Goal: Task Accomplishment & Management: Use online tool/utility

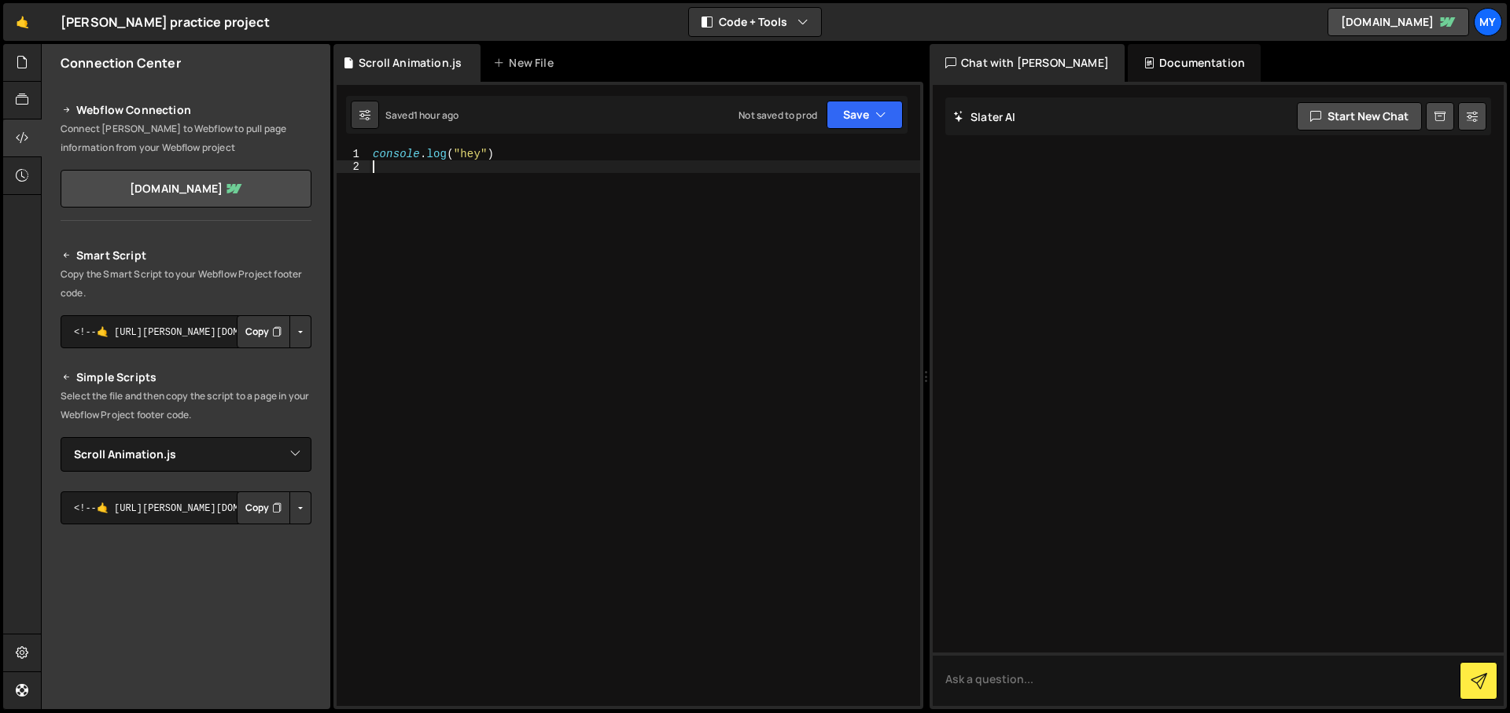
select select "46279"
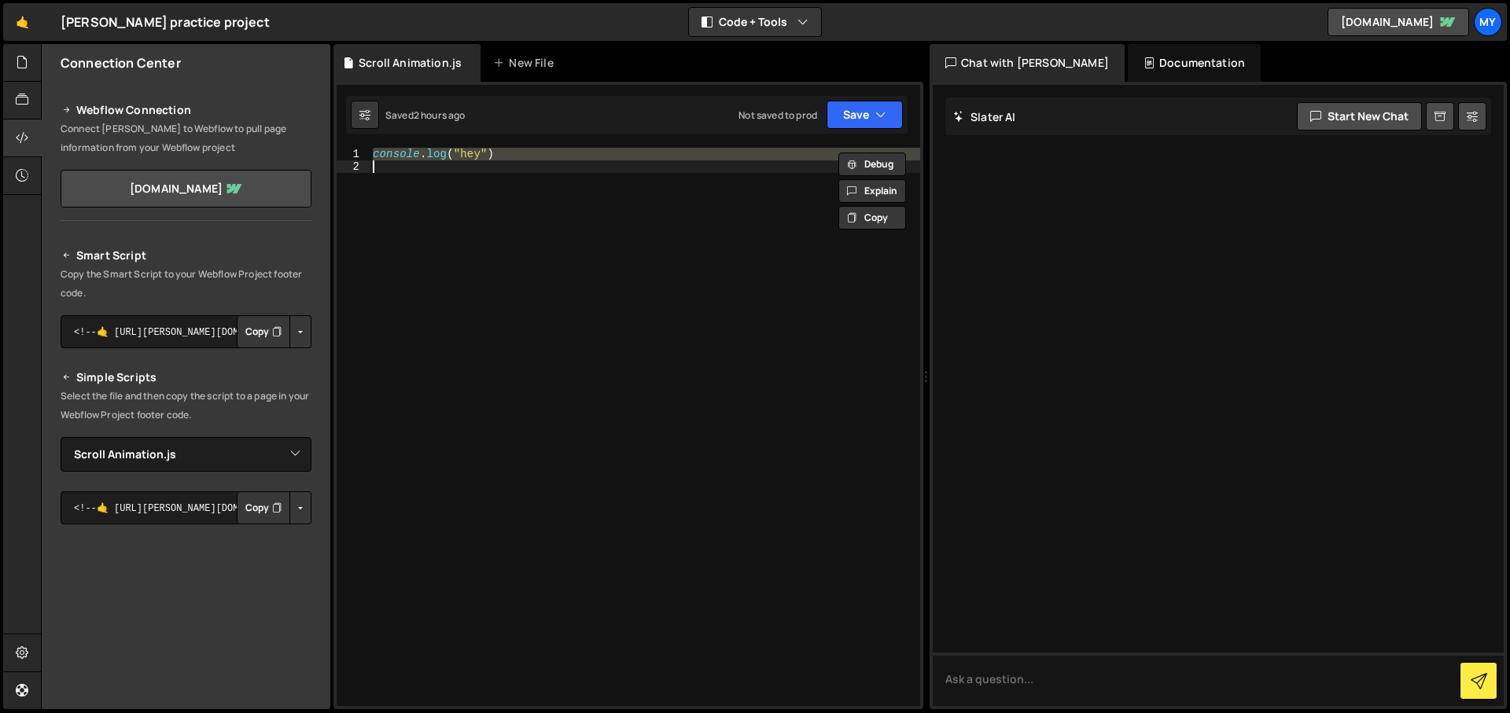
paste textarea "<script src="[URL][DOMAIN_NAME]"></script>"
type textarea "<script src="[URL][DOMAIN_NAME]"></script>"
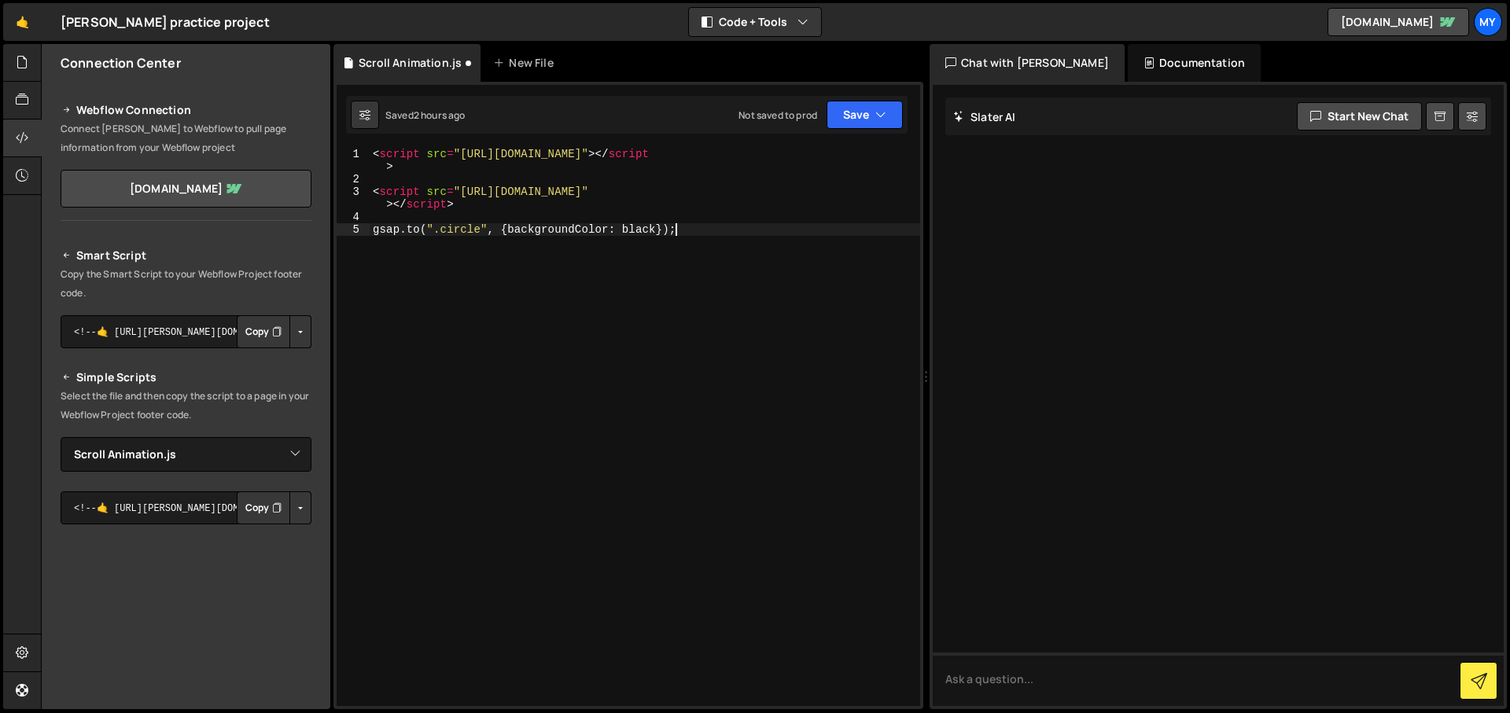
scroll to position [0, 20]
click at [849, 123] on button "Save" at bounding box center [864, 115] width 76 height 28
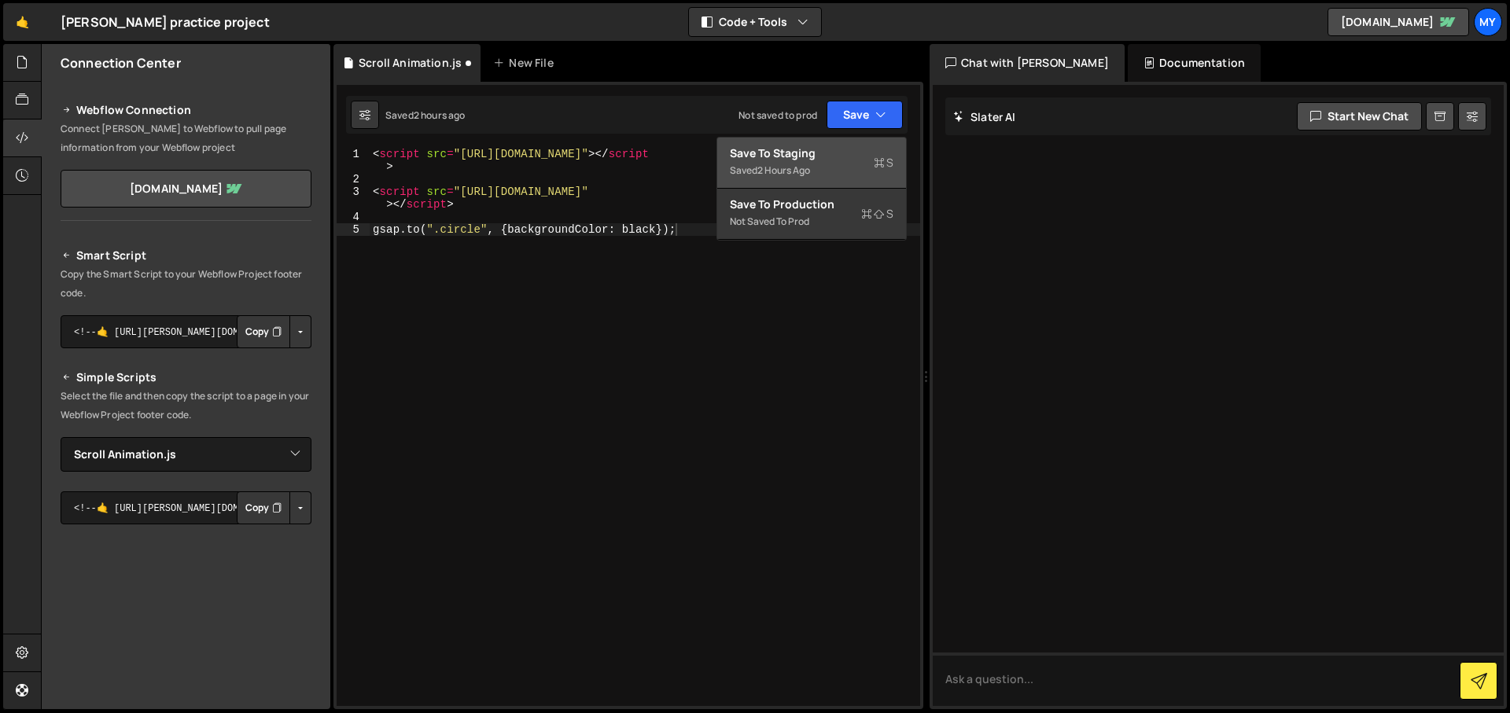
click at [747, 154] on div "Save to Staging S" at bounding box center [812, 153] width 164 height 16
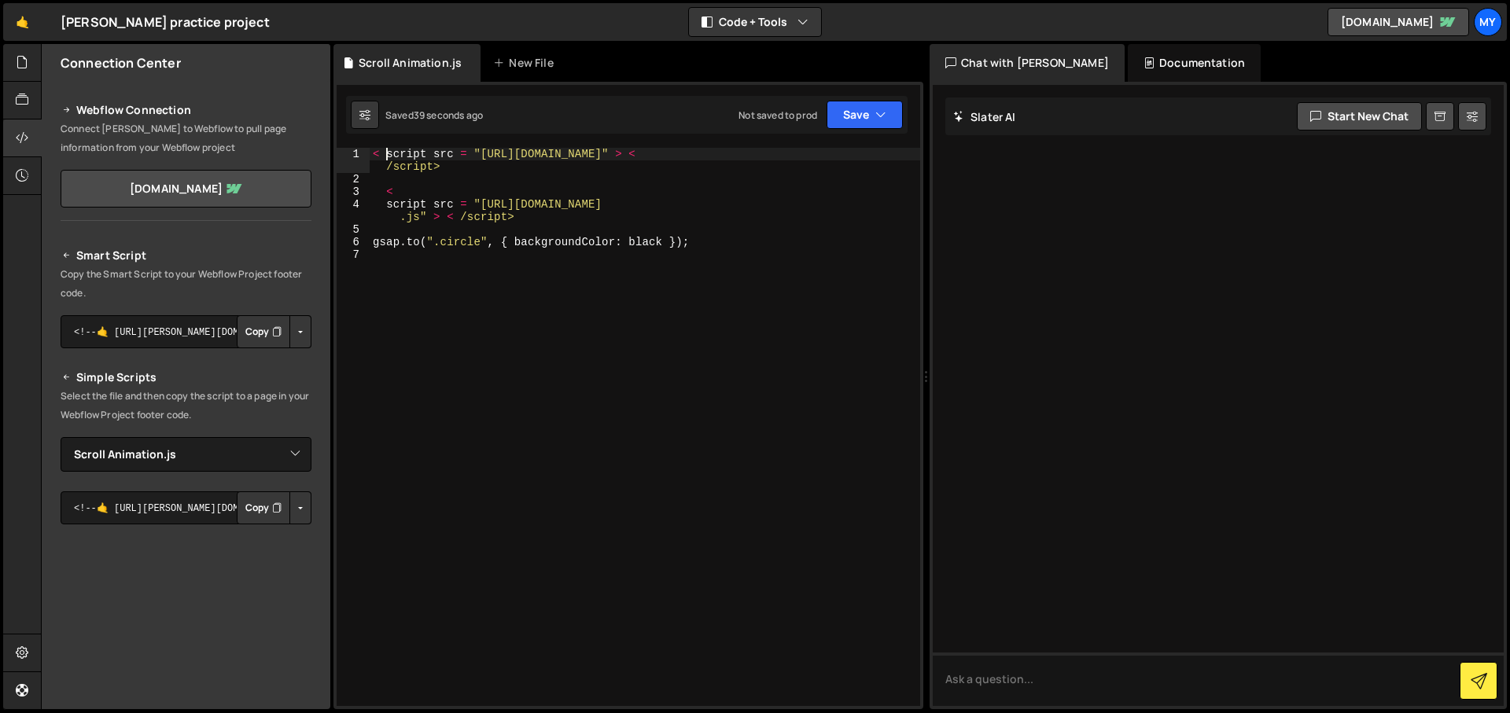
click at [386, 160] on div "< script src = "[URL][DOMAIN_NAME]" > < /script> < script src = "[URL][DOMAIN_N…" at bounding box center [645, 446] width 550 height 596
click at [387, 204] on div "< script src = "[URL][DOMAIN_NAME]" > < /script> < script src = "[URL][DOMAIN_N…" at bounding box center [645, 446] width 550 height 596
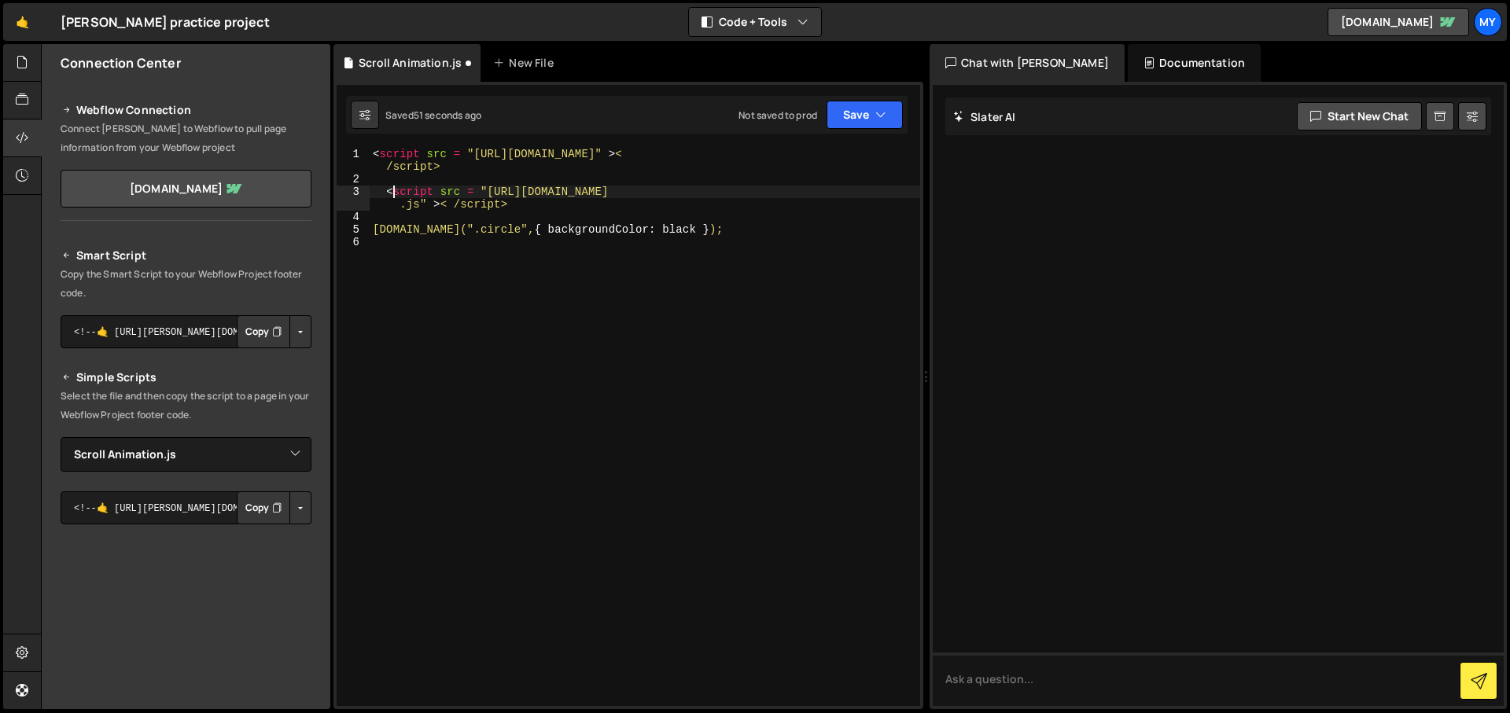
click at [388, 164] on div "< script src = "[URL][DOMAIN_NAME]" > < /script> < script src = "[URL][DOMAIN_N…" at bounding box center [645, 446] width 550 height 596
click at [462, 201] on div "< script src = "[URL][DOMAIN_NAME]" > </ script > < script src = "[URL][DOMAIN_…" at bounding box center [645, 446] width 550 height 596
type textarea "<script src = "[URL][DOMAIN_NAME]" > </script>"
click at [443, 296] on div "< script src = "[URL][DOMAIN_NAME]" > </ script > < script src = "[URL][DOMAIN_…" at bounding box center [645, 446] width 550 height 596
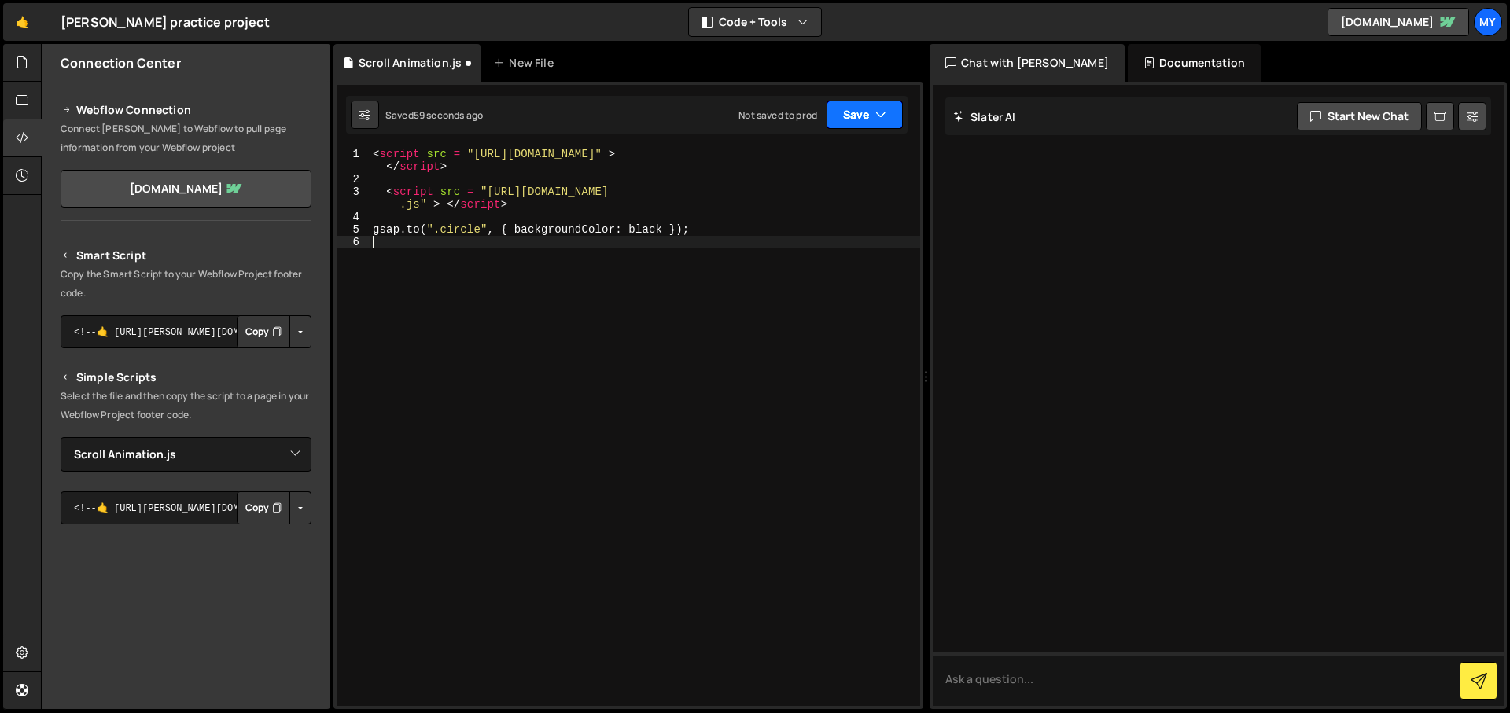
click at [835, 116] on button "Save" at bounding box center [864, 115] width 76 height 28
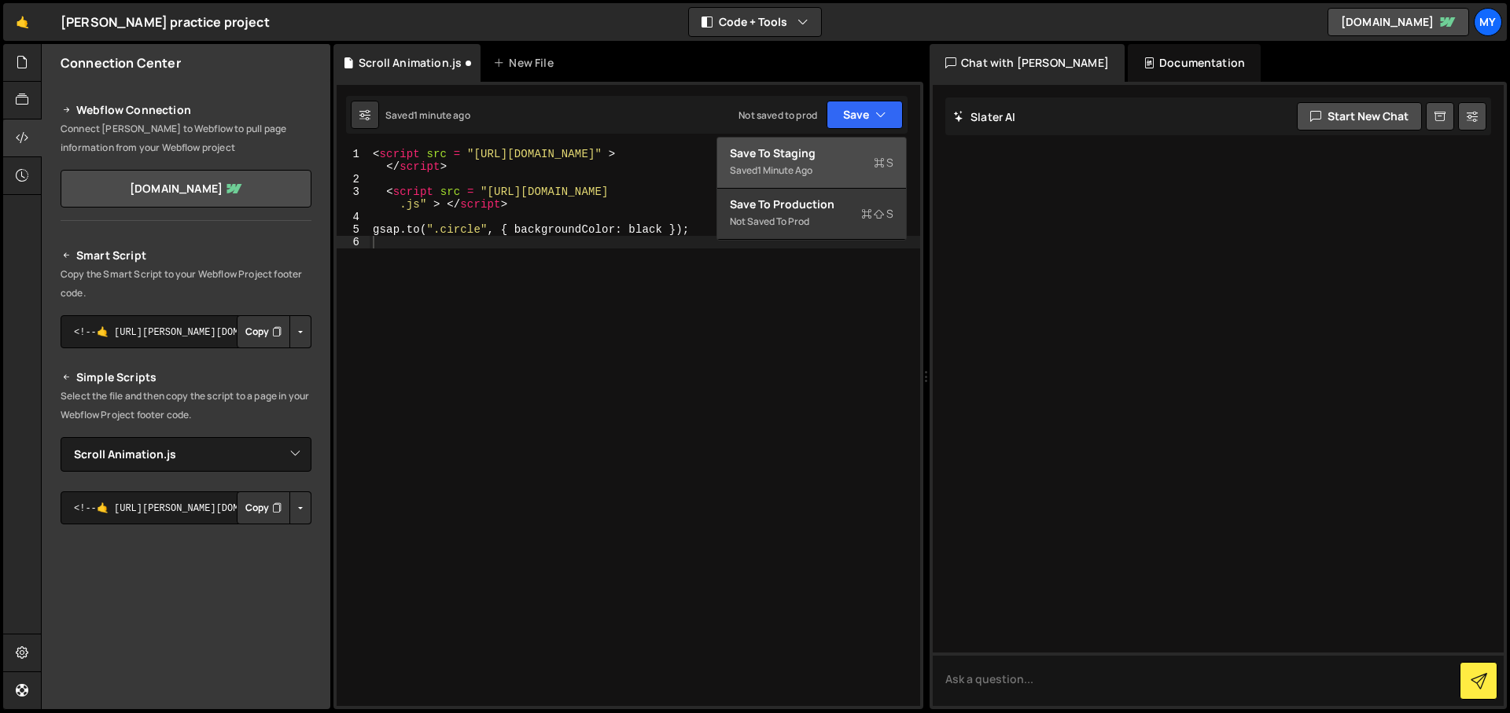
click at [802, 149] on div "Save to Staging S" at bounding box center [812, 153] width 164 height 16
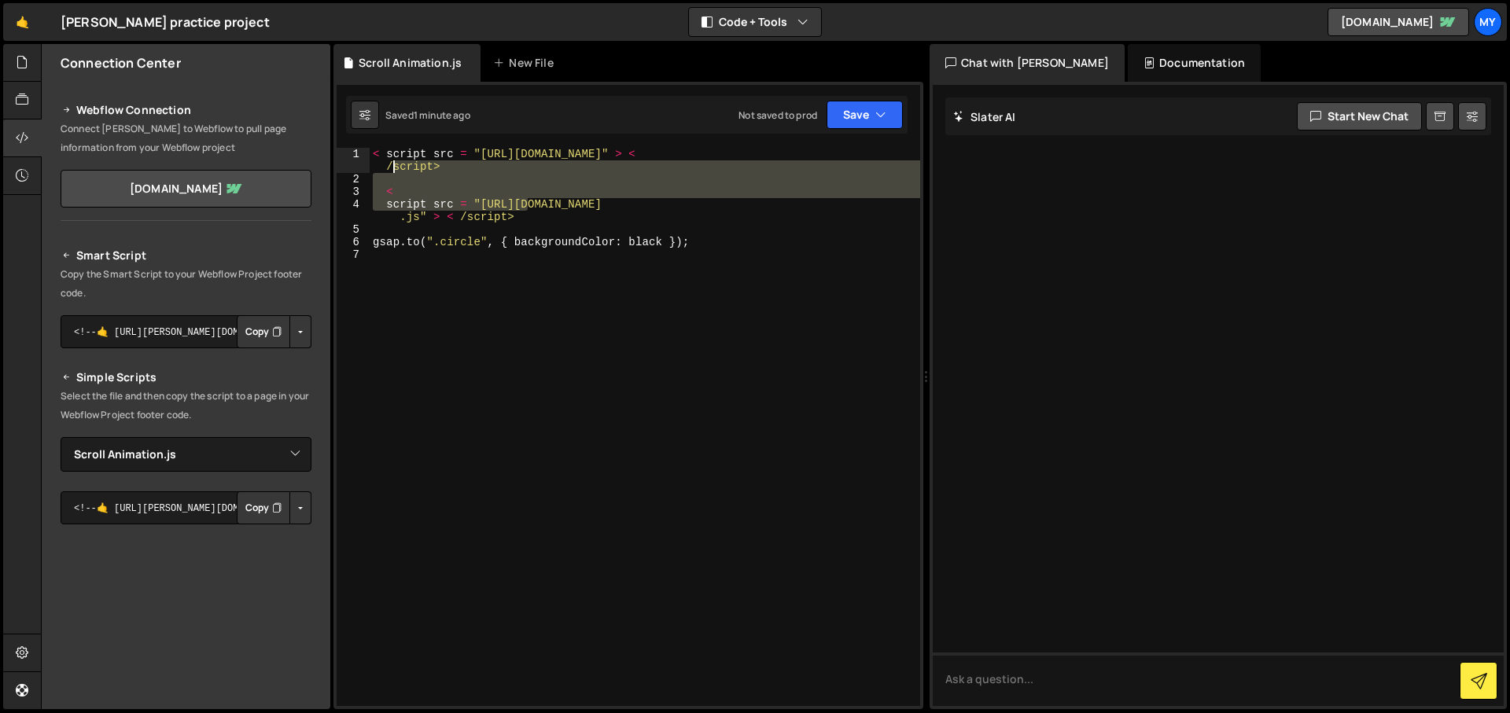
drag, startPoint x: 526, startPoint y: 209, endPoint x: 392, endPoint y: 168, distance: 139.8
click at [392, 168] on div "< script src = "[URL][DOMAIN_NAME]" > < /script> < script src = "[URL][DOMAIN_N…" at bounding box center [645, 446] width 550 height 596
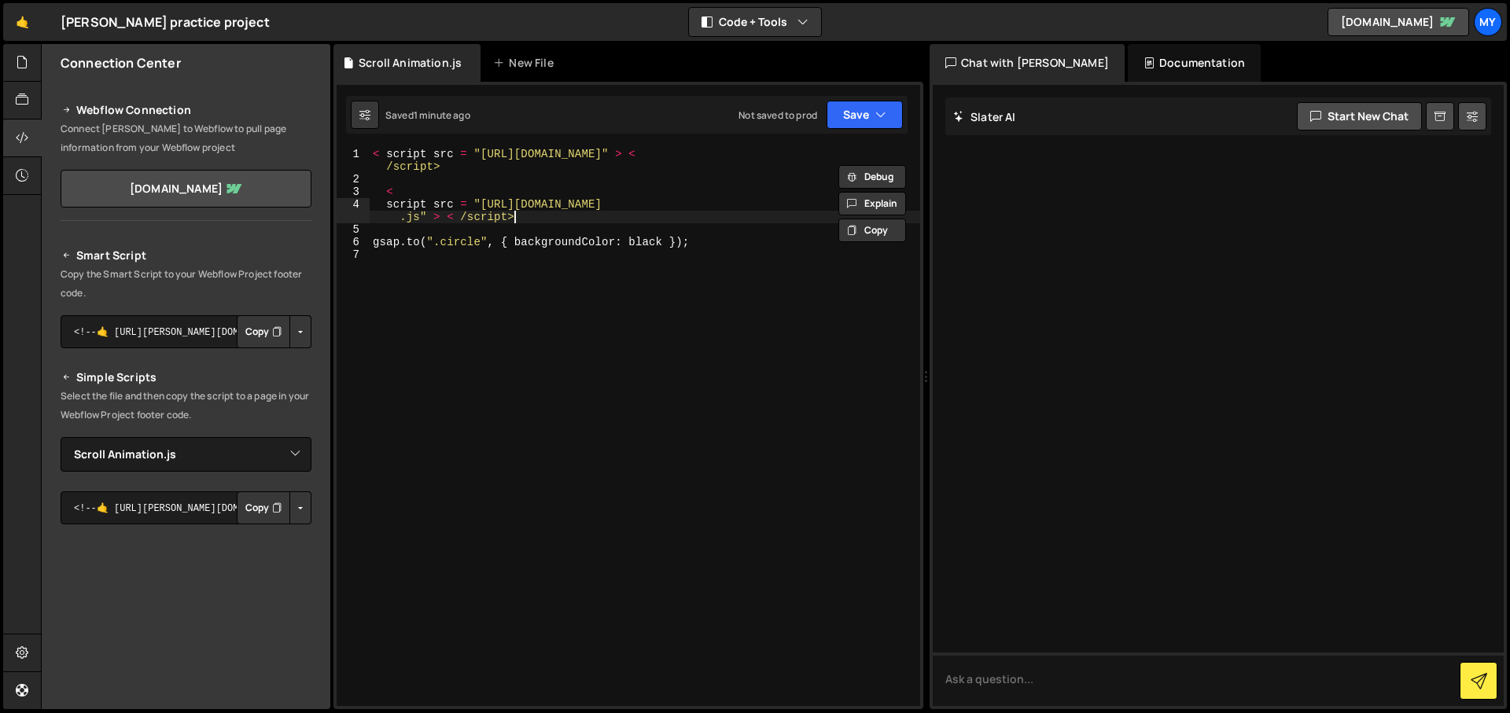
click at [527, 211] on div "< script src = "[URL][DOMAIN_NAME]" > < /script> < script src = "[URL][DOMAIN_N…" at bounding box center [645, 446] width 550 height 596
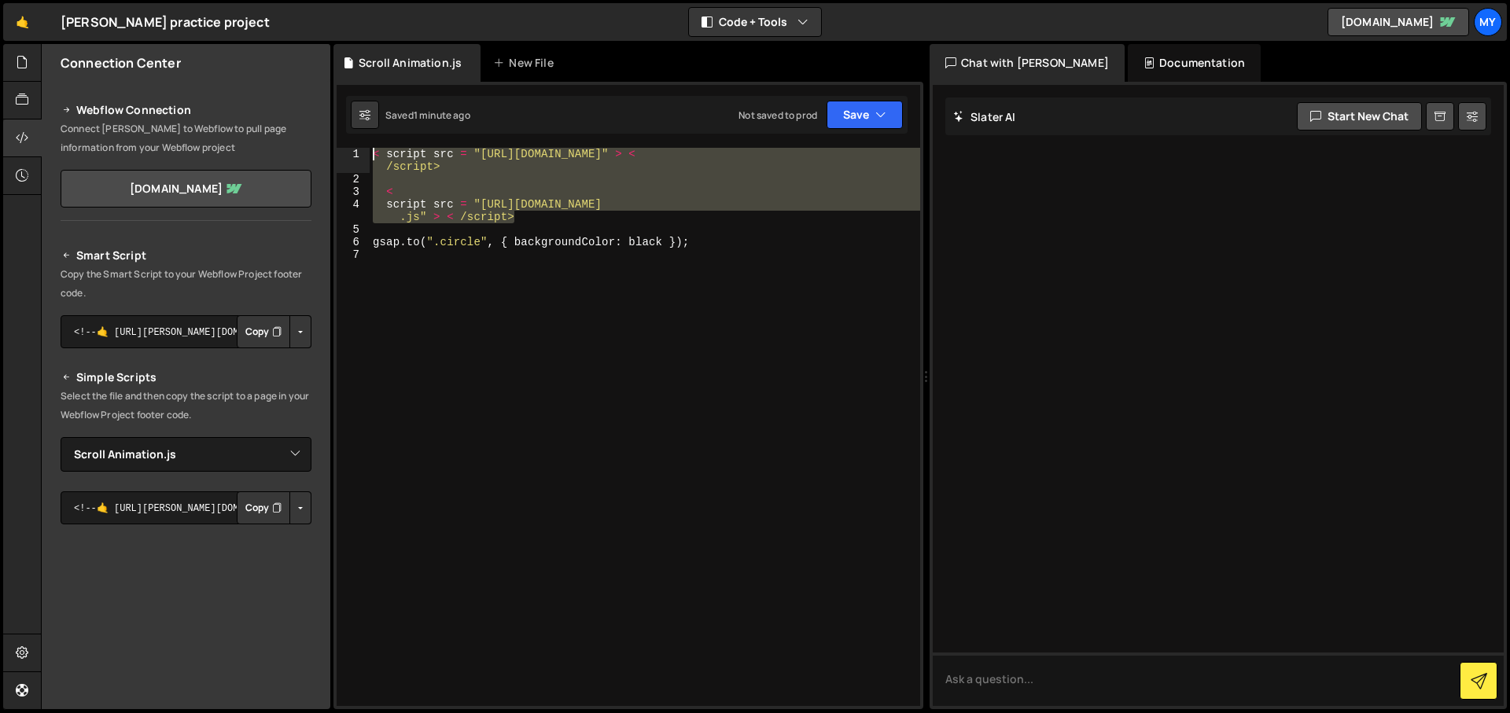
drag, startPoint x: 531, startPoint y: 217, endPoint x: 369, endPoint y: 131, distance: 183.3
click at [369, 131] on div "Debug Explain Copy Scroll Animation.js New File Saved 1 minute ago Not saved to…" at bounding box center [628, 377] width 590 height 666
type textarea "< script src = "[URL][DOMAIN_NAME]" > < /script>"
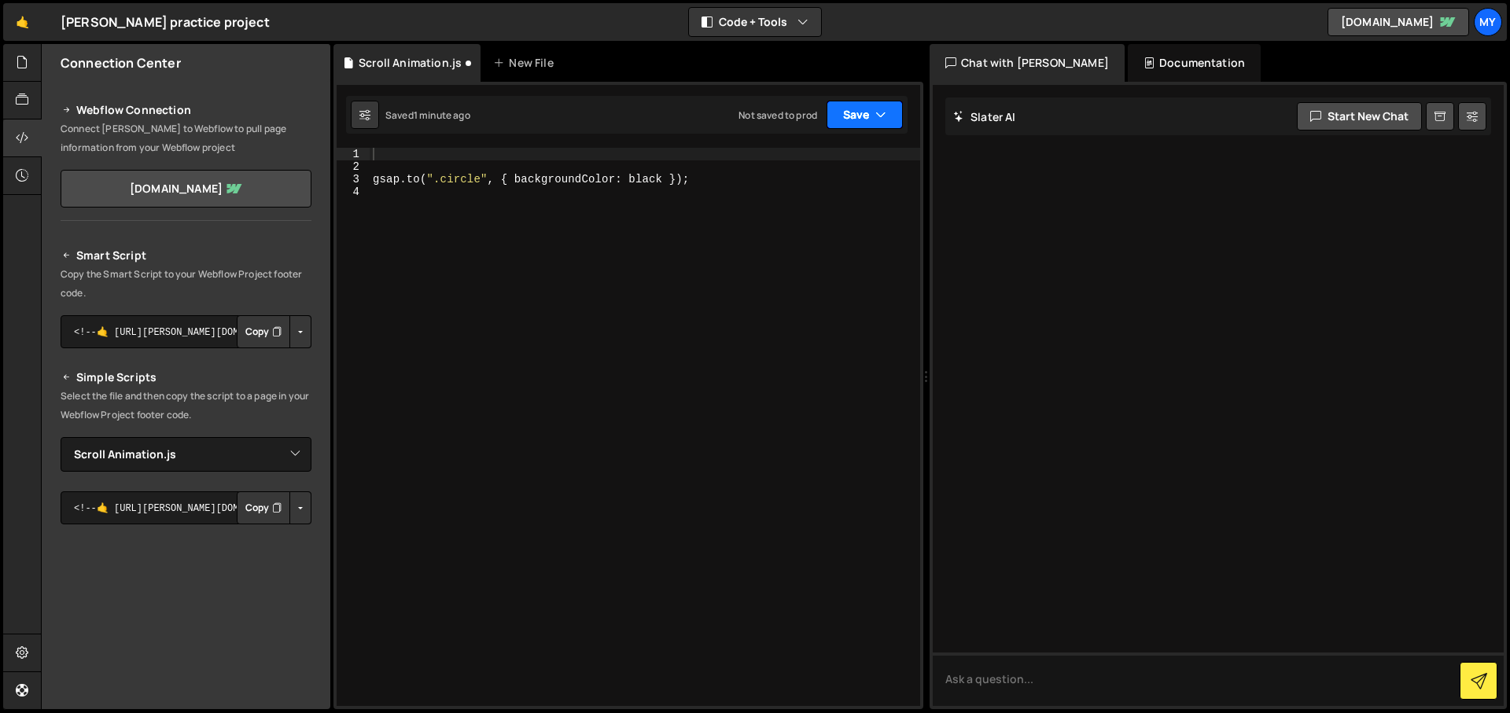
click at [835, 123] on button "Save" at bounding box center [864, 115] width 76 height 28
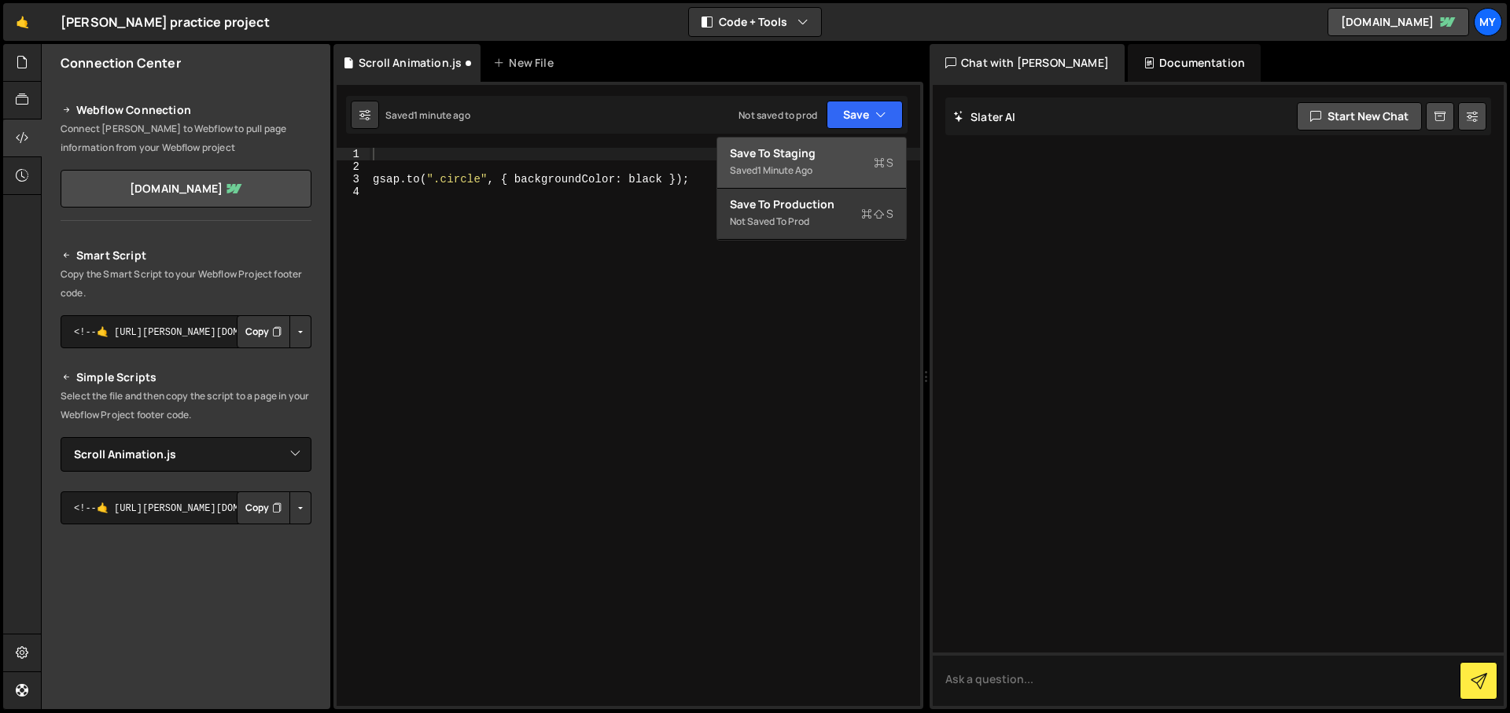
click at [851, 156] on div "Save to Staging S" at bounding box center [812, 153] width 164 height 16
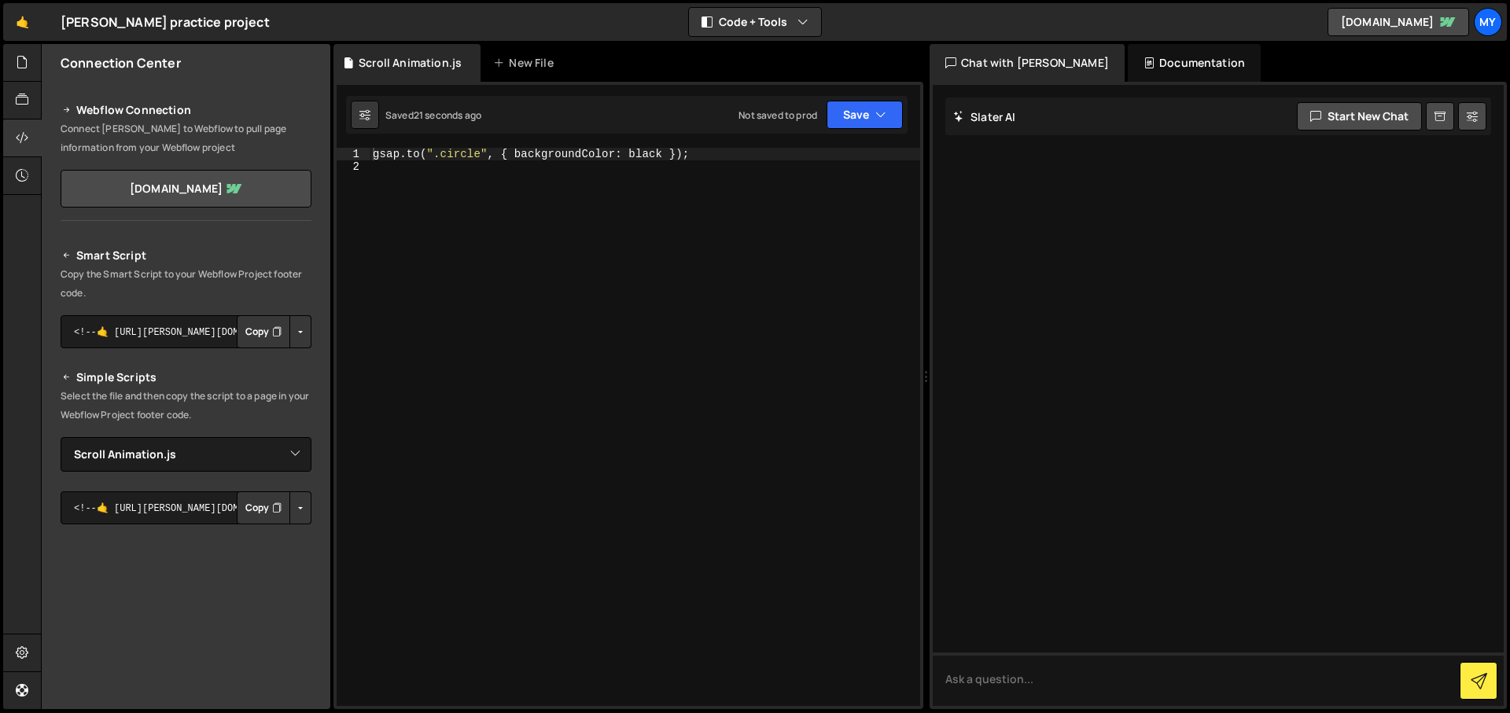
click at [594, 245] on div "gsap . to ( ".circle" , { backgroundColor : black }) ;" at bounding box center [645, 439] width 550 height 583
drag, startPoint x: 672, startPoint y: 152, endPoint x: 516, endPoint y: 149, distance: 155.7
click at [516, 149] on div "gsap . to ( ".circle" , { backgroundColor : black }) ;" at bounding box center [645, 439] width 550 height 583
click at [834, 109] on button "Save" at bounding box center [864, 115] width 76 height 28
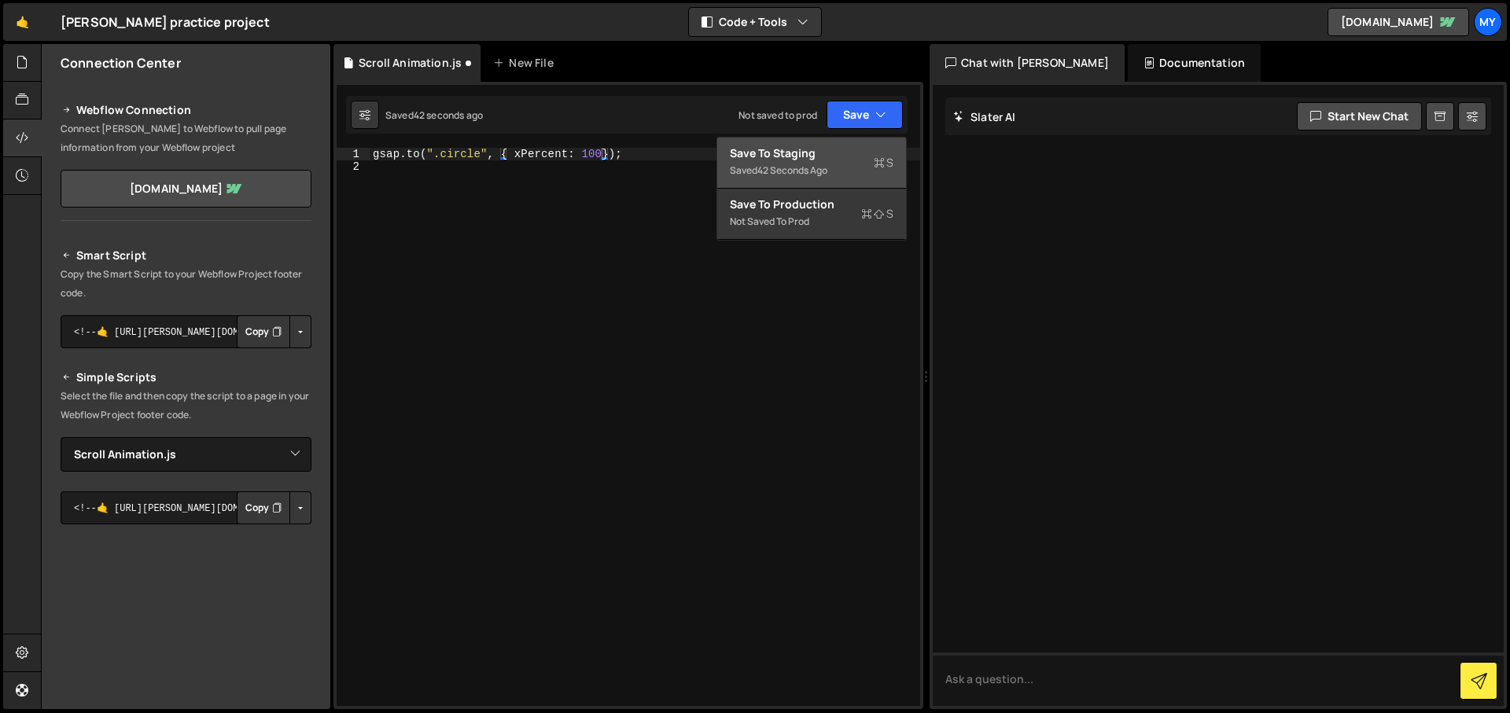
click at [827, 164] on div "42 seconds ago" at bounding box center [792, 170] width 70 height 13
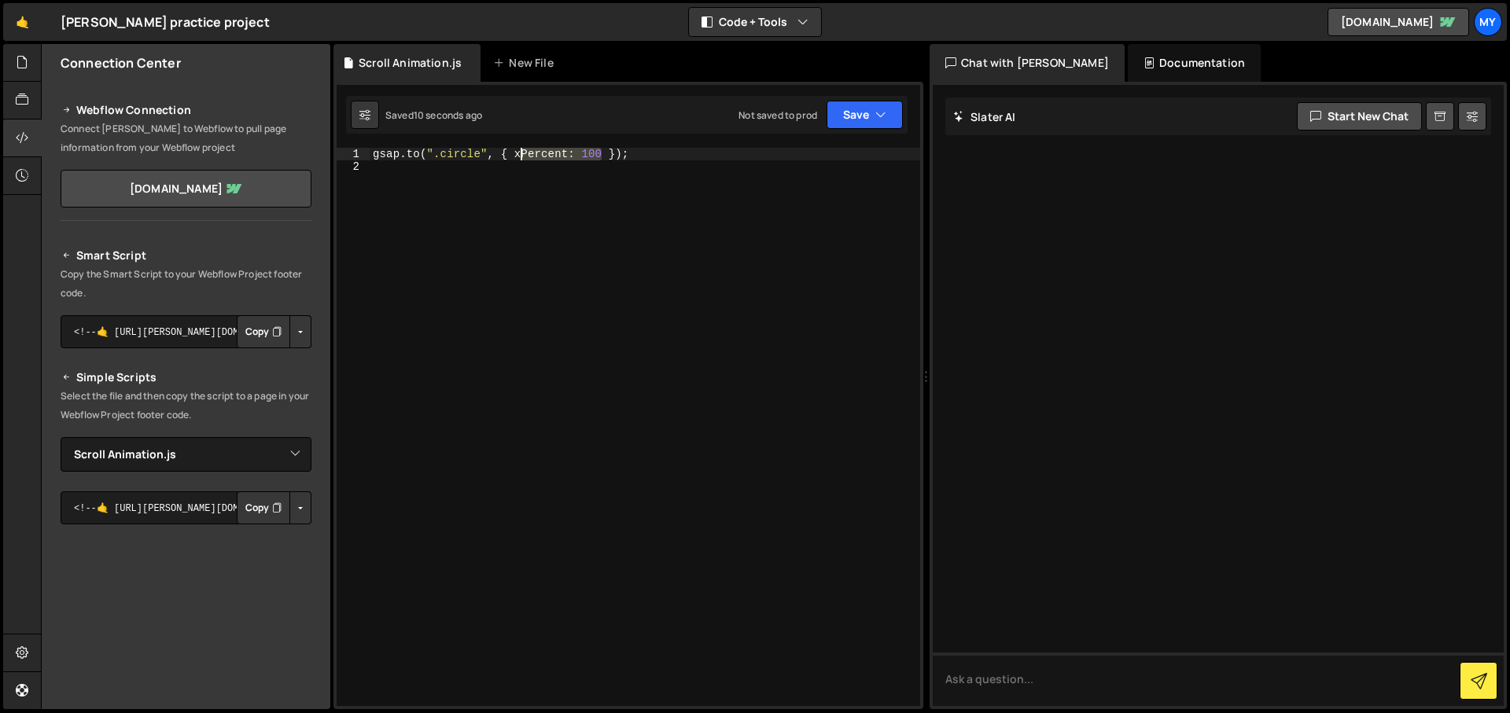
drag, startPoint x: 604, startPoint y: 154, endPoint x: 519, endPoint y: 156, distance: 85.0
click at [519, 156] on div "gsap . to ( ".circle" , { xPercent : 100 }) ;" at bounding box center [645, 439] width 550 height 583
type textarea "[DOMAIN_NAME](".circle", { backgroundColor: 'black });"
click at [871, 116] on button "Save" at bounding box center [864, 115] width 76 height 28
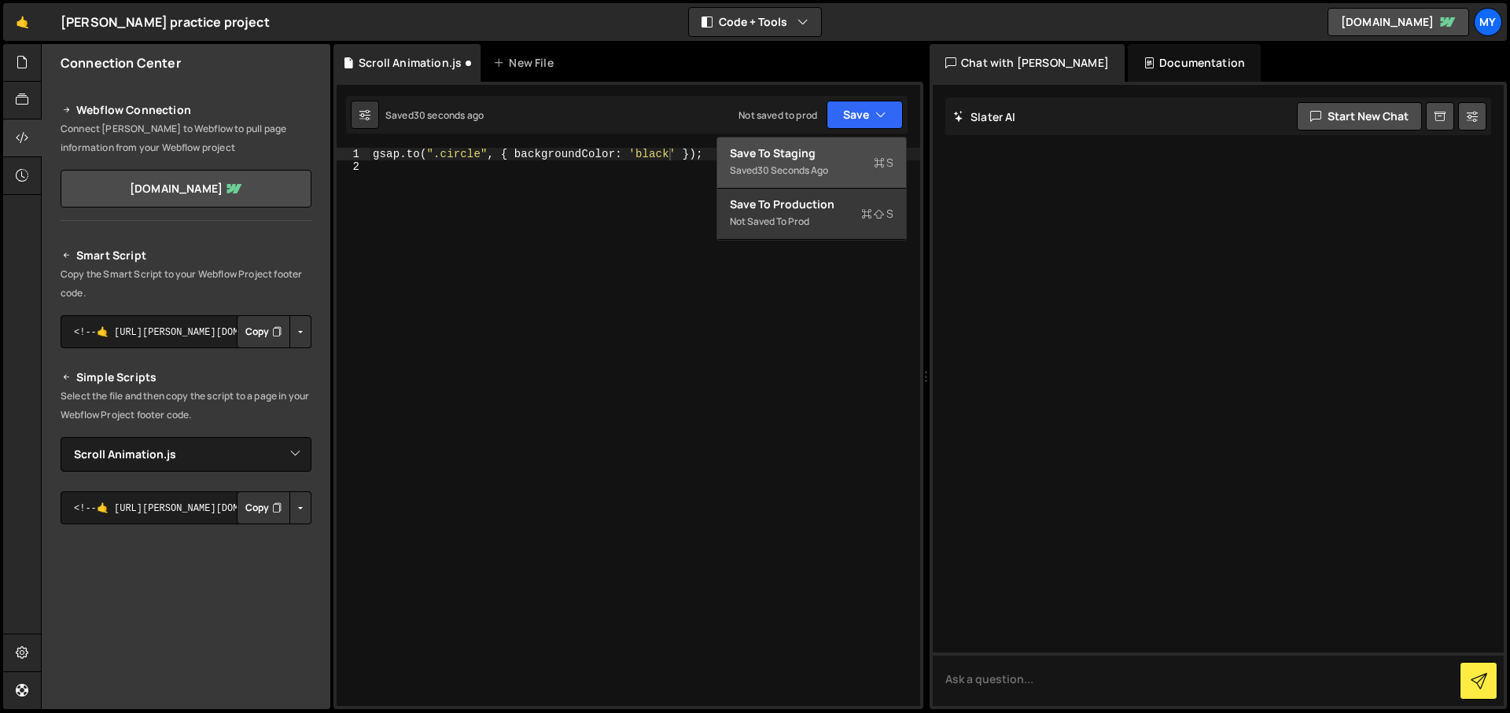
click at [832, 131] on div "Saved 30 seconds ago Not saved to prod Upgrade to Edit Save Save to Staging S S…" at bounding box center [626, 115] width 561 height 38
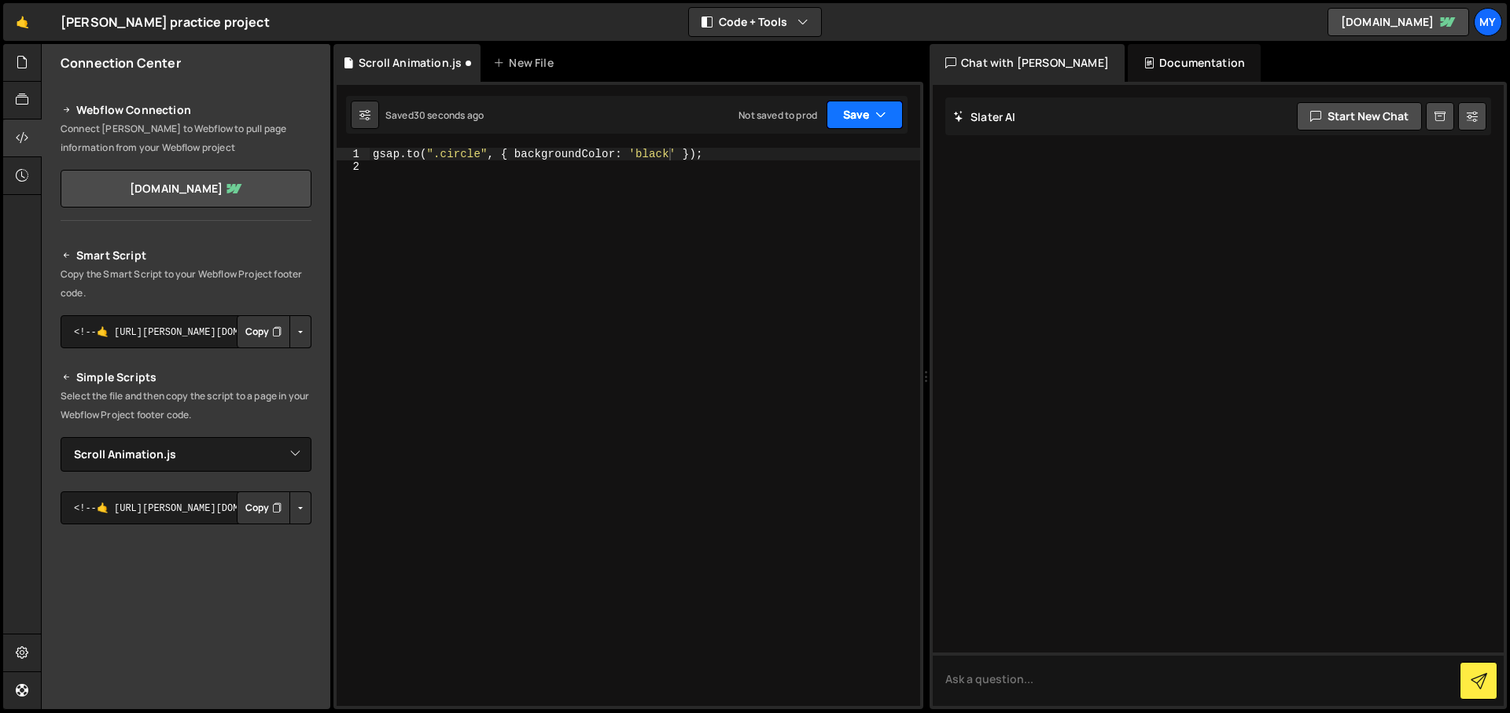
click at [852, 112] on button "Save" at bounding box center [864, 115] width 76 height 28
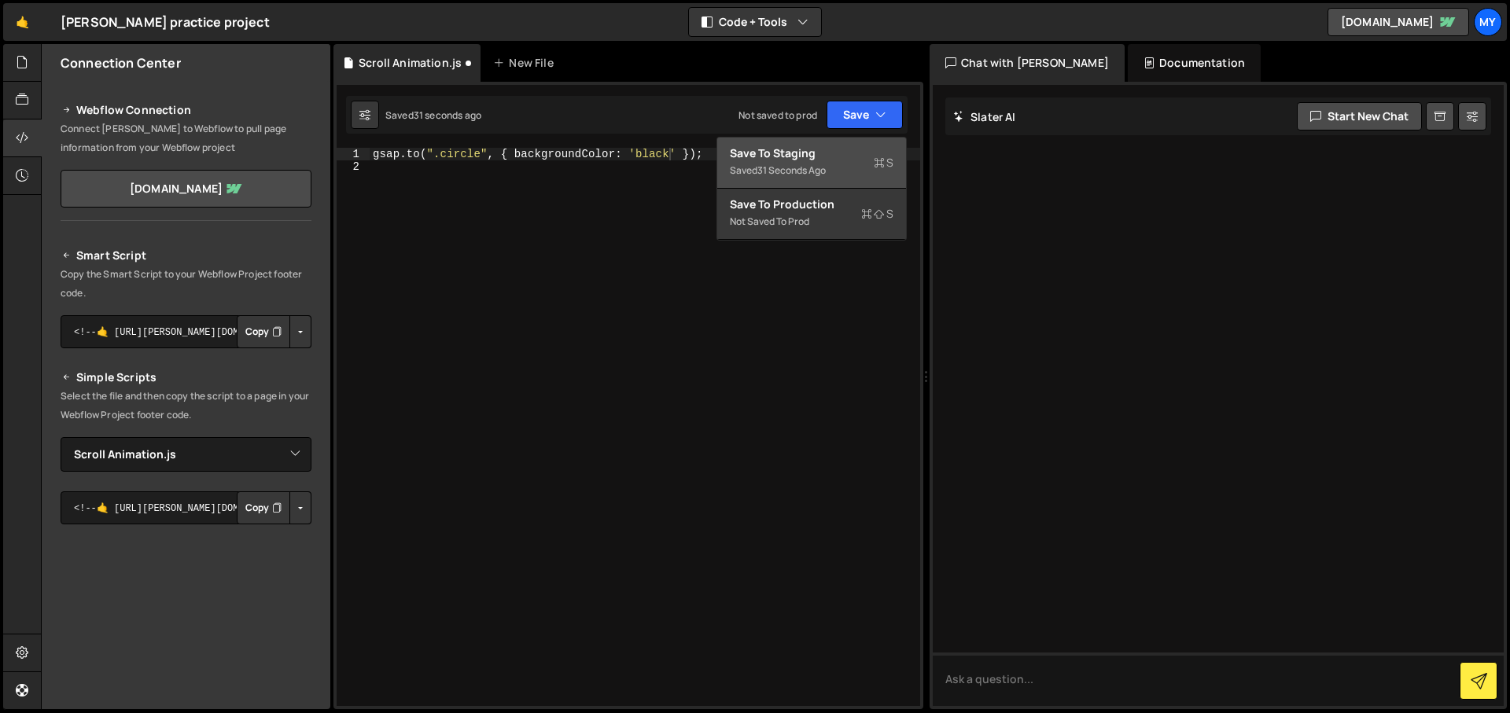
click at [796, 144] on button "Save to Staging S Saved 31 seconds ago" at bounding box center [811, 163] width 189 height 51
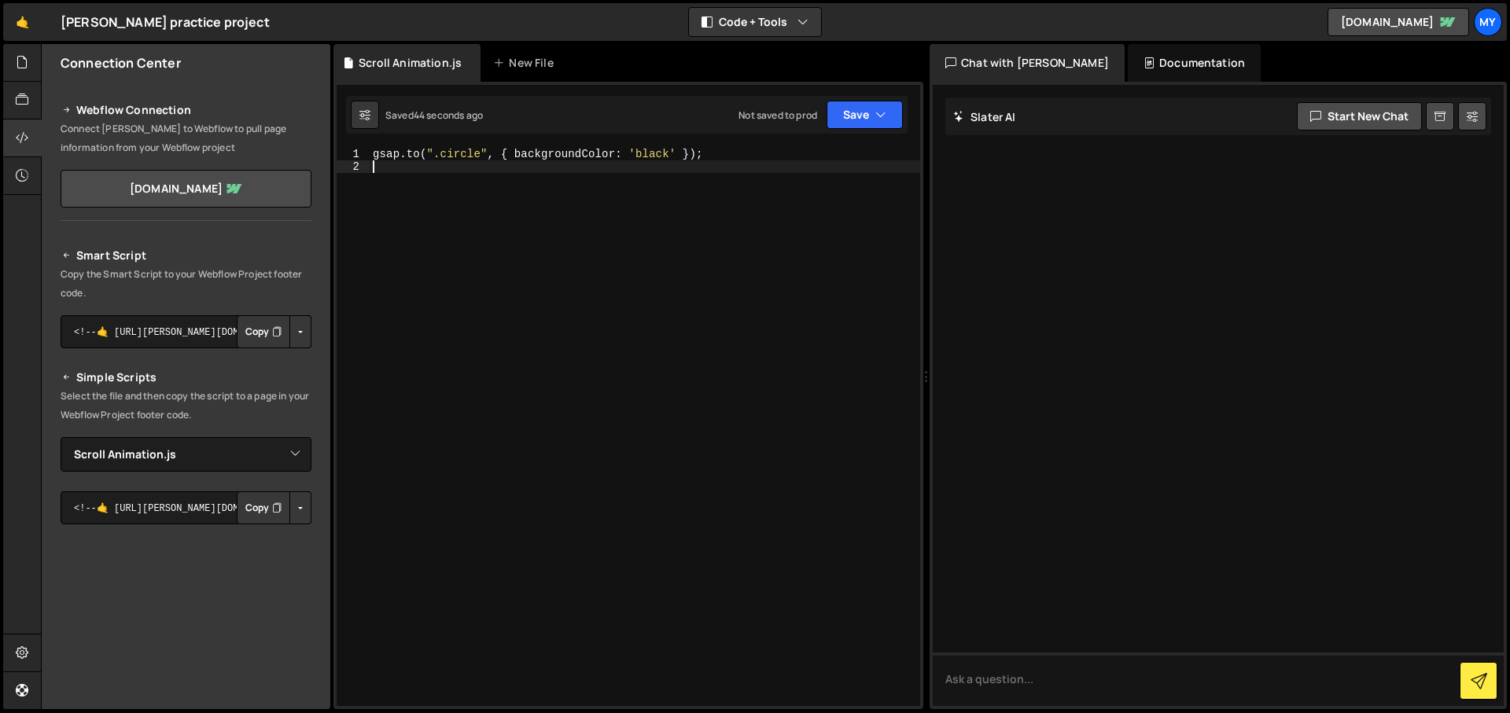
scroll to position [0, 0]
drag, startPoint x: 433, startPoint y: 200, endPoint x: 374, endPoint y: 145, distance: 80.1
click at [374, 146] on div "1 Type cmd + s to save your Javascript file. הההההההההההההההההההההההההההההההההה…" at bounding box center [628, 396] width 590 height 628
type textarea "[DOMAIN_NAME](".circle", { backgroundColor: 'black' });"
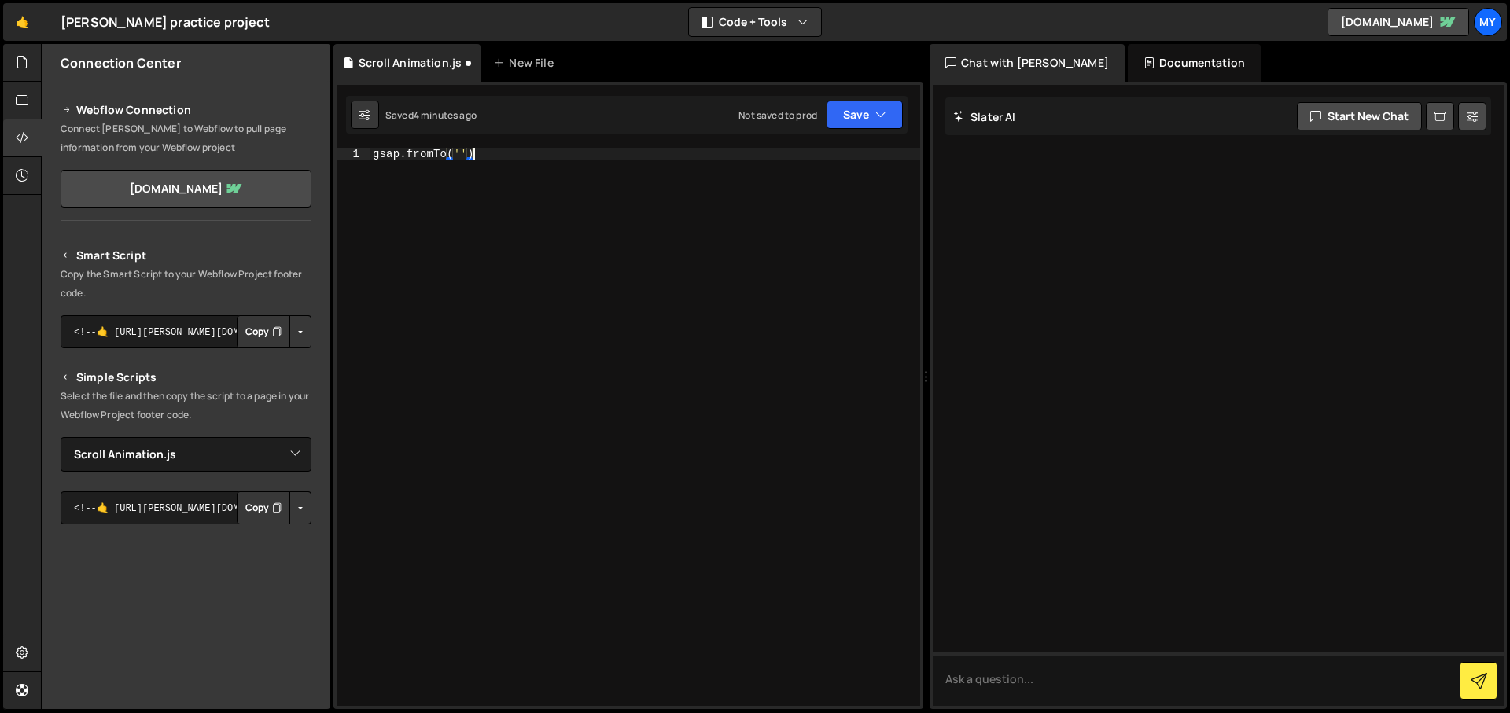
click at [418, 229] on div "gsap . fromTo ( '' )" at bounding box center [645, 439] width 550 height 583
type textarea "gsap.fromTo('')"
type textarea "let tl = gsap.timeline()"
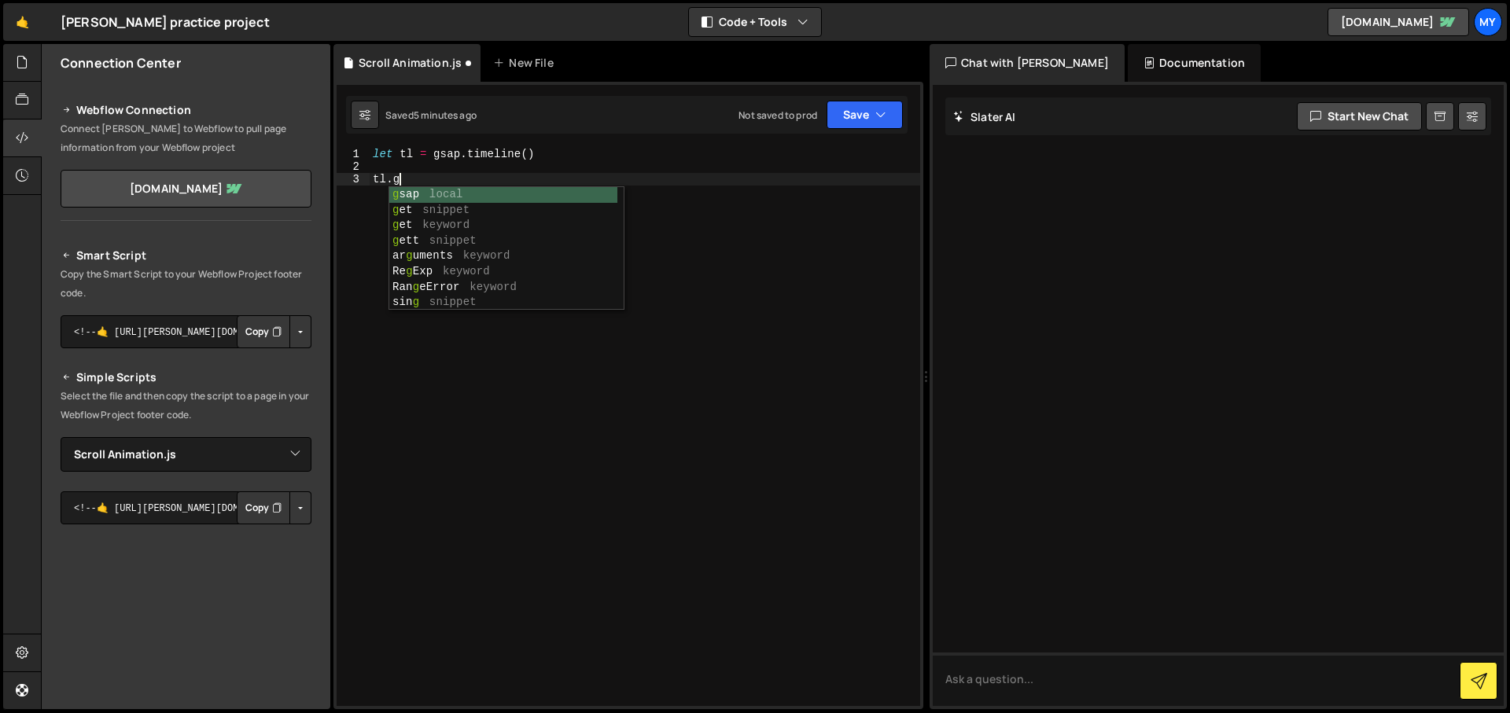
type textarea "tl.gsap"
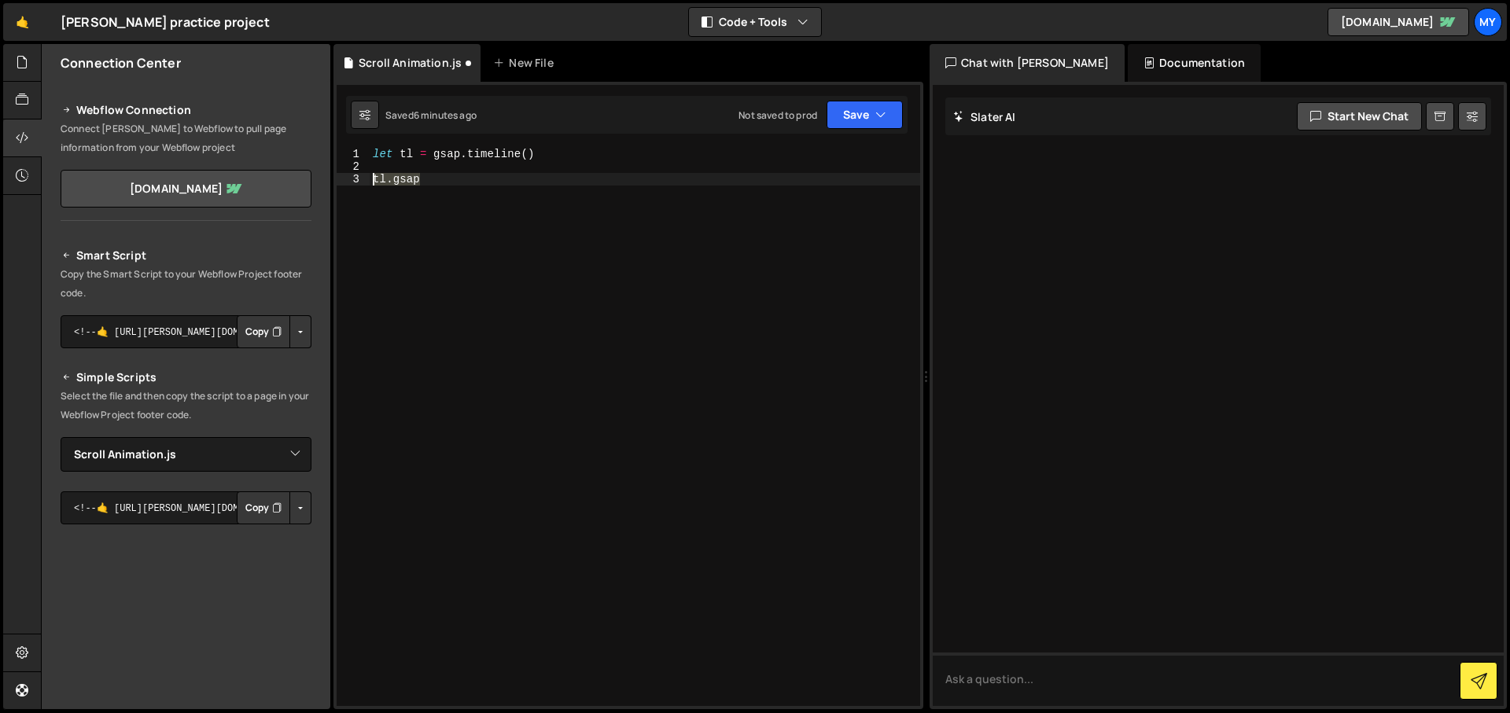
drag, startPoint x: 429, startPoint y: 181, endPoint x: 359, endPoint y: 185, distance: 69.3
click at [359, 185] on div "tl.gsap 1 2 3 let tl = gsap . timeline ( ) tl . gsap הההההההההההההההההההההההההה…" at bounding box center [628, 427] width 583 height 558
click at [530, 156] on div "let tl = gsap . timeline ( )" at bounding box center [645, 439] width 550 height 583
type textarea "let tl = gsap.timeline({)"
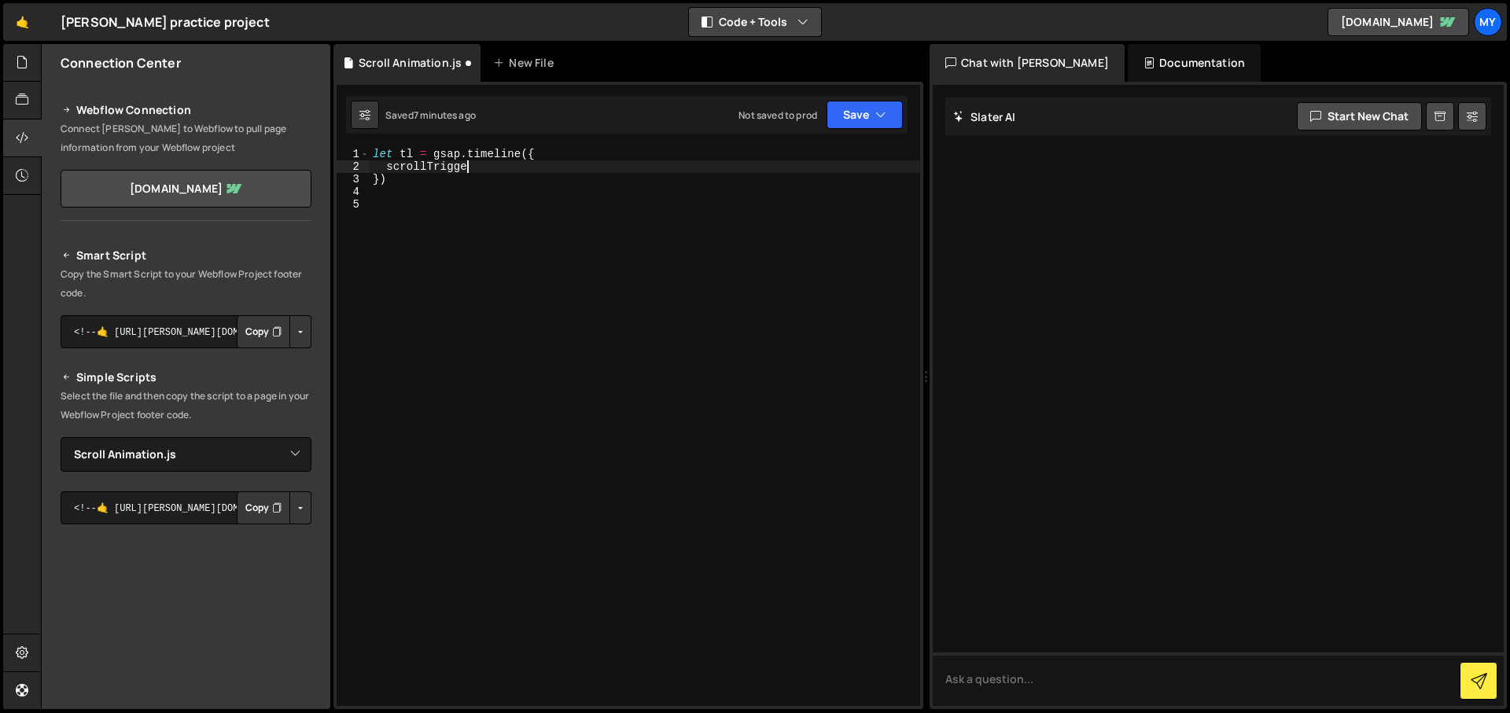
scroll to position [0, 6]
type textarea "scrollTrigger:{"
type textarea "trigger: '.stage1',"
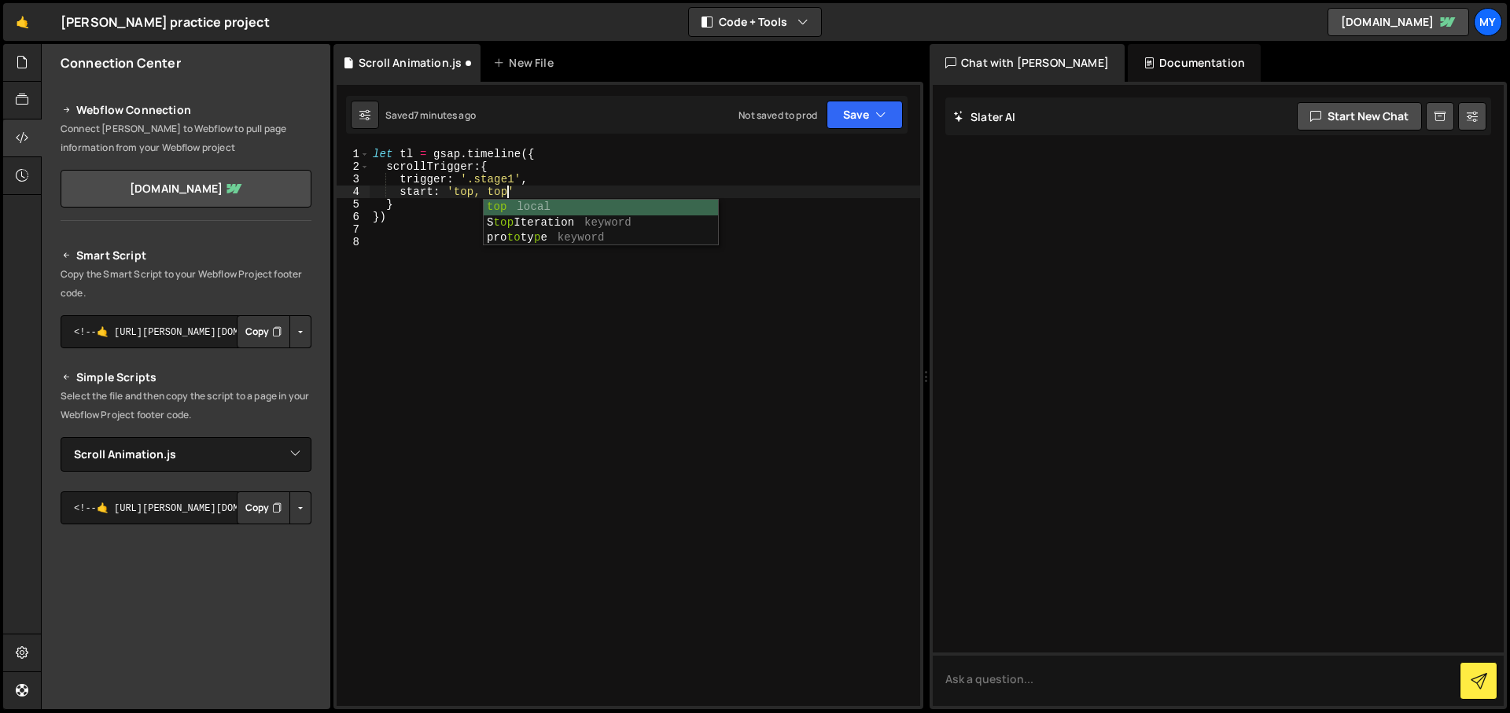
scroll to position [0, 9]
type textarea "start: 'top, top',"
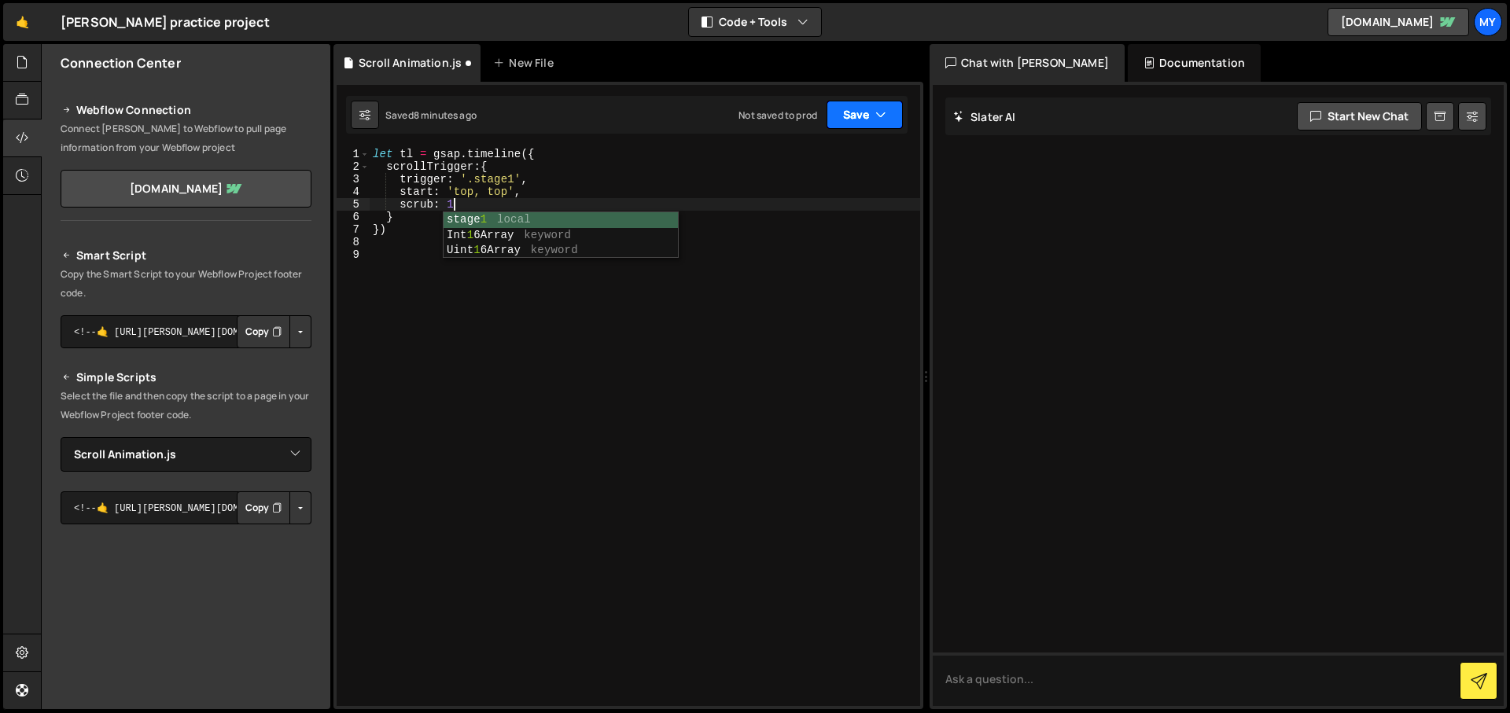
type textarea "scrub: 1,"
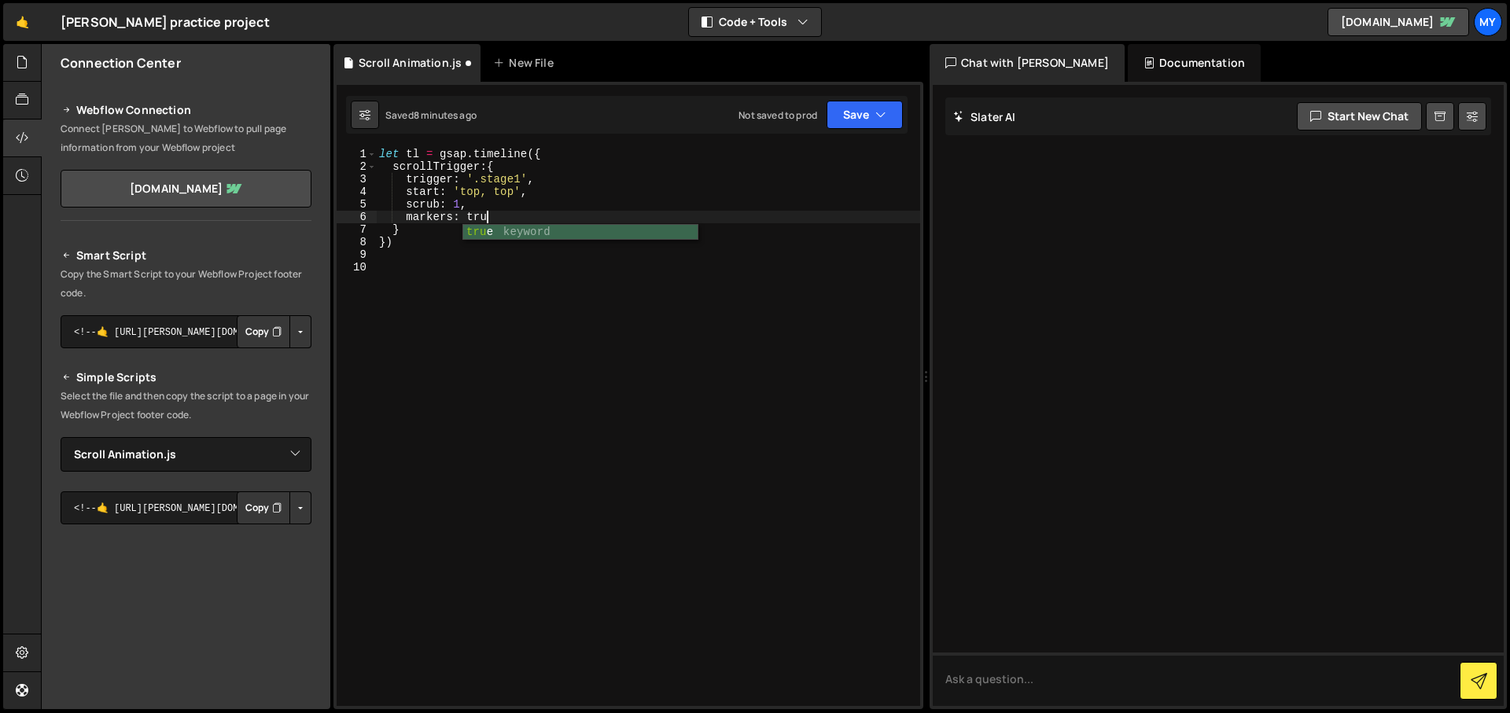
scroll to position [0, 7]
type textarea "markers: true,"
click at [849, 116] on button "Save" at bounding box center [864, 115] width 76 height 28
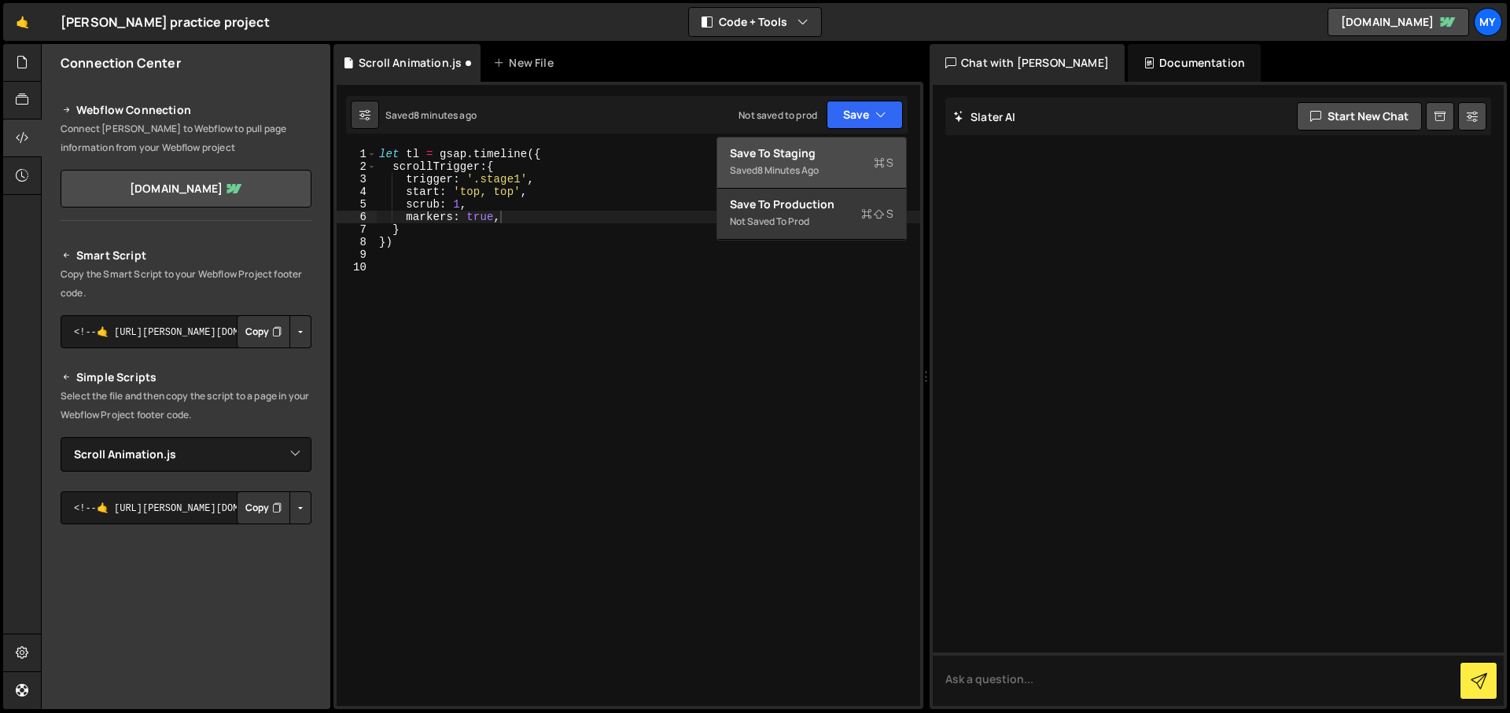
click at [841, 156] on div "Save to Staging S" at bounding box center [812, 153] width 164 height 16
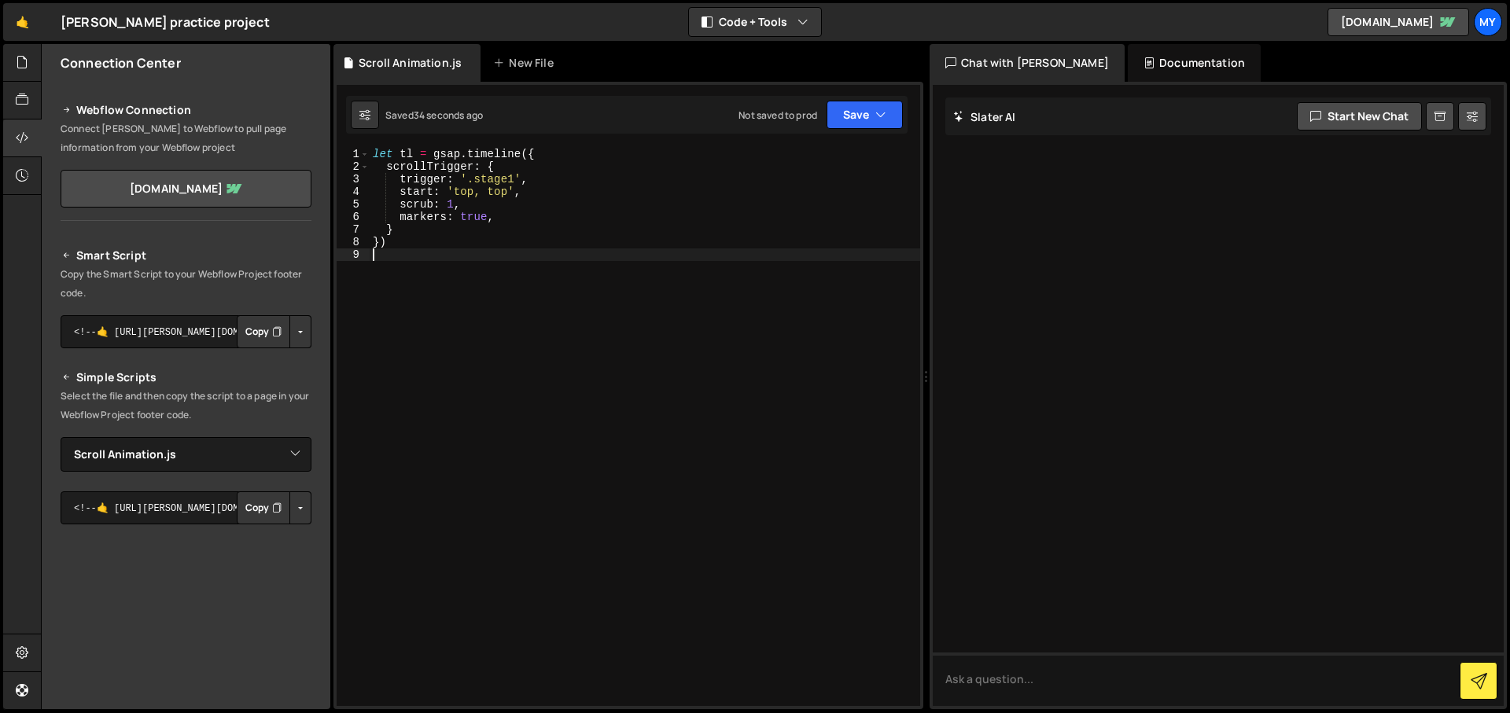
click at [527, 294] on div "let tl = gsap . timeline ({ scrollTrigger : { trigger : '.stage1' , start : 'to…" at bounding box center [645, 439] width 550 height 583
click at [524, 272] on div "let tl = gsap . timeline ({ scrollTrigger : { trigger : '.stage1' , start : 'to…" at bounding box center [648, 439] width 544 height 583
paste textarea "heading-35"
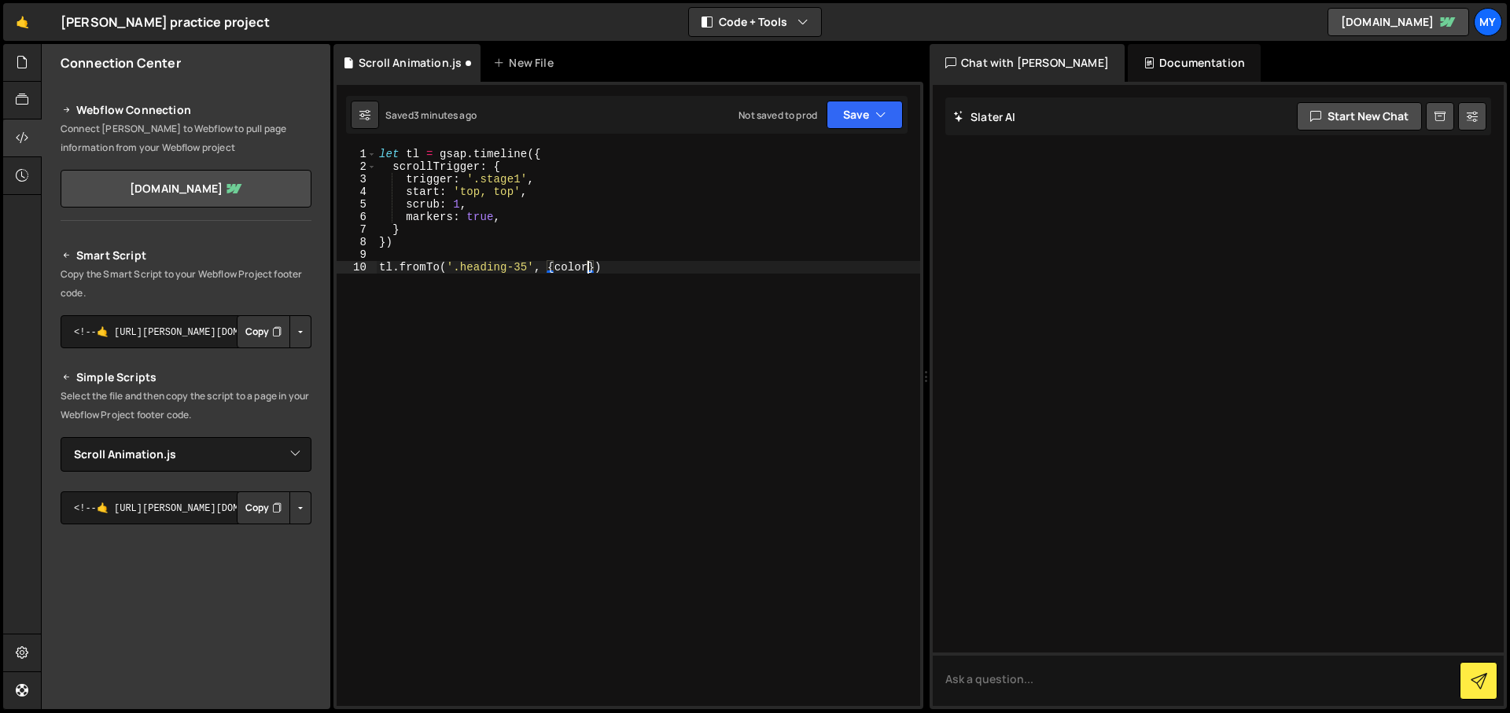
scroll to position [0, 15]
paste textarea "rgba(192, 163, 14, 0.3)"
click at [849, 116] on button "Save" at bounding box center [864, 115] width 76 height 28
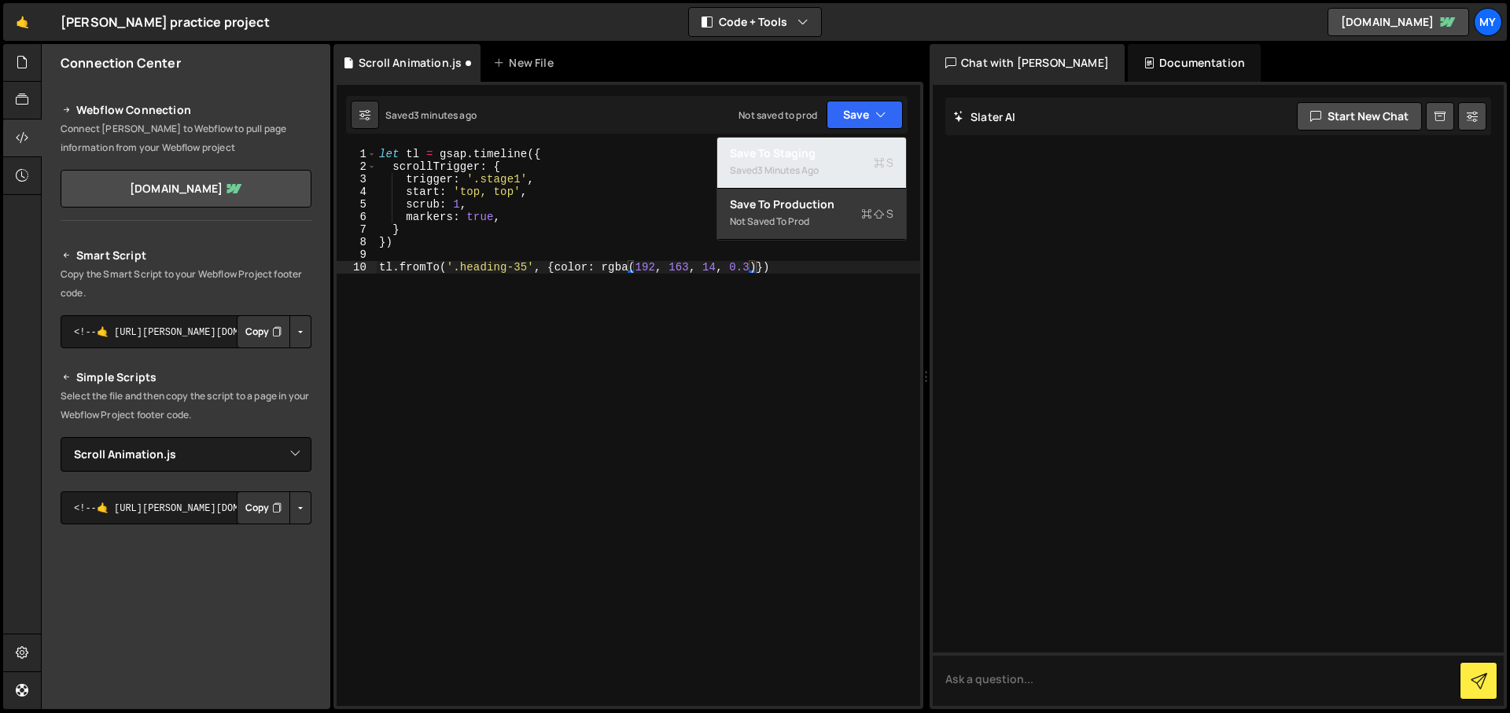
click at [827, 161] on div "Saved 3 minutes ago" at bounding box center [812, 170] width 164 height 19
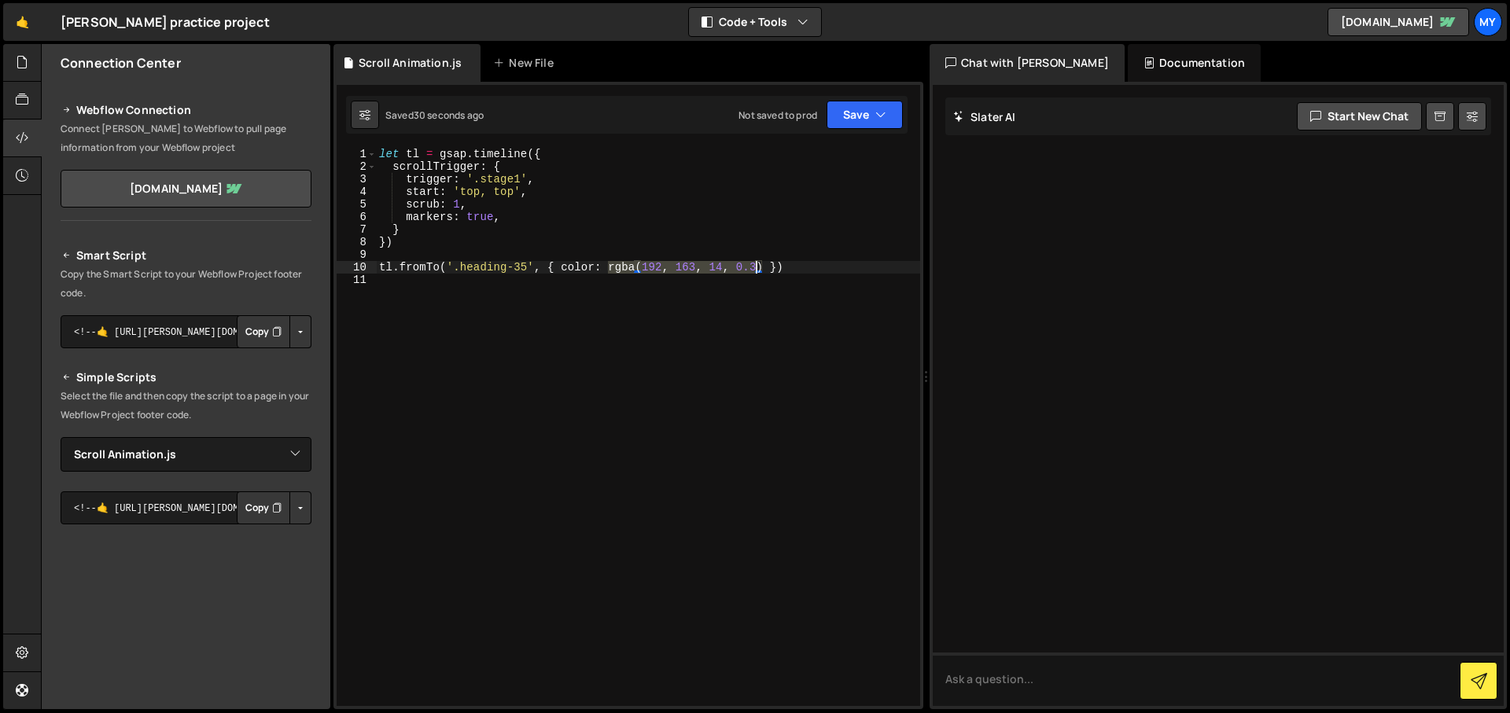
drag, startPoint x: 608, startPoint y: 271, endPoint x: 760, endPoint y: 263, distance: 152.8
click at [760, 263] on div "let tl = gsap . timeline ({ scrollTrigger : { trigger : '.stage1' , start : 'to…" at bounding box center [648, 439] width 544 height 583
click at [844, 105] on button "Save" at bounding box center [864, 115] width 76 height 28
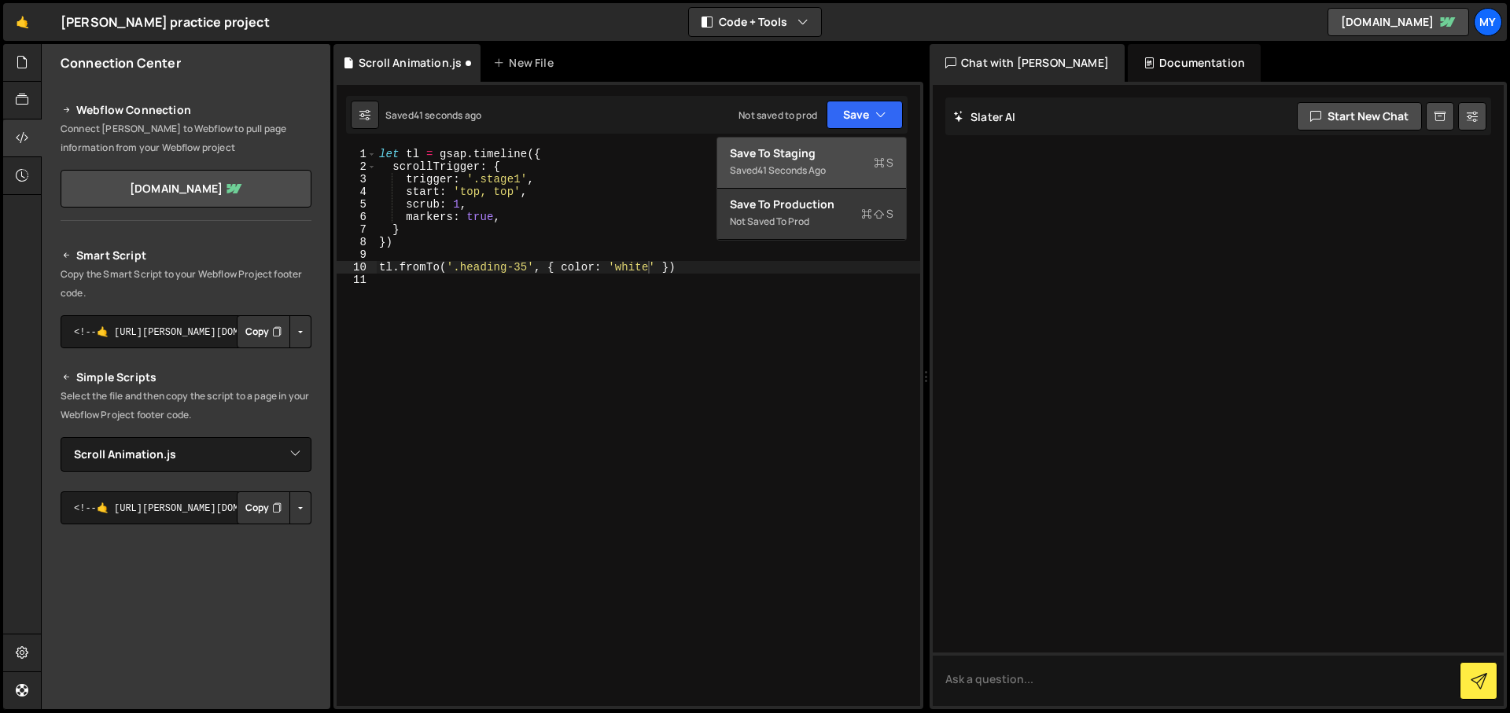
click at [835, 151] on div "Save to Staging S" at bounding box center [812, 153] width 164 height 16
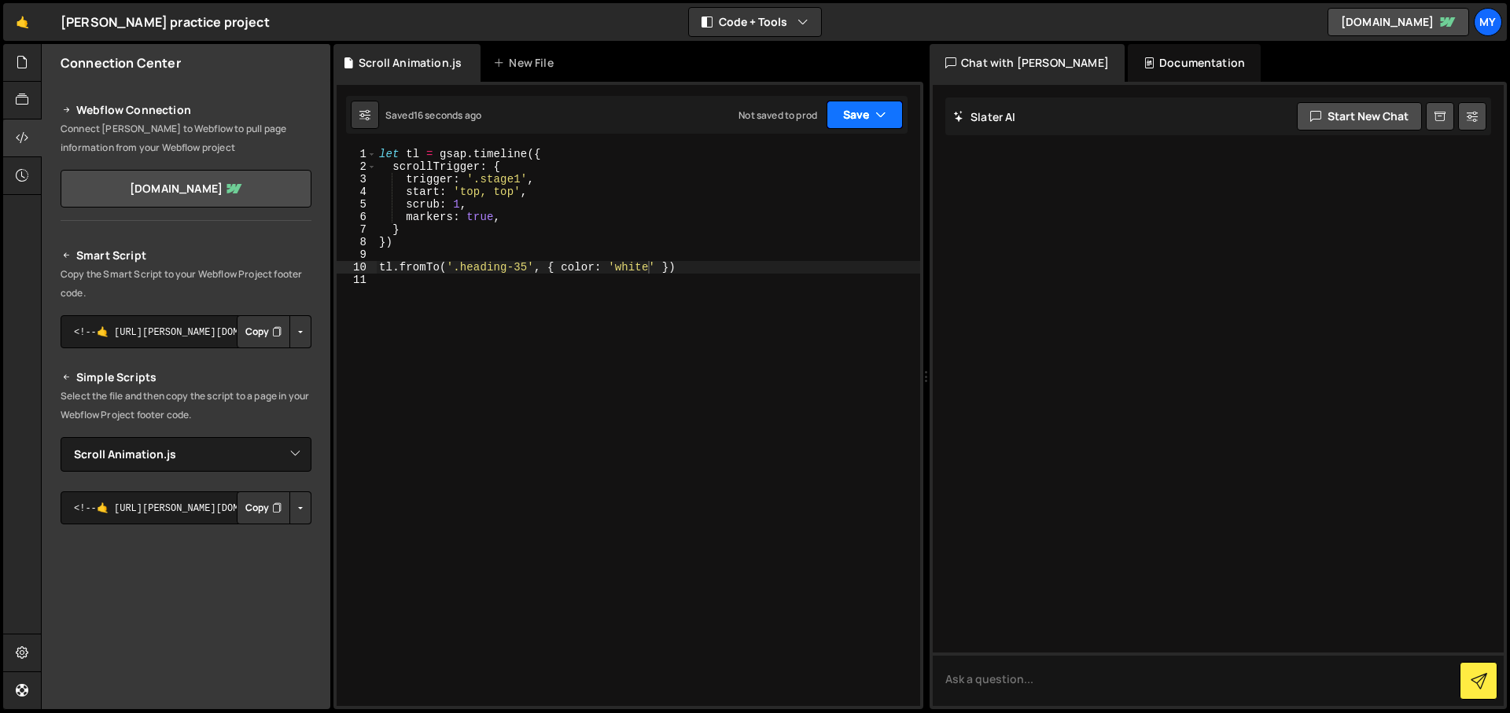
click at [835, 111] on button "Save" at bounding box center [864, 115] width 76 height 28
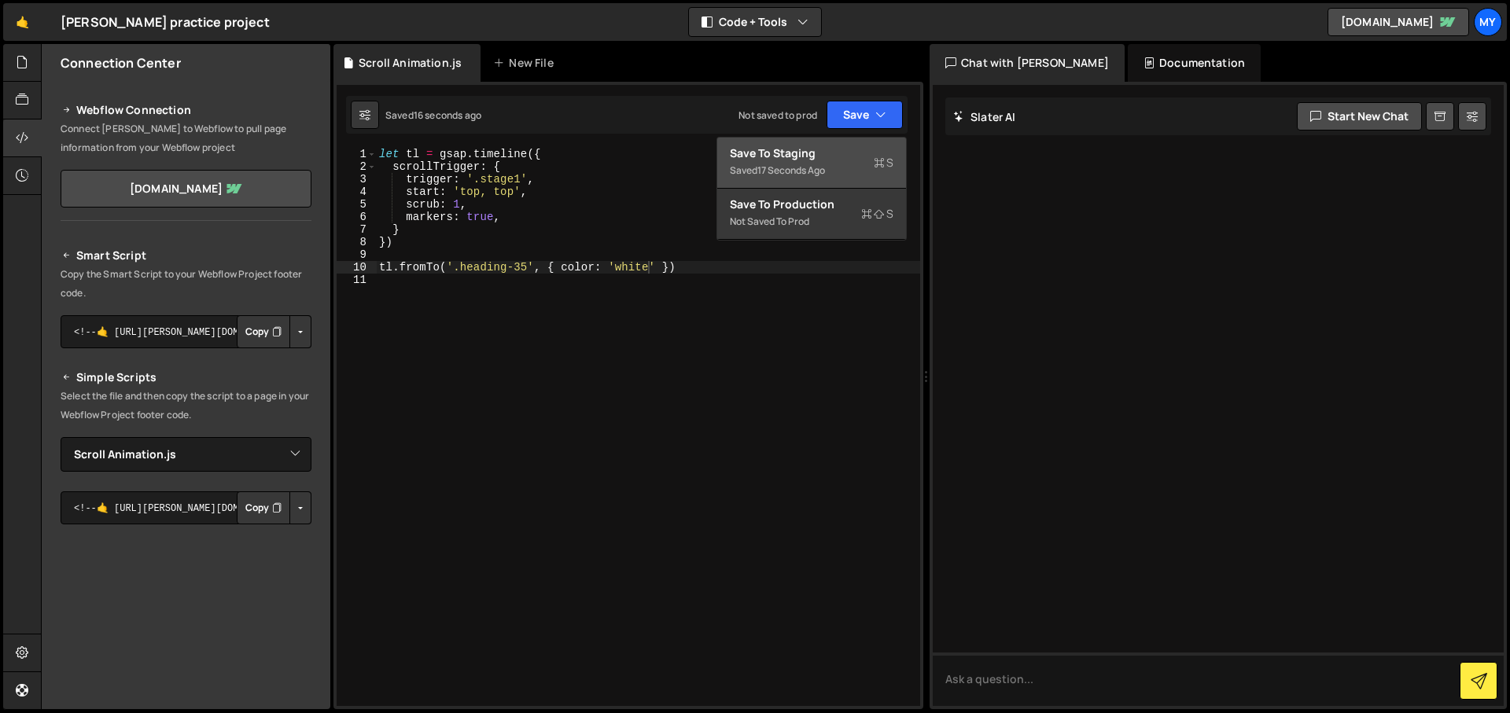
click at [824, 176] on div "17 seconds ago" at bounding box center [791, 170] width 68 height 13
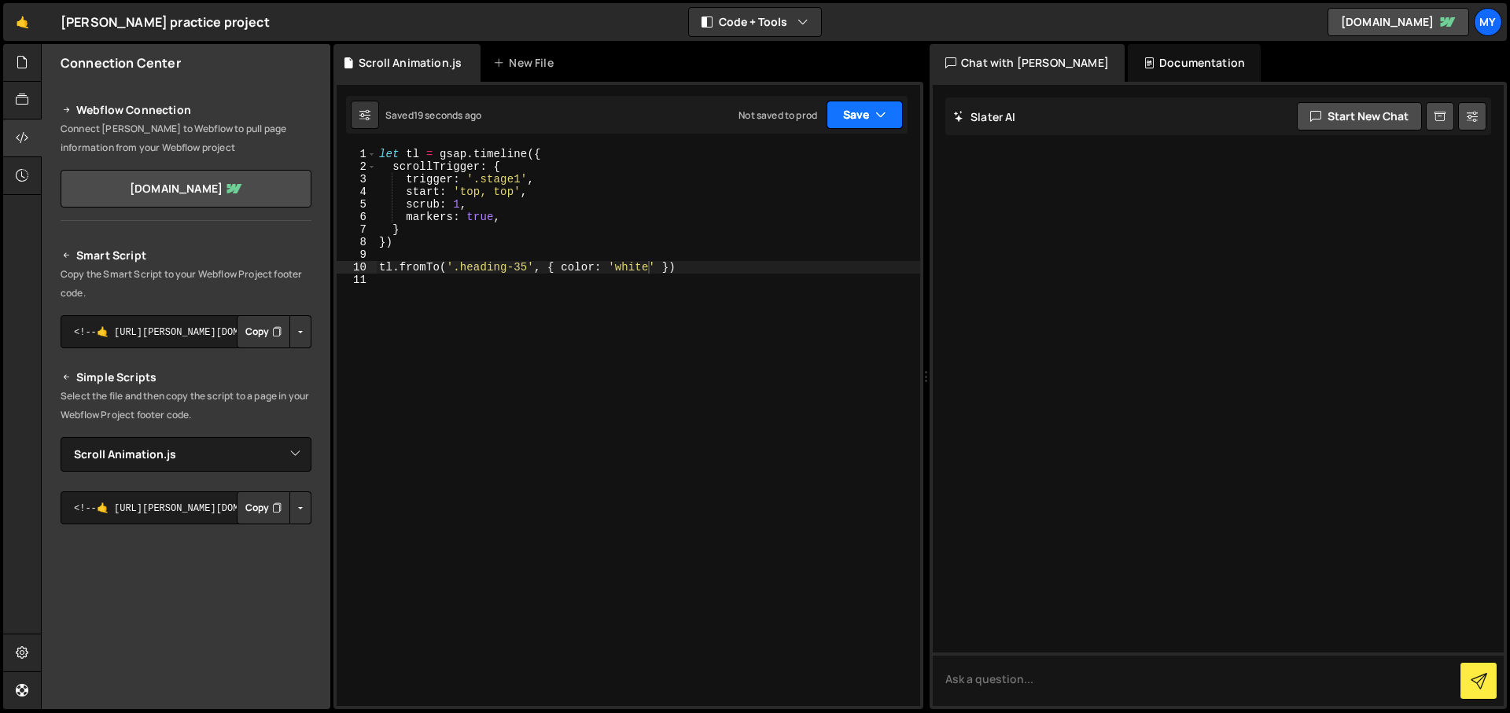
click at [874, 114] on button "Save" at bounding box center [864, 115] width 76 height 28
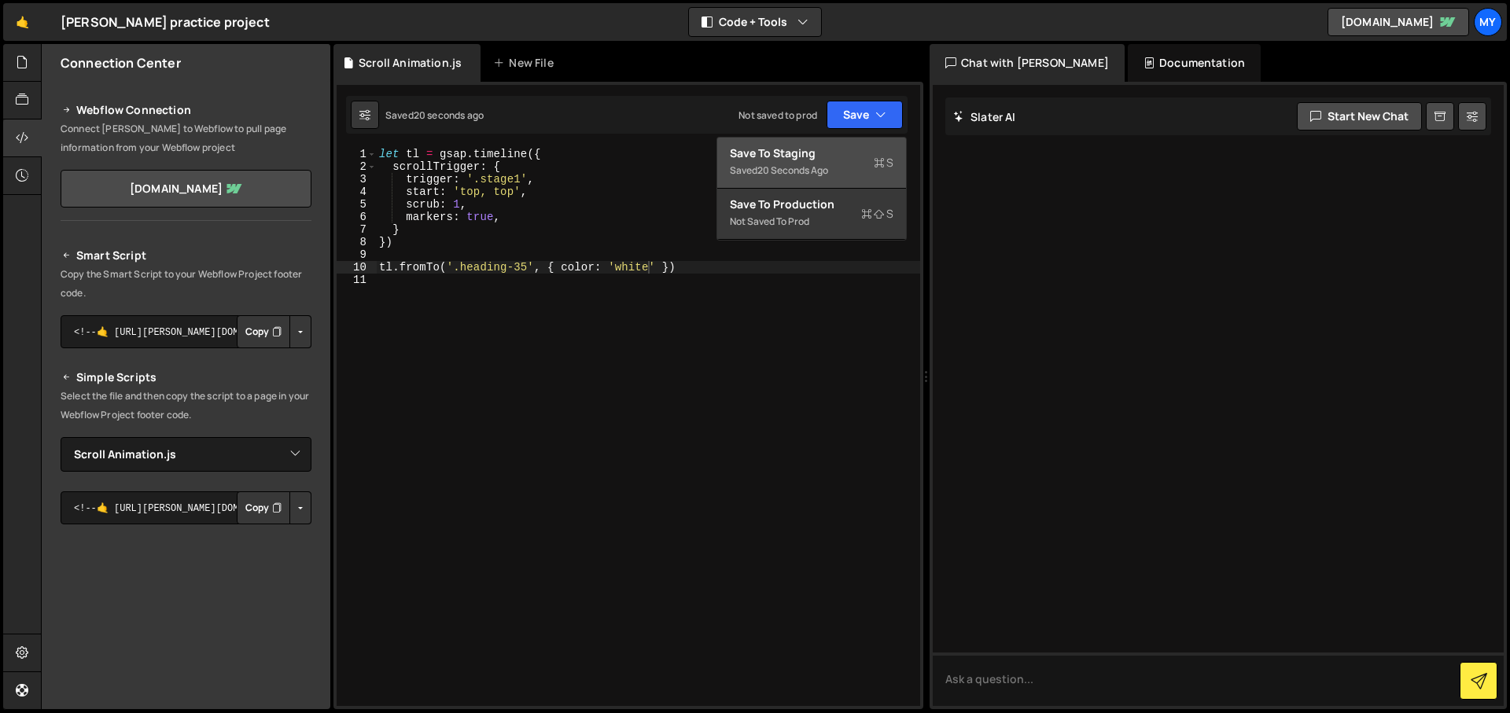
click at [853, 146] on div "Save to Staging S" at bounding box center [812, 153] width 164 height 16
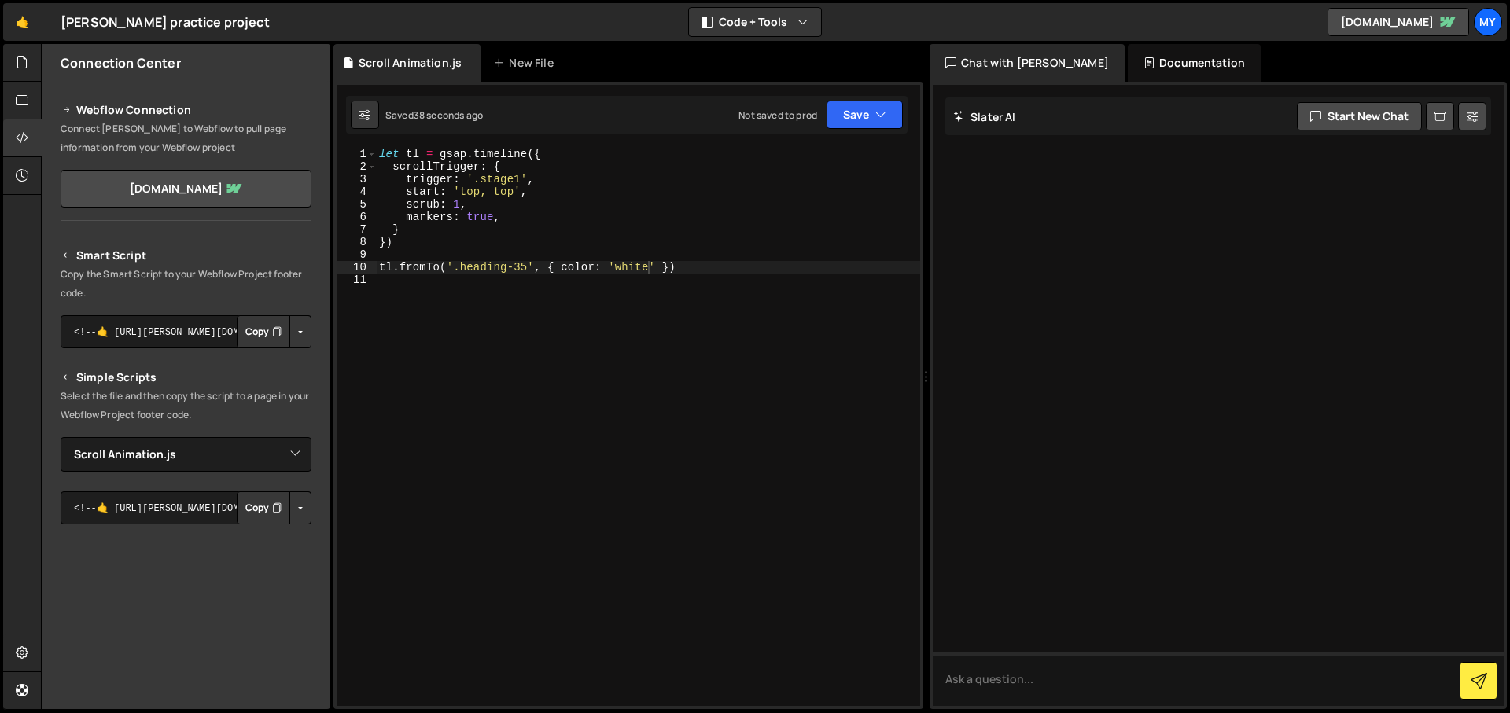
click at [429, 267] on div "let tl = gsap . timeline ({ scrollTrigger : { trigger : '.stage1' , start : 'to…" at bounding box center [648, 439] width 544 height 583
drag, startPoint x: 432, startPoint y: 264, endPoint x: 399, endPoint y: 267, distance: 33.1
click at [399, 267] on div "let tl = gsap . timeline ({ scrollTrigger : { trigger : '.stage1' , start : 'to…" at bounding box center [648, 439] width 544 height 583
type textarea "[DOMAIN_NAME]('.heading-35', { color: 'white' })"
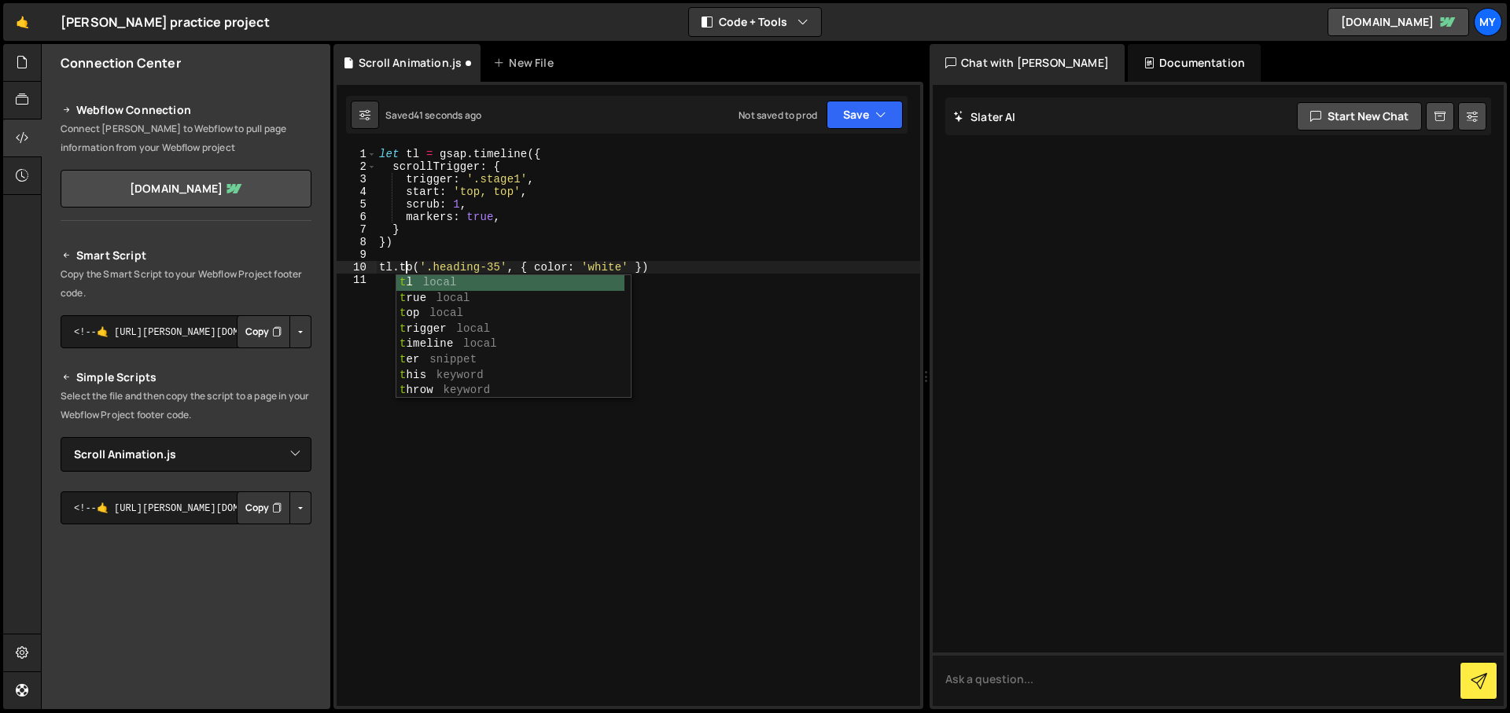
scroll to position [0, 2]
click at [841, 382] on div "let tl = gsap . timeline ({ scrollTrigger : { trigger : '.stage1' , start : 'to…" at bounding box center [648, 439] width 544 height 583
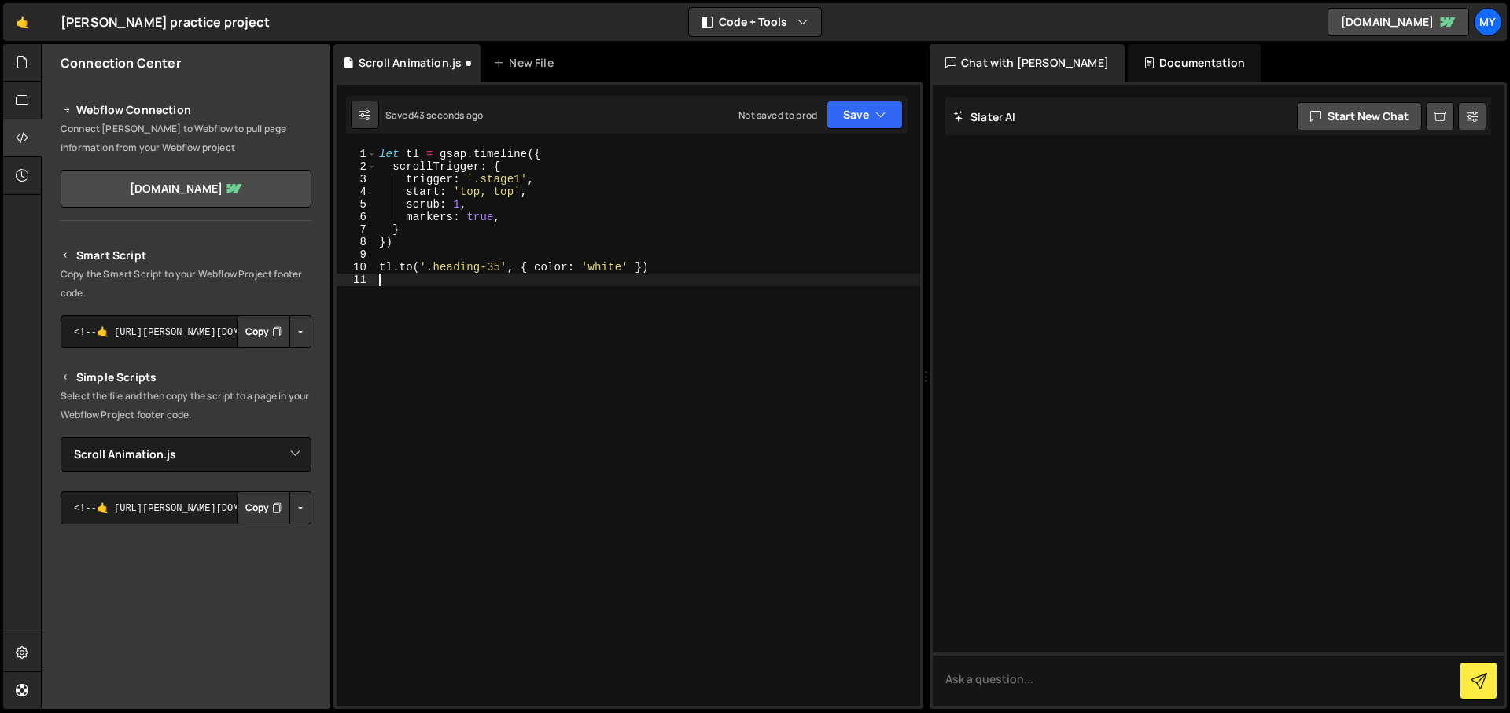
scroll to position [0, 0]
click at [849, 120] on button "Save" at bounding box center [864, 115] width 76 height 28
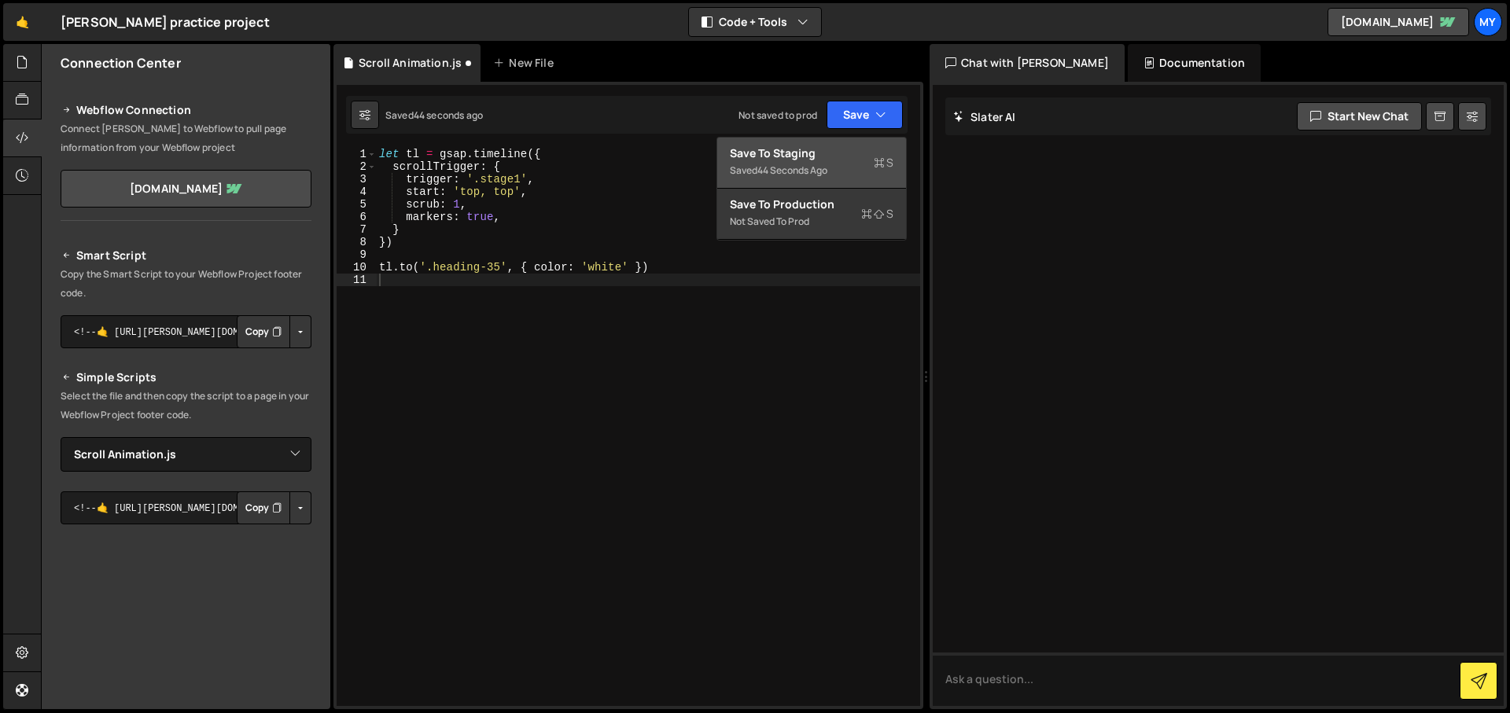
click at [830, 155] on div "Save to Staging S" at bounding box center [812, 153] width 164 height 16
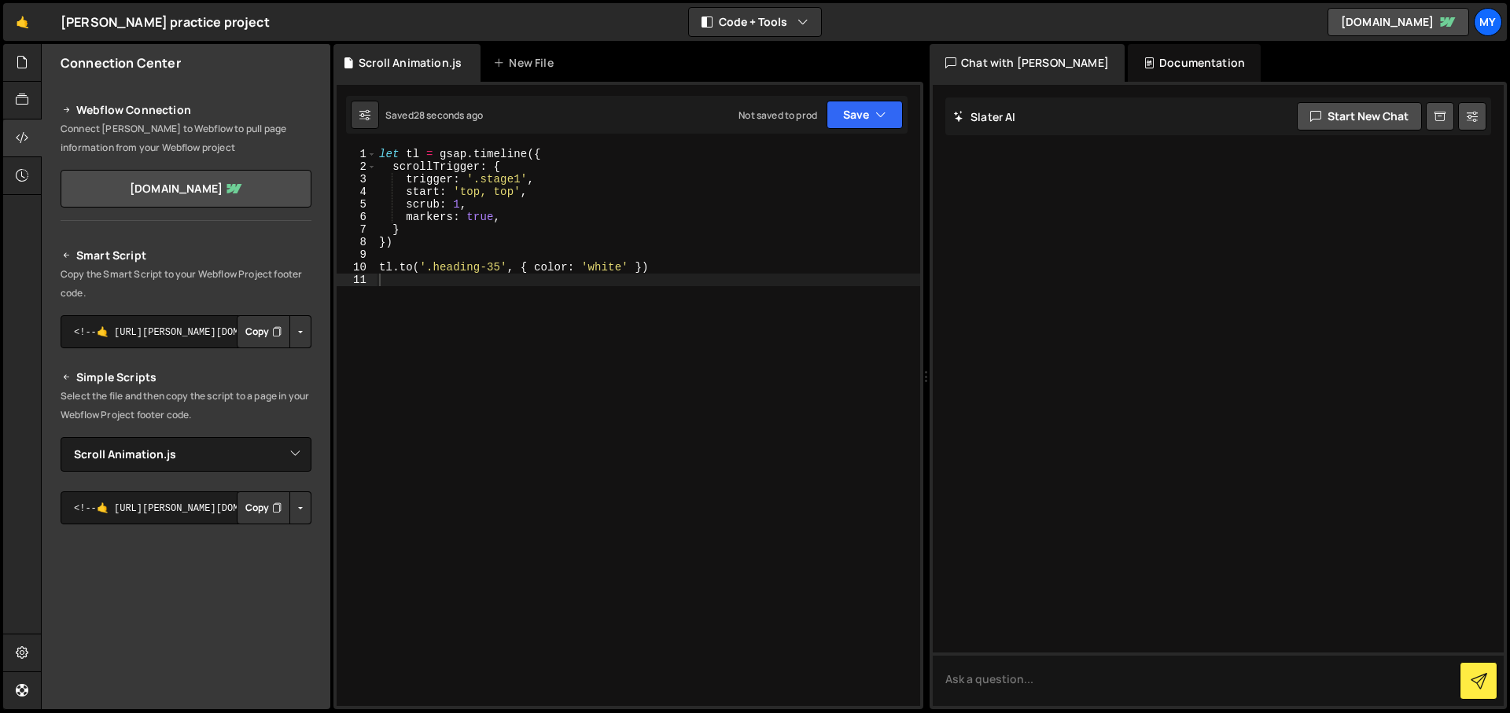
click at [513, 192] on div "let tl = gsap . timeline ({ scrollTrigger : { trigger : '.stage1' , start : 'to…" at bounding box center [648, 439] width 544 height 583
click at [521, 221] on div "let tl = gsap . timeline ({ scrollTrigger : { trigger : '.stage1' , start : 'to…" at bounding box center [648, 439] width 544 height 583
type textarea "markers: true,"
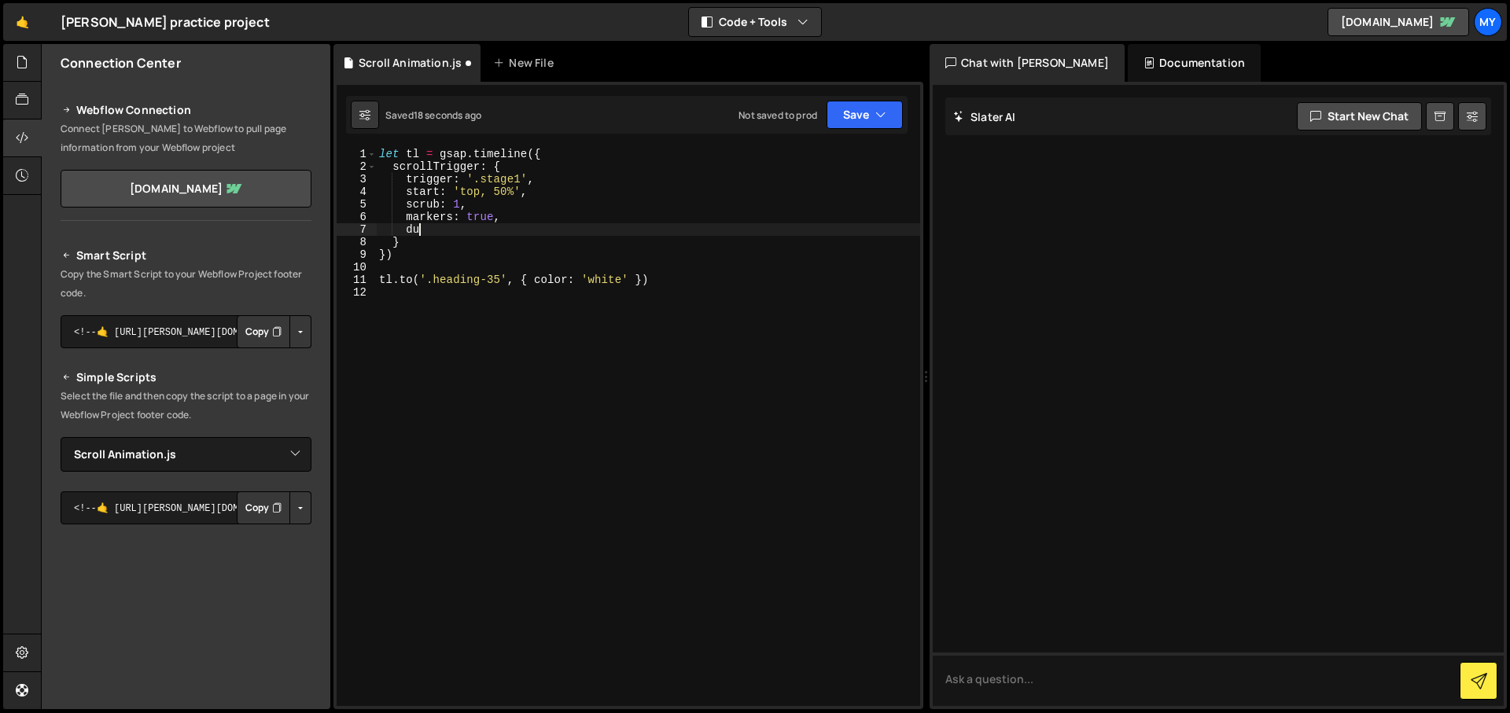
type textarea "d"
click at [629, 271] on div "let tl = gsap . timeline ({ scrollTrigger : { trigger : '.stage1' , start : 'to…" at bounding box center [648, 439] width 544 height 583
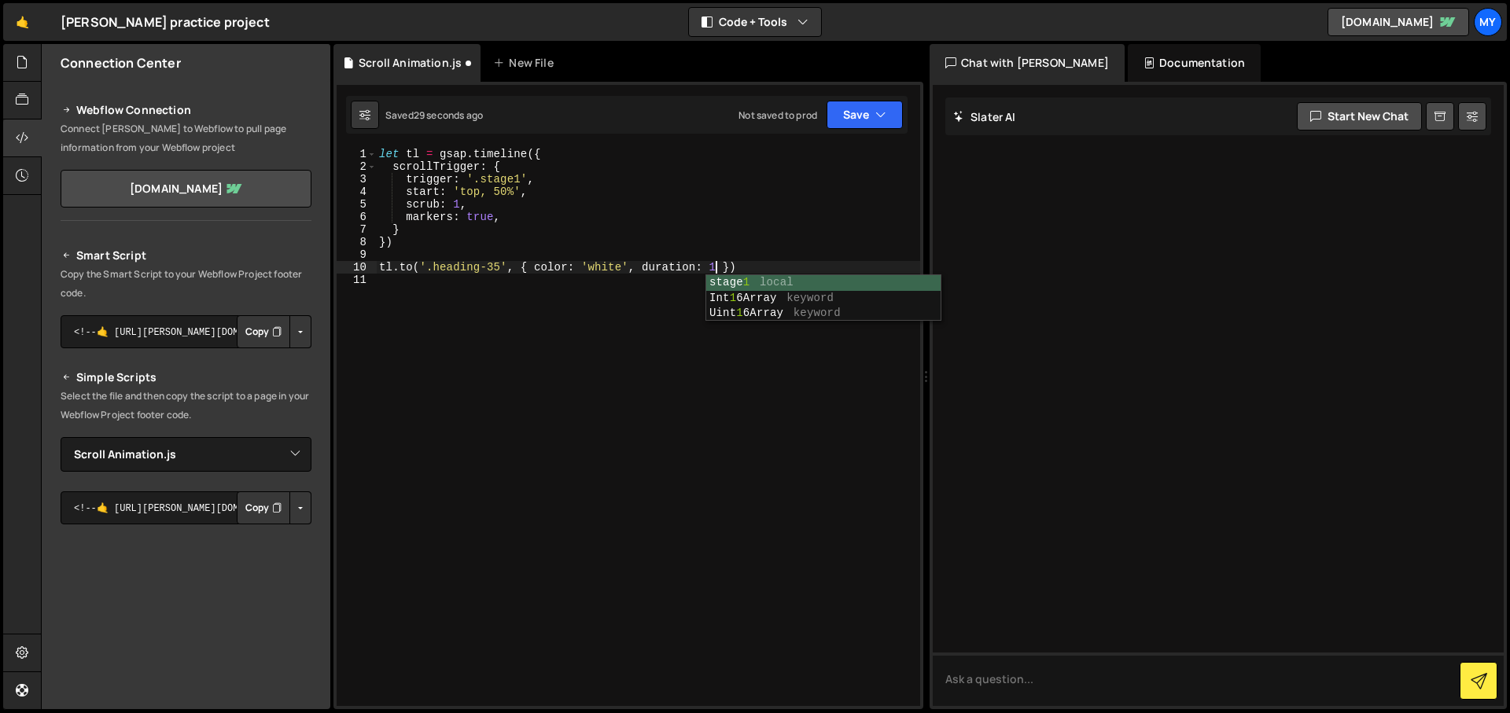
scroll to position [0, 24]
click at [725, 266] on div "let tl = gsap . timeline ({ scrollTrigger : { trigger : '.stage1' , start : 'to…" at bounding box center [648, 439] width 544 height 583
click at [768, 263] on div "let tl = gsap . timeline ({ scrollTrigger : { trigger : '.stage1' , start : 'to…" at bounding box center [648, 439] width 544 height 583
drag, startPoint x: 717, startPoint y: 265, endPoint x: 631, endPoint y: 270, distance: 86.6
click at [631, 270] on div "let tl = gsap . timeline ({ scrollTrigger : { trigger : '.stage1' , start : 'to…" at bounding box center [648, 439] width 544 height 583
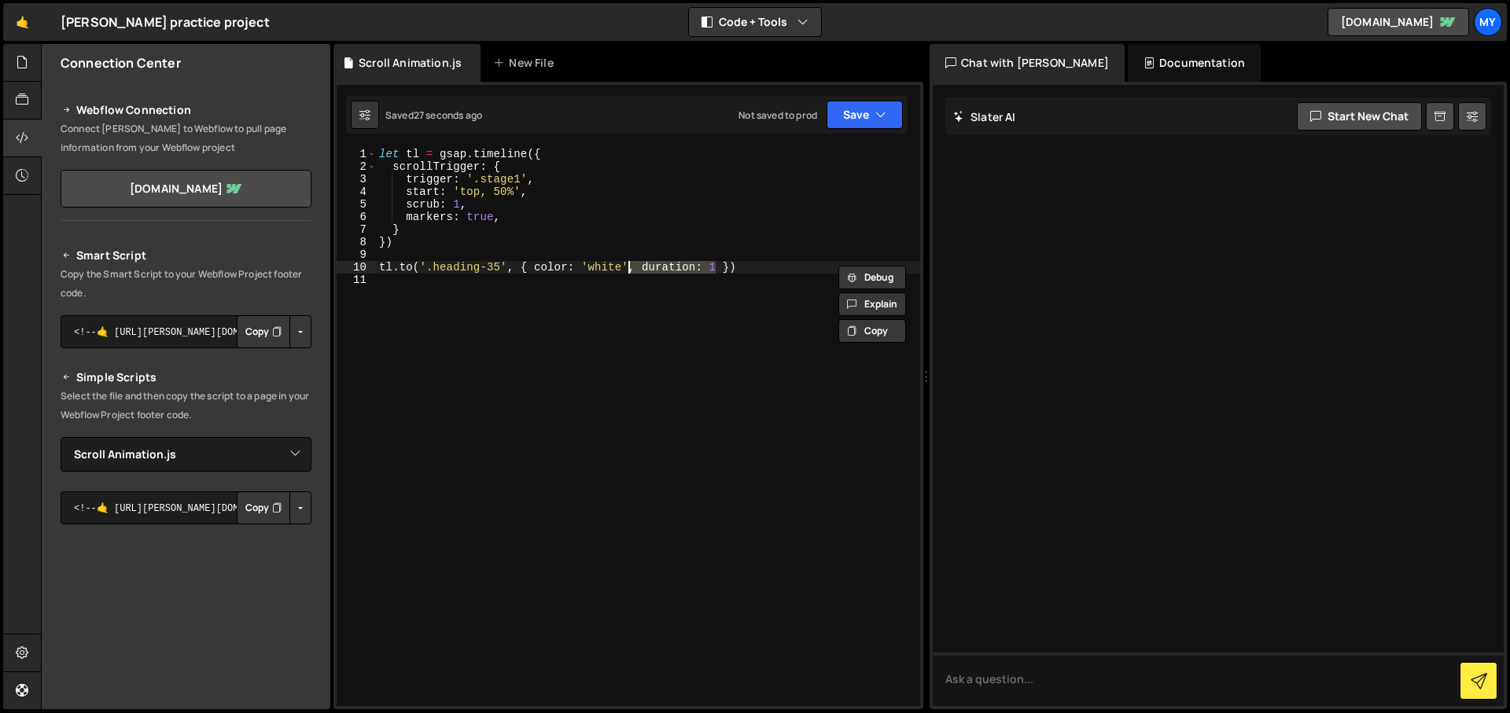
scroll to position [0, 18]
click at [507, 216] on div "let tl = gsap . timeline ({ scrollTrigger : { trigger : '.stage1' , start : 'to…" at bounding box center [648, 439] width 544 height 583
paste textarea ", duration: 1"
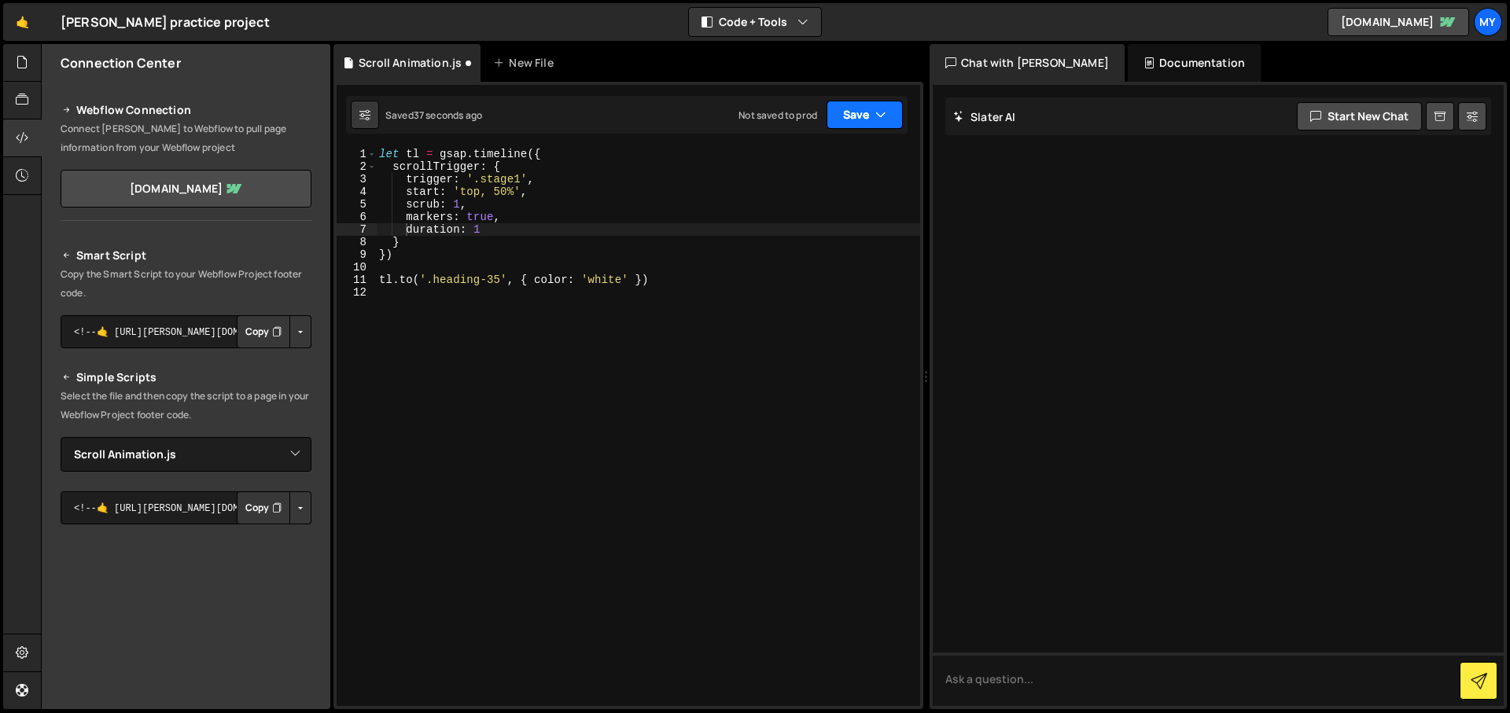
click at [834, 123] on button "Save" at bounding box center [864, 115] width 76 height 28
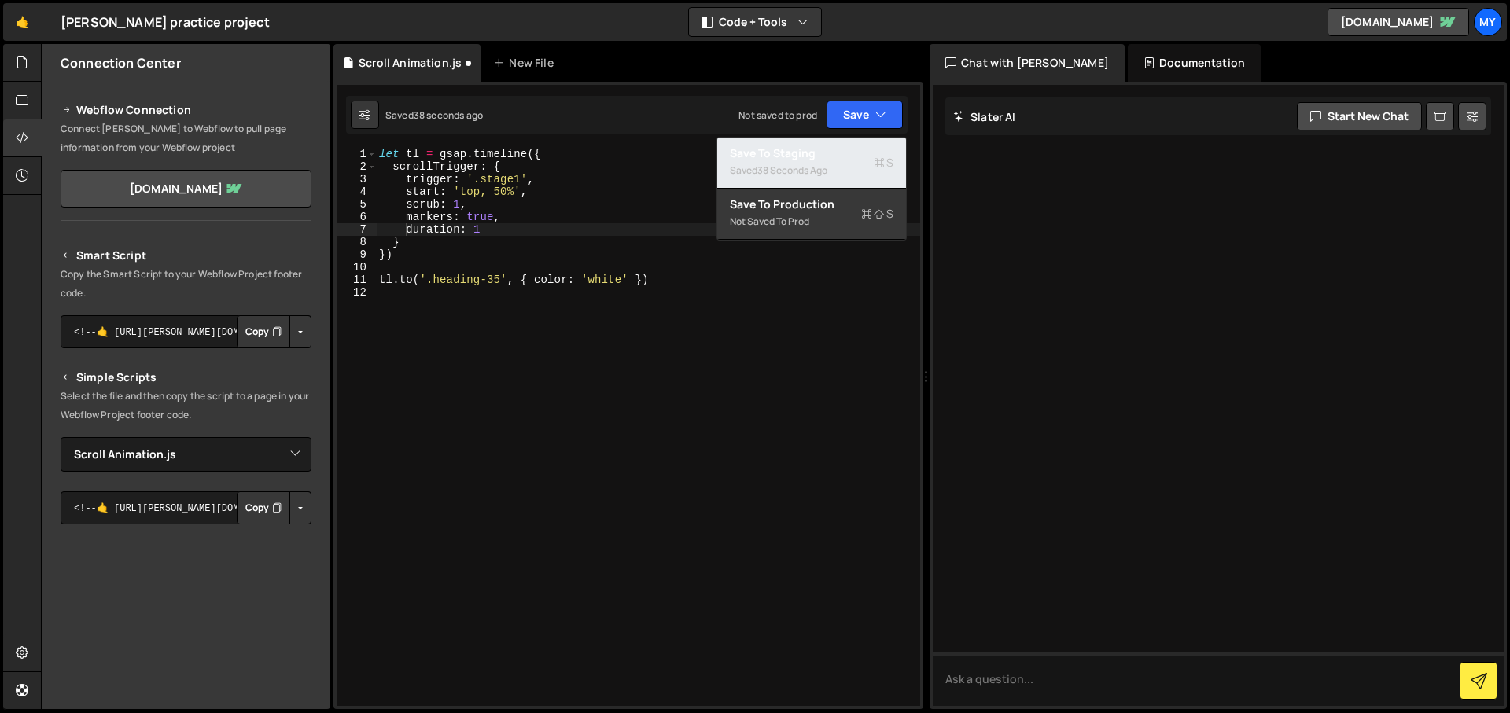
click at [836, 166] on div "Saved 38 seconds ago" at bounding box center [812, 170] width 164 height 19
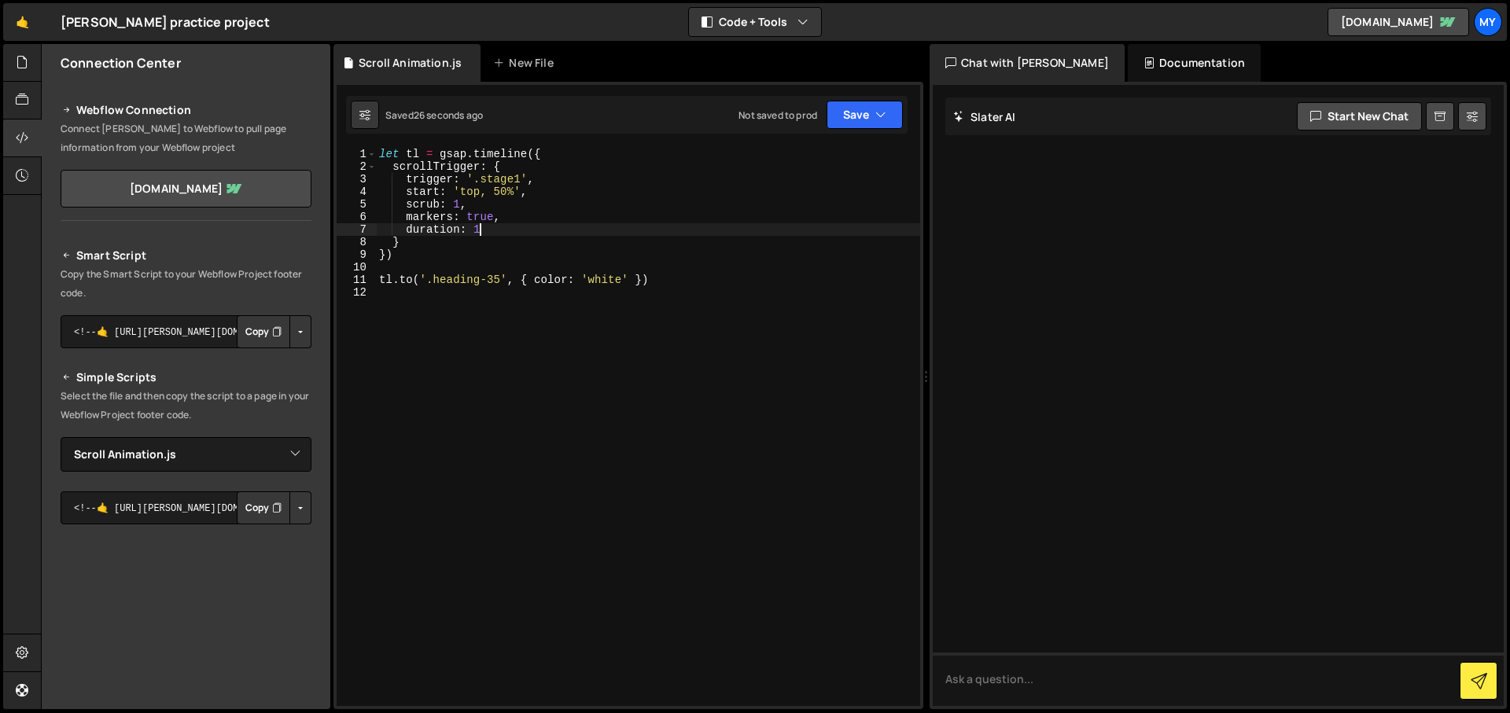
click at [492, 230] on div "let tl = gsap . timeline ({ scrollTrigger : { trigger : '.stage1' , start : 'to…" at bounding box center [648, 439] width 544 height 583
click at [534, 193] on div "let tl = gsap . timeline ({ scrollTrigger : { trigger : '.stage1' , start : 'to…" at bounding box center [648, 439] width 544 height 583
type textarea "start: 'top, 50%',"
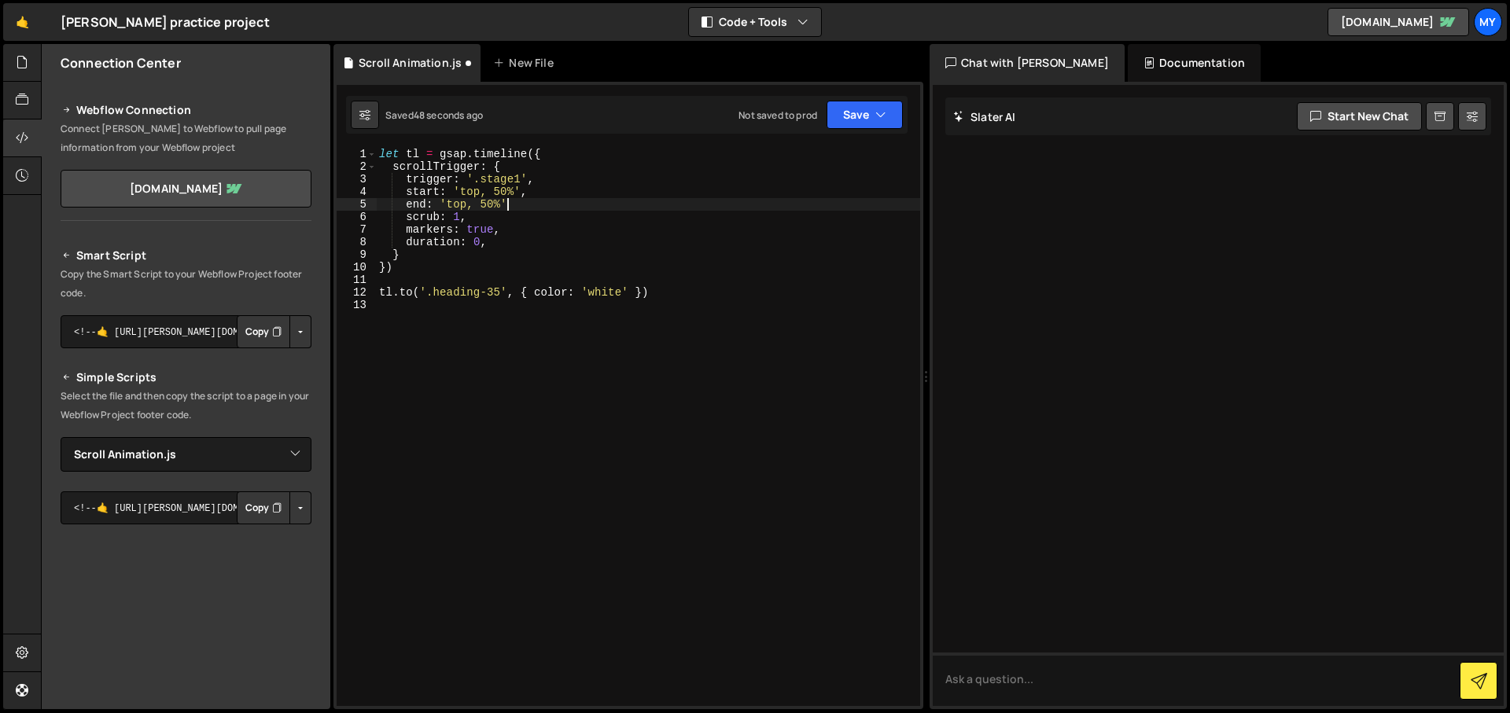
scroll to position [0, 9]
click at [622, 297] on div "let tl = gsap . timeline ({ scrollTrigger : { trigger : '.stage1' , start : 'to…" at bounding box center [648, 439] width 544 height 583
type textarea "[DOMAIN_NAME]('.heading-35', { color: '#c0a30e' })"
click at [857, 107] on button "Save" at bounding box center [864, 115] width 76 height 28
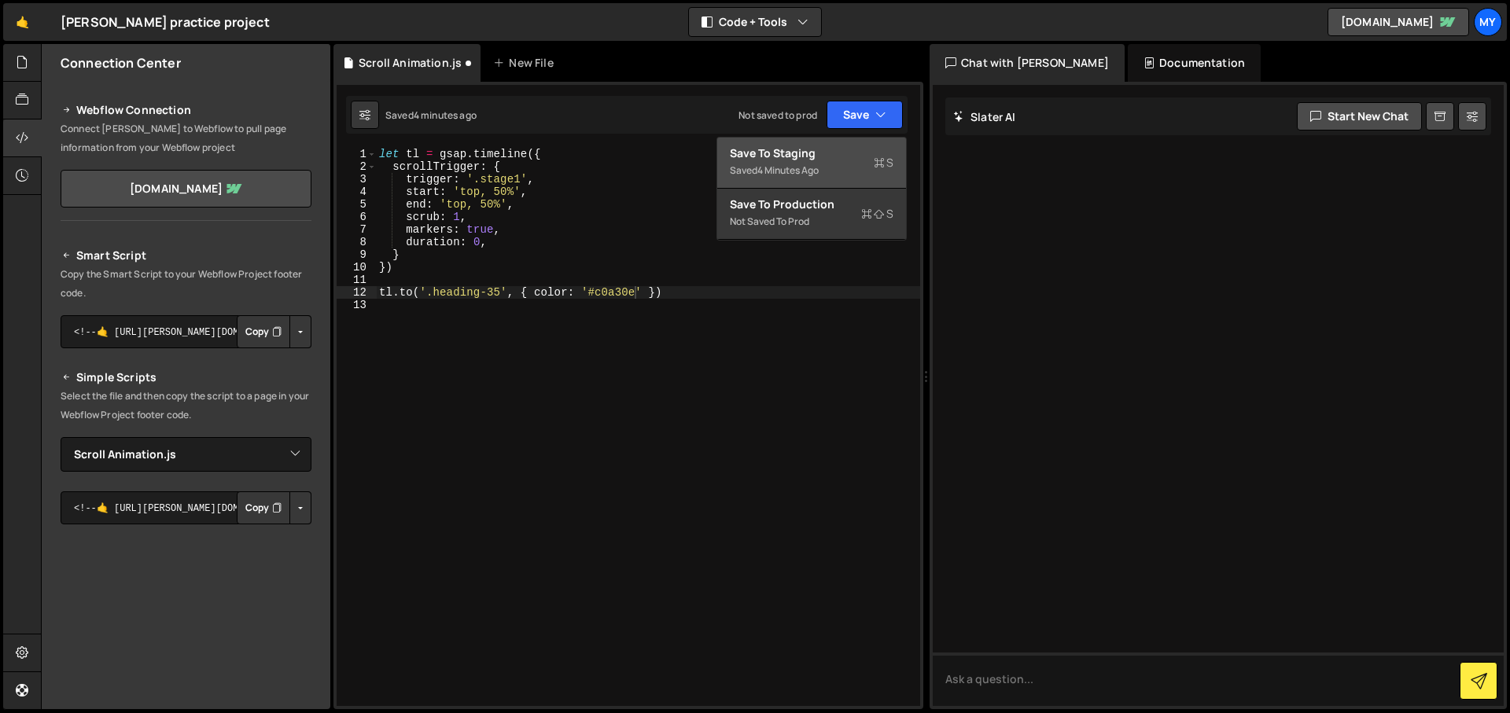
click at [784, 177] on div "Saved 4 minutes ago" at bounding box center [812, 170] width 164 height 19
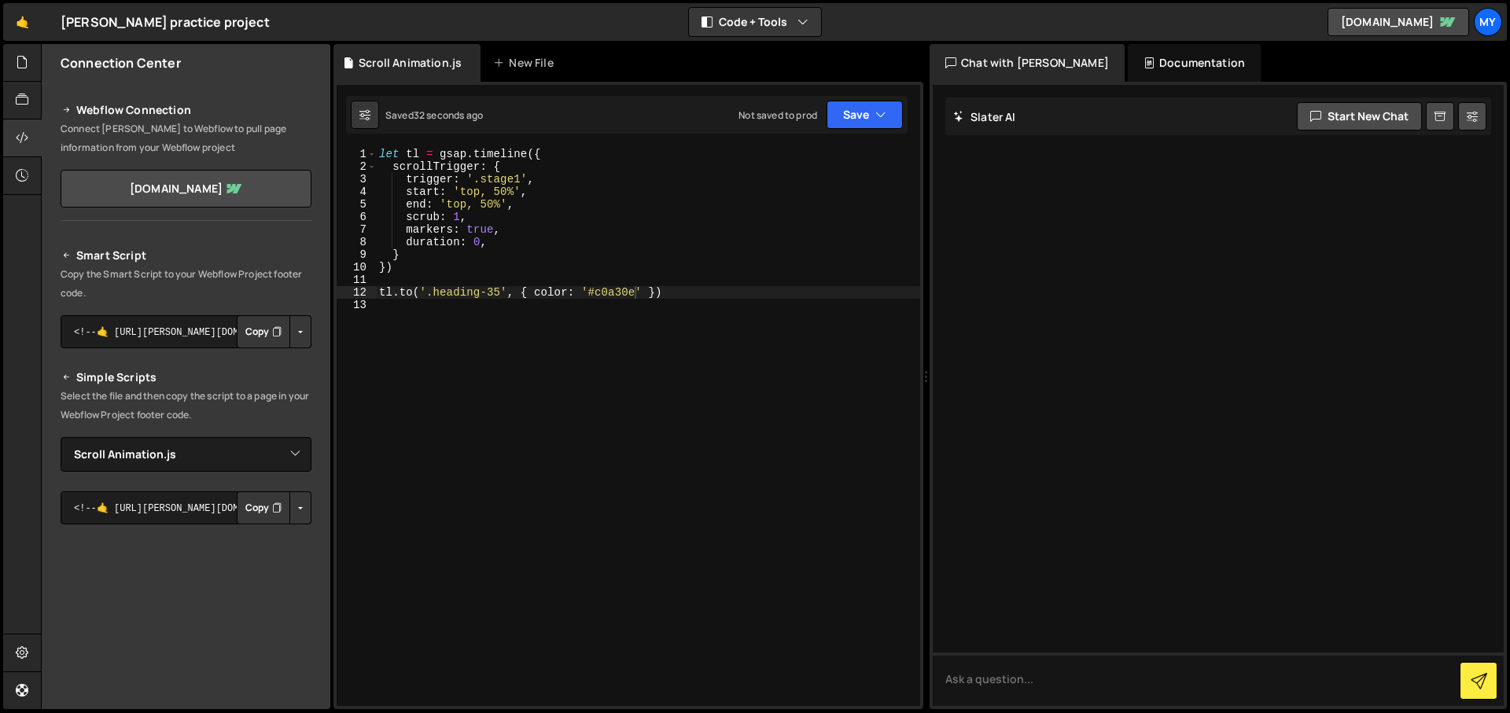
click at [683, 293] on div "let tl = gsap . timeline ({ scrollTrigger : { trigger : '.stage1' , start : 'to…" at bounding box center [648, 439] width 544 height 583
type textarea "[DOMAIN_NAME]('.circle', {backgroundColor; '#fed502'})"
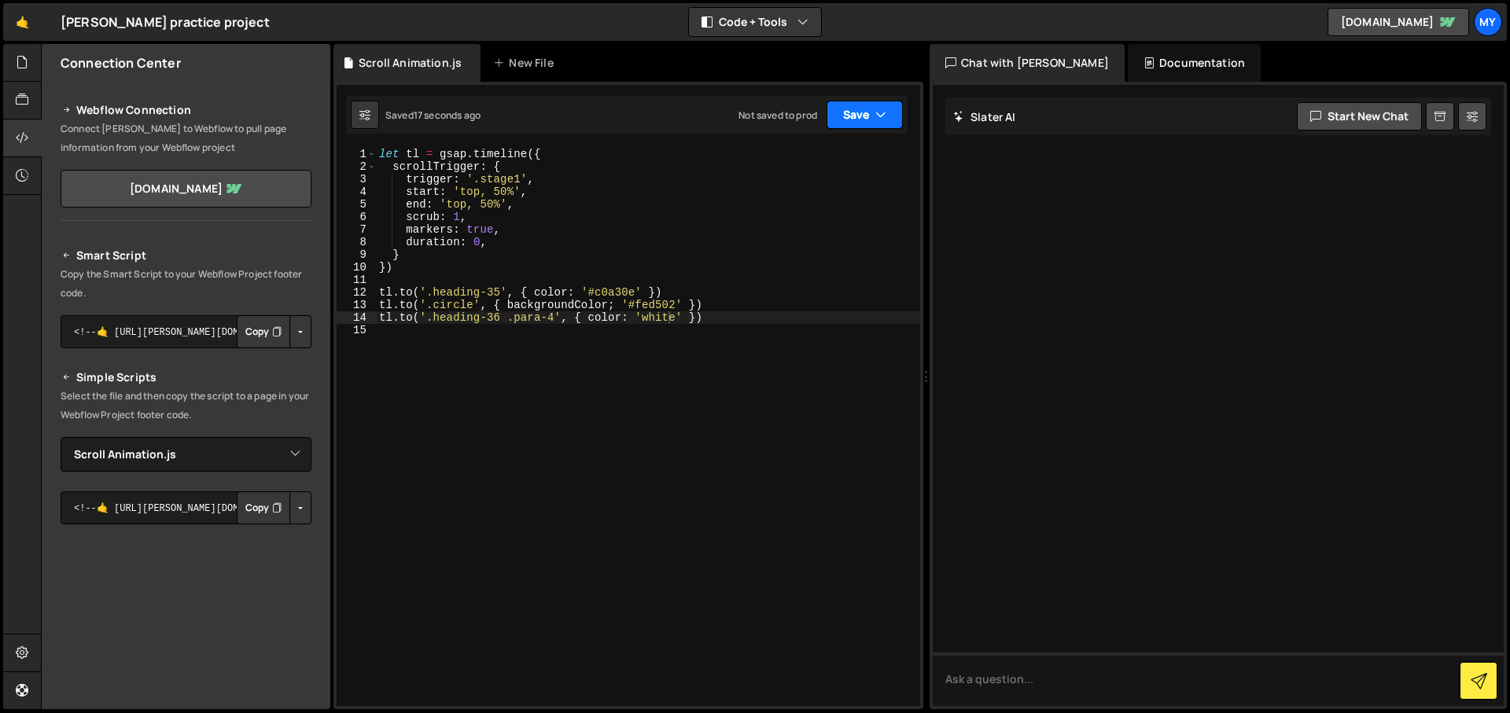
click at [854, 119] on button "Save" at bounding box center [864, 115] width 76 height 28
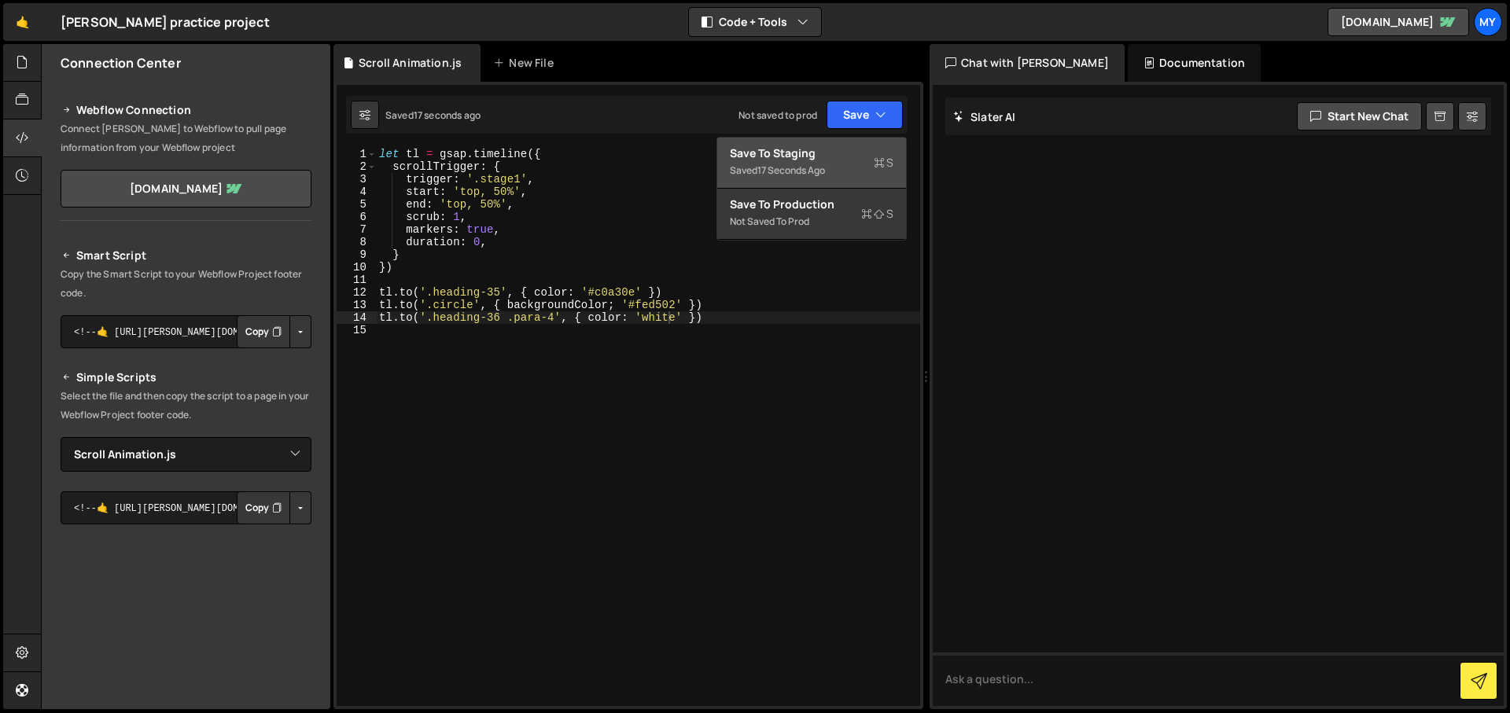
click at [849, 163] on div "Saved 17 seconds ago" at bounding box center [812, 170] width 164 height 19
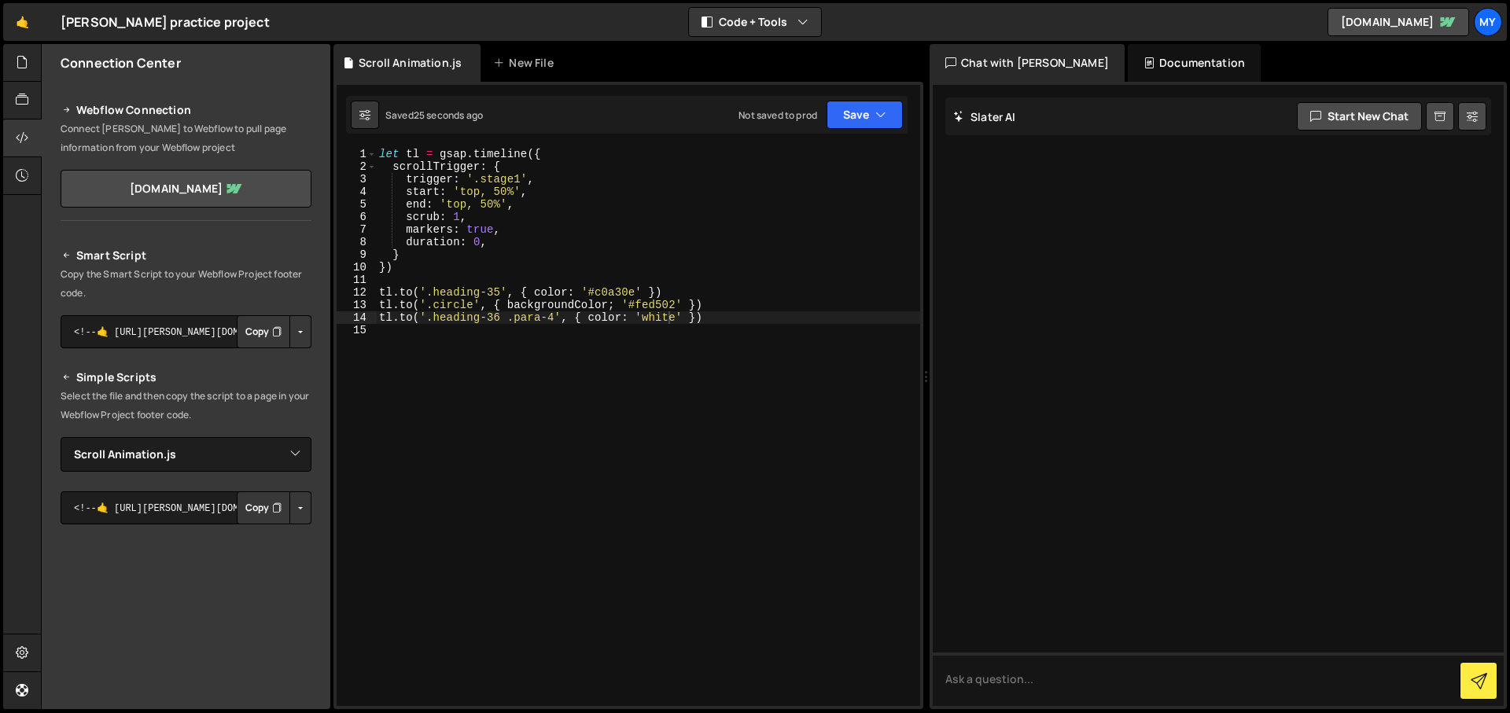
scroll to position [0, 19]
click at [690, 292] on div "let tl = gsap . timeline ({ scrollTrigger : { trigger : '.stage1' , start : 'to…" at bounding box center [648, 439] width 544 height 583
click at [477, 267] on div "let tl = gsap . timeline ({ scrollTrigger : { trigger : '.stage1' , start : 'to…" at bounding box center [648, 439] width 544 height 583
type textarea "});"
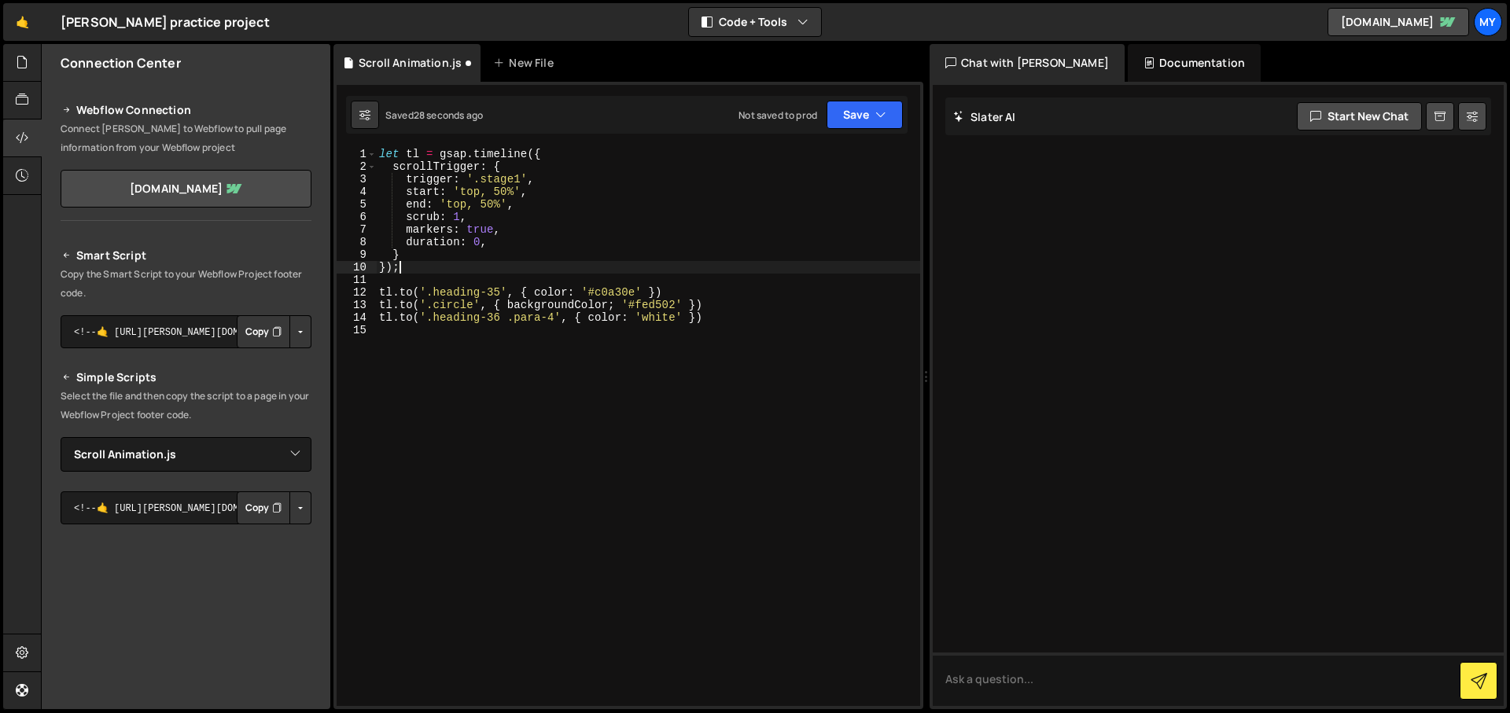
click at [701, 285] on div "let tl = gsap . timeline ({ scrollTrigger : { trigger : '.stage1' , start : 'to…" at bounding box center [648, 439] width 544 height 583
type textarea ";"
click at [672, 293] on div "let tl = gsap . timeline ({ scrollTrigger : { trigger : '.stage1' , start : 'to…" at bounding box center [648, 439] width 544 height 583
click at [711, 305] on div "let tl = gsap . timeline ({ scrollTrigger : { trigger : '.stage1' , start : 'to…" at bounding box center [648, 439] width 544 height 583
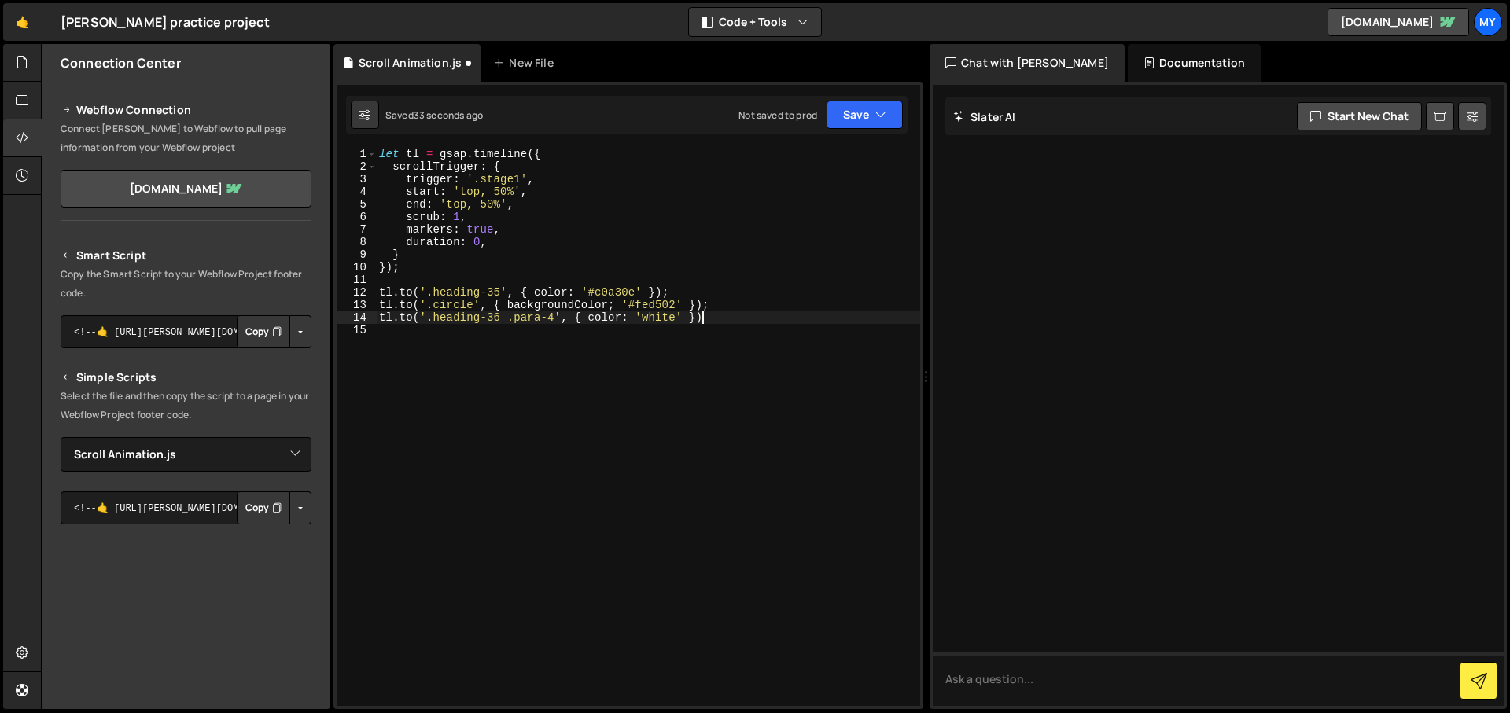
click at [712, 316] on div "let tl = gsap . timeline ({ scrollTrigger : { trigger : '.stage1' , start : 'to…" at bounding box center [648, 439] width 544 height 583
drag, startPoint x: 611, startPoint y: 304, endPoint x: 644, endPoint y: 298, distance: 33.6
click at [613, 304] on div "let tl = gsap . timeline ({ scrollTrigger : { trigger : '.stage1' , start : 'to…" at bounding box center [648, 439] width 544 height 583
click at [839, 112] on button "Save" at bounding box center [864, 115] width 76 height 28
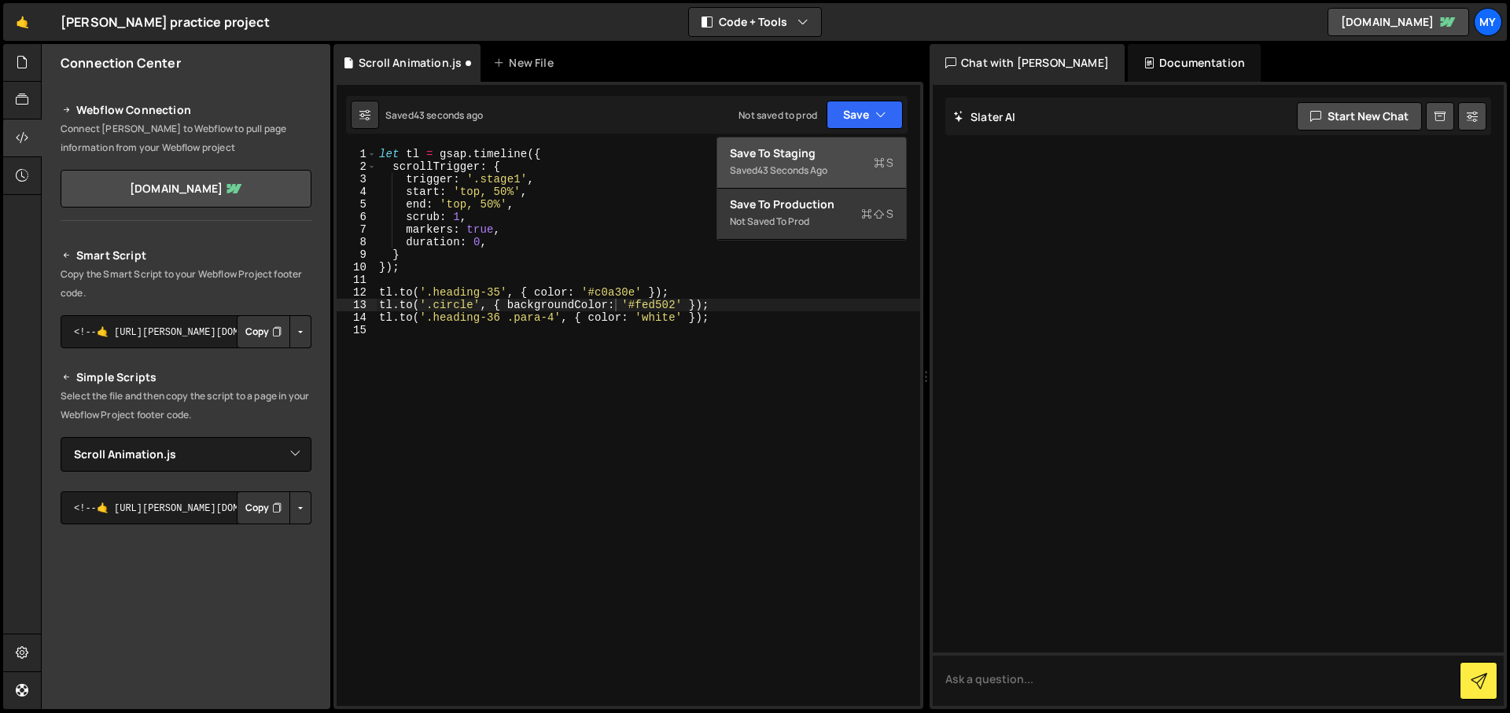
click at [784, 169] on div "43 seconds ago" at bounding box center [792, 170] width 70 height 13
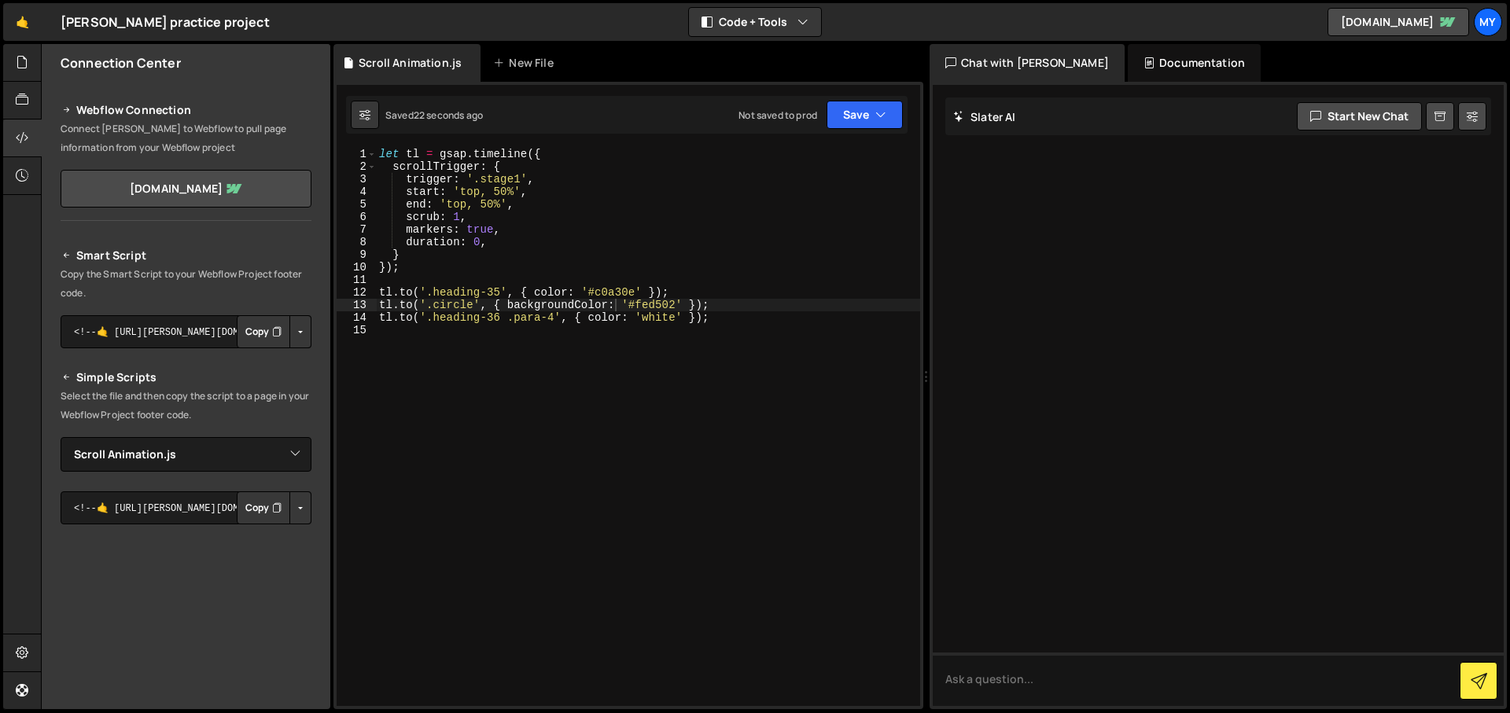
click at [514, 317] on div "let tl = gsap . timeline ({ scrollTrigger : { trigger : '.stage1' , start : 'to…" at bounding box center [648, 439] width 544 height 583
click at [837, 105] on button "Save" at bounding box center [864, 115] width 76 height 28
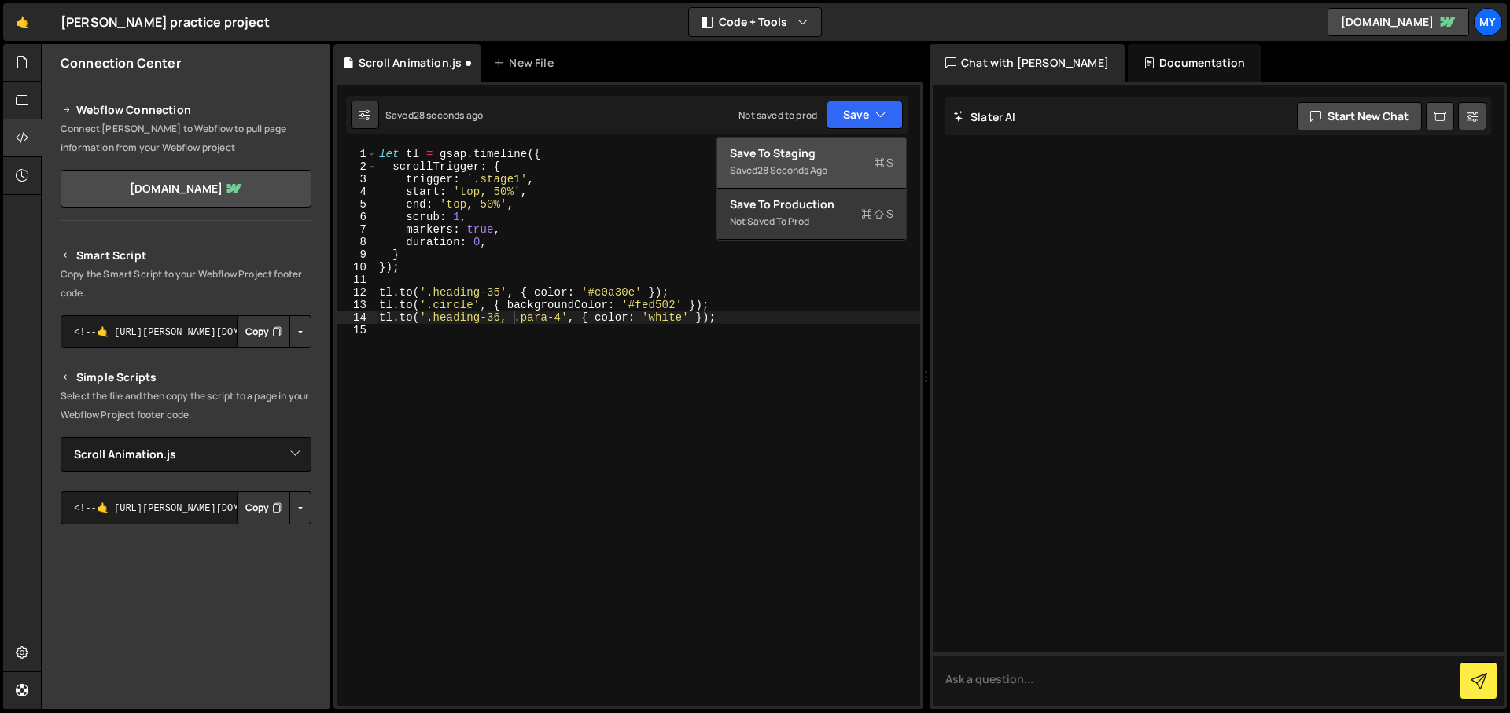
click at [834, 177] on div "Saved 28 seconds ago" at bounding box center [812, 170] width 164 height 19
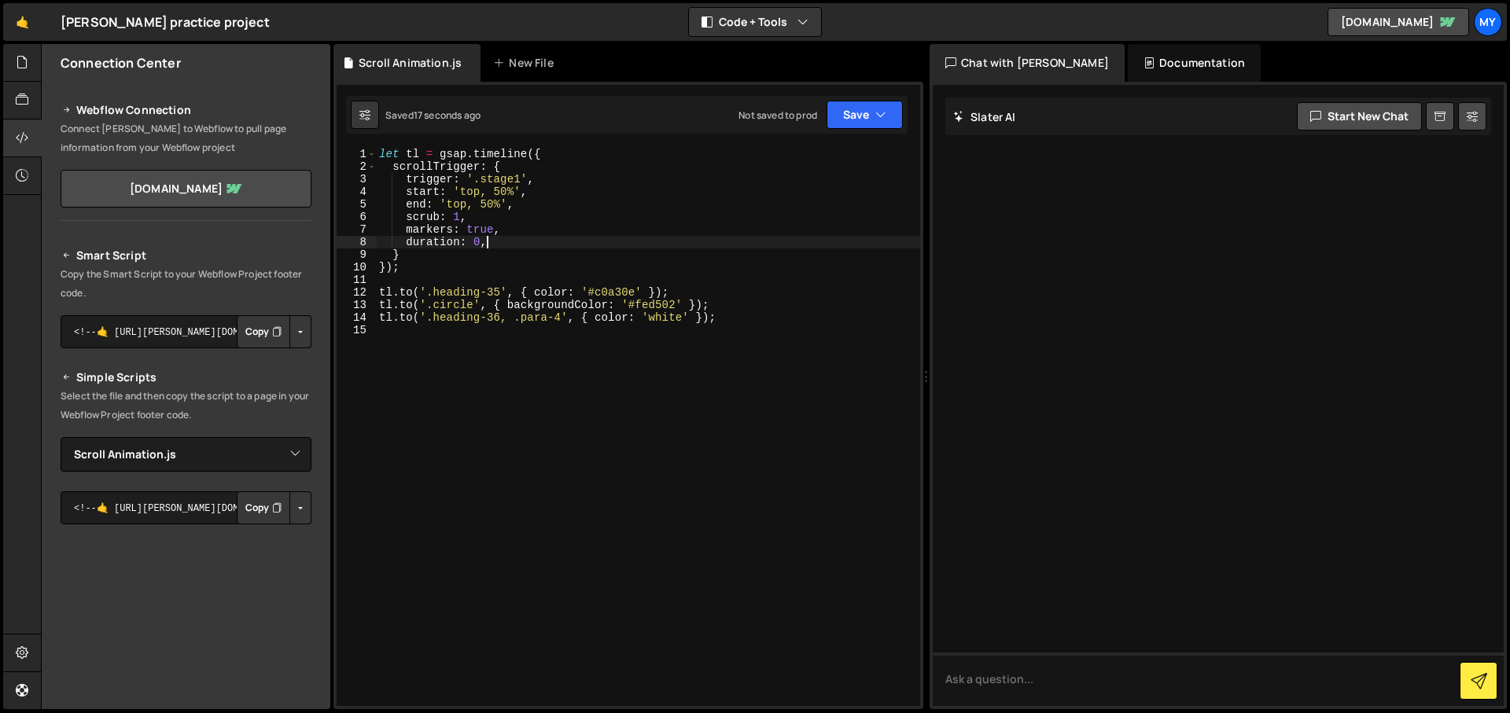
scroll to position [0, 7]
drag, startPoint x: 488, startPoint y: 240, endPoint x: 507, endPoint y: 231, distance: 21.5
click at [507, 231] on div "let tl = gsap . timeline ({ scrollTrigger : { trigger : '.stage1' , start : 'to…" at bounding box center [648, 439] width 544 height 583
click at [506, 241] on div "let tl = gsap . timeline ({ scrollTrigger : { trigger : '.stage1' , start : 'to…" at bounding box center [648, 427] width 544 height 558
click at [697, 311] on div "let tl = gsap . timeline ({ scrollTrigger : { trigger : '.stage1' , start : 'to…" at bounding box center [648, 439] width 544 height 583
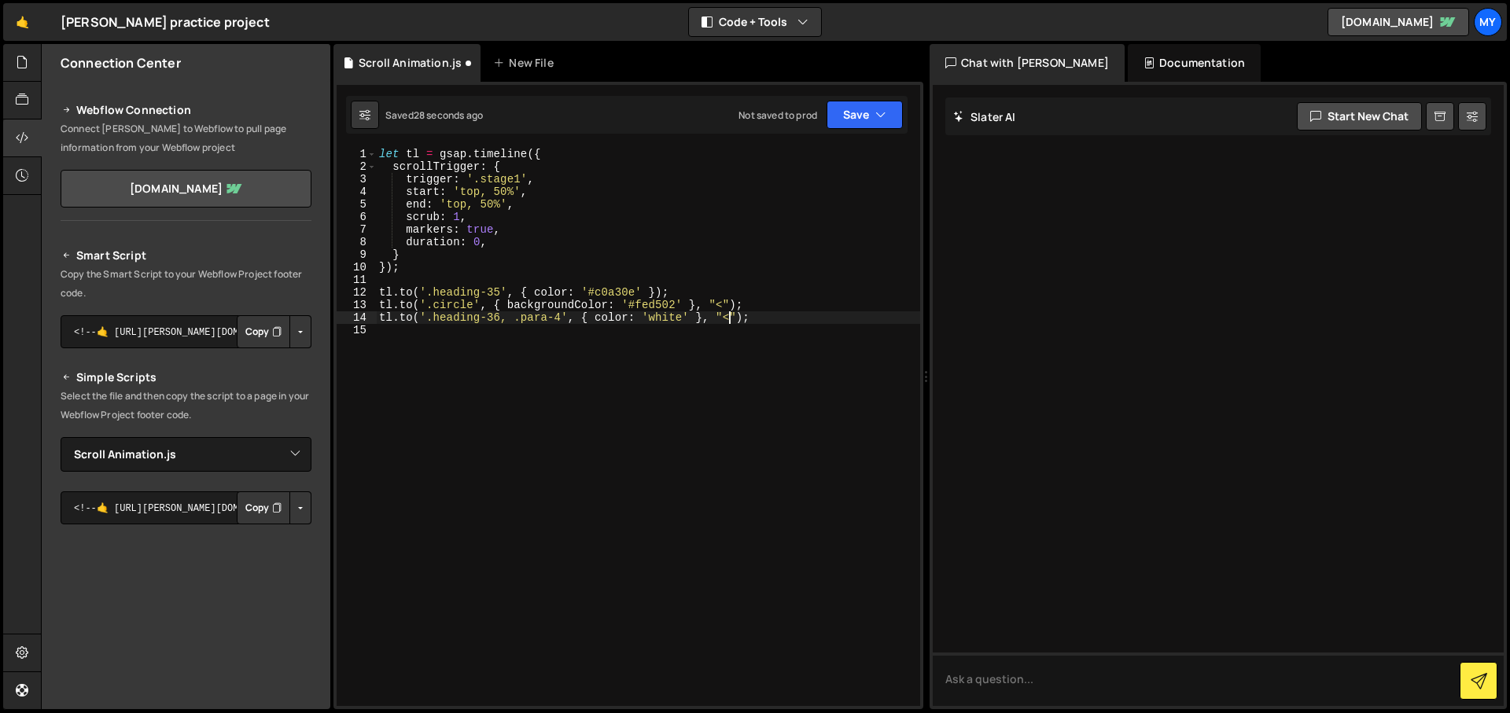
scroll to position [0, 24]
click at [517, 241] on div "let tl = gsap . timeline ({ scrollTrigger : { trigger : '.stage1' , start : 'to…" at bounding box center [648, 439] width 544 height 583
type textarea "duration: 0,"
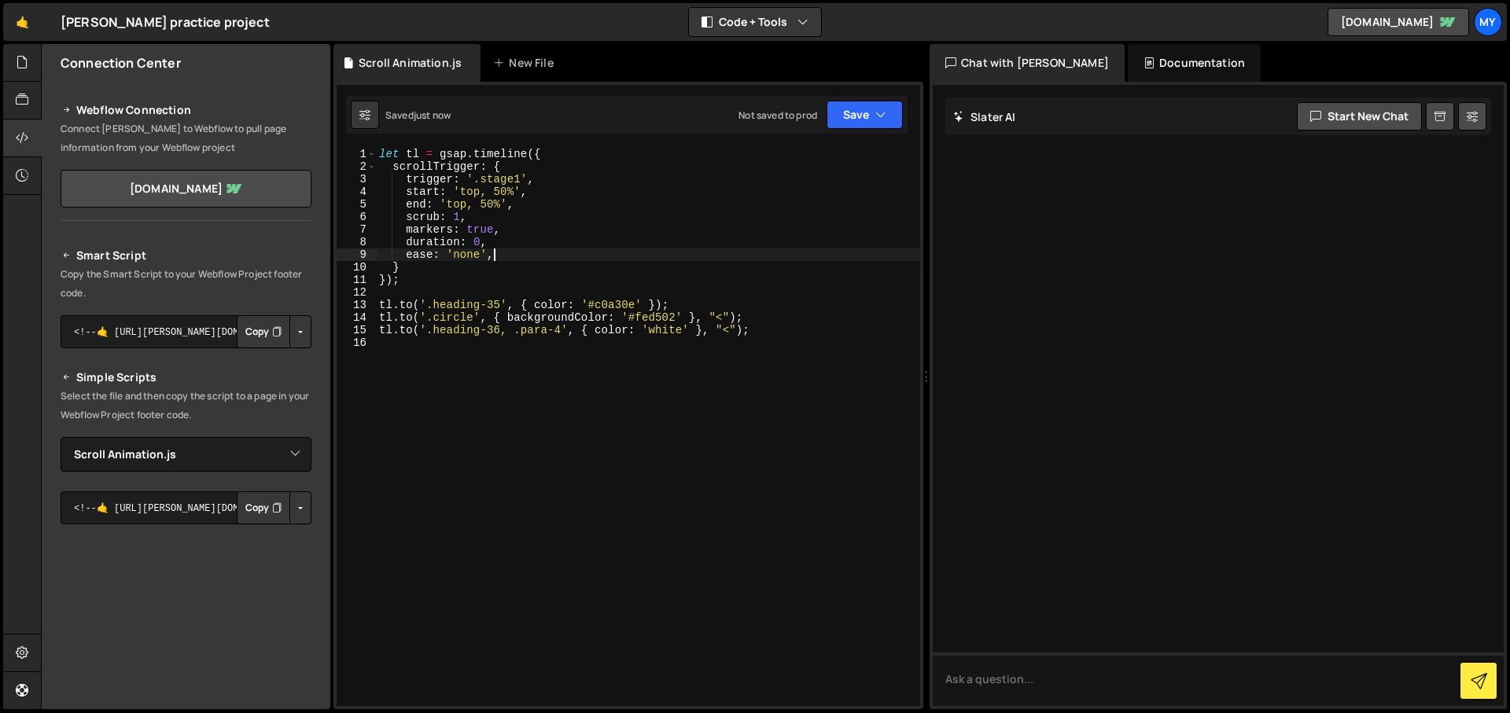
type textarea "ease: 'none',"
click at [465, 432] on div "let tl = gsap . timeline ({ scrollTrigger : { trigger : '.stage1' , start : 'to…" at bounding box center [648, 439] width 544 height 583
type textarea "[DOMAIN_NAME]('.heading-36, .para-4', { color: 'white' }, "<");"
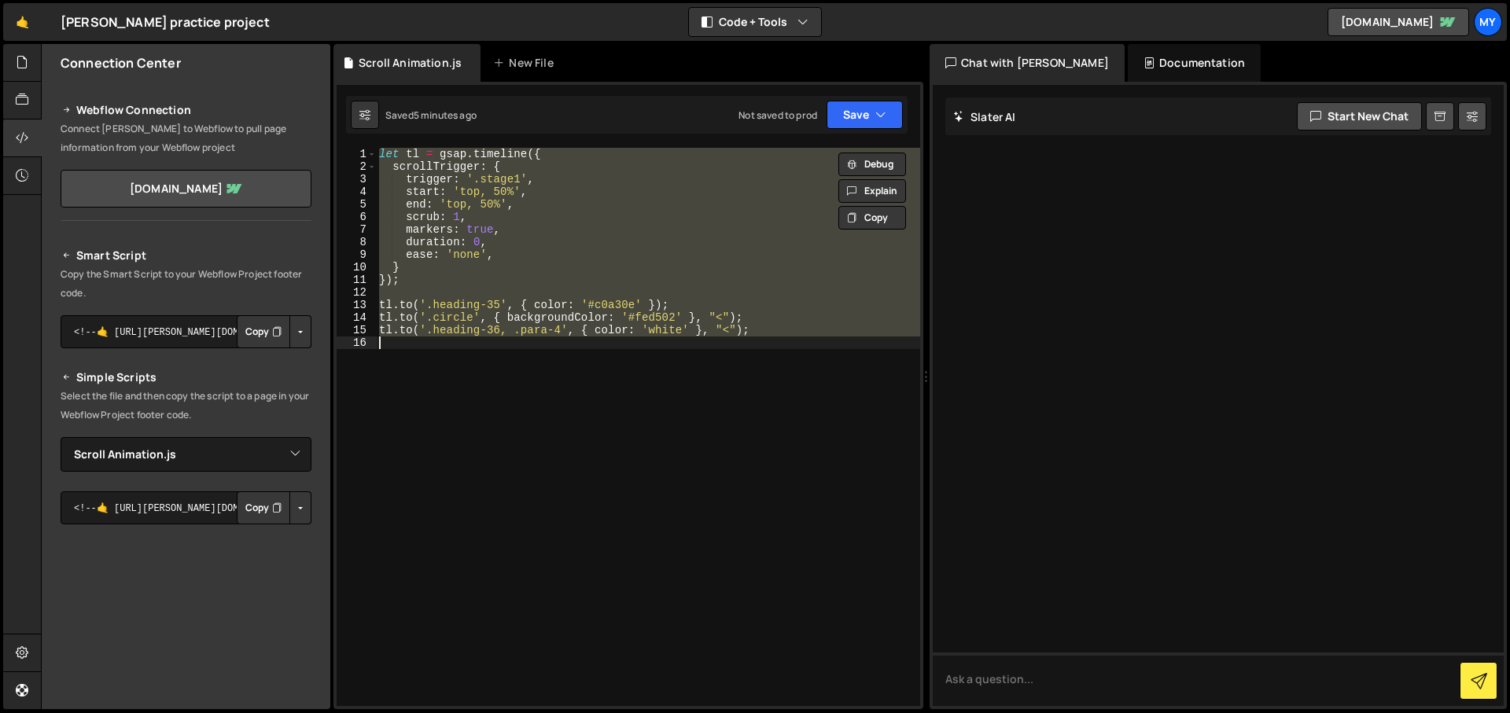
click at [533, 415] on div "let tl = gsap . timeline ({ scrollTrigger : { trigger : '.stage1' , start : 'to…" at bounding box center [648, 427] width 544 height 558
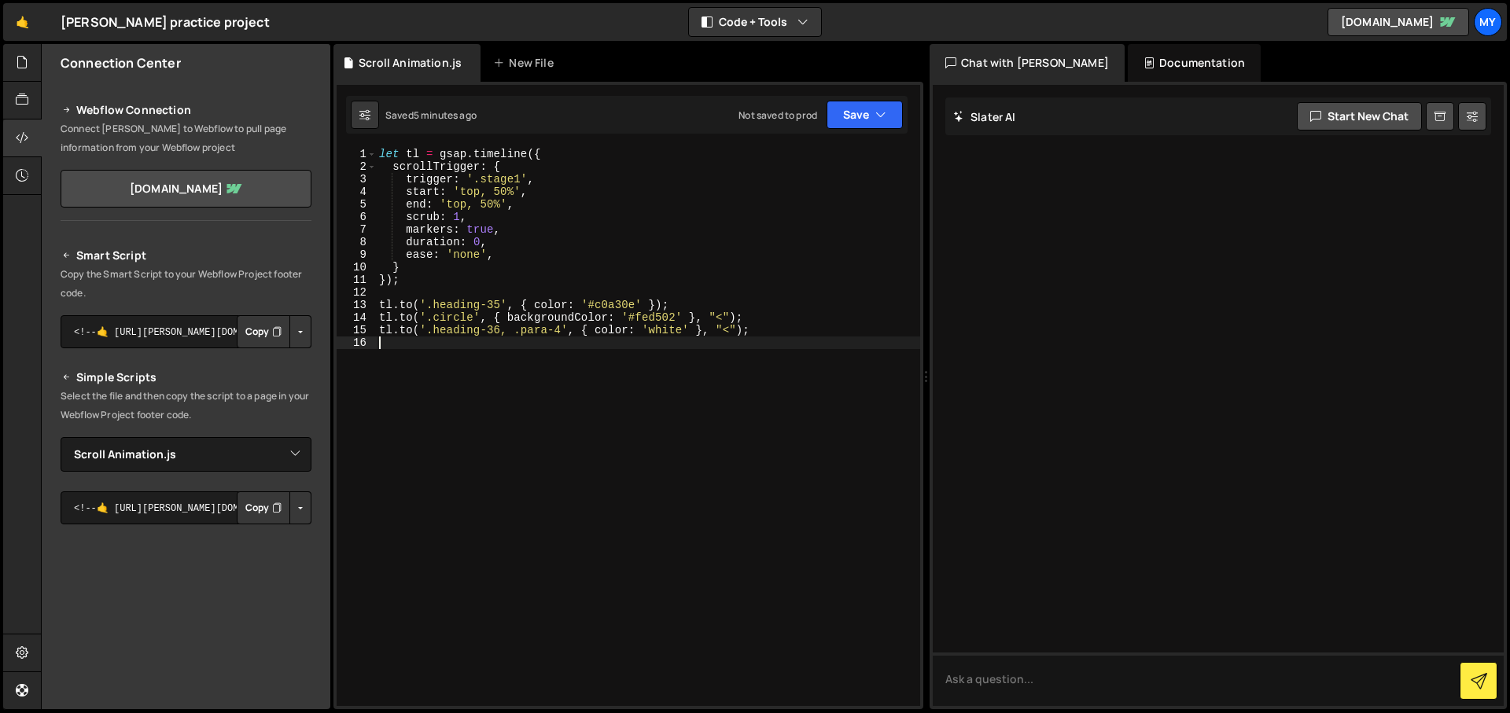
click at [381, 149] on div "let tl = gsap . timeline ({ scrollTrigger : { trigger : '.stage1' , start : 'to…" at bounding box center [648, 439] width 544 height 583
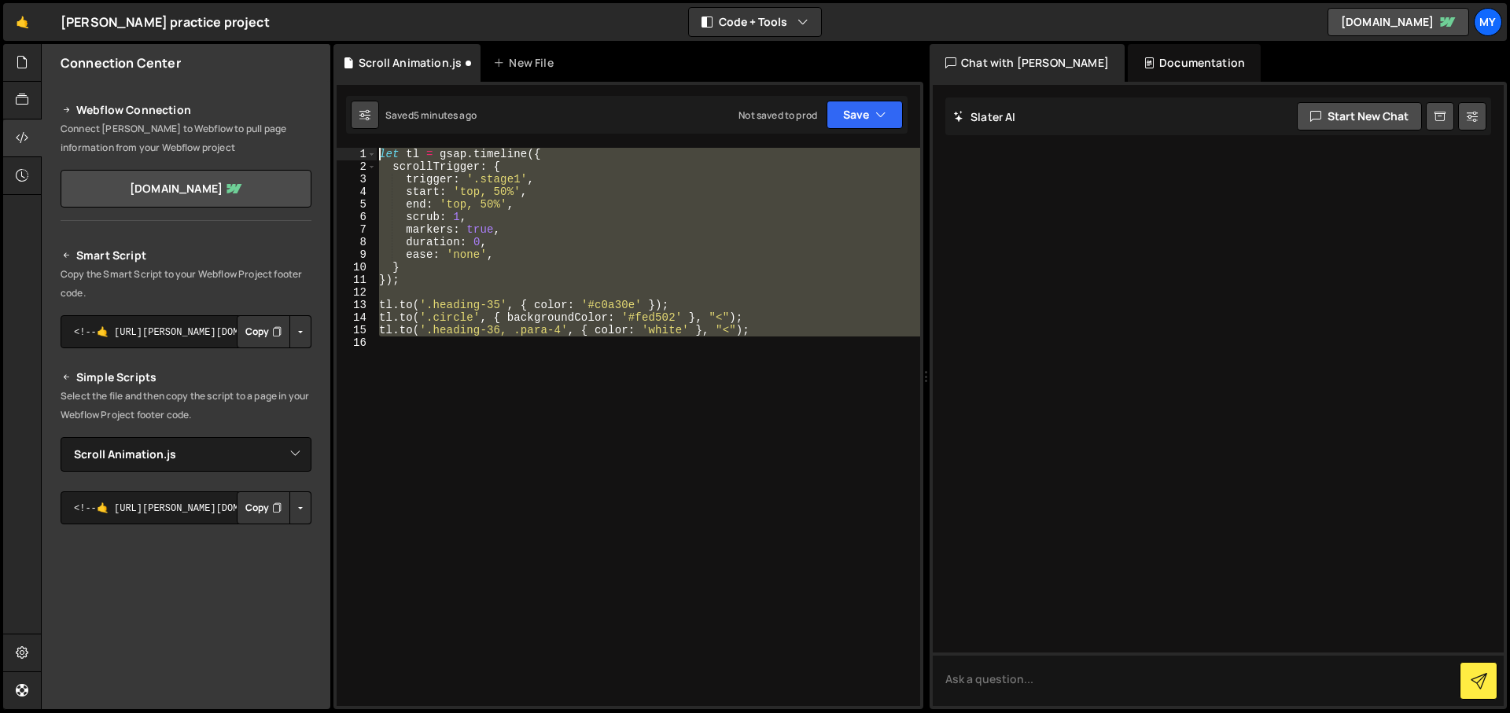
drag, startPoint x: 414, startPoint y: 352, endPoint x: 357, endPoint y: 101, distance: 257.2
click at [357, 101] on div "Debug Explain Copy Scroll Animation.js New File Saved 5 minutes ago Not saved t…" at bounding box center [628, 377] width 590 height 666
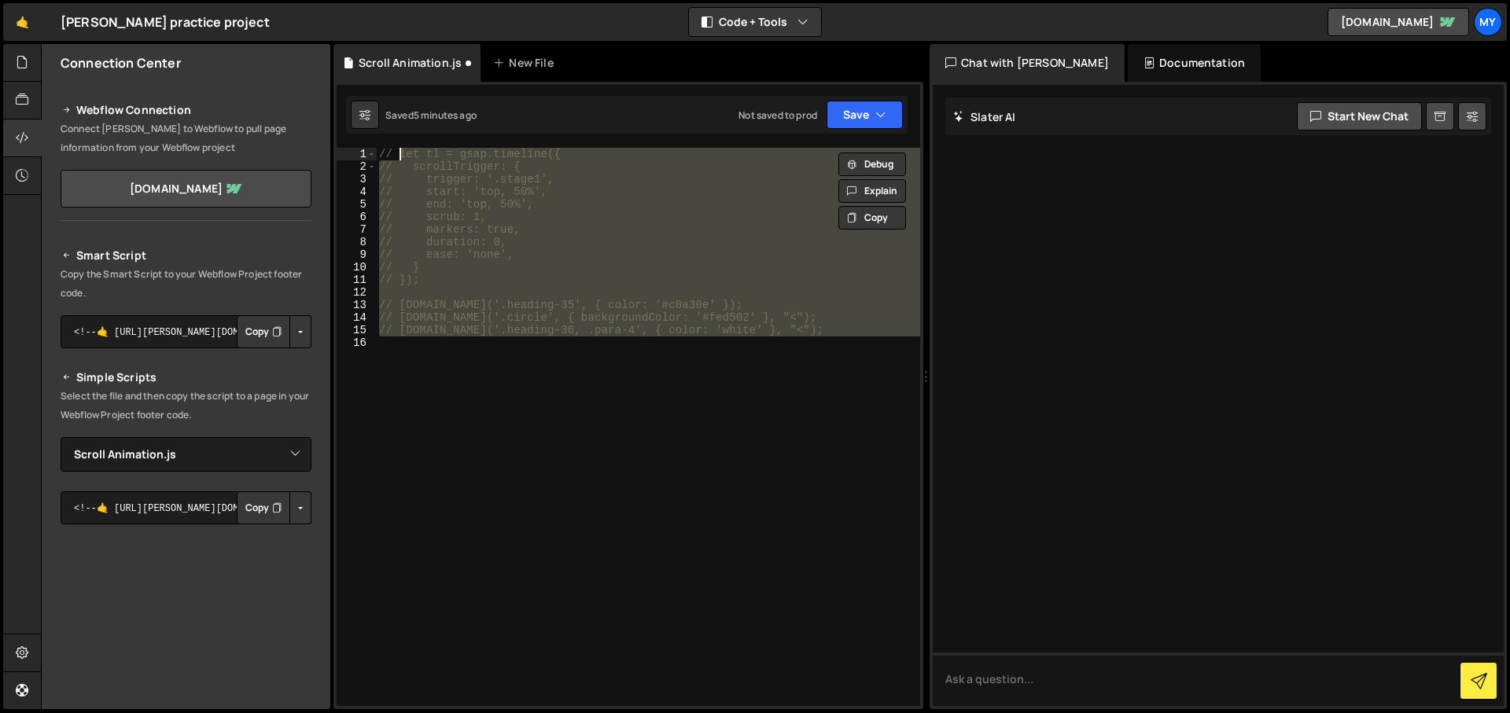
type textarea "// let tl = gsap.timeline({ // scrollTrigger: {"
click at [412, 437] on div "// let tl = gsap.timeline({ // scrollTrigger: { // trigger: '.stage1', // start…" at bounding box center [648, 427] width 544 height 558
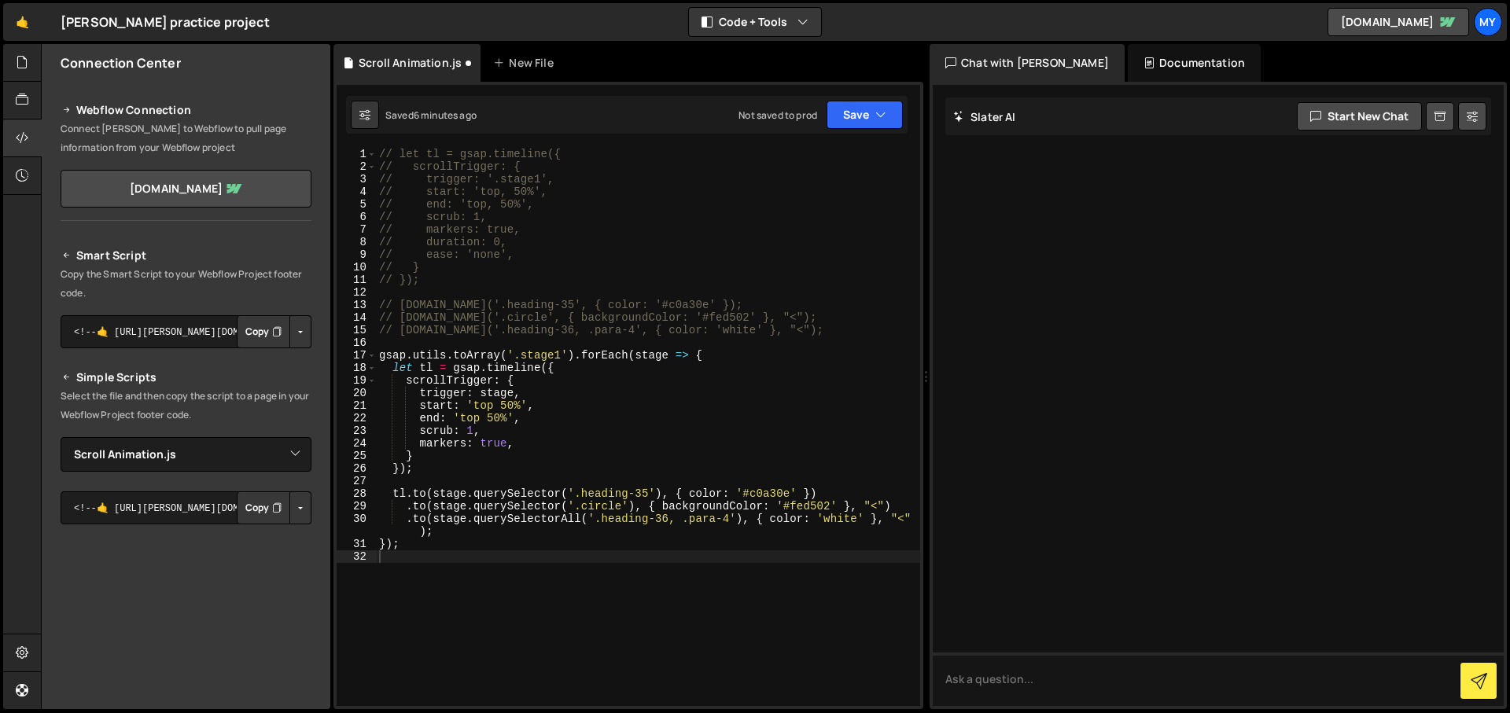
click at [837, 131] on div "Saved 6 minutes ago Not saved to prod Upgrade to Edit Save Save to Staging S Sa…" at bounding box center [626, 115] width 561 height 38
click at [838, 123] on button "Save" at bounding box center [864, 115] width 76 height 28
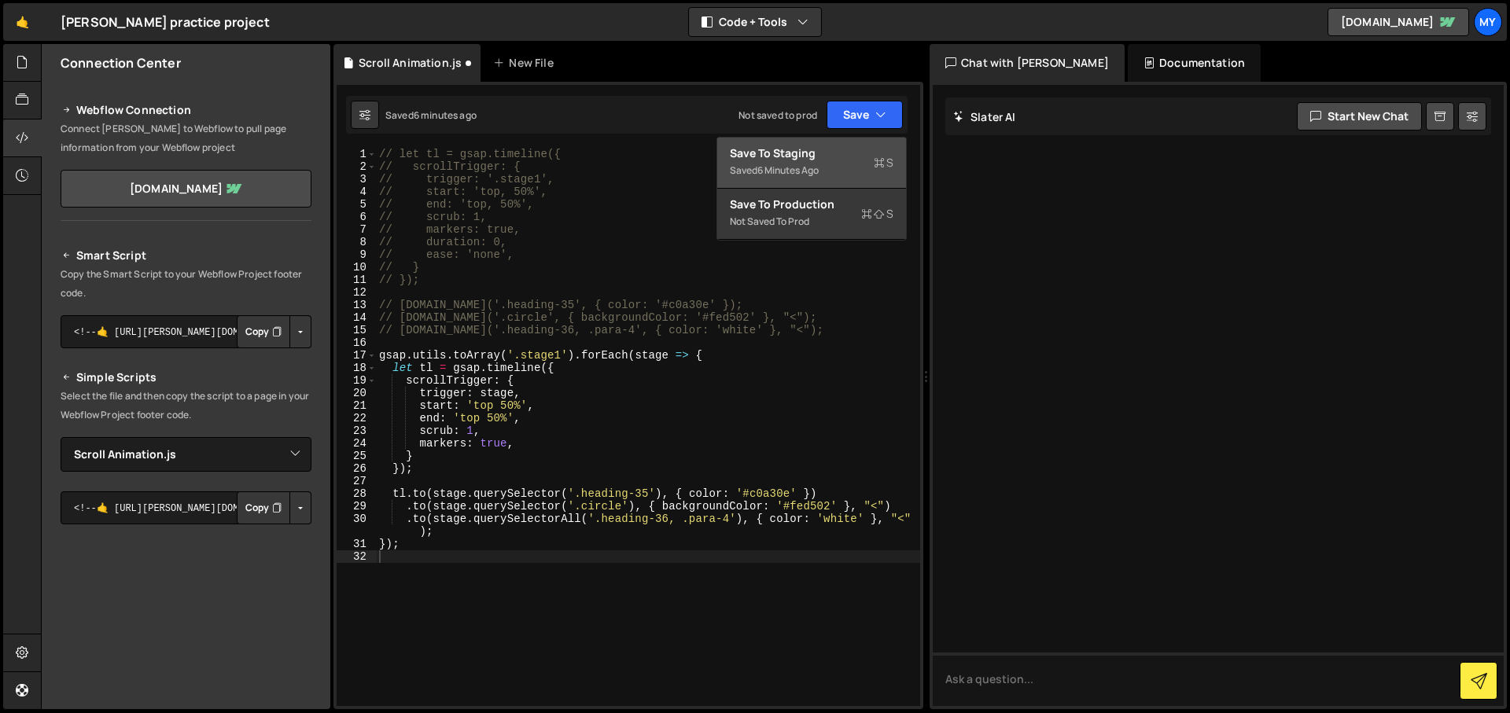
click at [823, 167] on div "Saved 6 minutes ago" at bounding box center [812, 170] width 164 height 19
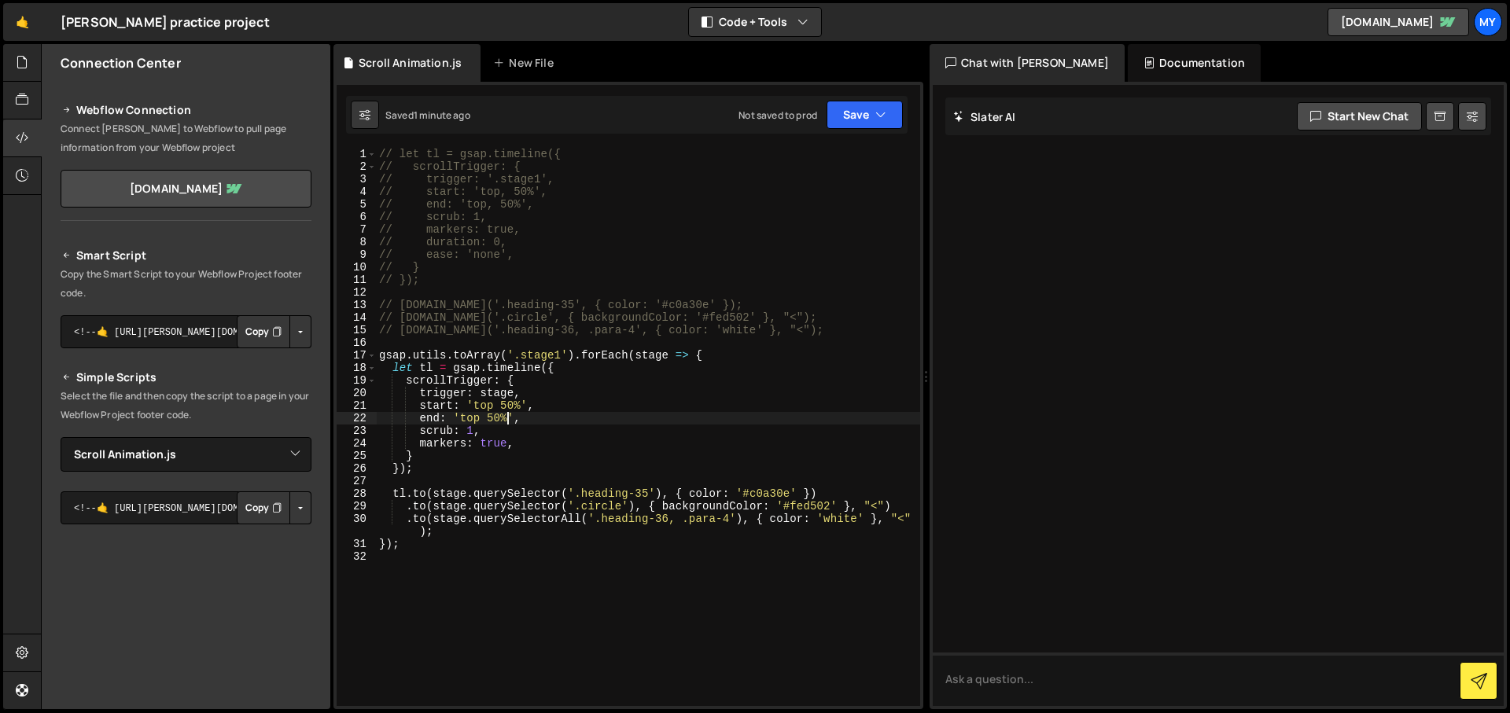
click at [510, 415] on div "// let tl = gsap.timeline({ // scrollTrigger: { // trigger: '.stage1', // start…" at bounding box center [648, 439] width 544 height 583
click at [539, 445] on div "// let tl = gsap.timeline({ // scrollTrigger: { // trigger: '.stage1', // start…" at bounding box center [648, 439] width 544 height 583
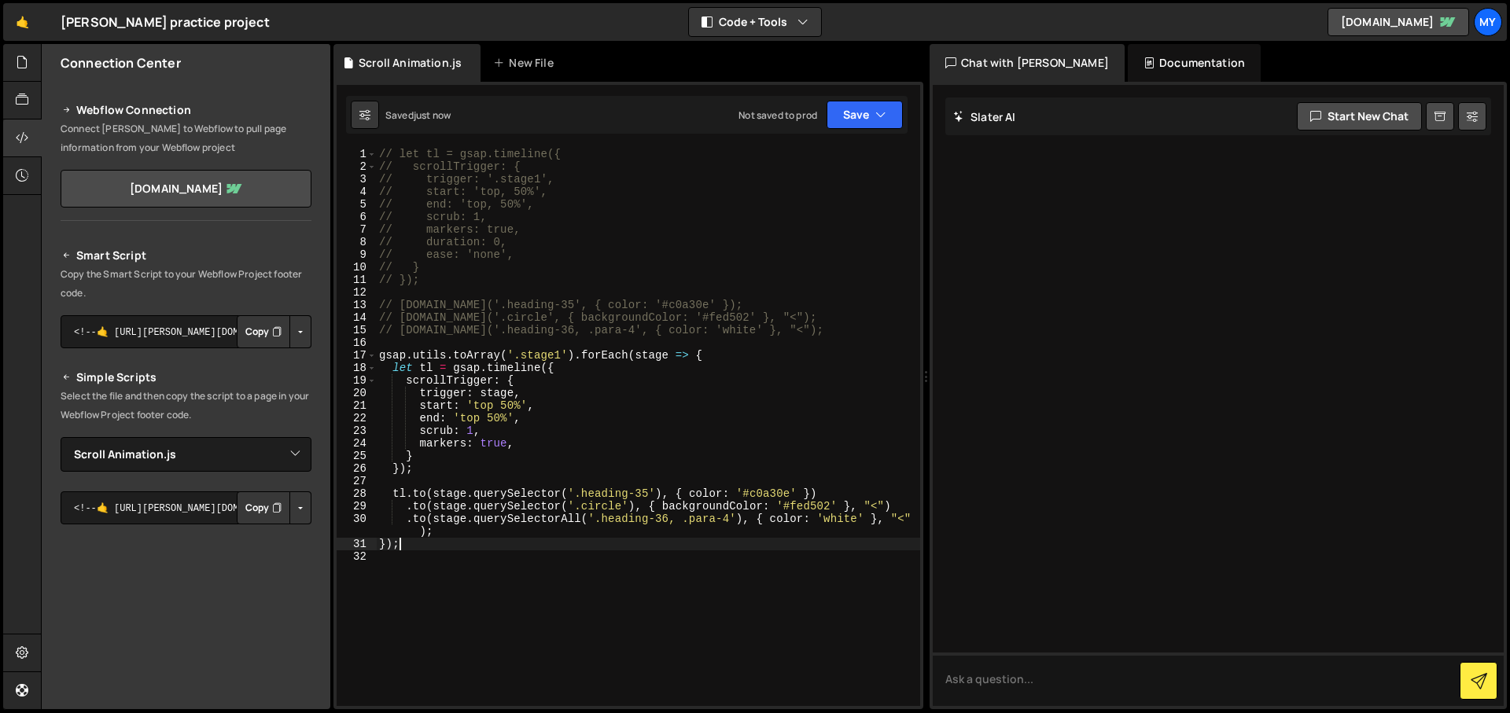
click at [481, 539] on div "// let tl = gsap.timeline({ // scrollTrigger: { // trigger: '.stage1', // start…" at bounding box center [648, 439] width 544 height 583
click at [479, 538] on div "// let tl = gsap.timeline({ // scrollTrigger: { // trigger: '.stage1', // start…" at bounding box center [648, 439] width 544 height 583
click at [478, 536] on div "// let tl = gsap.timeline({ // scrollTrigger: { // trigger: '.stage1', // start…" at bounding box center [648, 439] width 544 height 583
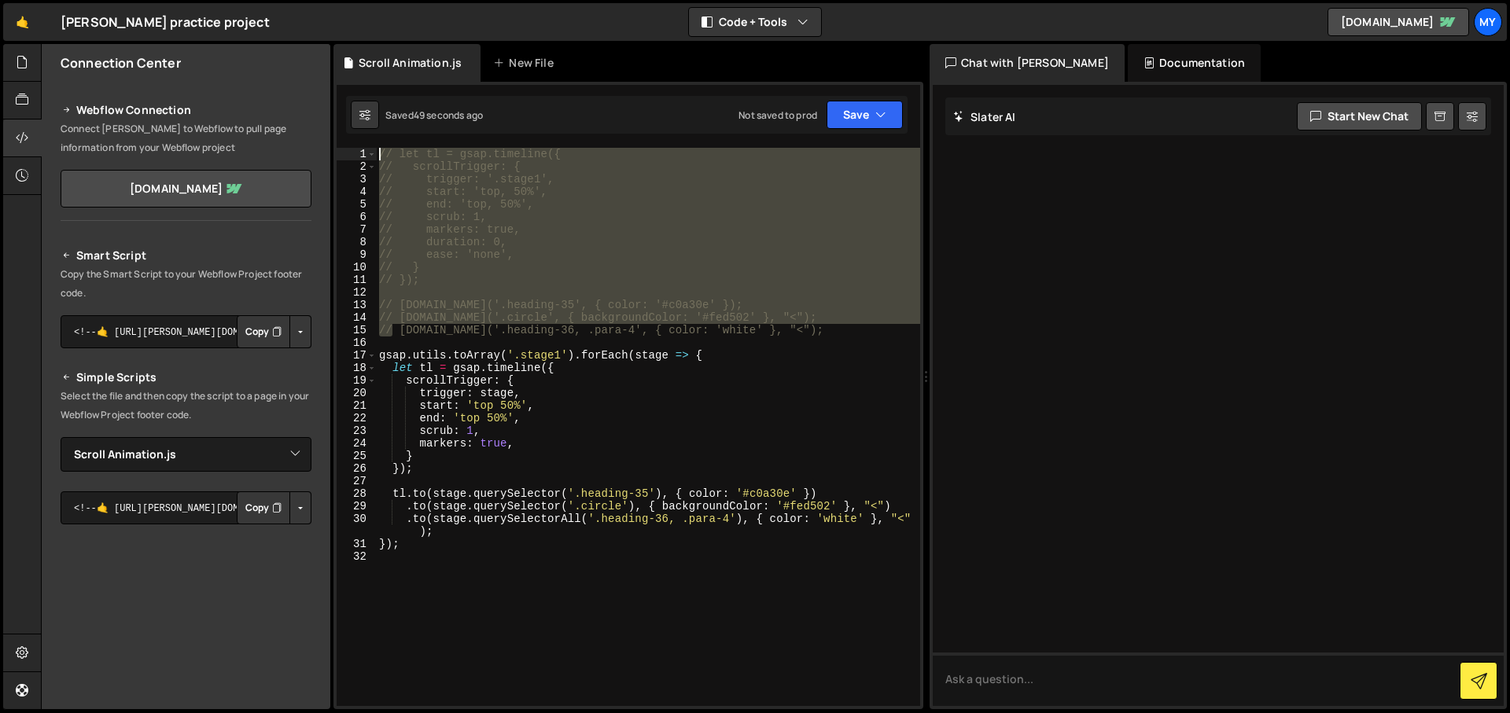
drag, startPoint x: 396, startPoint y: 335, endPoint x: 366, endPoint y: 153, distance: 184.7
click at [366, 153] on div ".to(stage.querySelectorAll('.heading-36, .para-4'), { color: 'white' }, "<"); 1…" at bounding box center [628, 427] width 583 height 558
type textarea "// let tl = gsap.timeline({ // scrollTrigger: {"
drag, startPoint x: 785, startPoint y: 329, endPoint x: 375, endPoint y: 145, distance: 449.1
click at [366, 149] on div "// let tl = gsap.timeline({ // scrollTrigger: { 1 2 3 4 5 6 7 8 9 10 11 12 13 1…" at bounding box center [628, 427] width 583 height 558
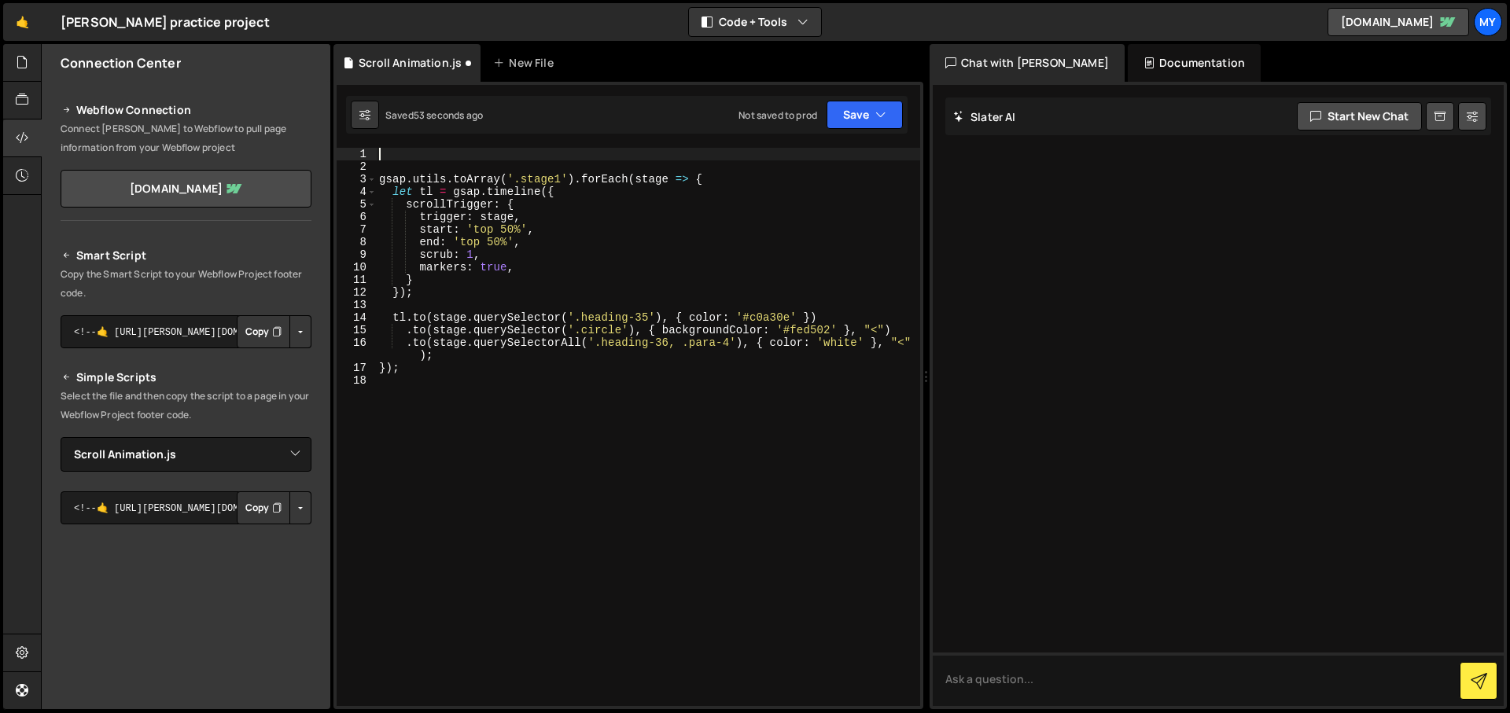
scroll to position [0, 0]
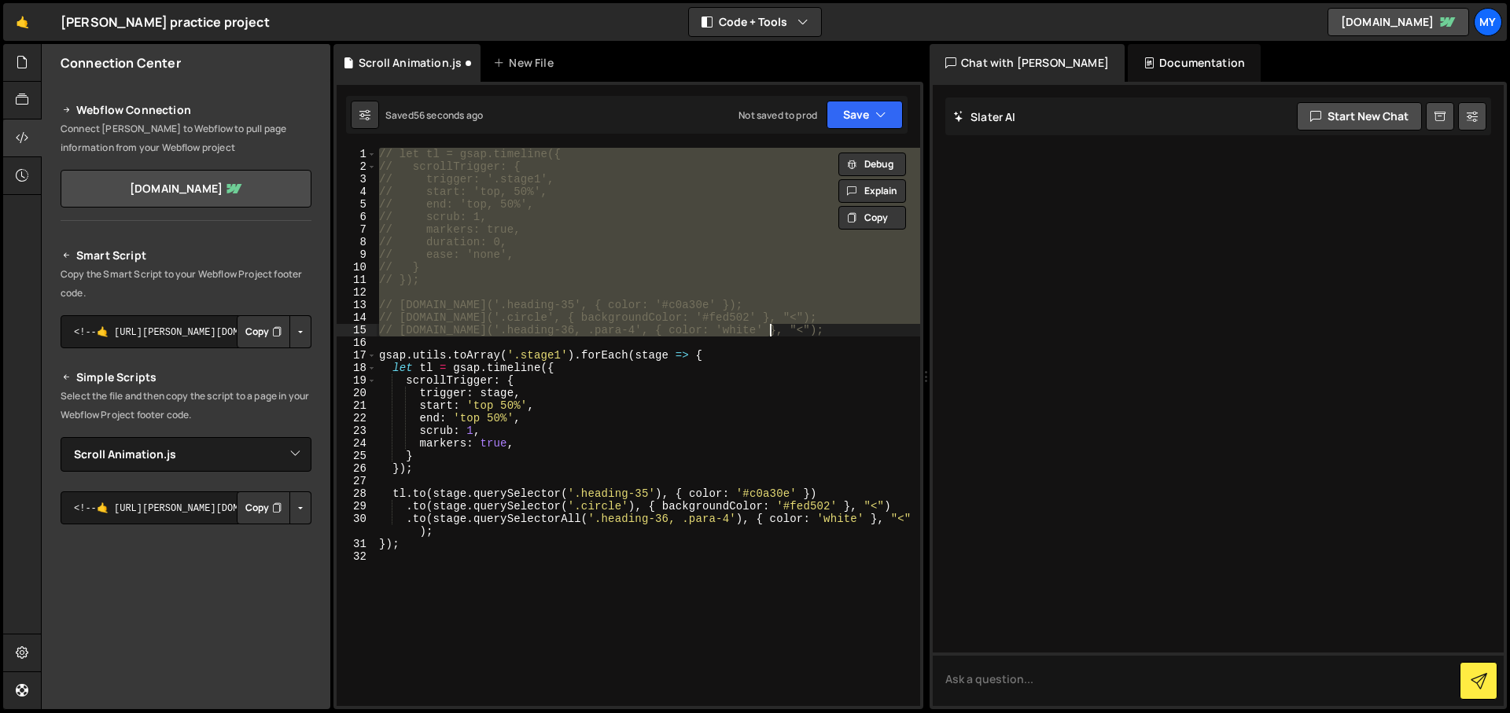
click at [650, 179] on div "// let tl = gsap.timeline({ // scrollTrigger: { // trigger: '.stage1', // start…" at bounding box center [648, 427] width 544 height 558
type textarea "// trigger: '.stage1',"
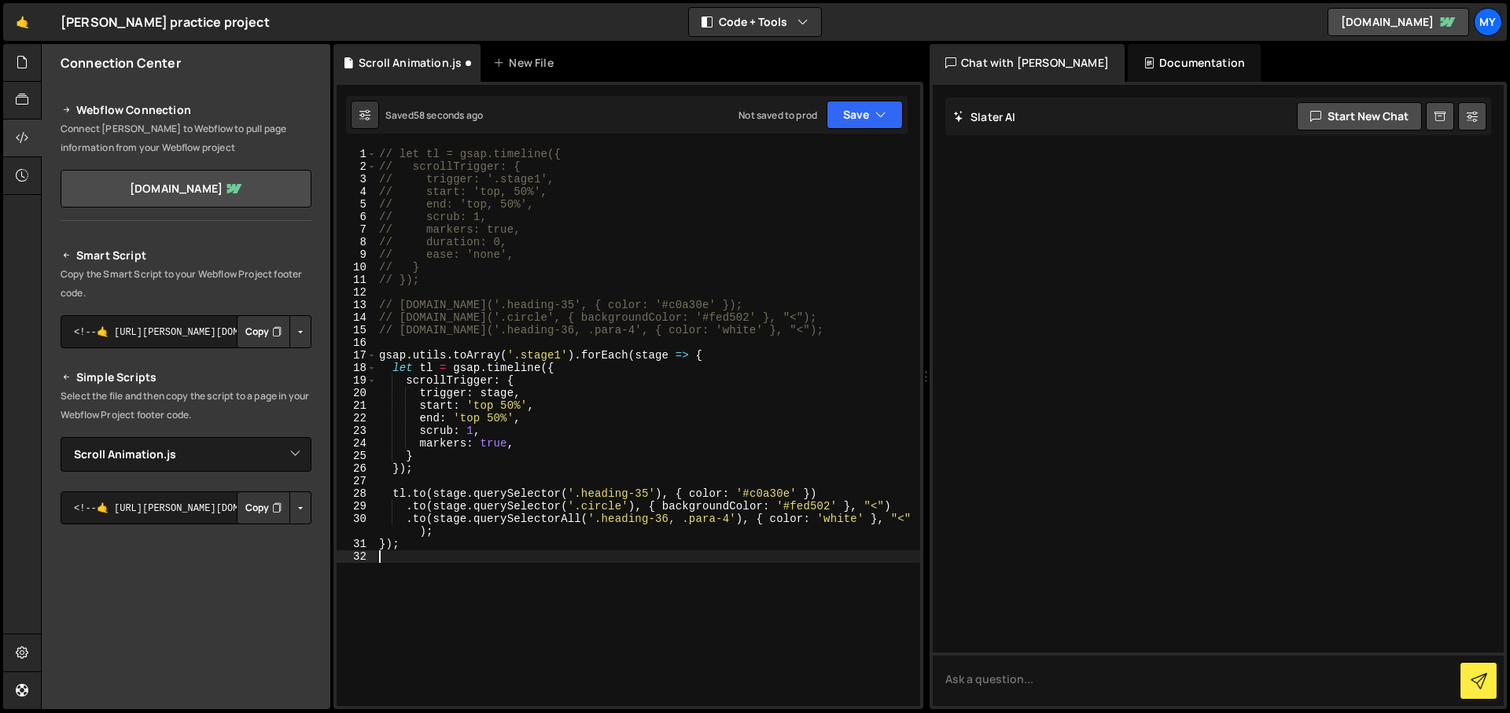
click at [444, 635] on div "// let tl = gsap.timeline({ // scrollTrigger: { // trigger: '.stage1', // start…" at bounding box center [648, 439] width 544 height 583
paste textarea "progress"
paste textarea "backgroundColor"
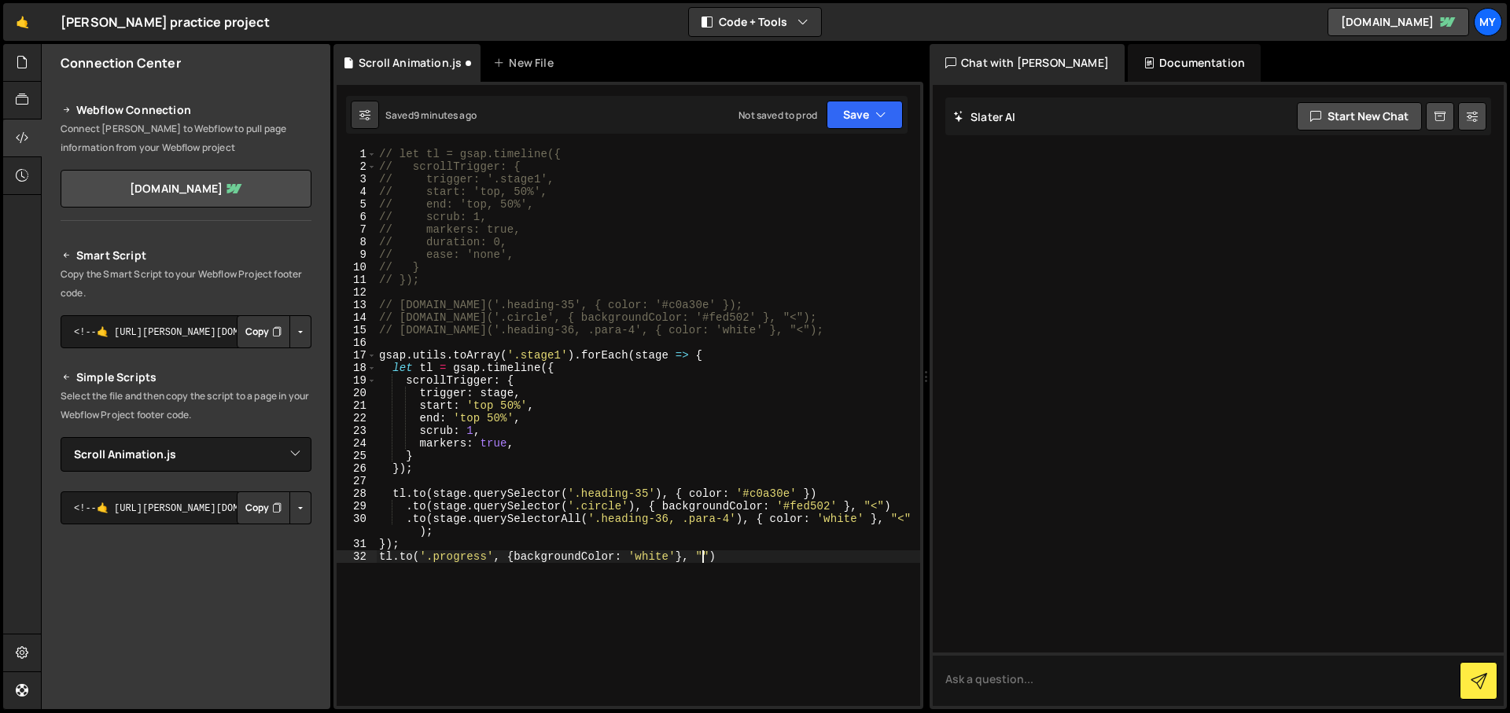
scroll to position [0, 23]
click at [489, 554] on div "// let tl = gsap.timeline({ // scrollTrigger: { // trigger: '.stage1', // start…" at bounding box center [648, 439] width 544 height 583
paste textarea "progress"
click at [394, 372] on div "// let tl = gsap.timeline({ // scrollTrigger: { // trigger: '.stage1', // start…" at bounding box center [648, 439] width 544 height 583
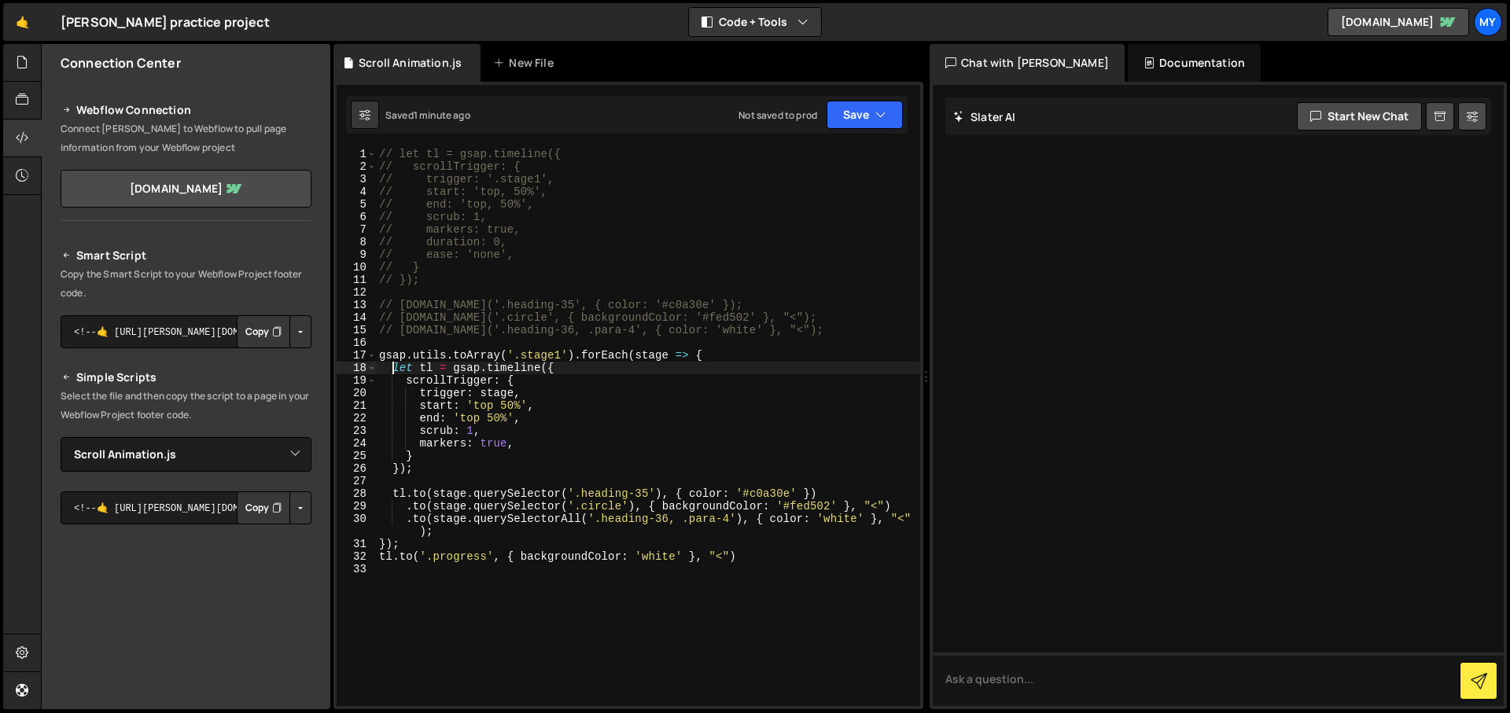
scroll to position [0, 12]
click at [709, 363] on div "// let tl = gsap.timeline({ // scrollTrigger: { // trigger: '.stage1', // start…" at bounding box center [648, 439] width 544 height 583
click at [708, 355] on div "// let tl = gsap.timeline({ // scrollTrigger: { // trigger: '.stage1', // start…" at bounding box center [648, 439] width 544 height 583
drag, startPoint x: 766, startPoint y: 554, endPoint x: 383, endPoint y: 556, distance: 383.0
click at [381, 557] on div "// let tl = gsap.timeline({ // scrollTrigger: { // trigger: '.stage1', // start…" at bounding box center [648, 439] width 544 height 583
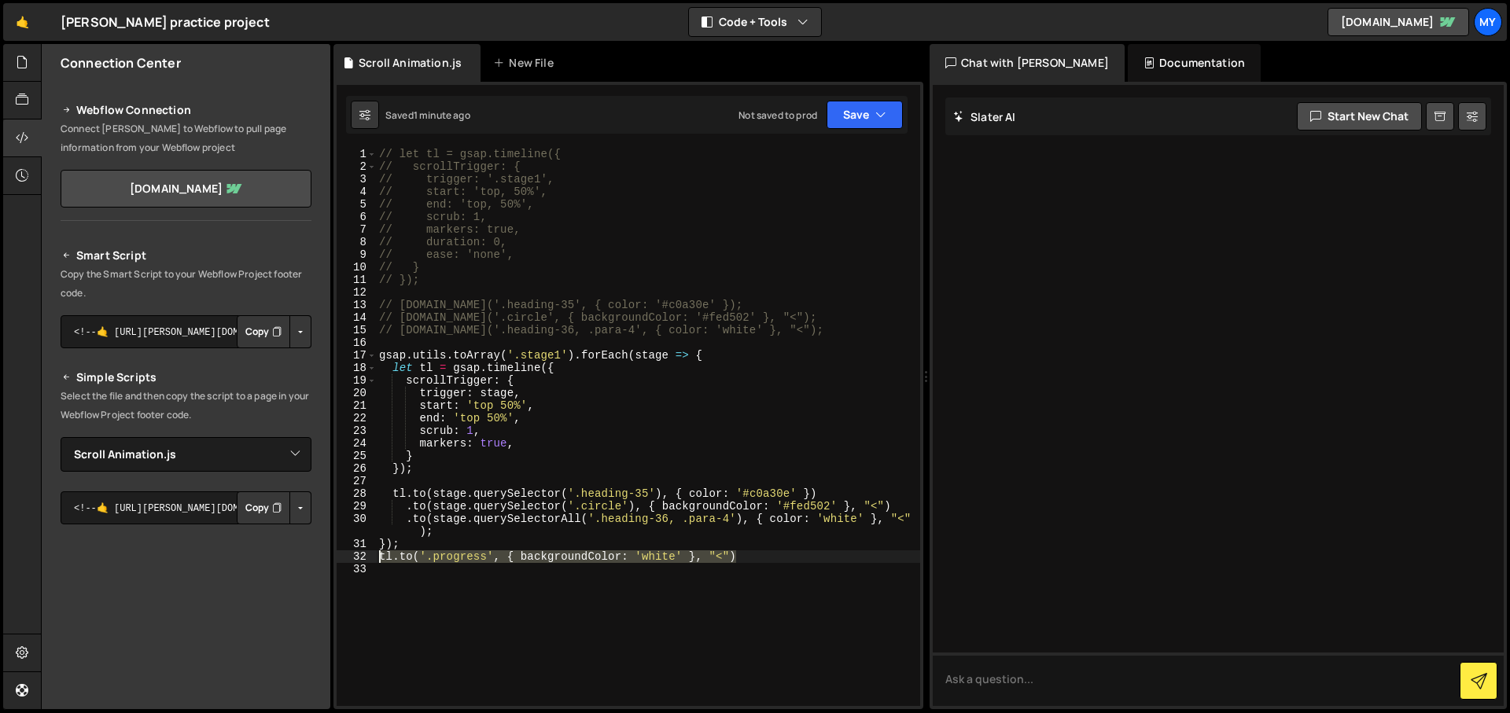
type textarea "[DOMAIN_NAME]('.progress', { backgroundColor: 'white' }, "<")"
click at [458, 538] on div "// let tl = gsap.timeline({ // scrollTrigger: { // trigger: '.stage1', // start…" at bounding box center [648, 439] width 544 height 583
click at [453, 535] on div "// let tl = gsap.timeline({ // scrollTrigger: { // trigger: '.stage1', // start…" at bounding box center [648, 439] width 544 height 583
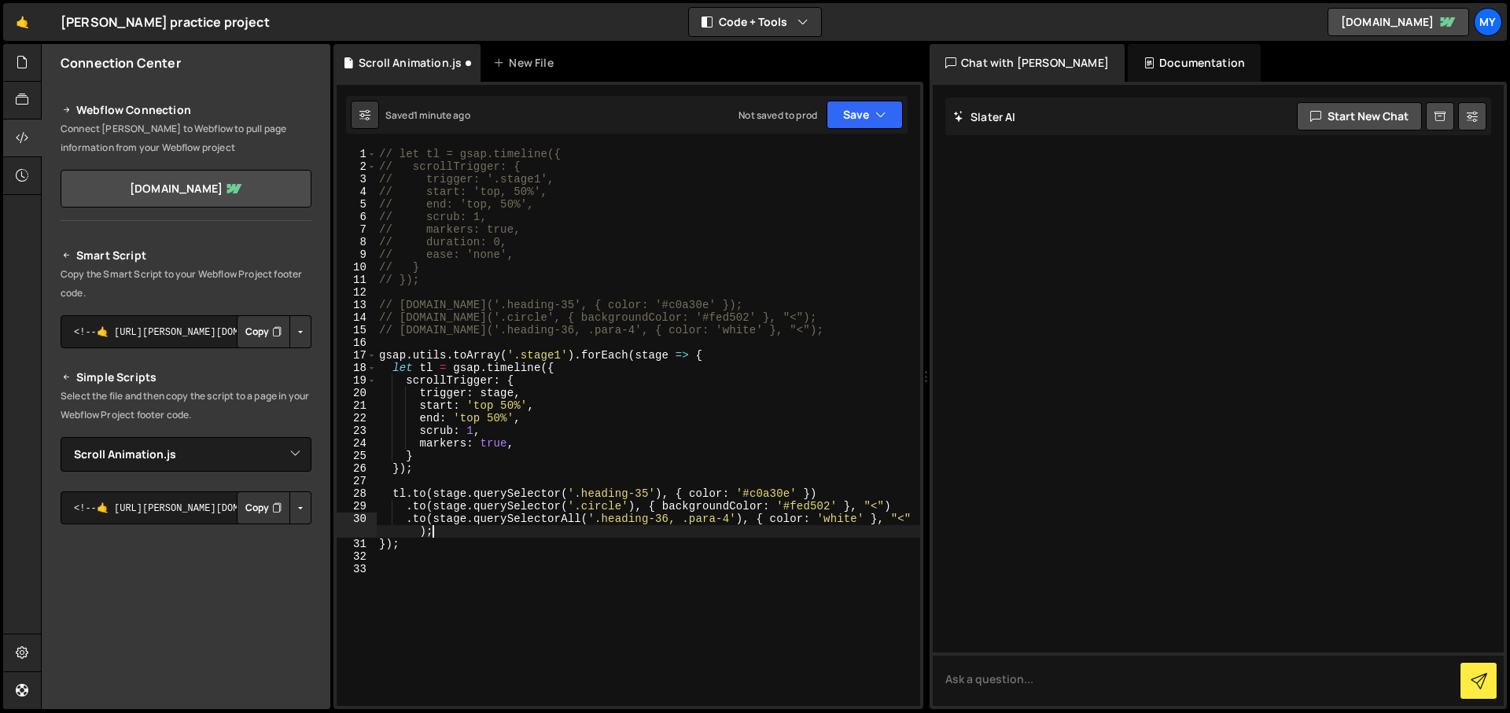
click at [426, 533] on div "// let tl = gsap.timeline({ // scrollTrigger: { // trigger: '.stage1', // start…" at bounding box center [648, 439] width 544 height 583
click at [457, 538] on div "// let tl = gsap.timeline({ // scrollTrigger: { // trigger: '.stage1', // start…" at bounding box center [648, 439] width 544 height 583
click at [459, 537] on div "// let tl = gsap.timeline({ // scrollTrigger: { // trigger: '.stage1', // start…" at bounding box center [648, 439] width 544 height 583
type textarea ".to(stage.querySelectorAll('.heading-36, .para-4'), { color: 'white' }, "<");"
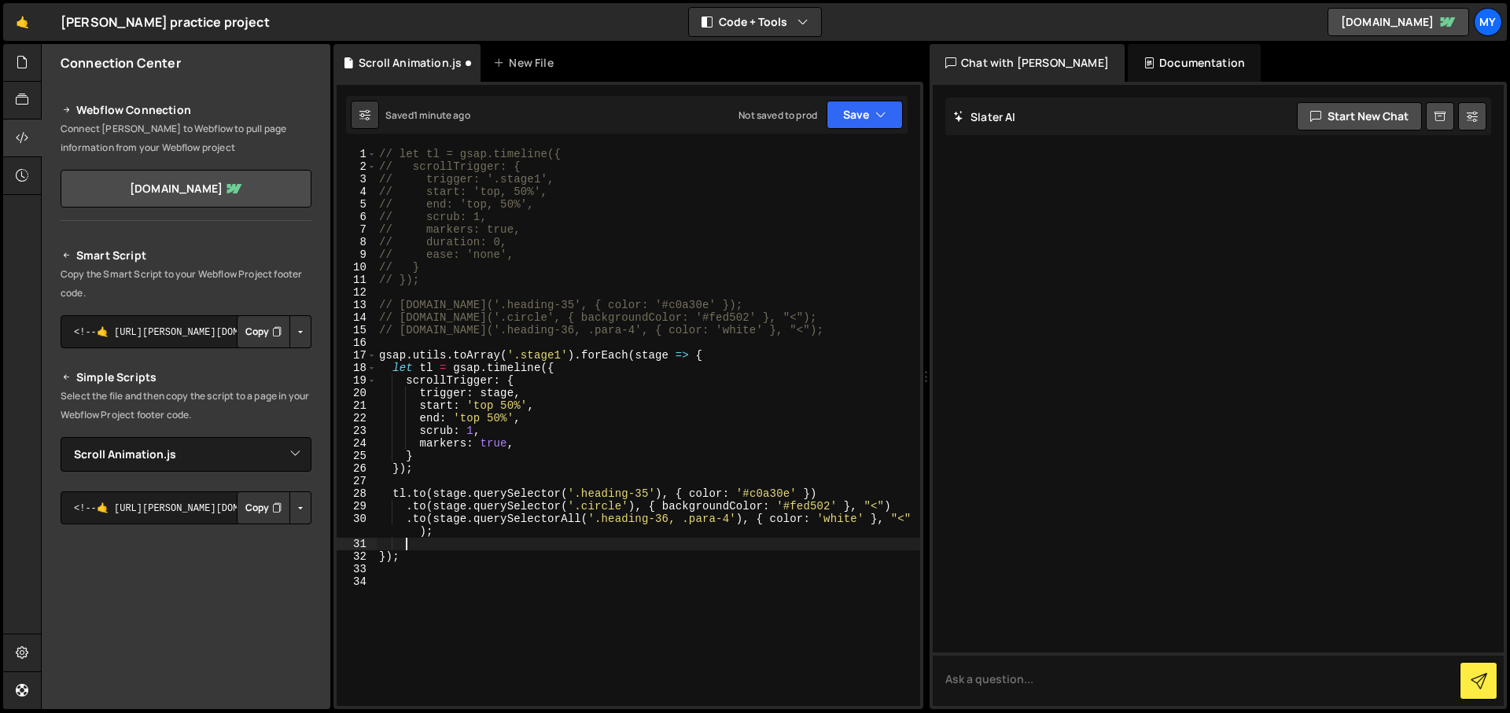
paste textarea "[DOMAIN_NAME]('.progress', { backgroundColor: 'white' }, "<")"
click at [504, 543] on div "// let tl = gsap.timeline({ // scrollTrigger: { // trigger: '.stage1', // start…" at bounding box center [648, 439] width 544 height 583
click at [693, 546] on div "// let tl = gsap.timeline({ // scrollTrigger: { // trigger: '.stage1', // start…" at bounding box center [648, 439] width 544 height 583
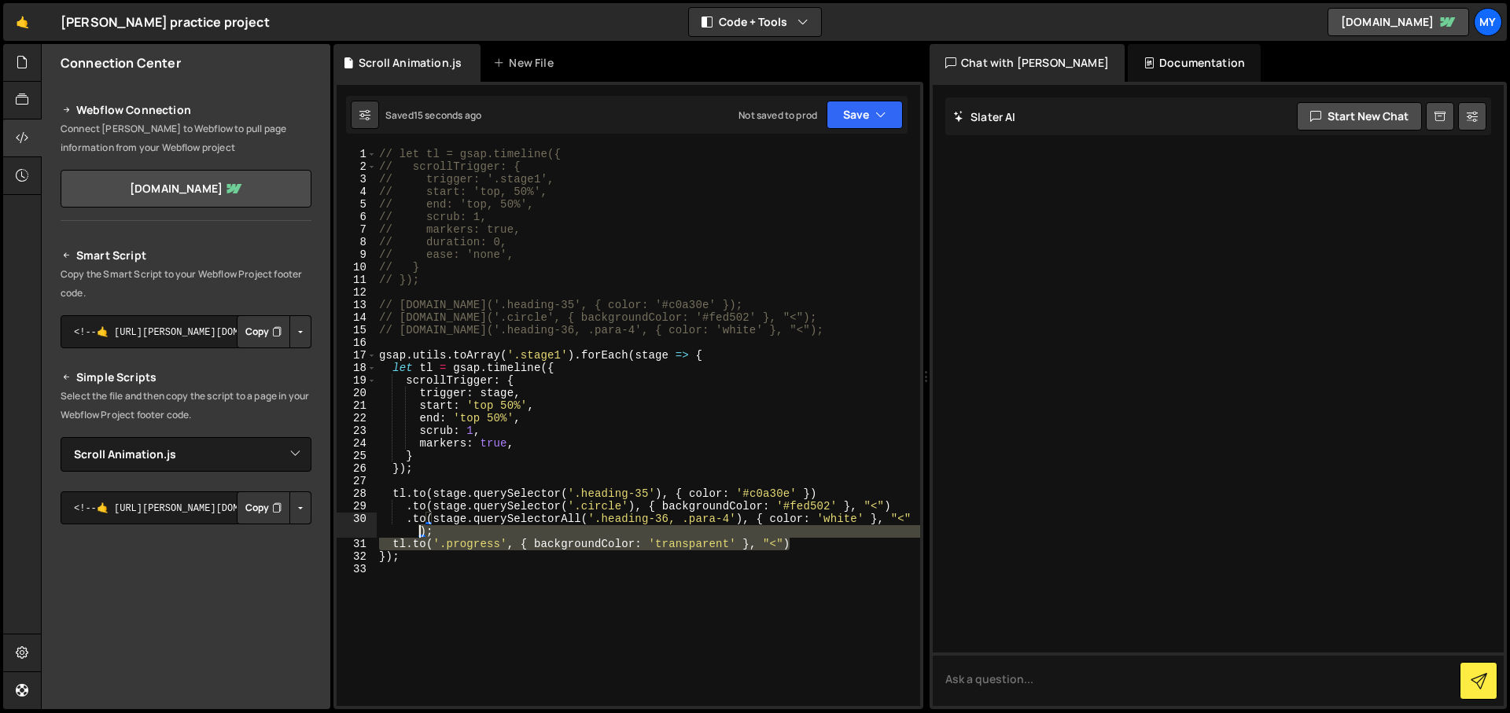
drag, startPoint x: 793, startPoint y: 547, endPoint x: 391, endPoint y: 536, distance: 402.0
click at [391, 536] on div "// let tl = gsap.timeline({ // scrollTrigger: { // trigger: '.stage1', // start…" at bounding box center [648, 439] width 544 height 583
click at [458, 550] on div "// let tl = gsap.timeline({ // scrollTrigger: { // trigger: '.stage1', // start…" at bounding box center [648, 427] width 544 height 558
drag, startPoint x: 500, startPoint y: 547, endPoint x: 447, endPoint y: 539, distance: 53.2
click at [447, 539] on div "// let tl = gsap.timeline({ // scrollTrigger: { // trigger: '.stage1', // start…" at bounding box center [648, 439] width 544 height 583
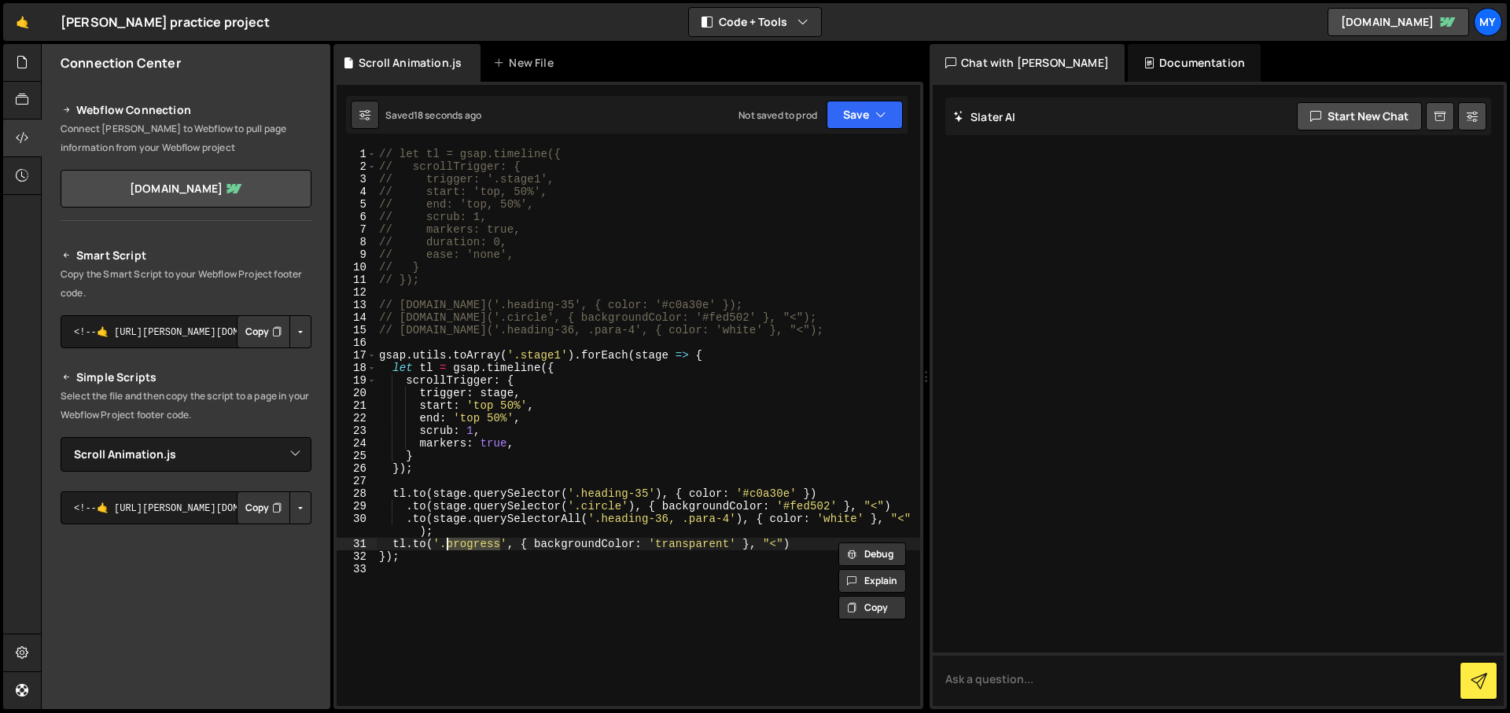
paste textarea "live-"
drag, startPoint x: 778, startPoint y: 542, endPoint x: 570, endPoint y: 543, distance: 207.6
click at [570, 543] on div "// let tl = gsap.timeline({ // scrollTrigger: { // trigger: '.stage1', // start…" at bounding box center [648, 439] width 544 height 583
paste textarea "z-index: -1;"
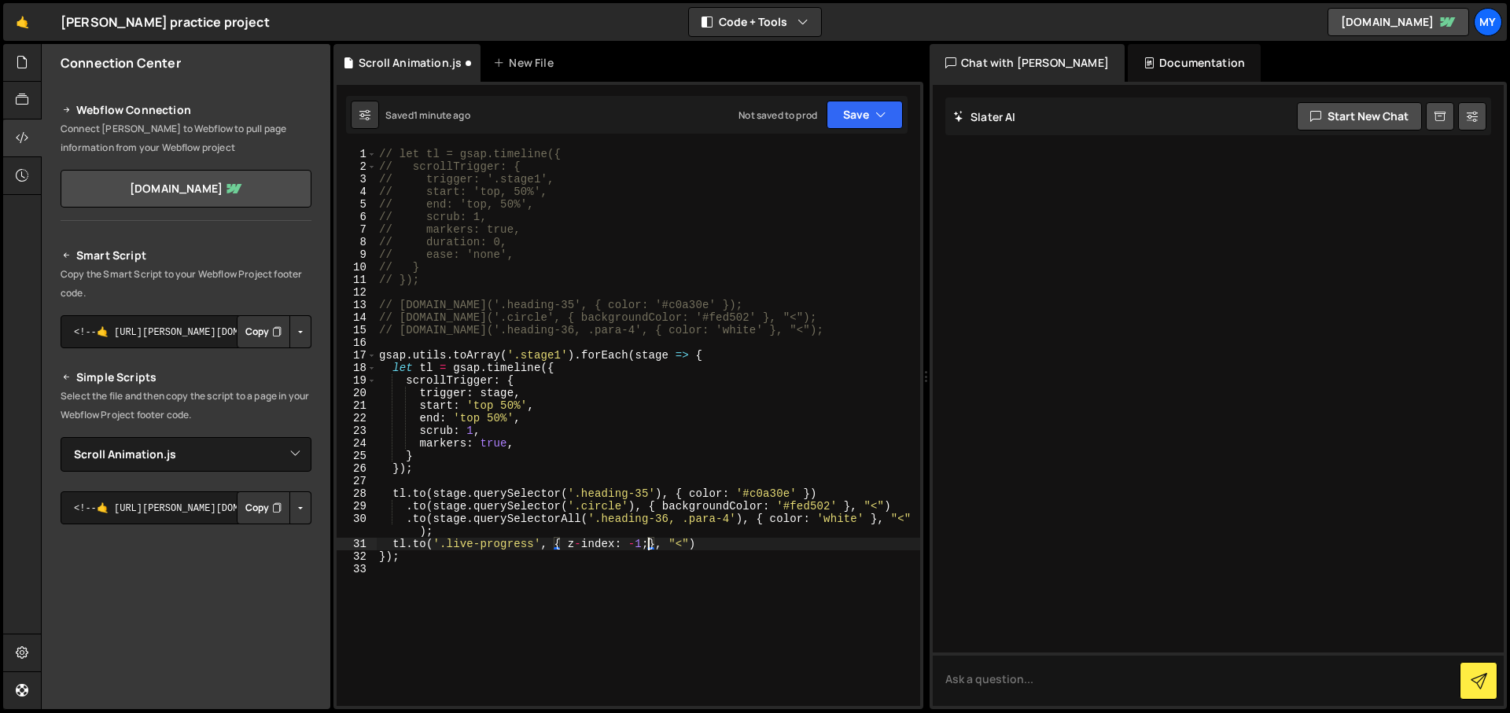
click at [588, 547] on div "// let tl = gsap.timeline({ // scrollTrigger: { // trigger: '.stage1', // start…" at bounding box center [648, 439] width 544 height 583
click at [720, 539] on div "// let tl = gsap.timeline({ // scrollTrigger: { // trigger: '.stage1', // start…" at bounding box center [648, 439] width 544 height 583
click at [630, 543] on div "// let tl = gsap.timeline({ // scrollTrigger: { // trigger: '.stage1', // start…" at bounding box center [648, 439] width 544 height 583
click at [866, 113] on button "Save" at bounding box center [864, 115] width 76 height 28
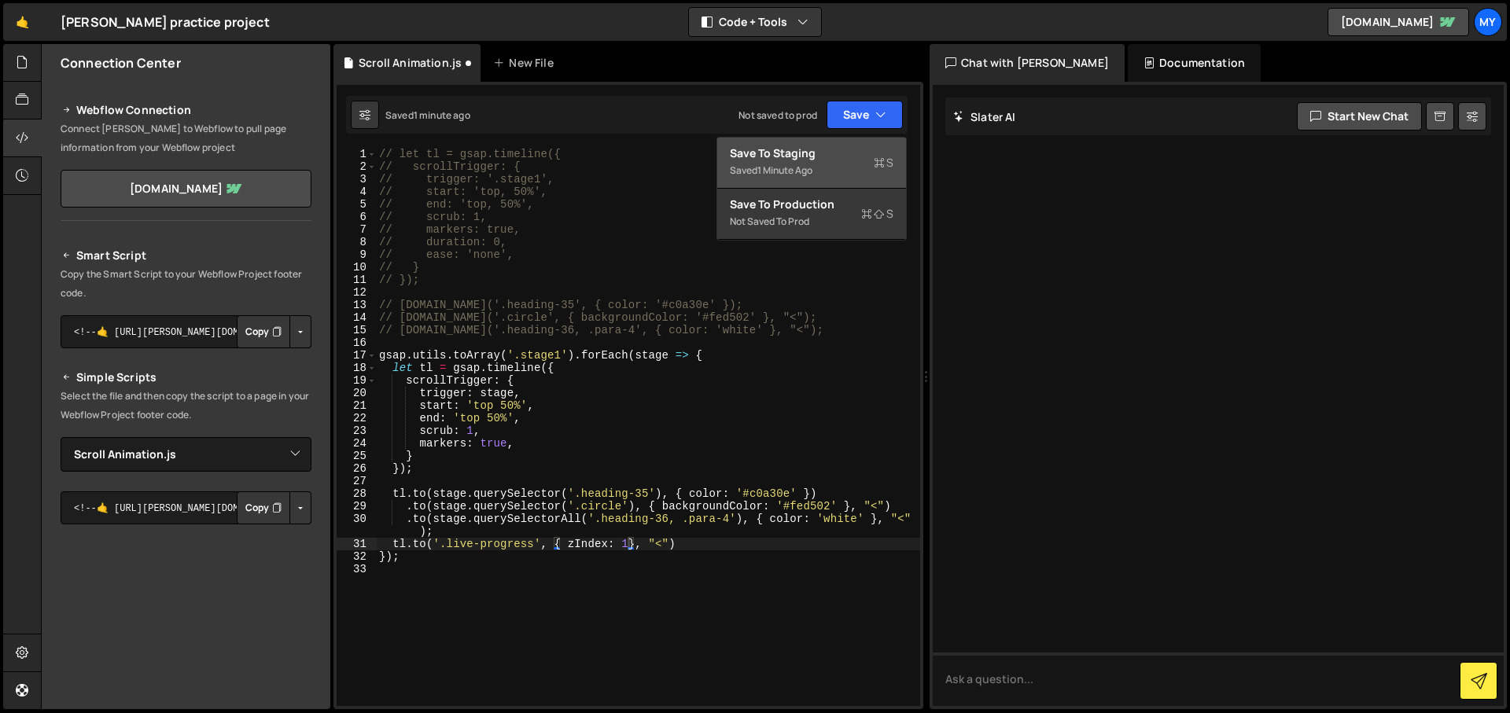
click at [779, 149] on div "Save to Staging S" at bounding box center [812, 153] width 164 height 16
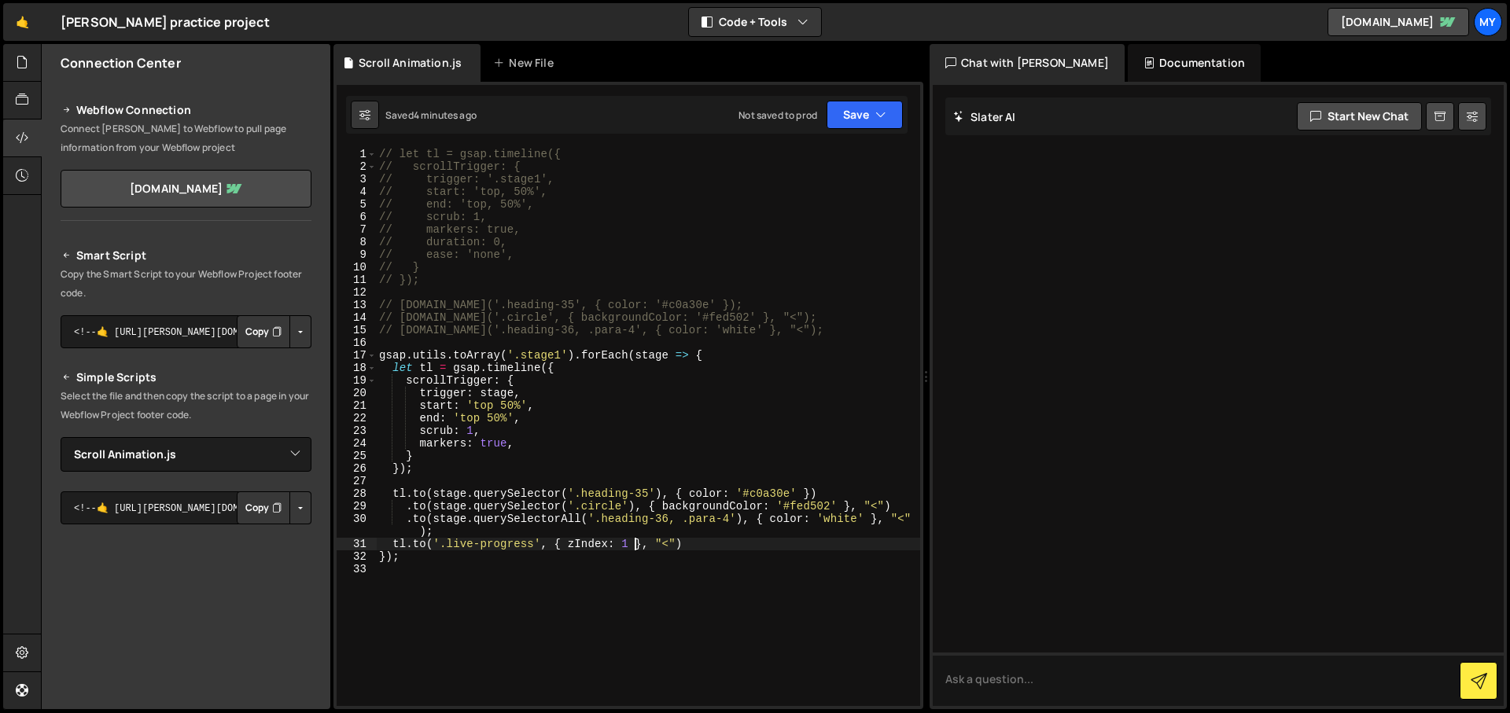
click at [632, 549] on div "// let tl = gsap.timeline({ // scrollTrigger: { // trigger: '.stage1', // start…" at bounding box center [648, 439] width 544 height 583
click at [849, 127] on button "Save" at bounding box center [864, 115] width 76 height 28
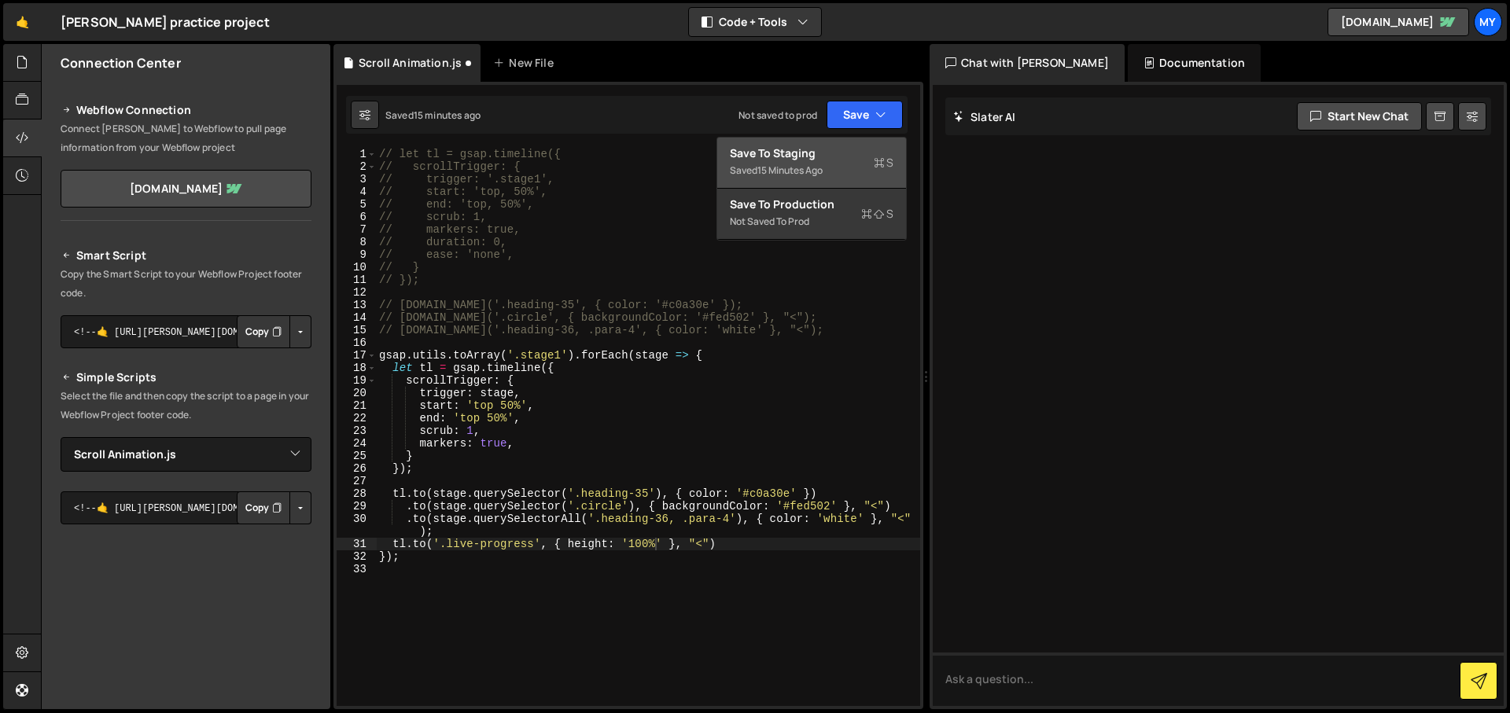
click at [842, 148] on div "Save to Staging S" at bounding box center [812, 153] width 164 height 16
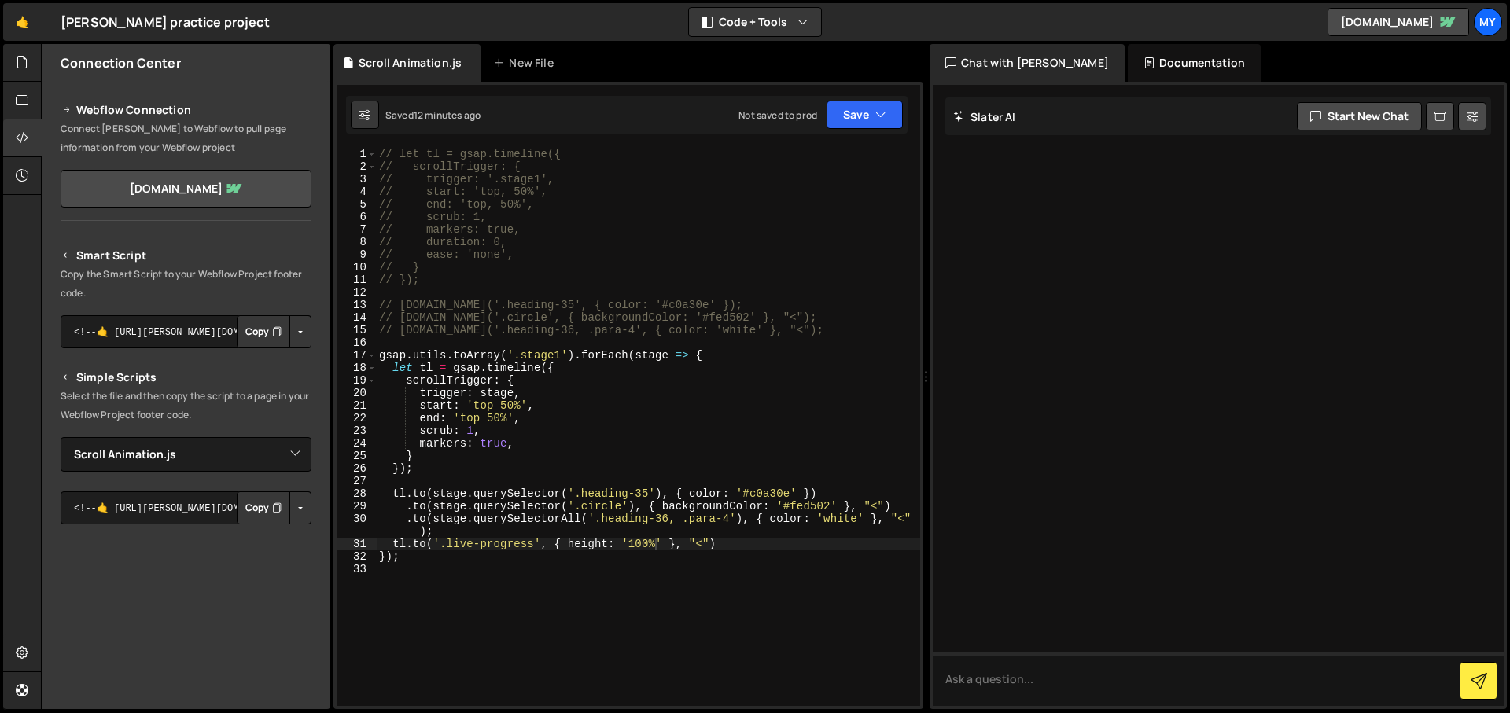
type textarea "[DOMAIN_NAME]('.live-progress', { height: '100%' }, "<")"
click at [731, 540] on div "// let tl = gsap.timeline({ // scrollTrigger: { // trigger: '.stage1', // start…" at bounding box center [648, 439] width 544 height 583
click at [722, 564] on div "// let tl = gsap.timeline({ // scrollTrigger: { // trigger: '.stage1', // start…" at bounding box center [648, 439] width 544 height 583
click at [559, 546] on div "// let tl = gsap.timeline({ // scrollTrigger: { // trigger: '.stage1', // start…" at bounding box center [648, 439] width 544 height 583
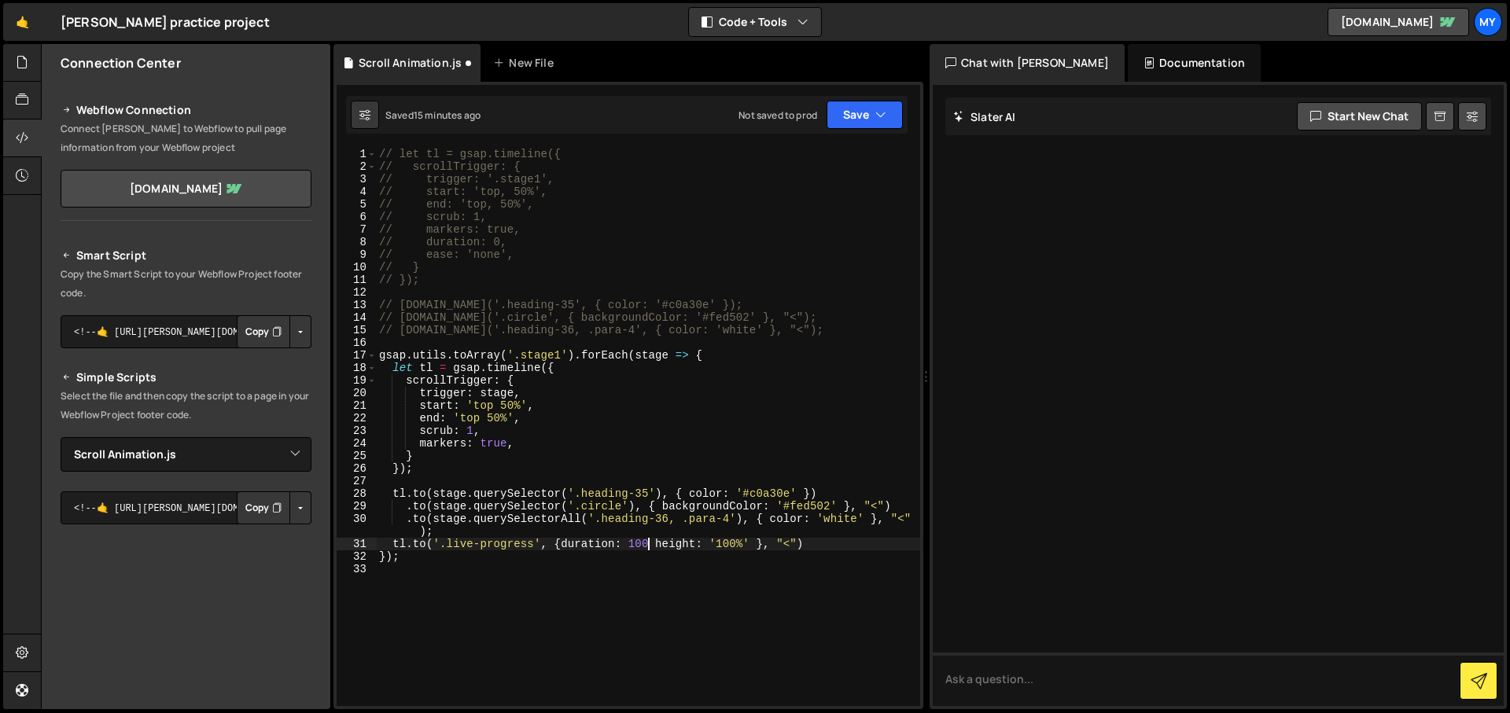
scroll to position [0, 19]
click at [868, 109] on button "Save" at bounding box center [864, 115] width 76 height 28
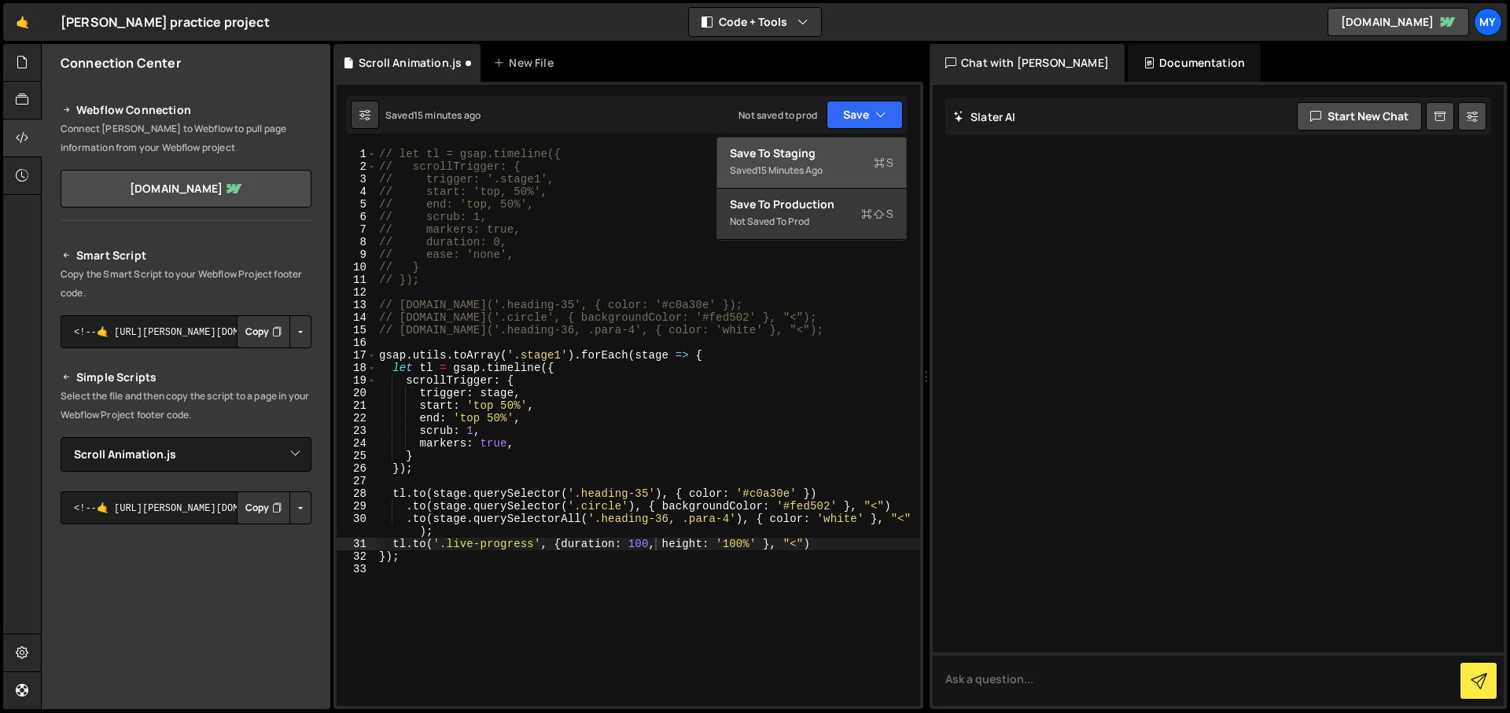
click at [736, 146] on div "Save to Staging S" at bounding box center [812, 153] width 164 height 16
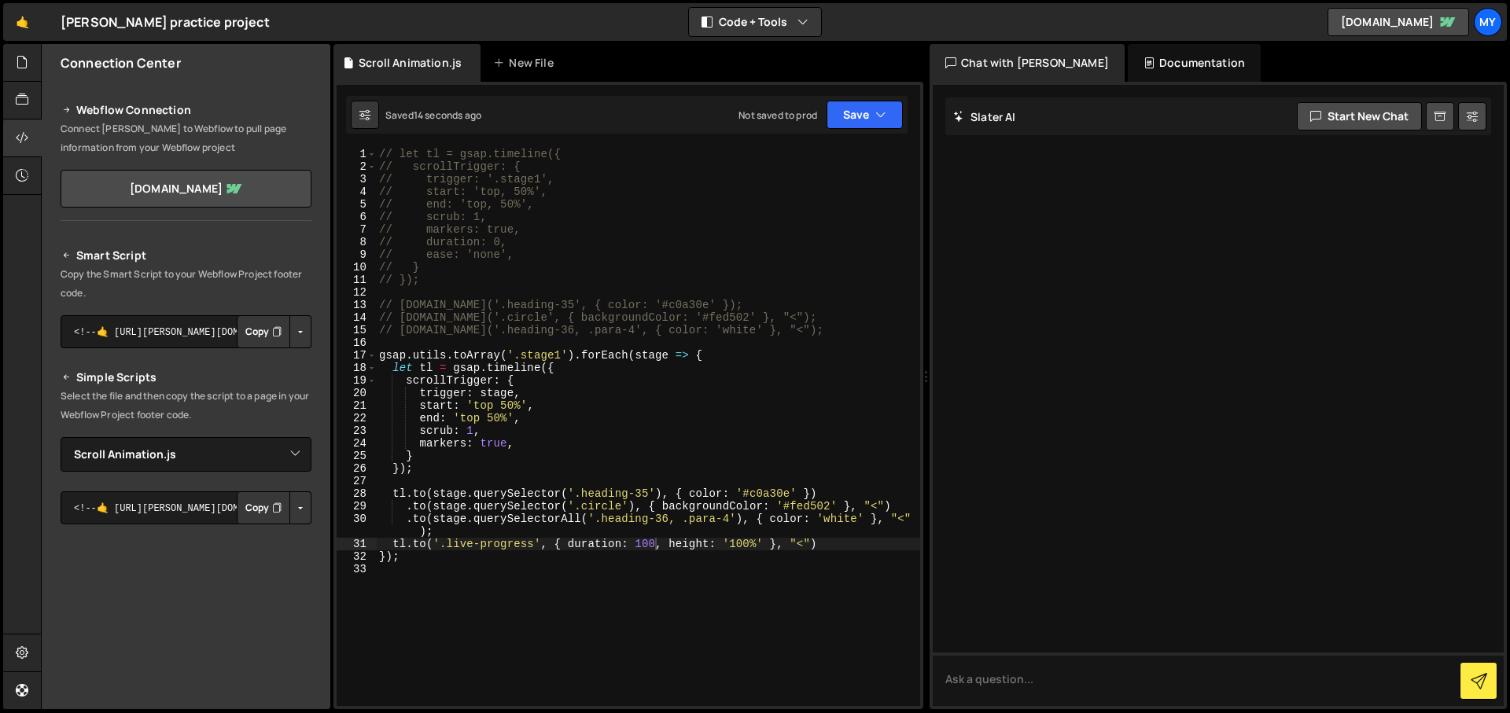
click at [764, 546] on div "// let tl = gsap.timeline({ // scrollTrigger: { // trigger: '.stage1', // start…" at bounding box center [648, 439] width 544 height 583
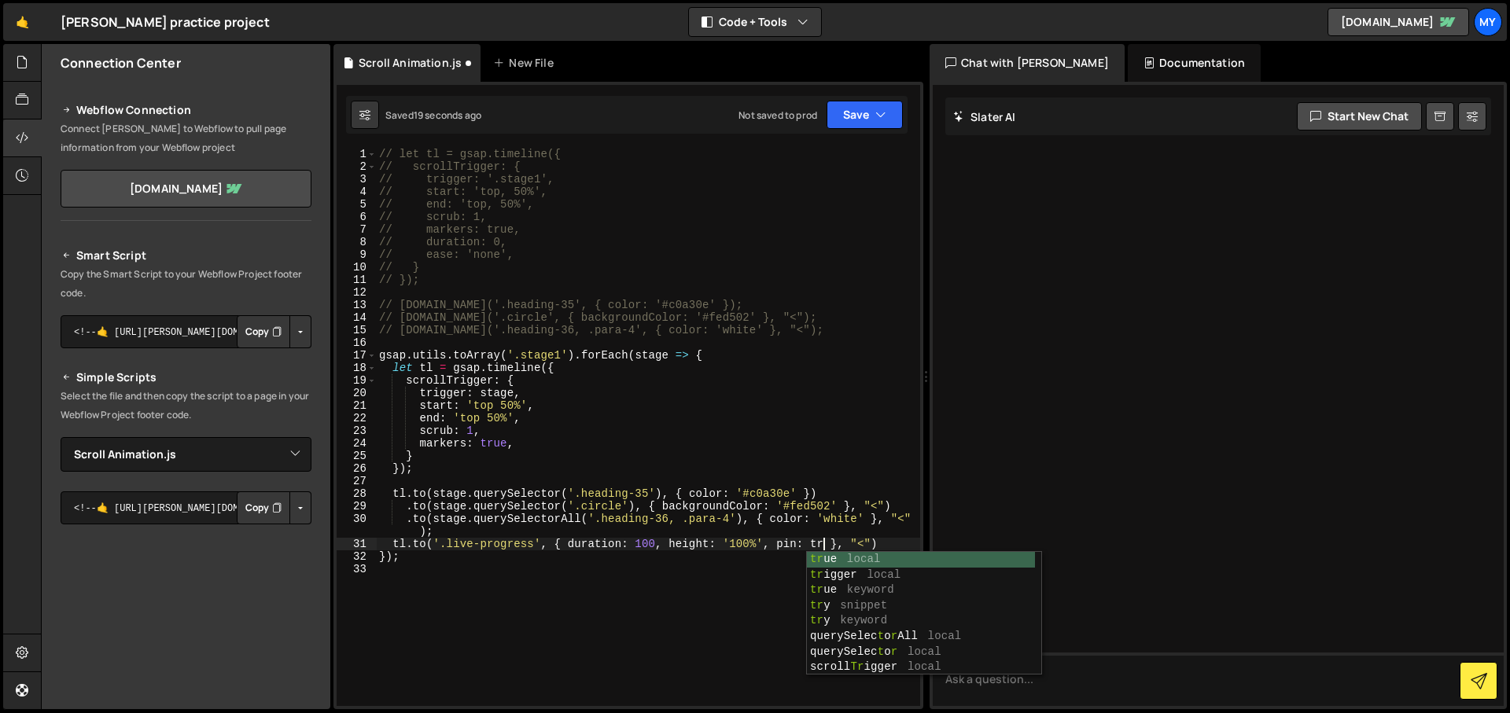
scroll to position [0, 31]
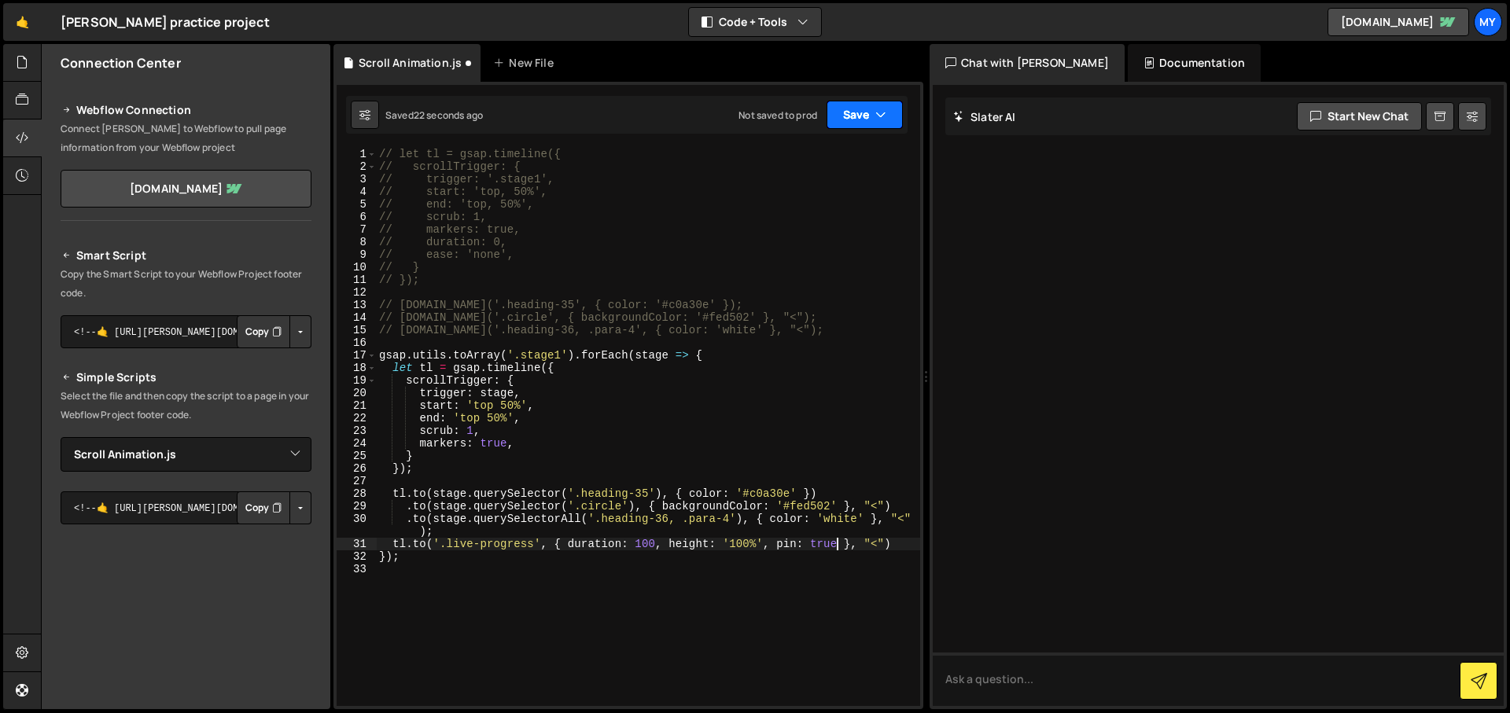
type textarea "[DOMAIN_NAME]('.live-progress', { duration: 100, height: '100%', pin: true }, "…"
click at [855, 109] on button "Save" at bounding box center [864, 115] width 76 height 28
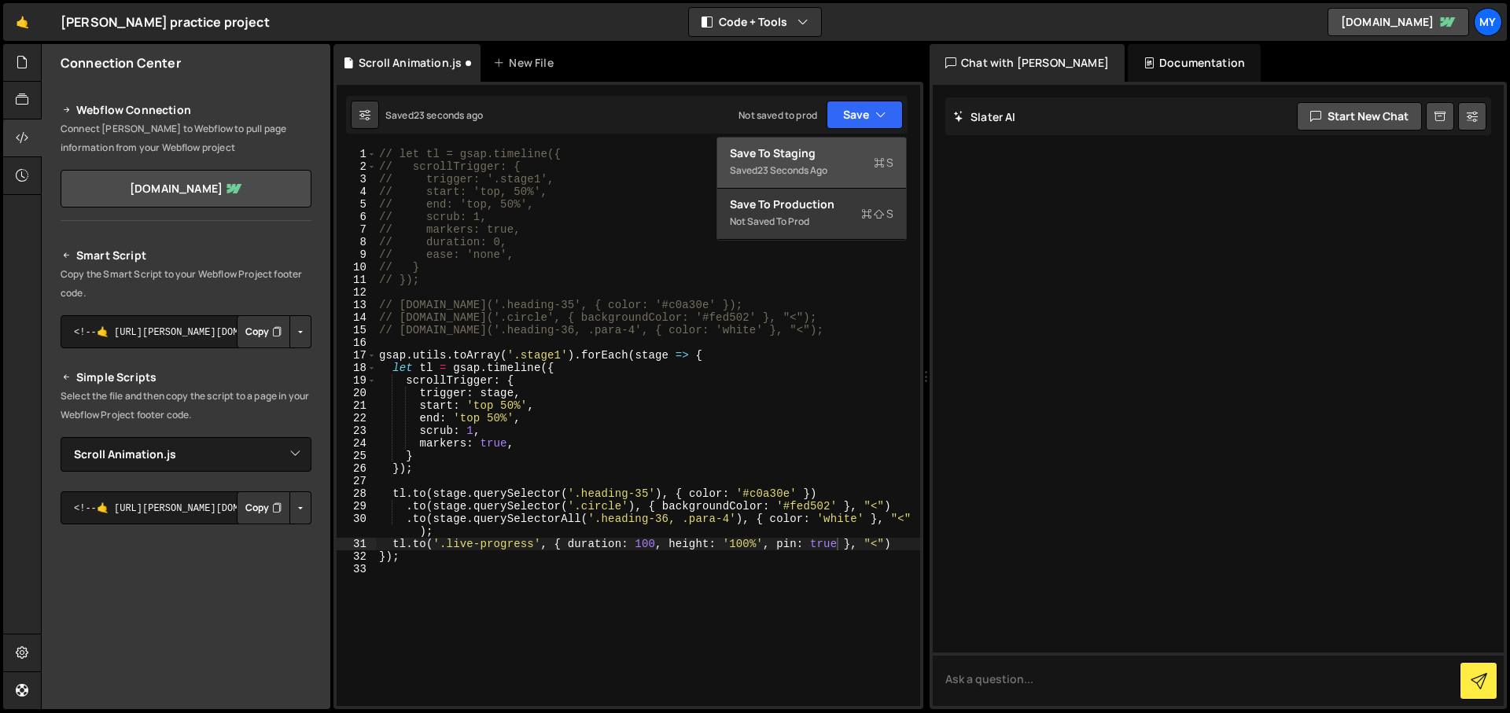
click at [760, 146] on div "Save to Staging S" at bounding box center [812, 153] width 164 height 16
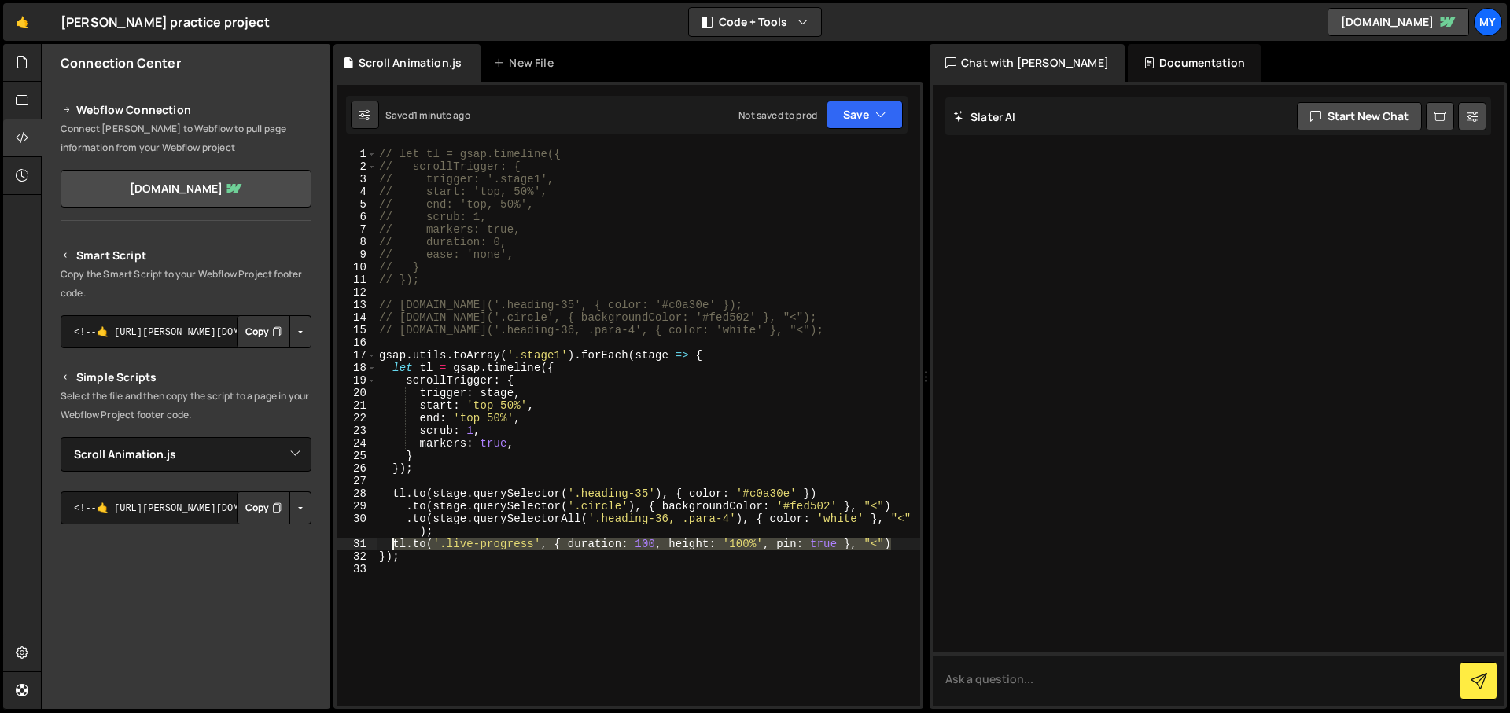
drag, startPoint x: 900, startPoint y: 549, endPoint x: 392, endPoint y: 543, distance: 508.0
click at [392, 543] on div "// let tl = gsap.timeline({ // scrollTrigger: { // trigger: '.stage1', // start…" at bounding box center [648, 439] width 544 height 583
type textarea "});"
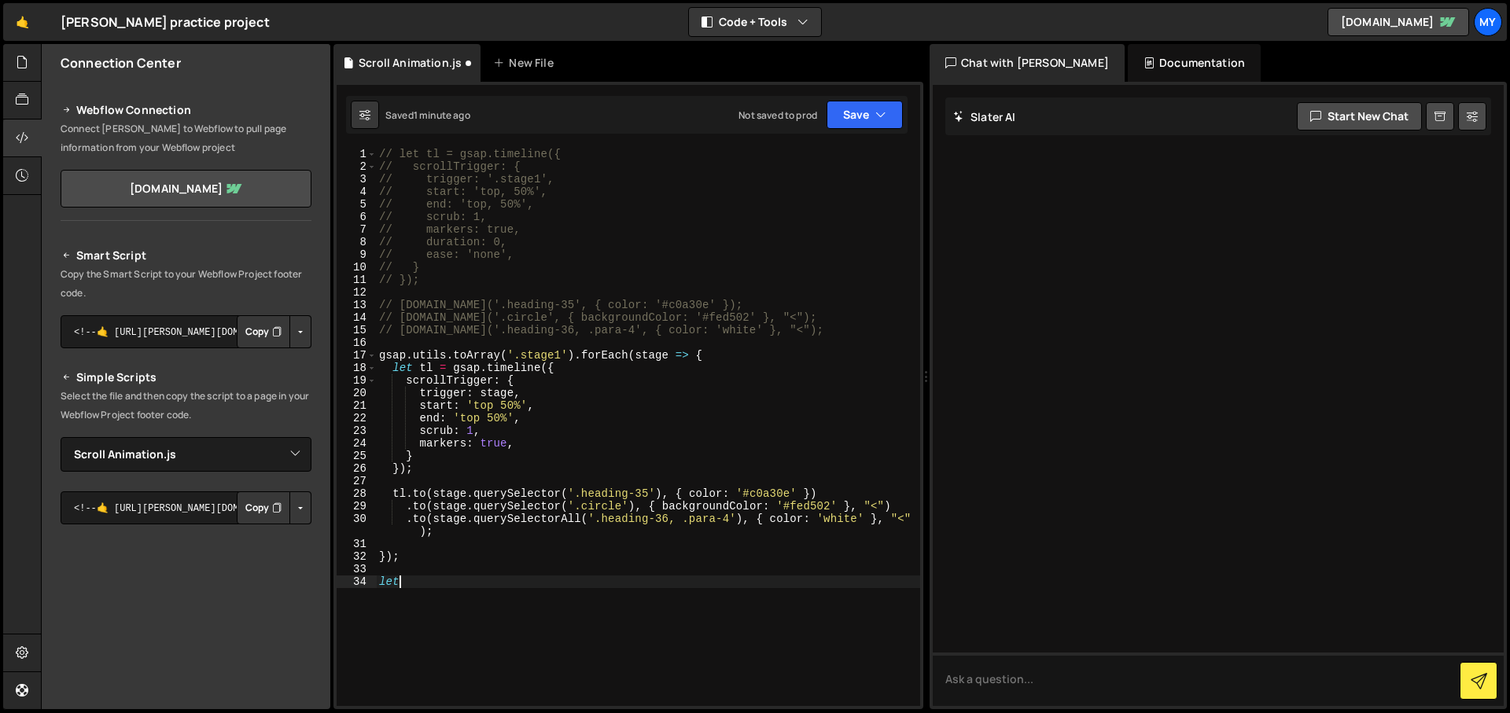
type textarea "l"
paste textarea "live-progress"
type textarea "[DOMAIN_NAME]('.live-progress', {width: '100%', })"
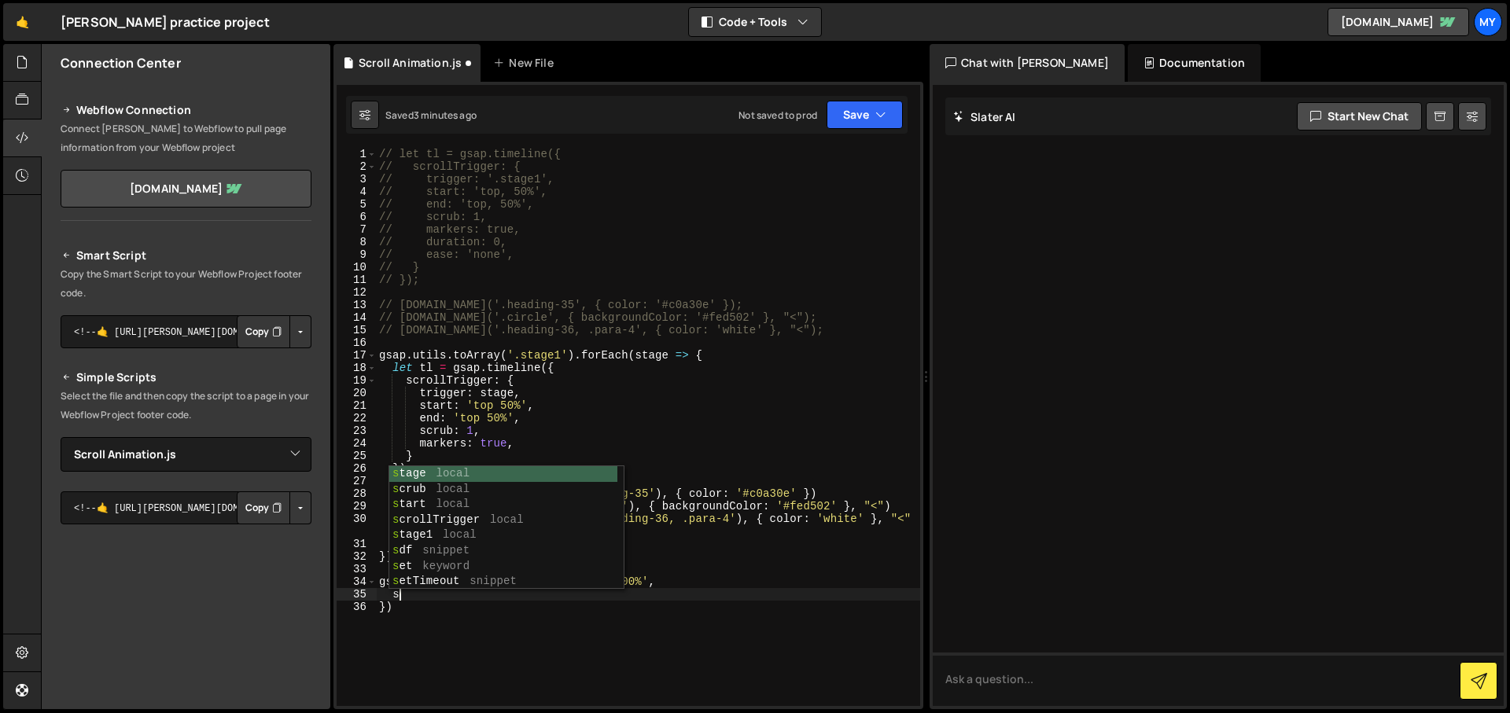
scroll to position [0, 1]
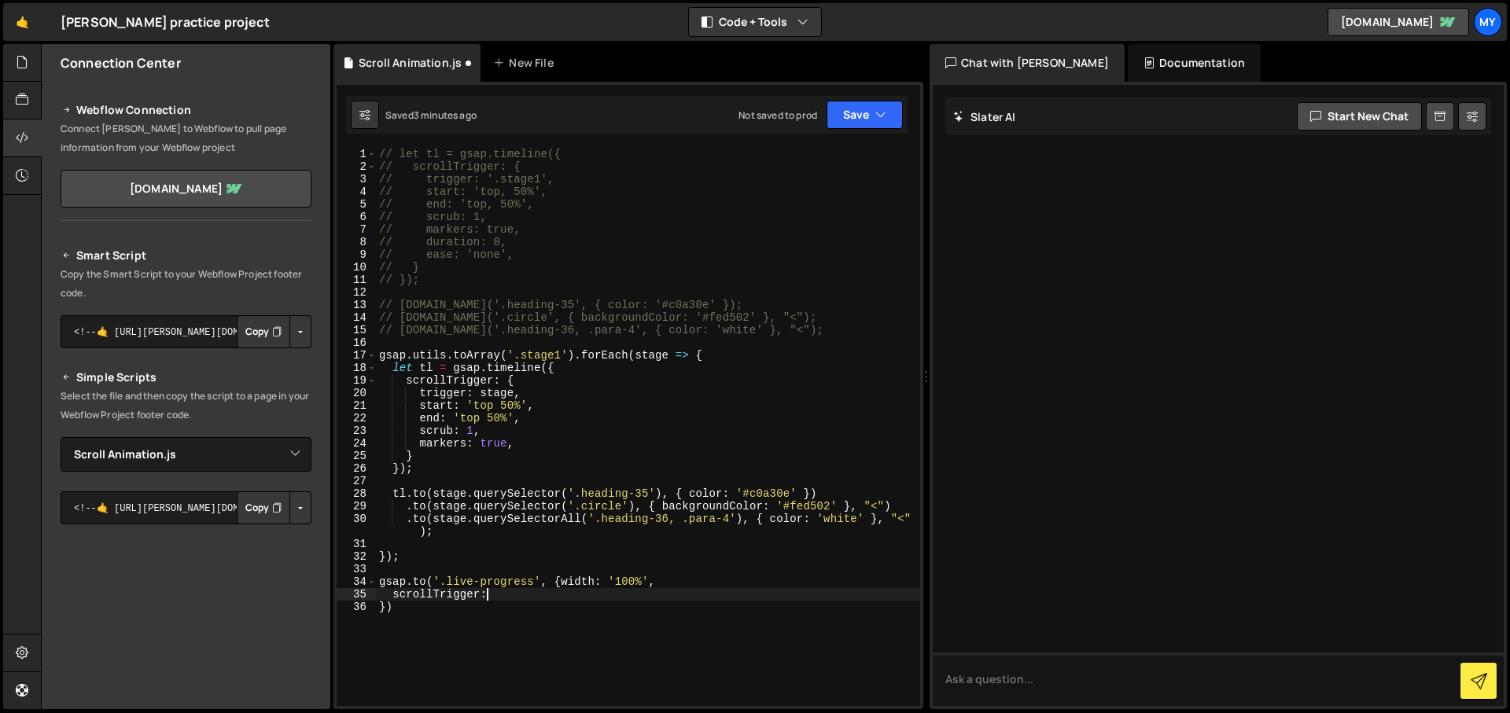
type textarea "scrollTrigger:{"
type textarea "trigger"
type textarea "start: 'top 50%',"
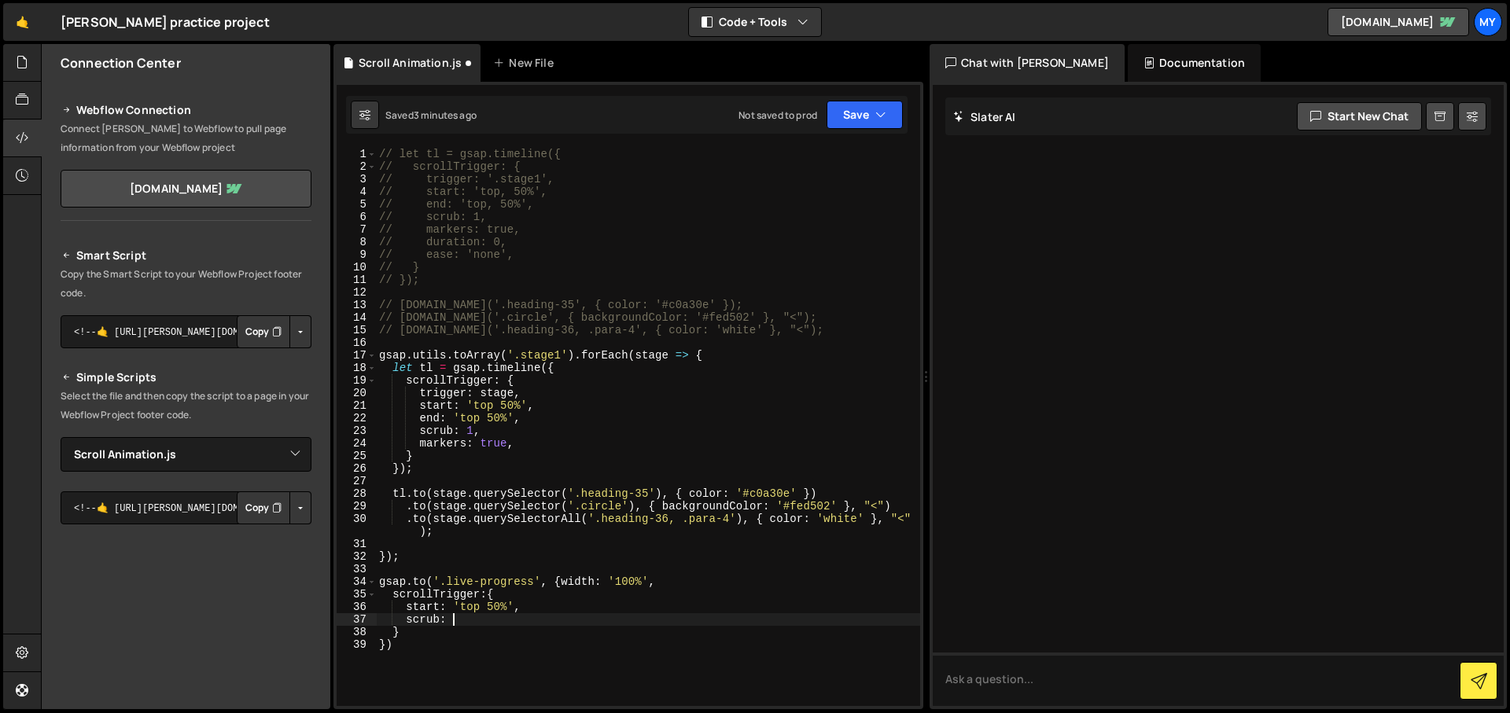
scroll to position [0, 5]
click at [425, 591] on div "// let tl = gsap.timeline({ // scrollTrigger: { // trigger: '.stage1', // start…" at bounding box center [648, 439] width 544 height 583
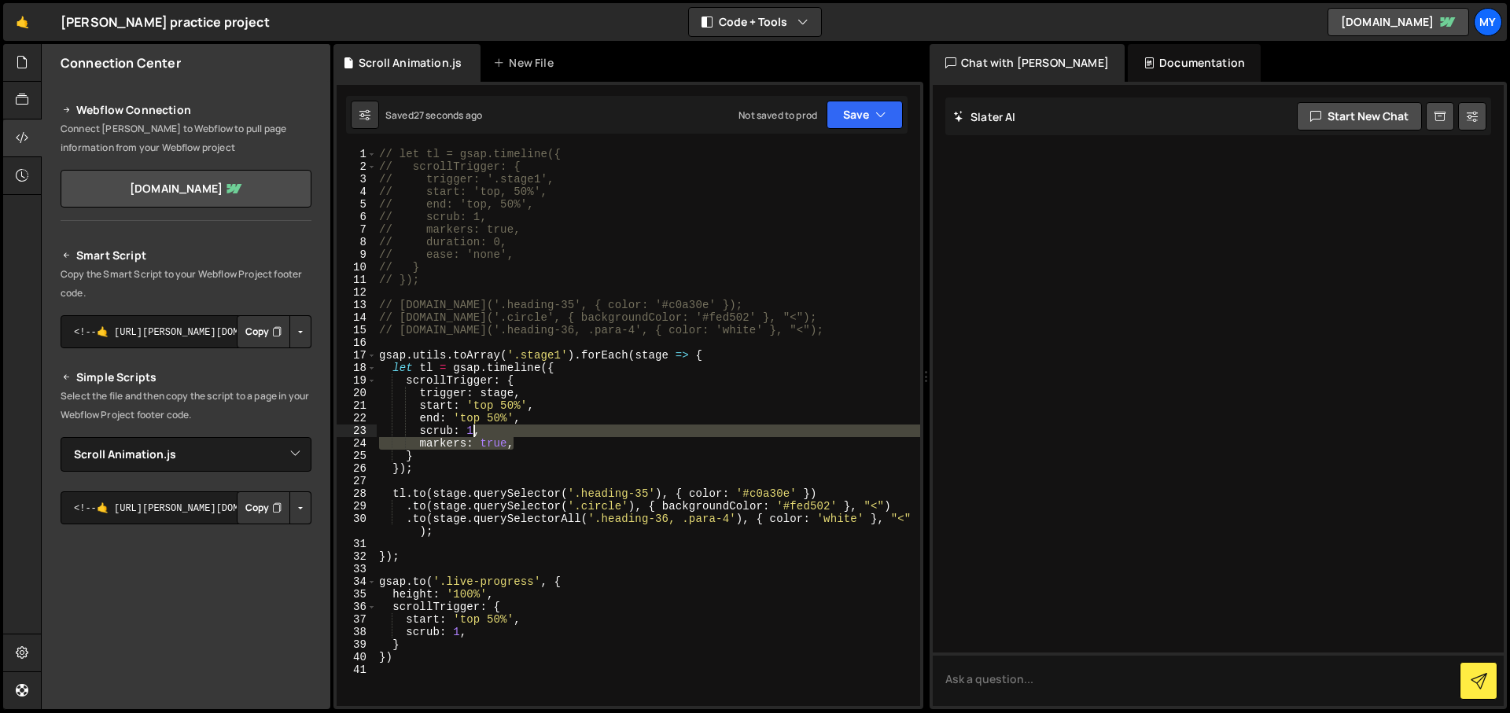
drag, startPoint x: 525, startPoint y: 440, endPoint x: 475, endPoint y: 427, distance: 51.9
click at [475, 427] on div "// let tl = gsap.timeline({ // scrollTrigger: { // trigger: '.stage1', // start…" at bounding box center [648, 439] width 544 height 583
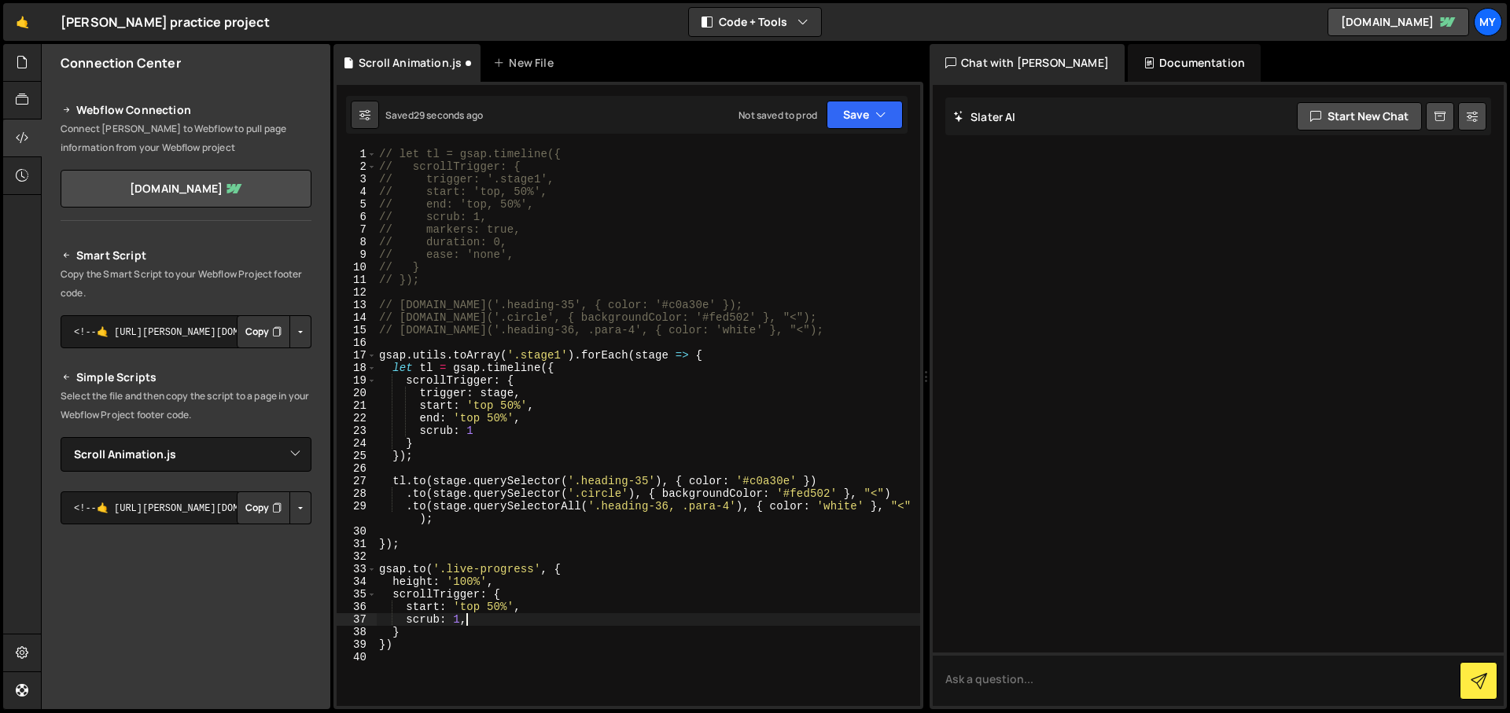
click at [506, 625] on div "// let tl = gsap.timeline({ // scrollTrigger: { // trigger: '.stage1', // start…" at bounding box center [648, 439] width 544 height 583
type textarea "scrub: 1,"
paste textarea "markers: true,"
type textarea ","
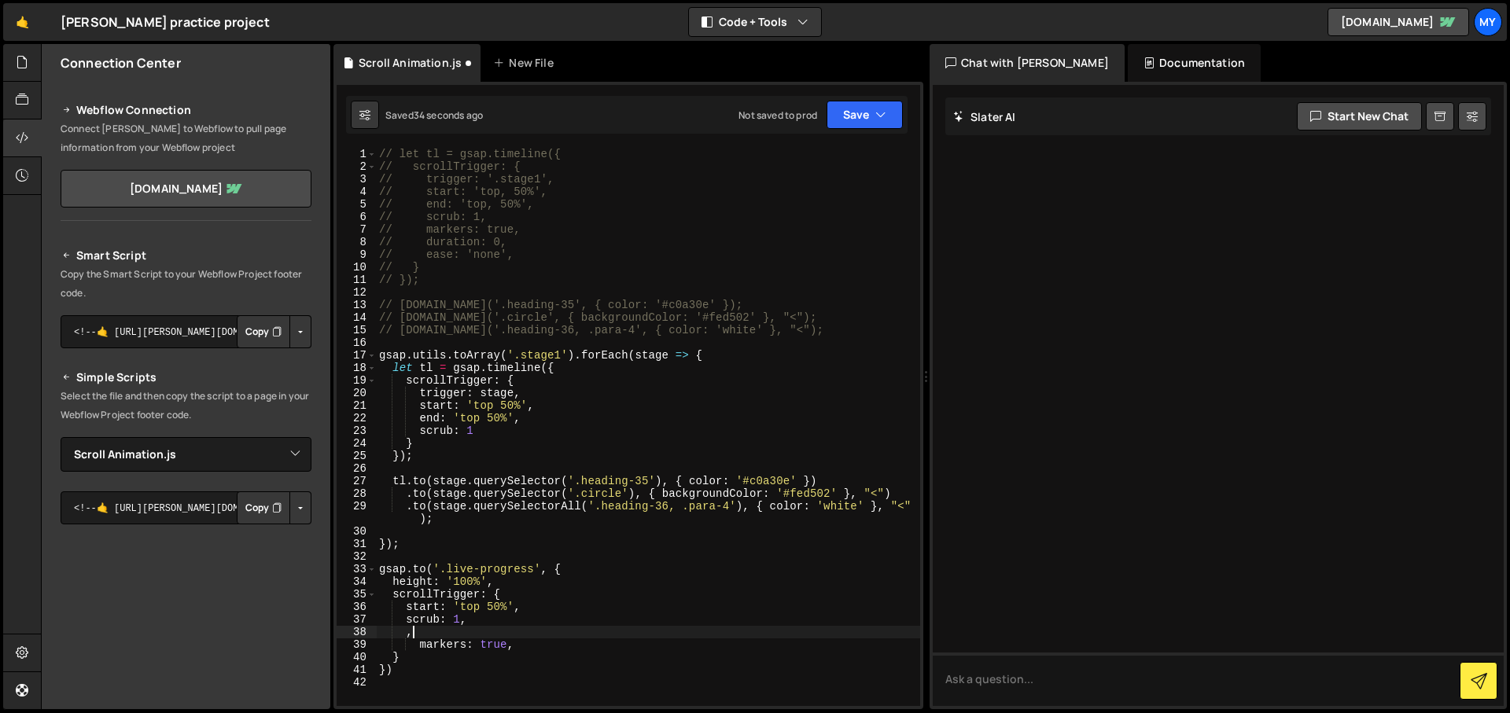
scroll to position [0, 0]
click at [482, 609] on div "// let tl = gsap.timeline({ // scrollTrigger: { // trigger: '.stage1', // start…" at bounding box center [648, 439] width 544 height 583
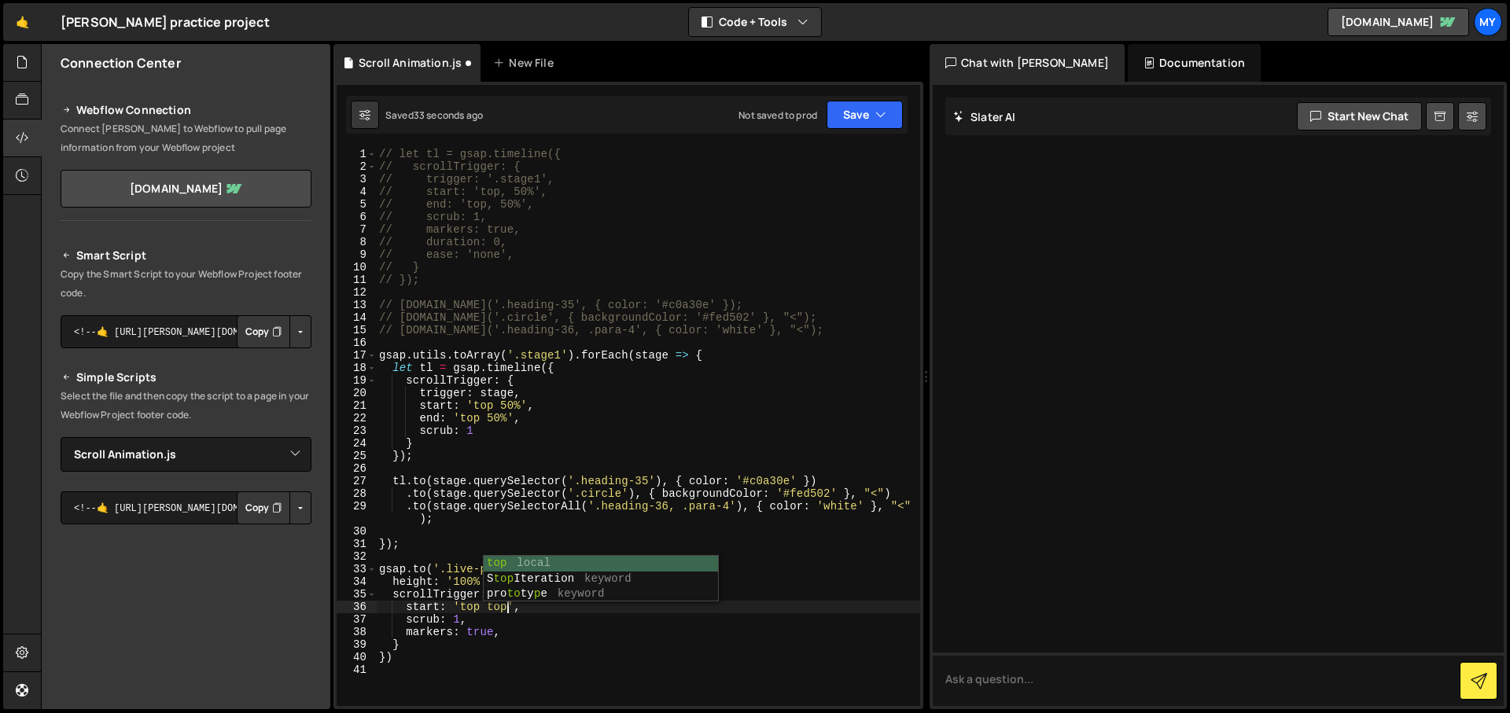
scroll to position [0, 9]
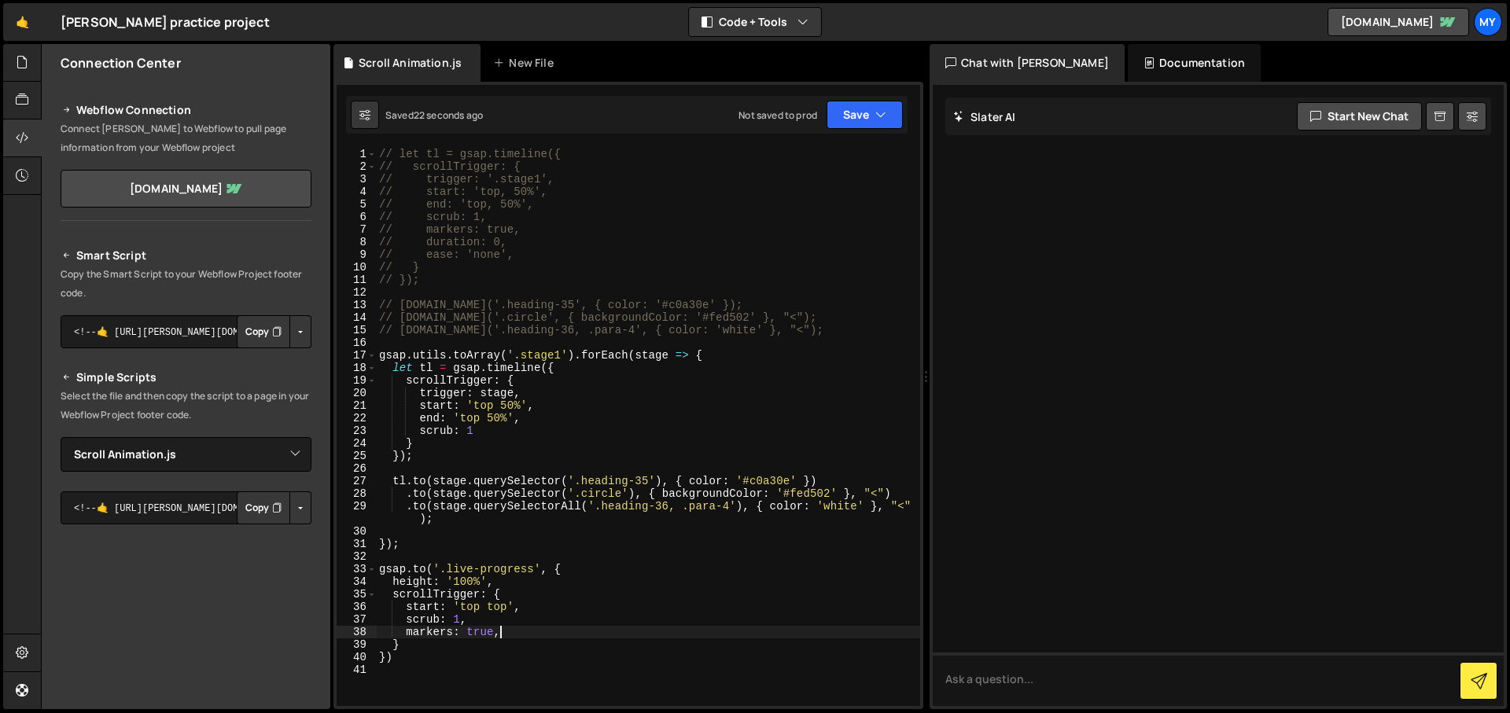
click at [528, 632] on div "// let tl = gsap.timeline({ // scrollTrigger: { // trigger: '.stage1', // start…" at bounding box center [648, 439] width 544 height 583
type textarea "markers: true,"
drag, startPoint x: 499, startPoint y: 647, endPoint x: 511, endPoint y: 639, distance: 14.6
click at [511, 639] on div "// let tl = gsap.timeline({ // scrollTrigger: { // trigger: '.stage1', // start…" at bounding box center [648, 439] width 544 height 583
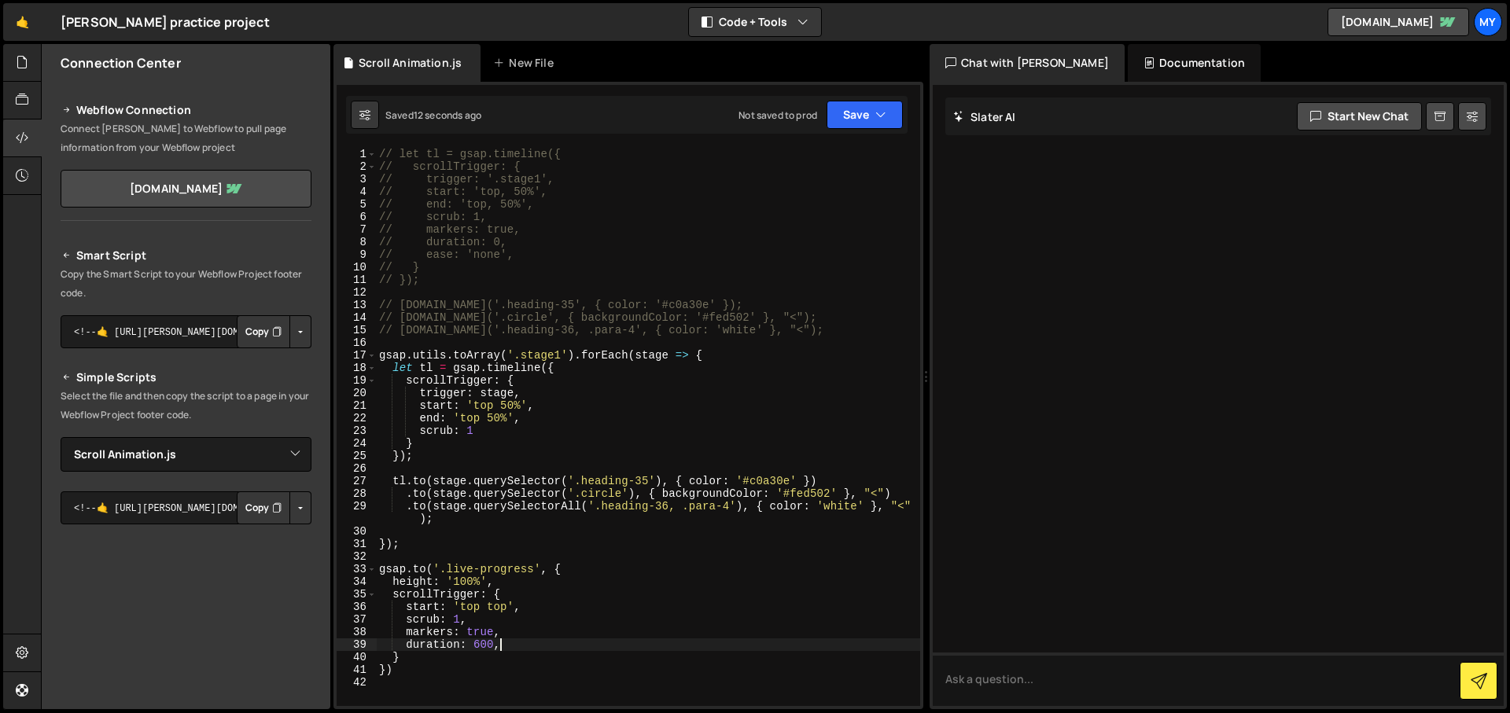
click at [495, 651] on div "// let tl = gsap.timeline({ // scrollTrigger: { // trigger: '.stage1', // start…" at bounding box center [648, 439] width 544 height 583
click at [495, 641] on div "// let tl = gsap.timeline({ // scrollTrigger: { // trigger: '.stage1', // start…" at bounding box center [648, 439] width 544 height 583
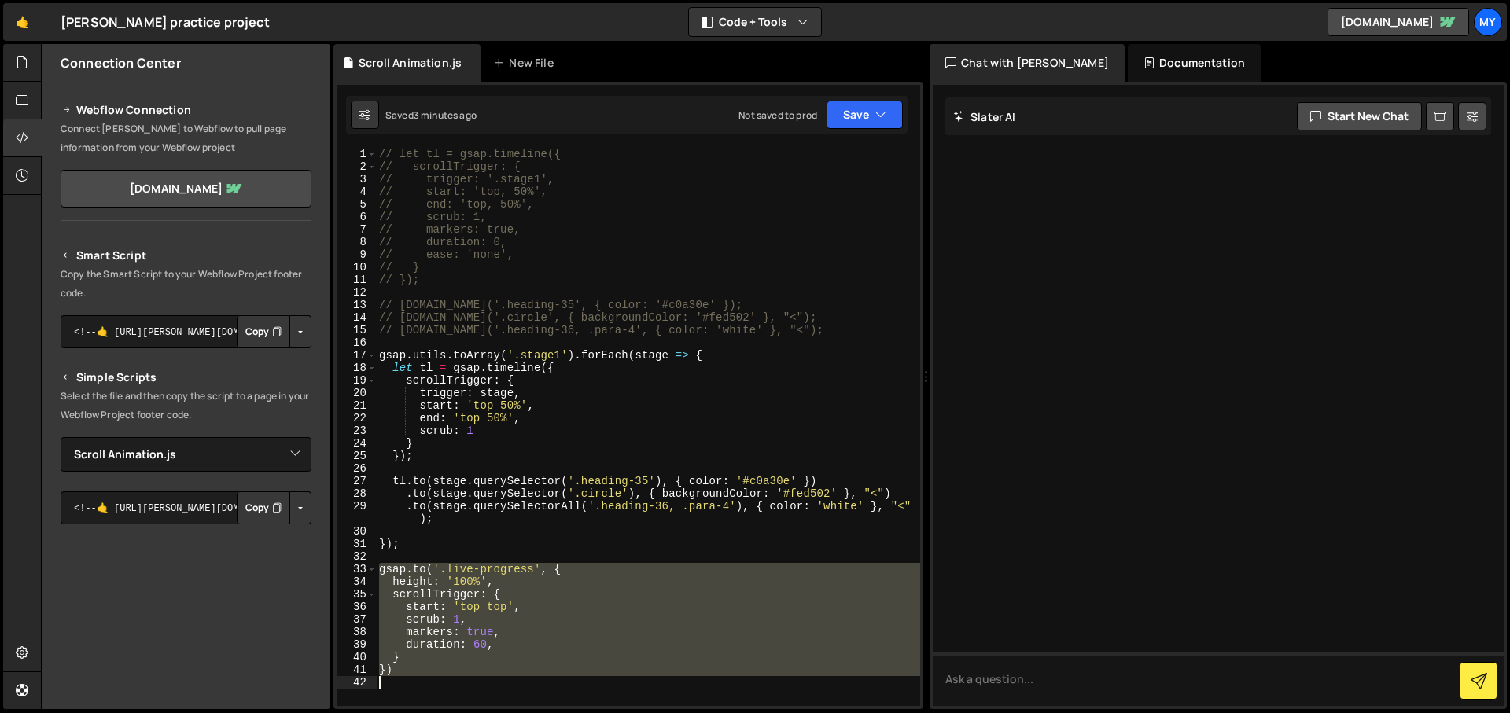
drag, startPoint x: 378, startPoint y: 572, endPoint x: 423, endPoint y: 682, distance: 118.9
click at [423, 682] on div "// let tl = gsap.timeline({ // scrollTrigger: { // trigger: '.stage1', // start…" at bounding box center [648, 439] width 544 height 583
click at [622, 613] on div "// let tl = gsap.timeline({ // scrollTrigger: { // trigger: '.stage1', // start…" at bounding box center [648, 427] width 544 height 558
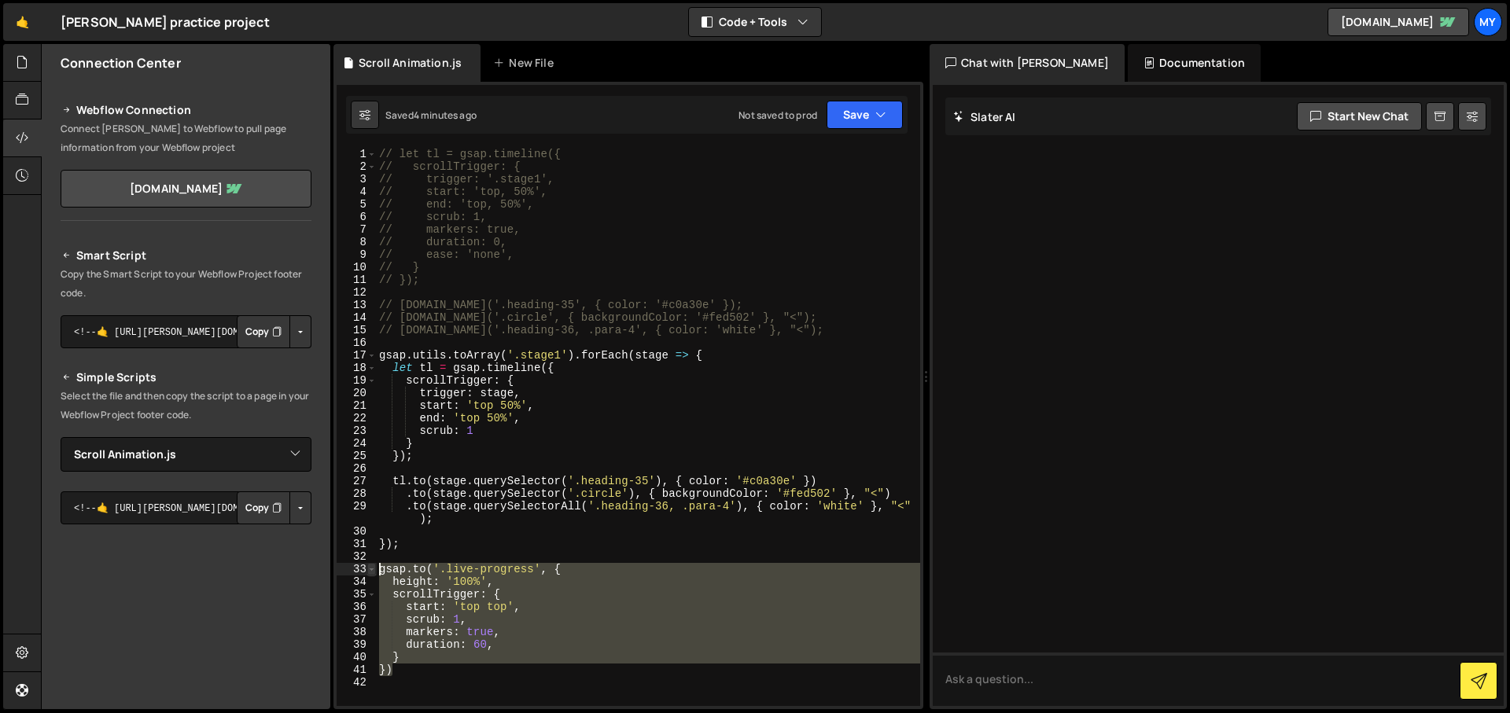
drag, startPoint x: 397, startPoint y: 676, endPoint x: 374, endPoint y: 570, distance: 107.8
click at [374, 570] on div "start: 'top top', 1 2 3 4 5 6 7 8 9 10 11 12 13 14 15 16 17 18 19 20 21 22 23 2…" at bounding box center [628, 427] width 583 height 558
click at [421, 545] on div "// let tl = gsap.timeline({ // scrollTrigger: { // trigger: '.stage1', // start…" at bounding box center [648, 439] width 544 height 583
type textarea "});"
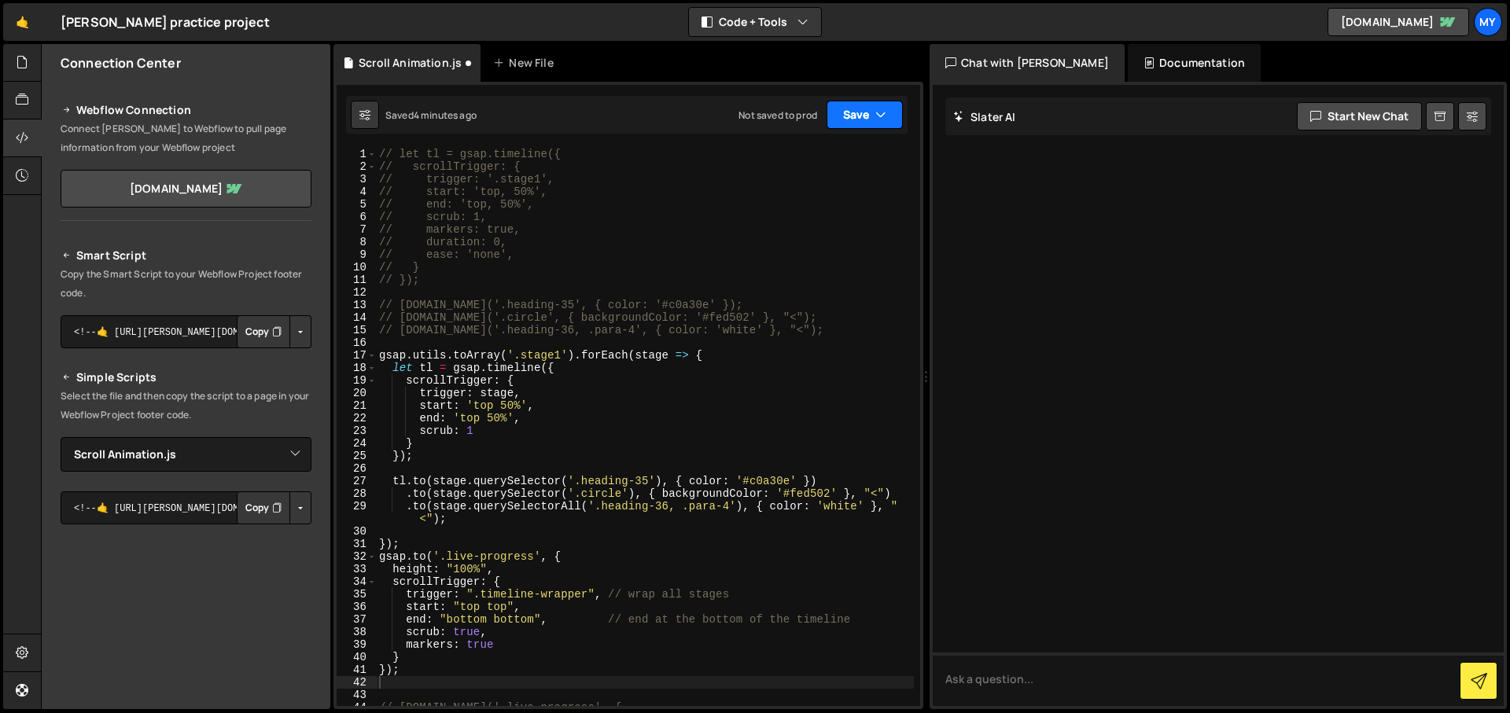
click at [857, 107] on button "Save" at bounding box center [864, 115] width 76 height 28
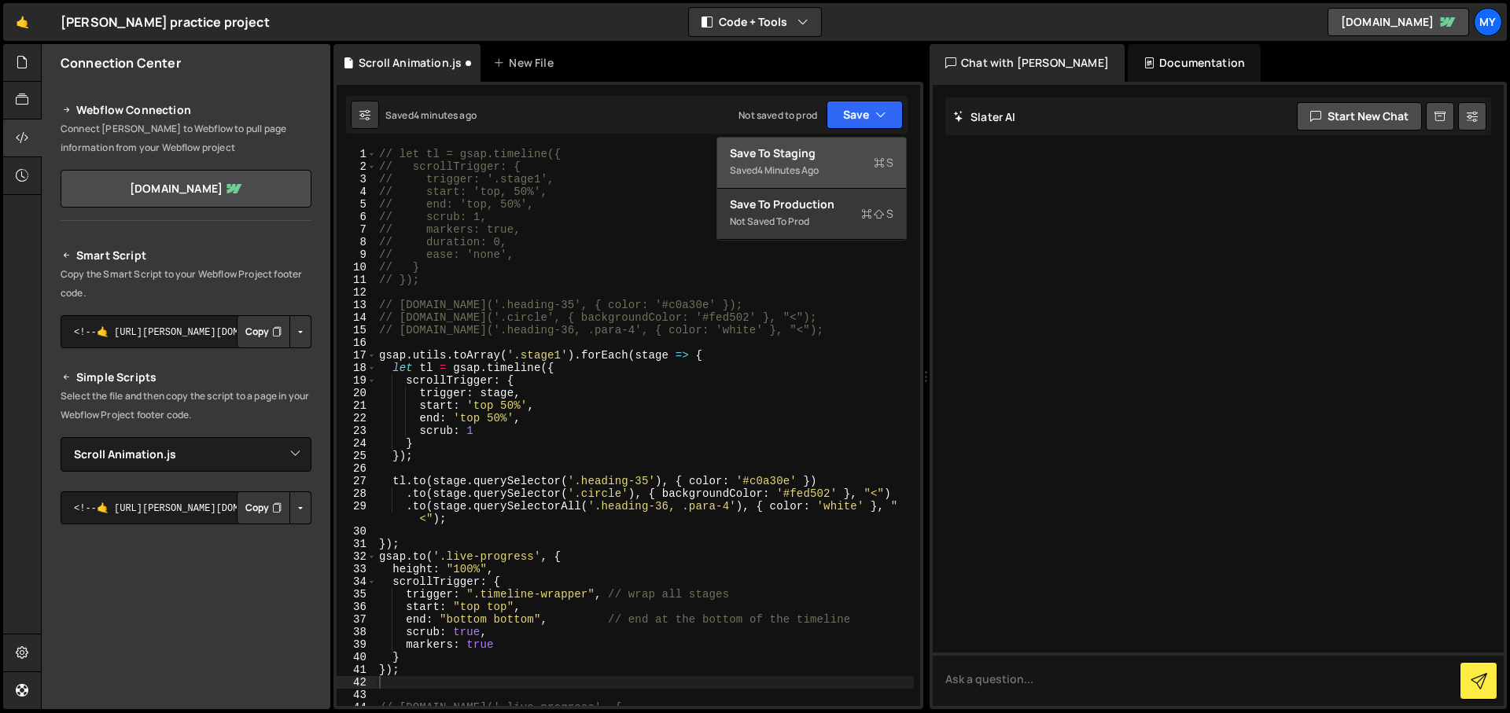
click at [841, 148] on div "Save to Staging S" at bounding box center [812, 153] width 164 height 16
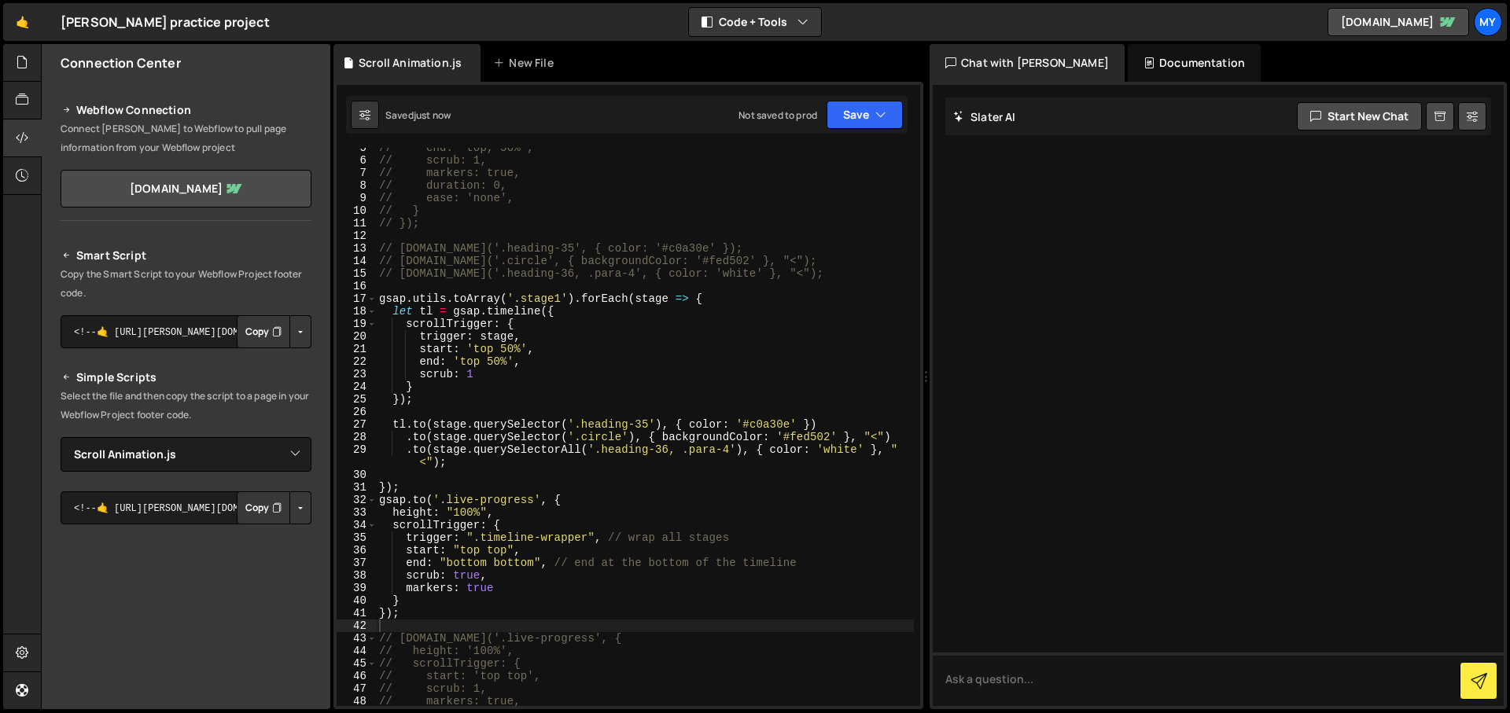
scroll to position [170, 0]
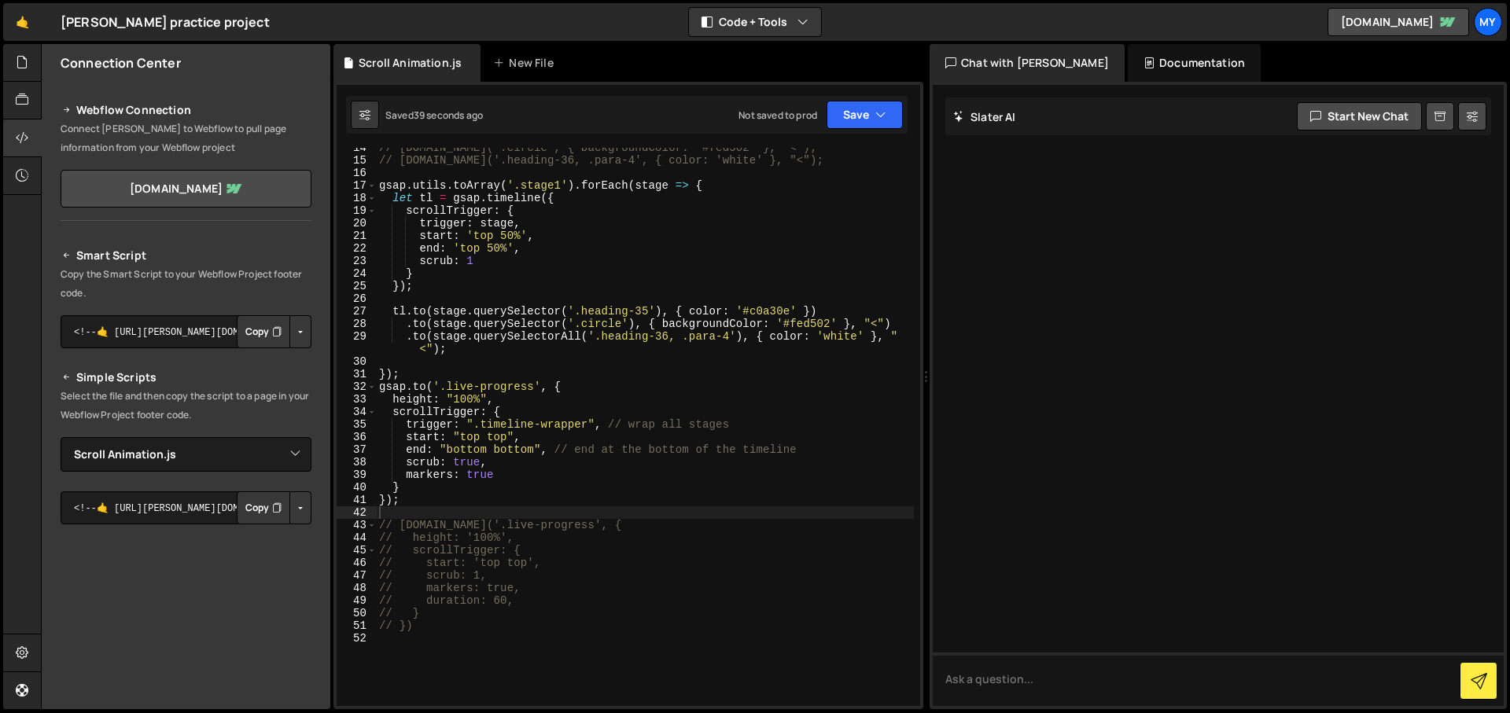
click at [483, 437] on div "// [DOMAIN_NAME]('.circle', { backgroundColor: '#fed502' }, "<"); // [DOMAIN_NA…" at bounding box center [645, 433] width 538 height 583
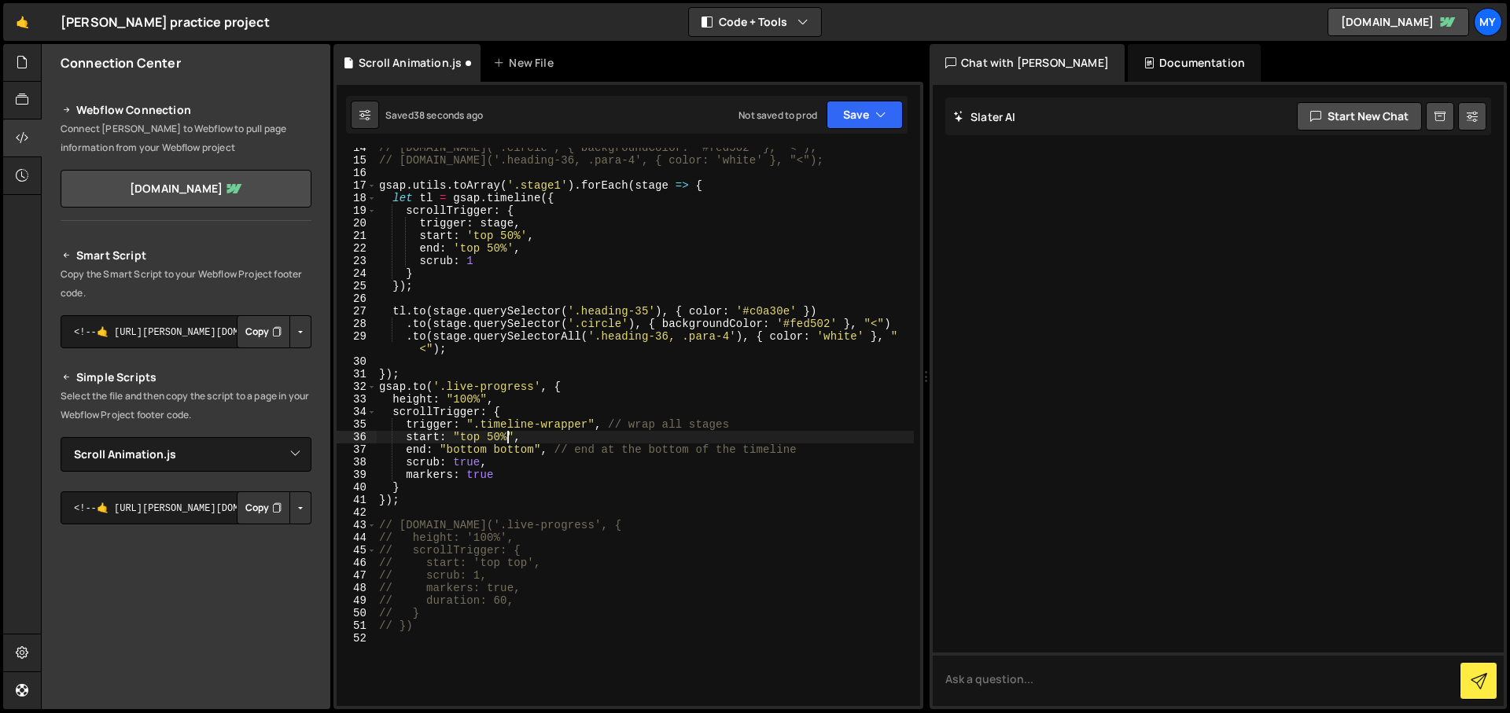
scroll to position [0, 9]
click at [859, 127] on button "Save" at bounding box center [864, 115] width 76 height 28
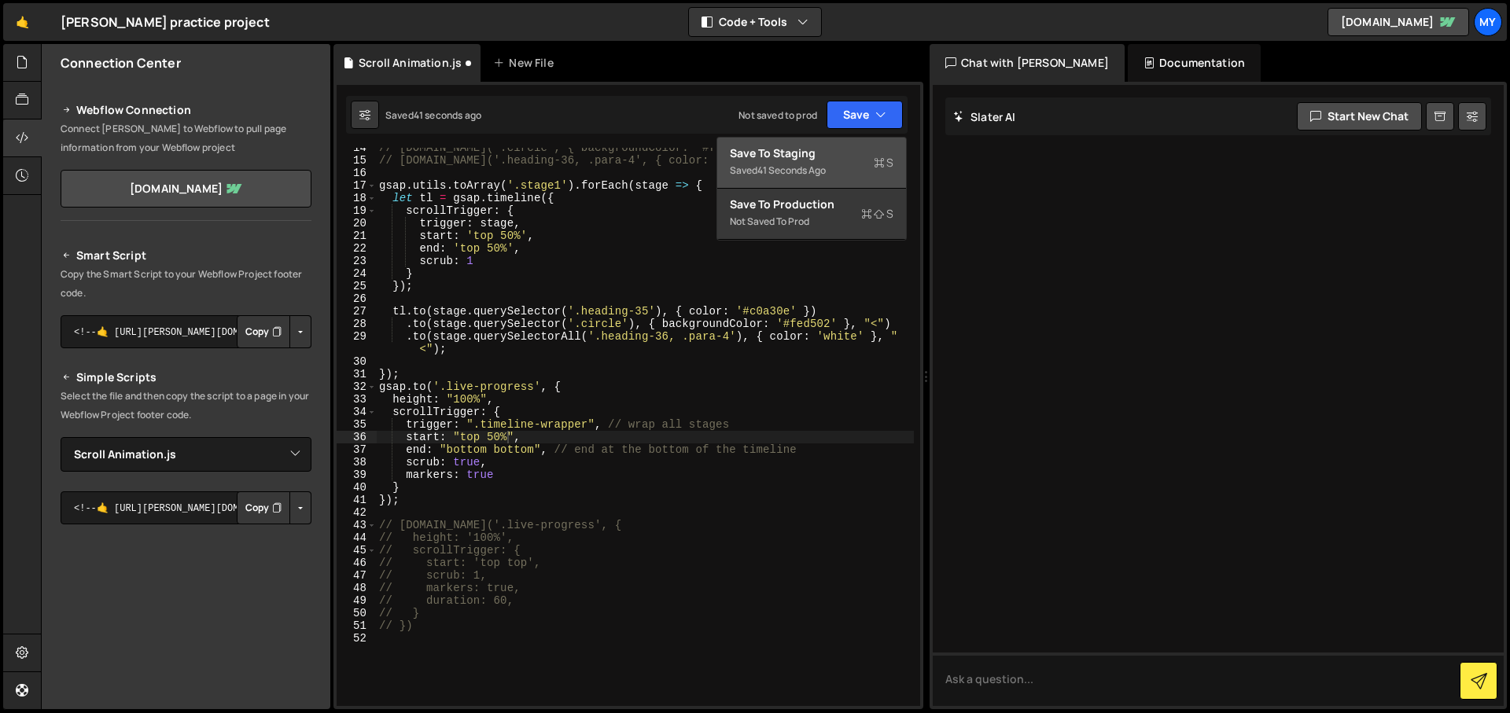
click at [843, 161] on div "Saved 41 seconds ago" at bounding box center [812, 170] width 164 height 19
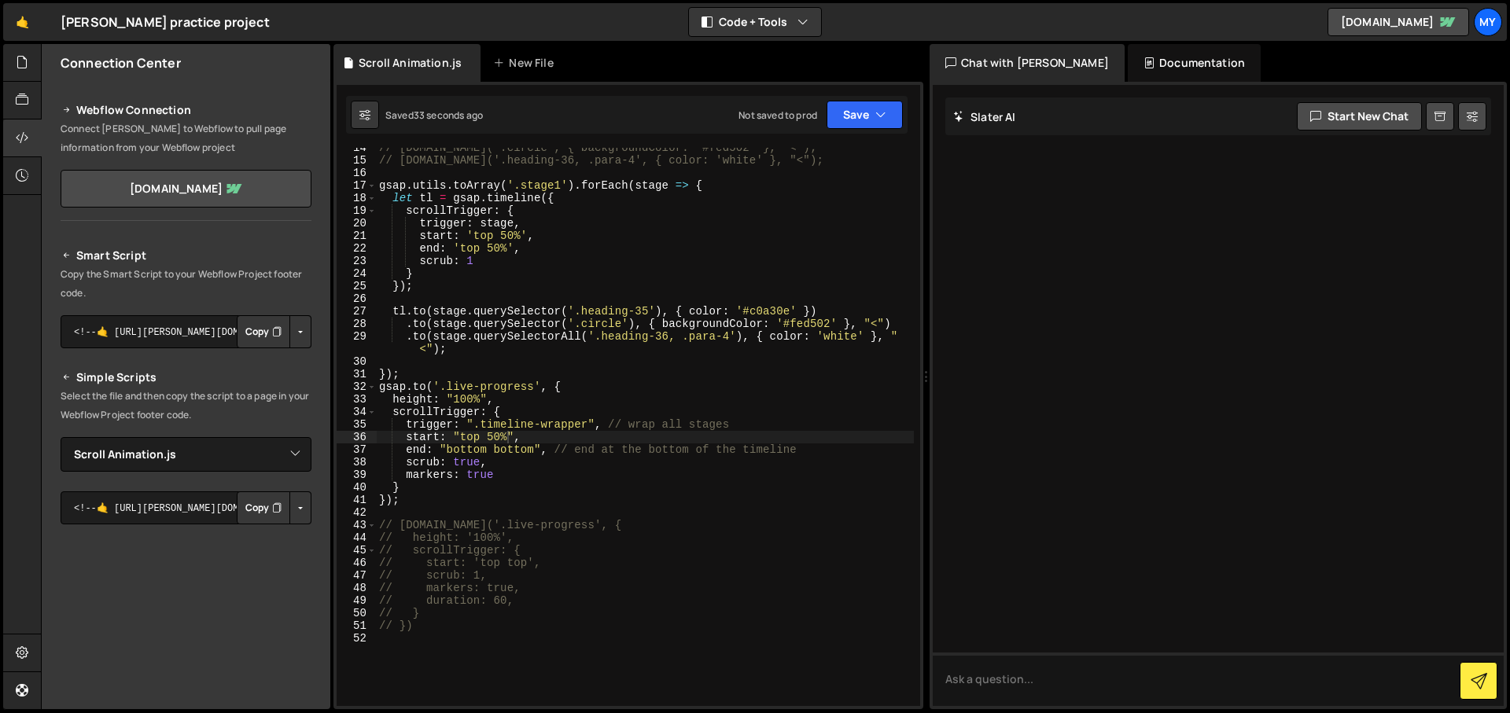
click at [487, 451] on div "// [DOMAIN_NAME]('.circle', { backgroundColor: '#fed502' }, "<"); // [DOMAIN_NA…" at bounding box center [645, 433] width 538 height 583
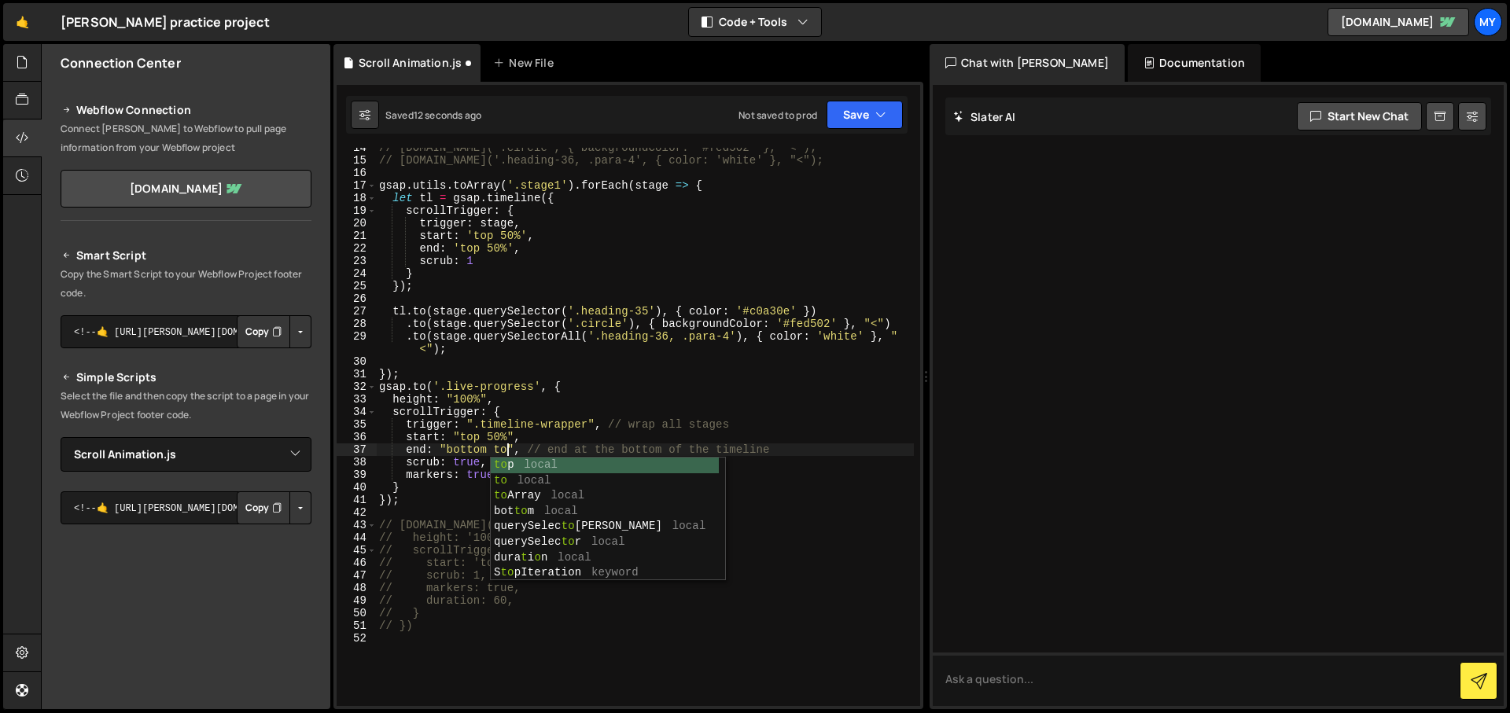
scroll to position [0, 9]
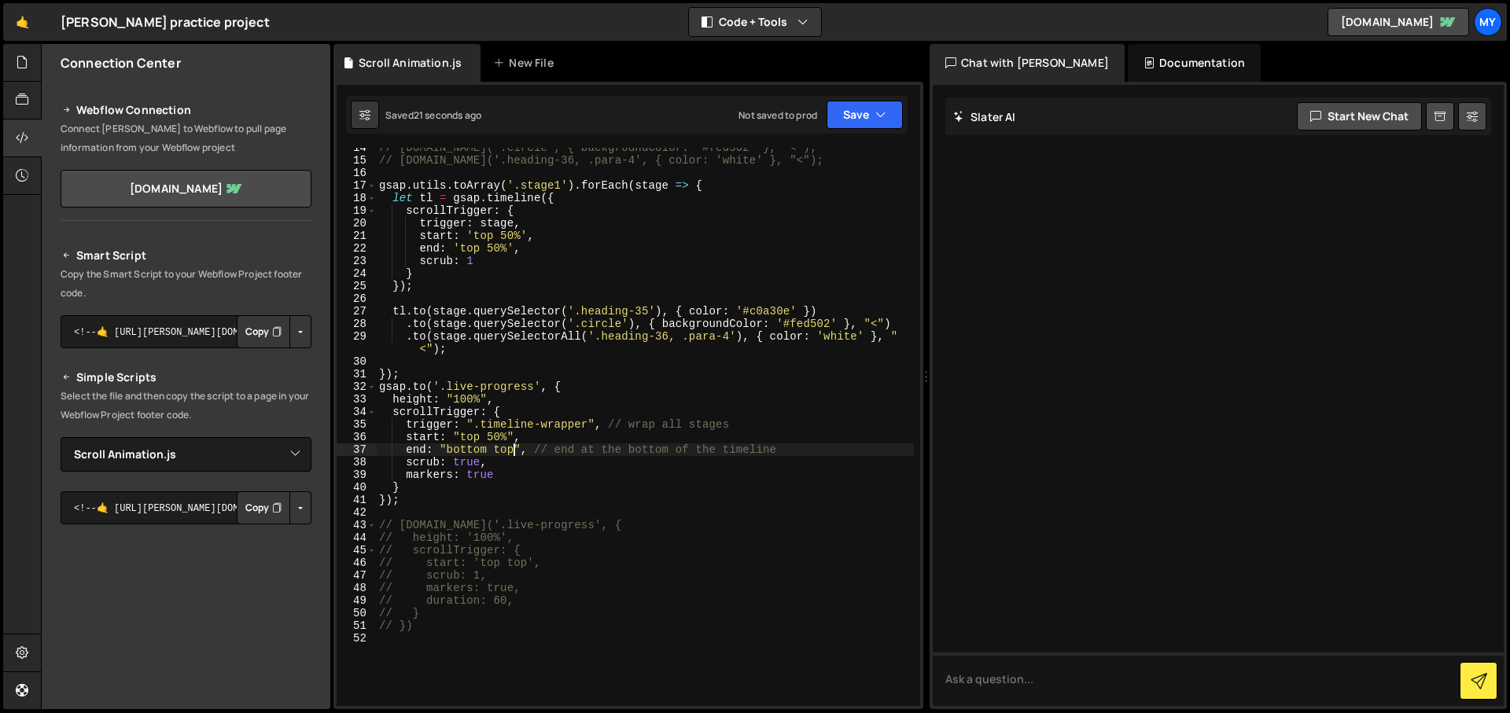
click at [482, 440] on div "// [DOMAIN_NAME]('.circle', { backgroundColor: '#fed502' }, "<"); // [DOMAIN_NA…" at bounding box center [645, 433] width 538 height 583
click at [455, 491] on div "// [DOMAIN_NAME]('.circle', { backgroundColor: '#fed502' }, "<"); // [DOMAIN_NA…" at bounding box center [645, 433] width 538 height 583
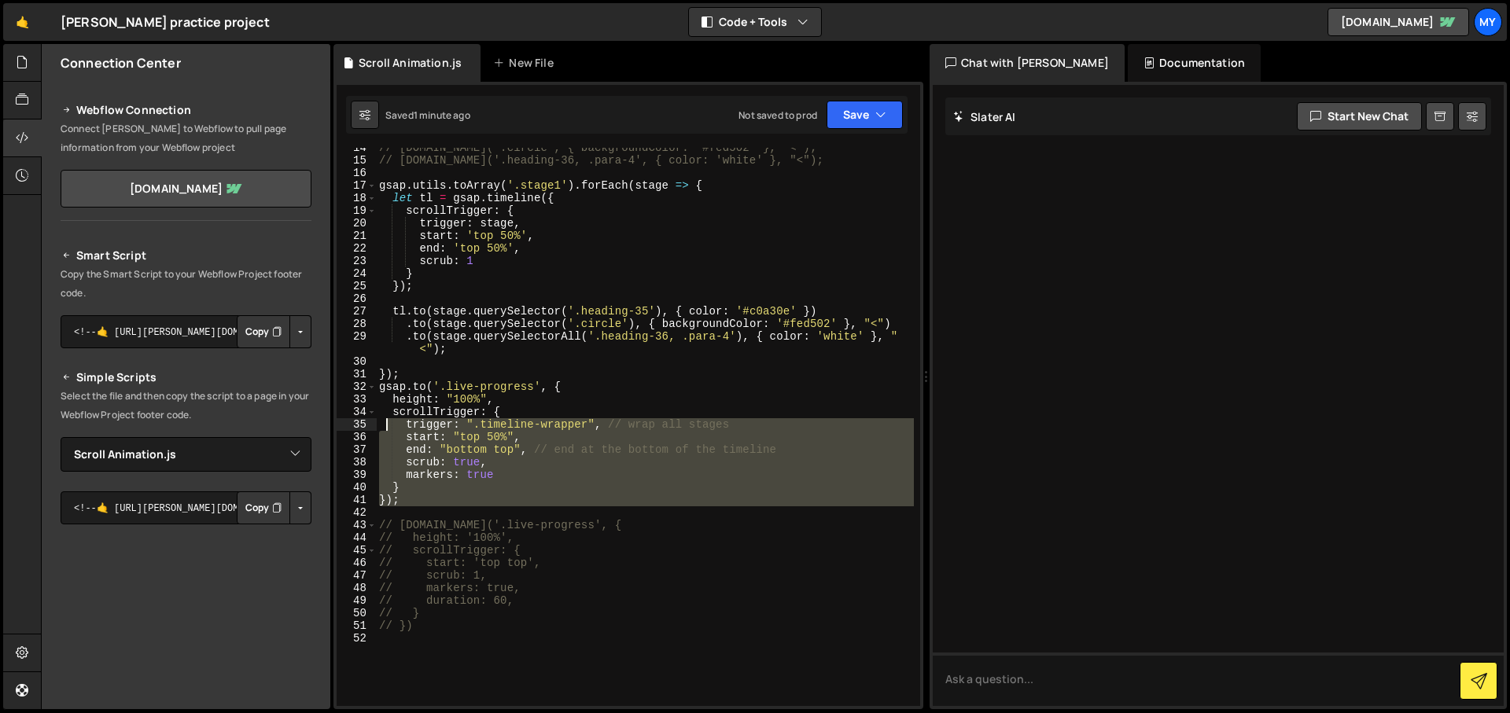
drag, startPoint x: 406, startPoint y: 506, endPoint x: 385, endPoint y: 412, distance: 96.7
click at [385, 423] on div "// [DOMAIN_NAME]('.circle', { backgroundColor: '#fed502' }, "<"); // [DOMAIN_NA…" at bounding box center [645, 433] width 538 height 583
click at [377, 392] on div "// [DOMAIN_NAME]('.circle', { backgroundColor: '#fed502' }, "<"); // [DOMAIN_NA…" at bounding box center [645, 433] width 538 height 583
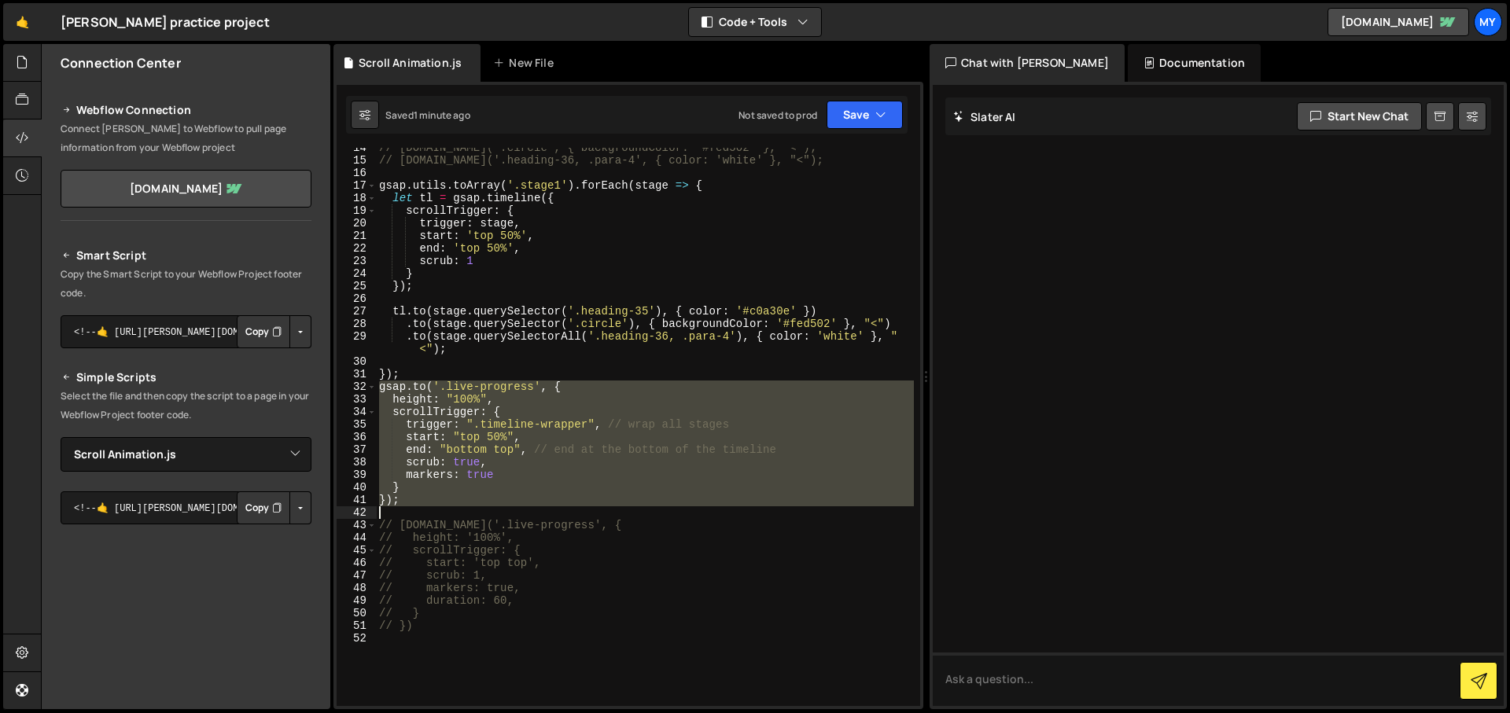
drag, startPoint x: 377, startPoint y: 392, endPoint x: 409, endPoint y: 510, distance: 121.3
click at [409, 510] on div "// [DOMAIN_NAME]('.circle', { backgroundColor: '#fed502' }, "<"); // [DOMAIN_NA…" at bounding box center [645, 433] width 538 height 583
click at [505, 444] on div "// [DOMAIN_NAME]('.circle', { backgroundColor: '#fed502' }, "<"); // [DOMAIN_NA…" at bounding box center [645, 427] width 538 height 558
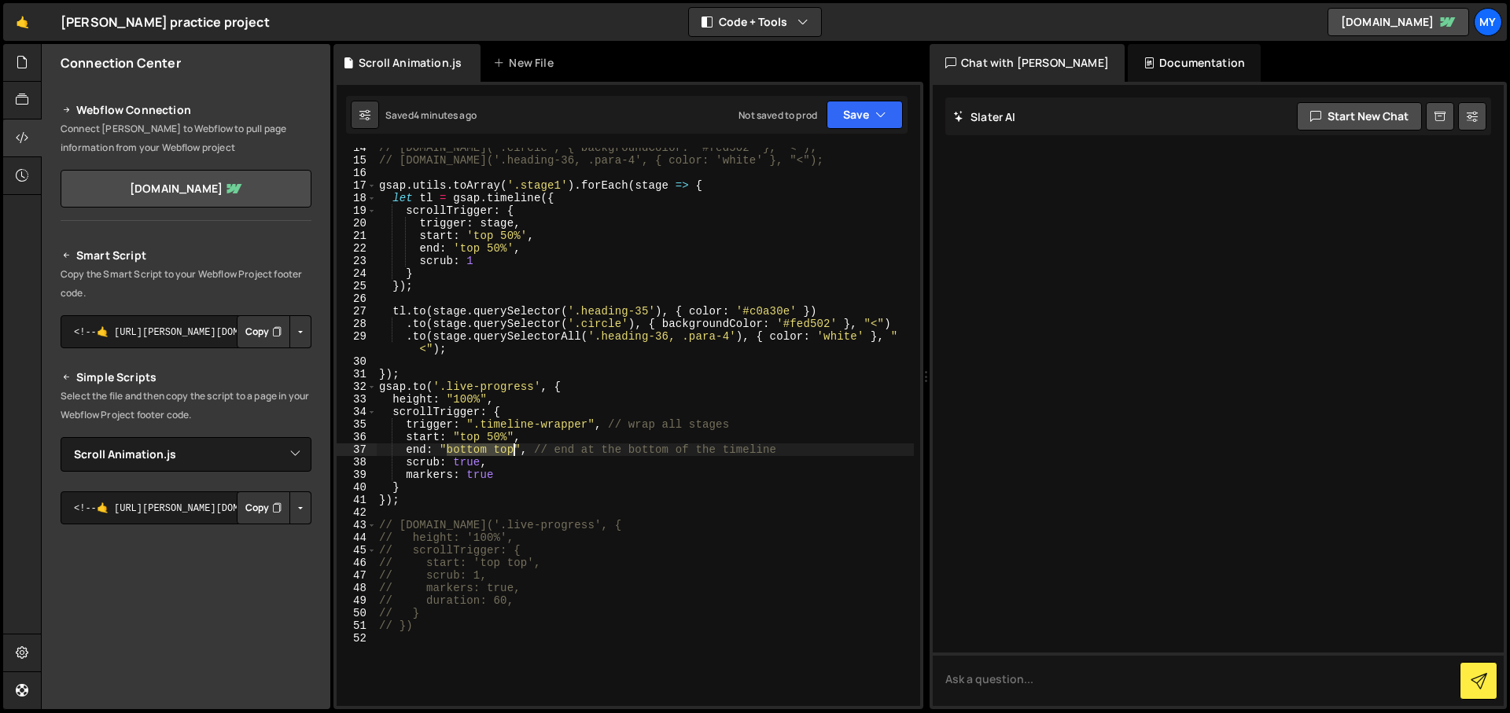
drag, startPoint x: 450, startPoint y: 449, endPoint x: 517, endPoint y: 455, distance: 67.1
click at [517, 455] on div "// [DOMAIN_NAME]('.circle', { backgroundColor: '#fed502' }, "<"); // [DOMAIN_NA…" at bounding box center [645, 433] width 538 height 583
paste textarea "+=100% bottom"
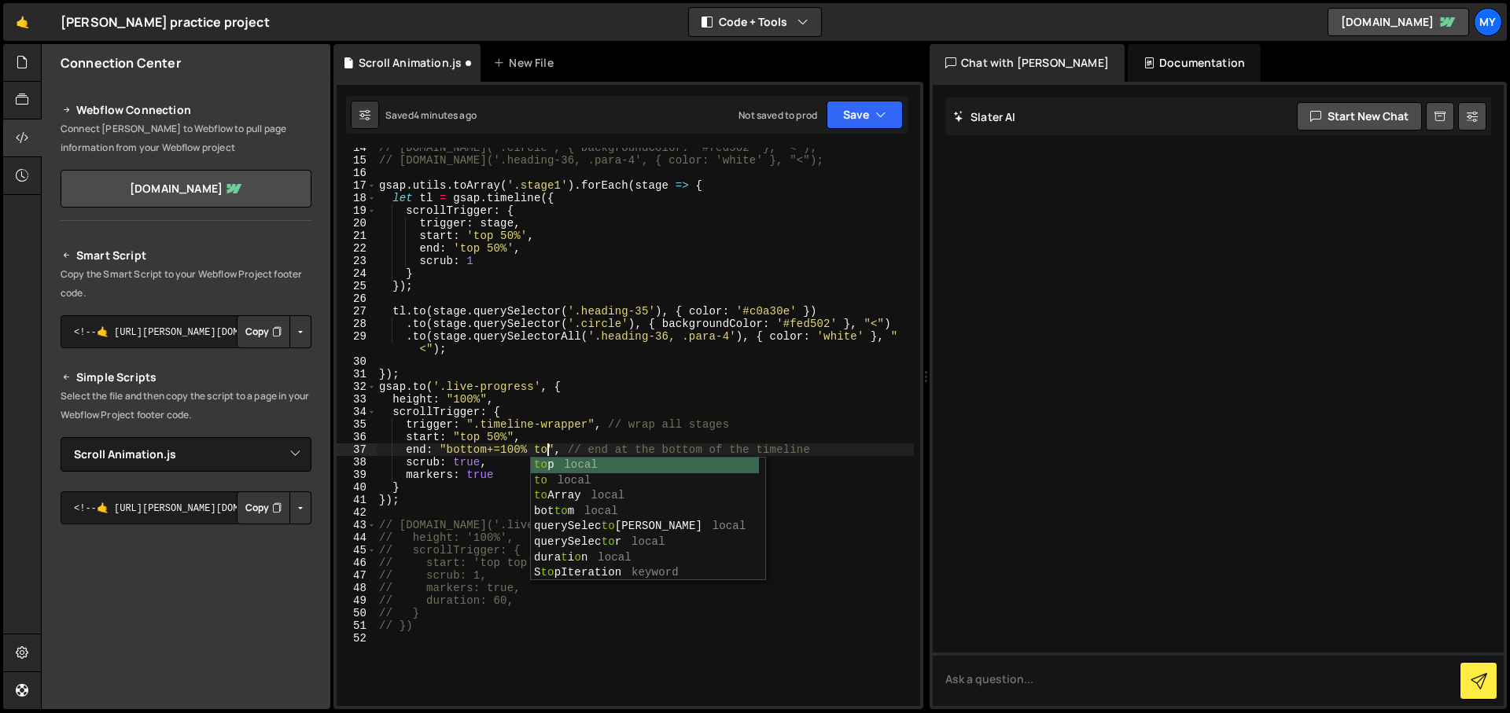
scroll to position [0, 12]
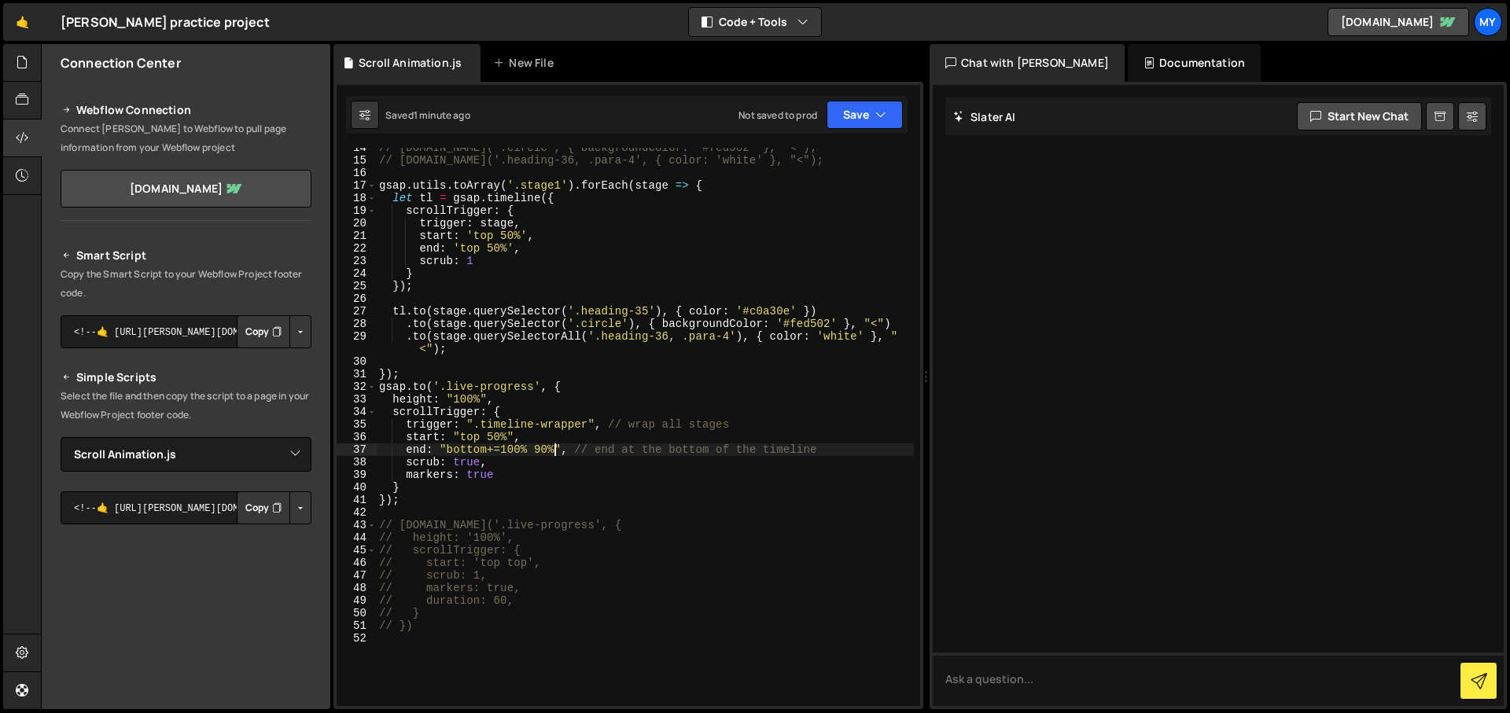
click at [554, 449] on div "// [DOMAIN_NAME]('.circle', { backgroundColor: '#fed502' }, "<"); // [DOMAIN_NA…" at bounding box center [645, 433] width 538 height 583
click at [520, 450] on div "// [DOMAIN_NAME]('.circle', { backgroundColor: '#fed502' }, "<"); // [DOMAIN_NA…" at bounding box center [645, 433] width 538 height 583
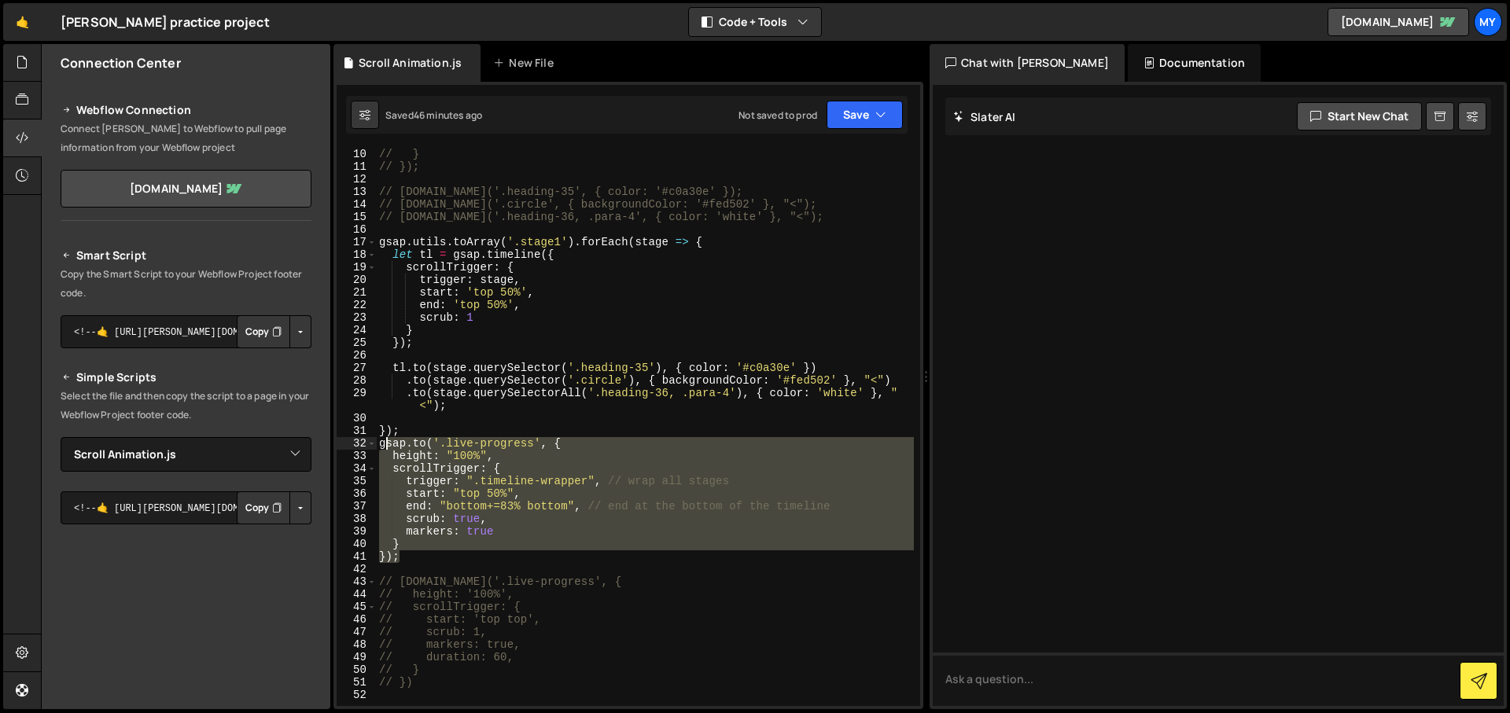
drag, startPoint x: 408, startPoint y: 557, endPoint x: 384, endPoint y: 447, distance: 112.8
click at [384, 447] on div "// } // }); // [DOMAIN_NAME]('.heading-35', { color: '#c0a30e' }); // [DOMAIN_N…" at bounding box center [645, 439] width 538 height 583
type textarea "g"
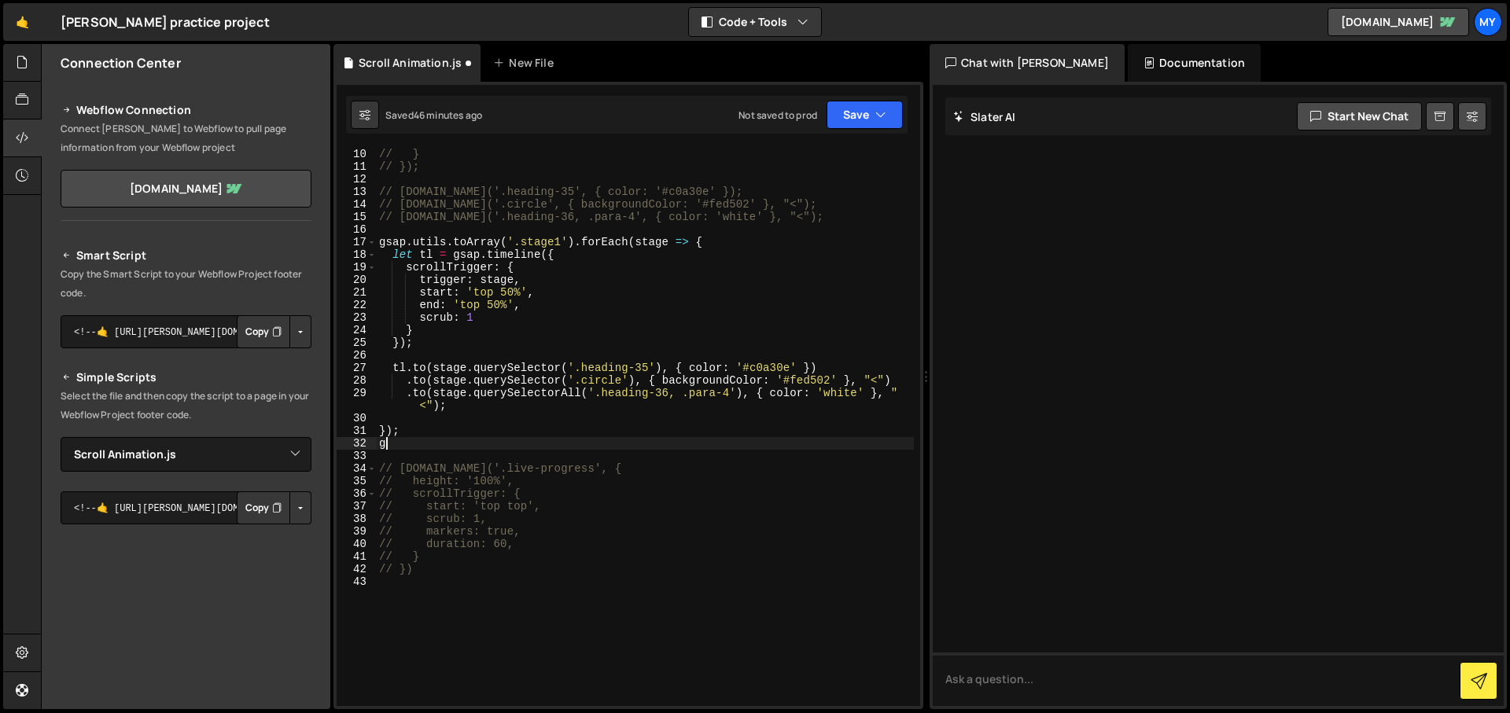
scroll to position [0, 0]
click at [861, 116] on button "Save" at bounding box center [864, 115] width 76 height 28
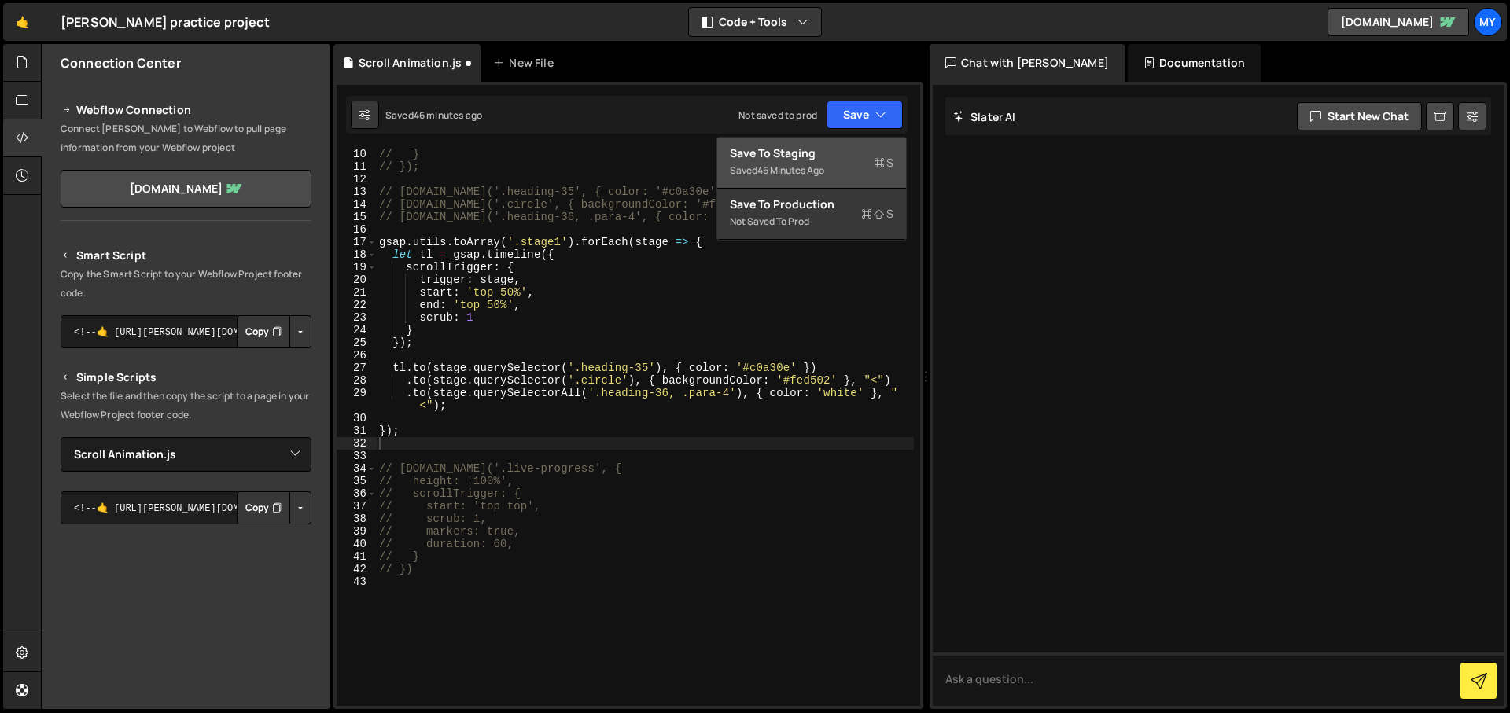
click at [832, 175] on div "Saved 46 minutes ago" at bounding box center [812, 170] width 164 height 19
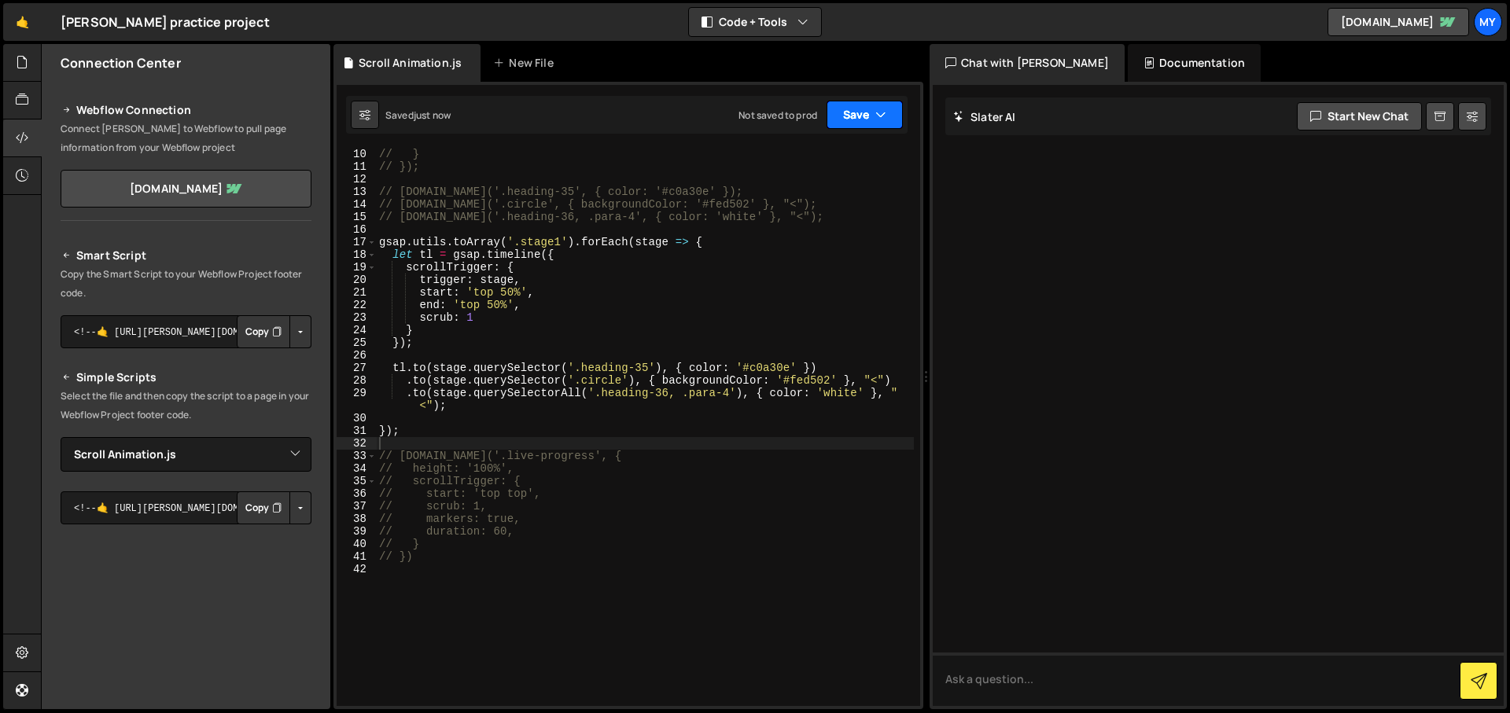
click at [863, 121] on button "Save" at bounding box center [864, 115] width 76 height 28
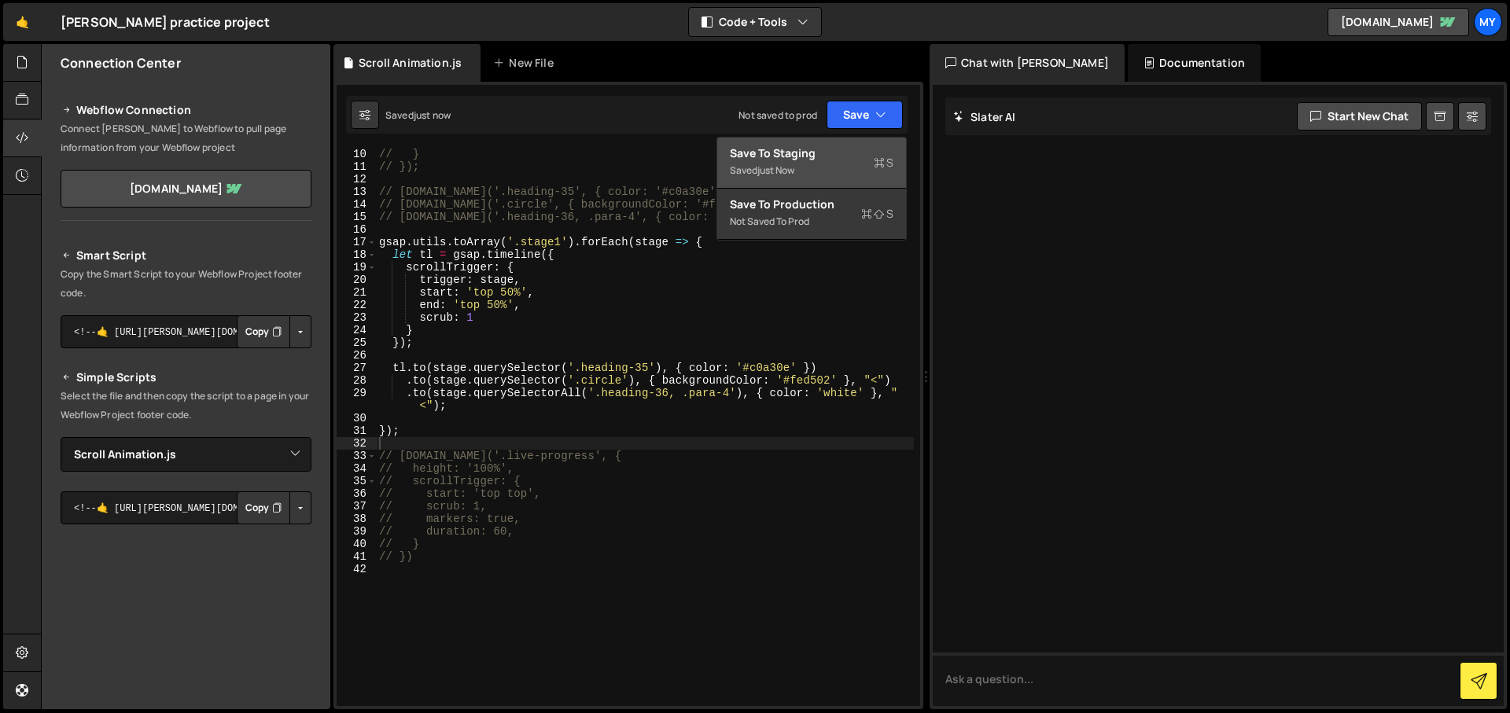
click at [865, 163] on div "Saved just now" at bounding box center [812, 170] width 164 height 19
